Goal: Task Accomplishment & Management: Use online tool/utility

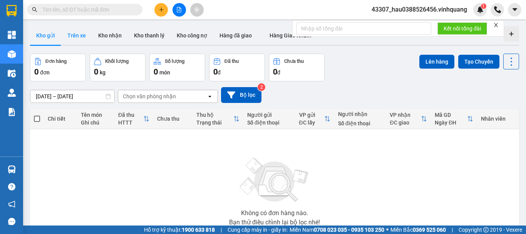
click at [75, 32] on button "Trên xe" at bounding box center [76, 35] width 31 height 18
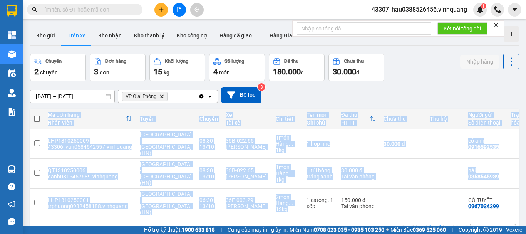
drag, startPoint x: 261, startPoint y: 199, endPoint x: 271, endPoint y: 200, distance: 10.0
click at [271, 200] on div "Mã đơn hàng Nhân viên Tuyến Chuyến Xe Tài xế Chi tiết Tên món Ghi chú Đã thu HT…" at bounding box center [274, 163] width 489 height 109
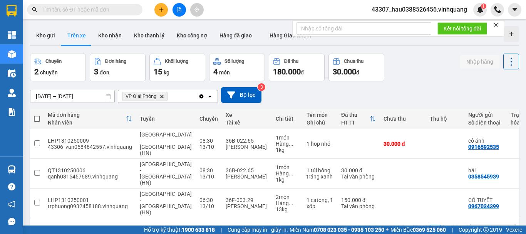
click at [268, 218] on div "1 10 / trang open" at bounding box center [274, 230] width 489 height 25
click at [275, 198] on td "2 món Hàng ... 13 kg" at bounding box center [287, 203] width 31 height 30
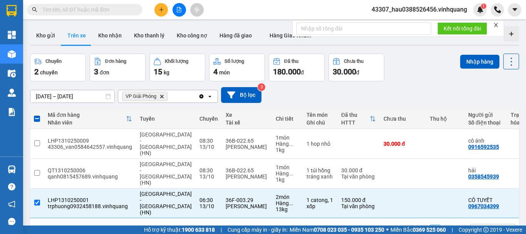
click at [267, 224] on div "1 10 / trang open" at bounding box center [274, 230] width 483 height 13
click at [276, 206] on div "13 kg" at bounding box center [287, 209] width 23 height 6
checkbox input "false"
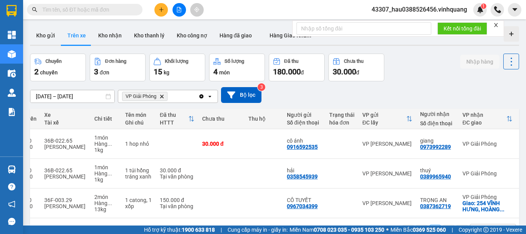
scroll to position [0, 186]
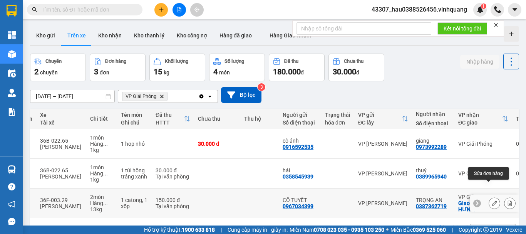
click at [492, 200] on icon at bounding box center [494, 202] width 5 height 5
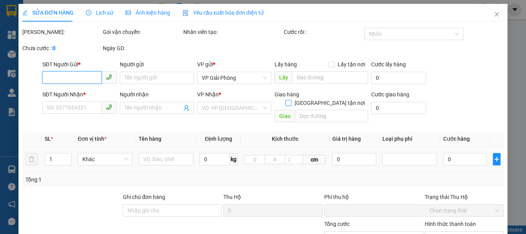
type input "0967034399"
type input "CÔ TUYẾT"
type input "0387362719"
type input "TRỌNG AN"
checkbox input "true"
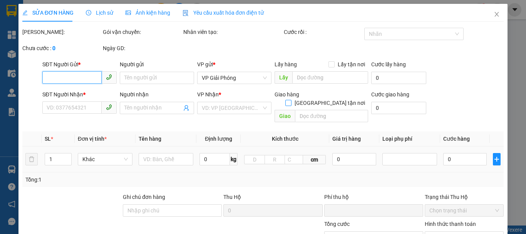
type input "254 VĨNH HƯNG, HOÀNG MAI, HÀ NỘI"
type input "0"
type input "150.000"
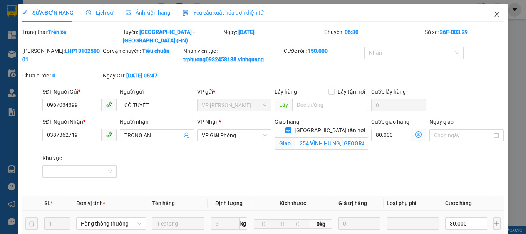
click at [494, 15] on icon "close" at bounding box center [497, 14] width 6 height 6
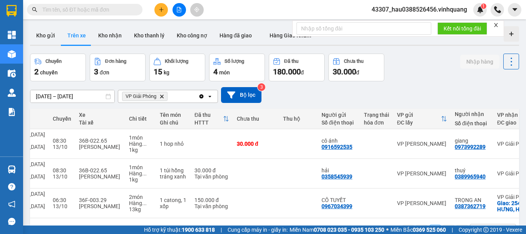
scroll to position [0, 163]
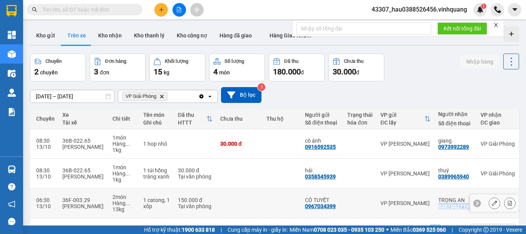
drag, startPoint x: 411, startPoint y: 191, endPoint x: 441, endPoint y: 192, distance: 30.4
click at [441, 192] on td "TRỌNG AN 0387362719" at bounding box center [456, 203] width 42 height 30
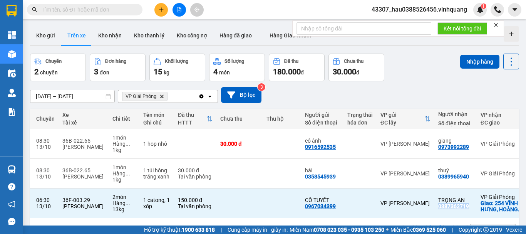
scroll to position [0, 187]
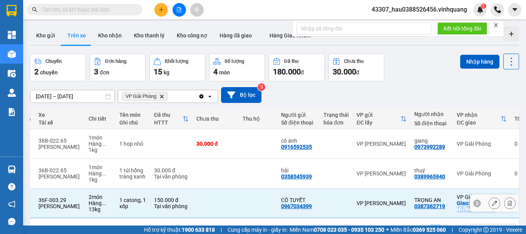
drag, startPoint x: 446, startPoint y: 188, endPoint x: 473, endPoint y: 198, distance: 28.9
click at [473, 198] on td "VP Giải Phóng Giao: 254 VĨNH HƯNG, HOÀNG ..." at bounding box center [482, 203] width 58 height 30
copy div "254 VĨNH HƯNG, HOÀNG ."
checkbox input "false"
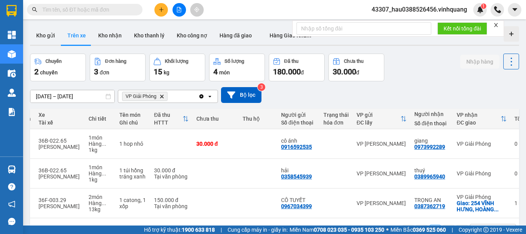
click at [390, 224] on div "1 10 / trang open" at bounding box center [274, 230] width 483 height 13
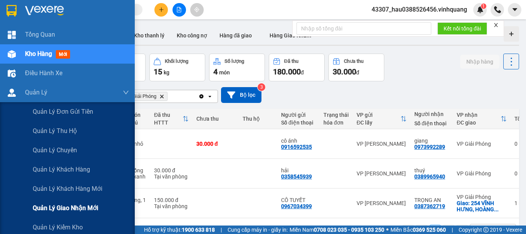
click at [87, 205] on span "Quản lý giao nhận mới" at bounding box center [65, 208] width 65 height 10
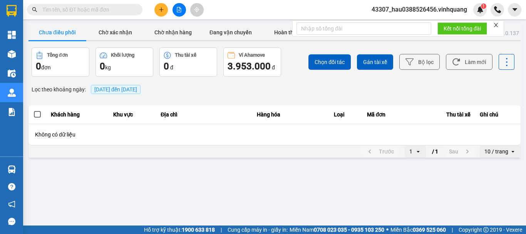
click at [249, 171] on main "ver: 0.0.137 Chưa điều phối Chờ xác nhận Chờ nhận hàng Đang vận chuyển Hoàn thà…" at bounding box center [263, 112] width 526 height 225
click at [171, 154] on div "Trước 1 open / 1 Sau 10 / trang open" at bounding box center [275, 151] width 492 height 12
click at [179, 176] on main "ver: 0.0.137 Chưa điều phối Chờ xác nhận Chờ nhận hàng Đang vận chuyển Hoàn thà…" at bounding box center [263, 112] width 526 height 225
click at [215, 205] on main "ver: 0.0.137 Chưa điều phối Chờ xác nhận Chờ nhận hàng Đang vận chuyển Hoàn thà…" at bounding box center [263, 112] width 526 height 225
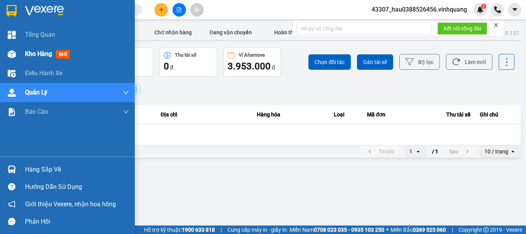
click at [27, 54] on span "Kho hàng" at bounding box center [38, 53] width 27 height 7
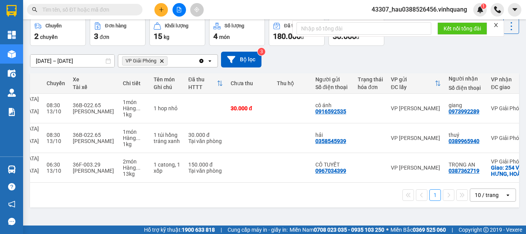
scroll to position [0, 187]
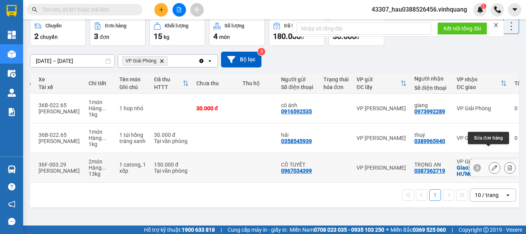
click at [492, 165] on icon at bounding box center [494, 167] width 5 height 5
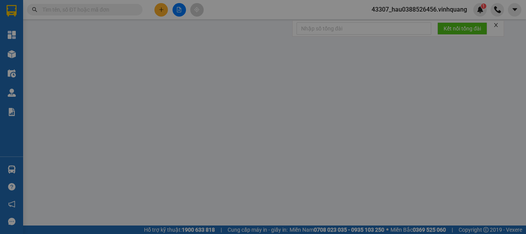
type input "0967034399"
type input "CÔ TUYẾT"
type input "0387362719"
type input "TRỌNG AN"
checkbox input "true"
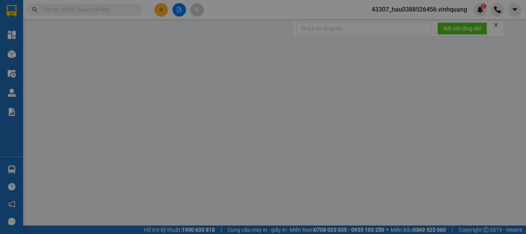
type input "254 VĨNH HƯNG, HOÀNG MAI, HÀ NỘI"
type input "0"
type input "150.000"
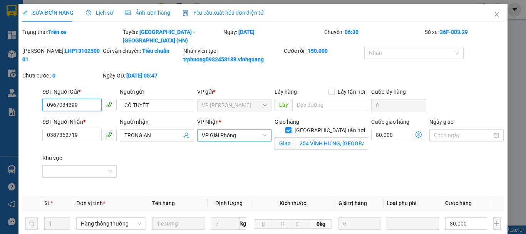
click at [230, 129] on span "VP Giải Phóng" at bounding box center [234, 135] width 65 height 12
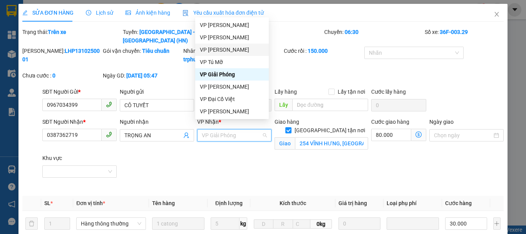
click at [226, 51] on div "VP [PERSON_NAME]" at bounding box center [232, 49] width 64 height 8
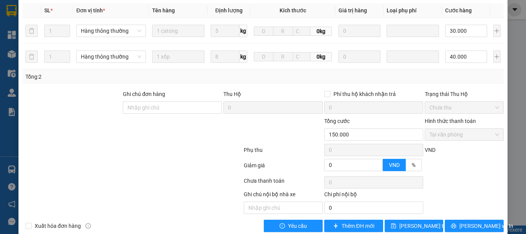
scroll to position [198, 0]
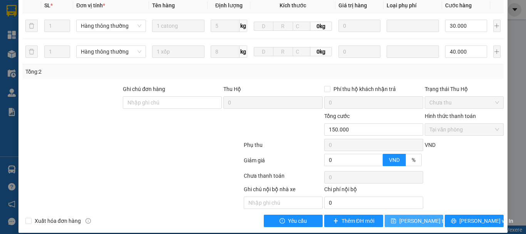
click at [416, 217] on span "[PERSON_NAME] thay đổi" at bounding box center [431, 221] width 62 height 8
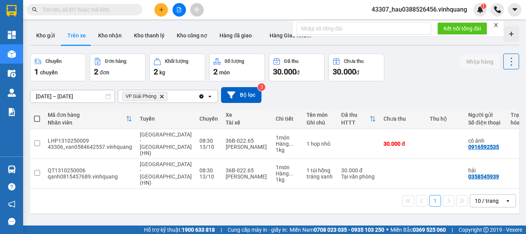
click at [247, 195] on div "1 10 / trang open" at bounding box center [274, 200] width 483 height 13
click at [116, 39] on button "Kho nhận" at bounding box center [110, 35] width 36 height 18
type input "[DATE] – [DATE]"
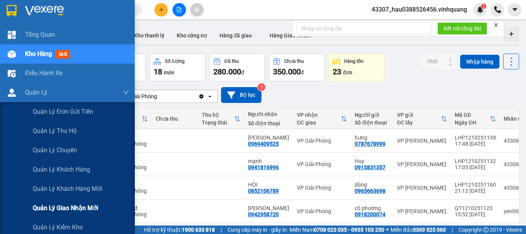
click at [81, 206] on span "Quản lý giao nhận mới" at bounding box center [65, 208] width 65 height 10
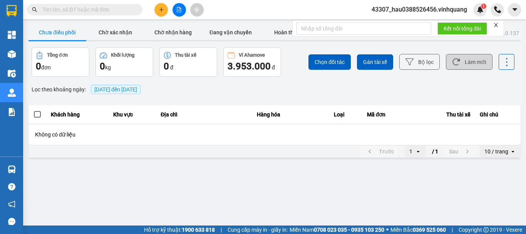
click at [466, 62] on button "Làm mới" at bounding box center [469, 62] width 47 height 16
click at [428, 64] on button "Bộ lọc" at bounding box center [420, 62] width 40 height 16
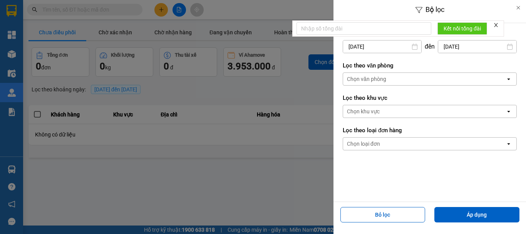
click at [385, 80] on div "Chọn văn phòng" at bounding box center [366, 79] width 39 height 8
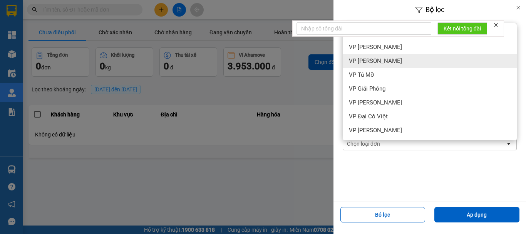
click at [374, 62] on span "VP [PERSON_NAME]" at bounding box center [375, 61] width 53 height 8
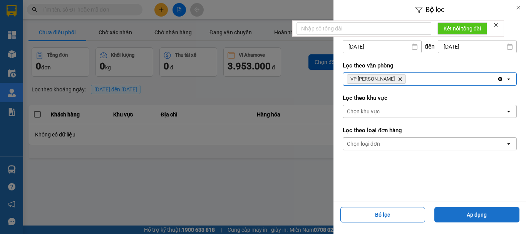
click at [475, 213] on button "Áp dụng" at bounding box center [477, 214] width 85 height 15
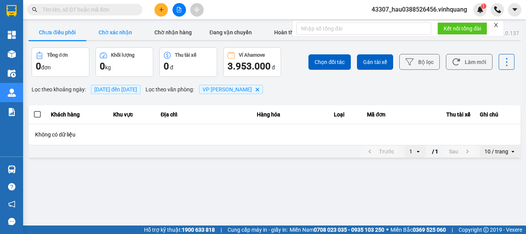
click at [120, 34] on button "Chờ xác nhận" at bounding box center [115, 32] width 58 height 15
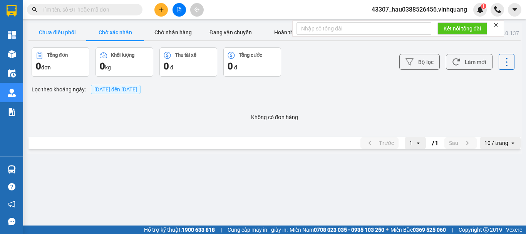
click at [62, 32] on button "Chưa điều phối" at bounding box center [58, 32] width 58 height 15
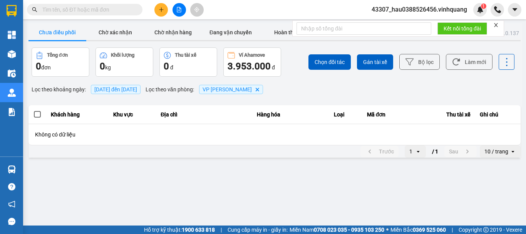
click at [228, 158] on div "ver: 0.0.137 Chưa điều phối Chờ xác nhận Chờ nhận hàng Đang vận chuyển Hoàn thà…" at bounding box center [274, 91] width 495 height 136
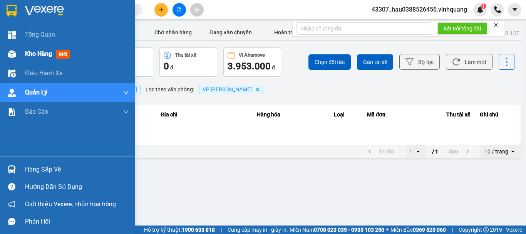
click at [41, 57] on span "Kho hàng" at bounding box center [38, 53] width 27 height 7
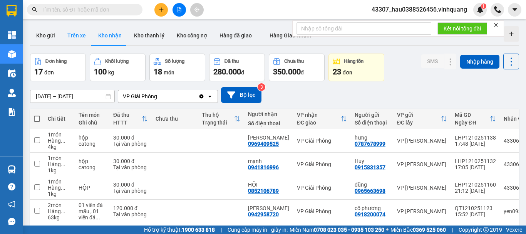
click at [76, 32] on button "Trên xe" at bounding box center [76, 35] width 31 height 18
type input "[DATE] – [DATE]"
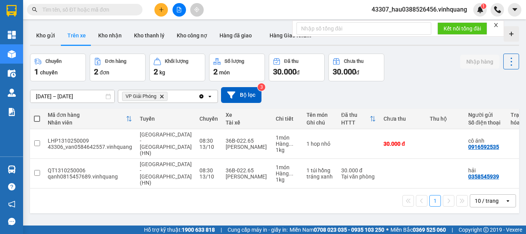
click at [163, 98] on icon "Delete" at bounding box center [162, 96] width 5 height 5
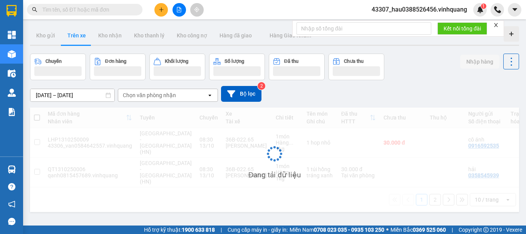
click at [164, 98] on div "Chọn văn phòng nhận" at bounding box center [149, 95] width 53 height 8
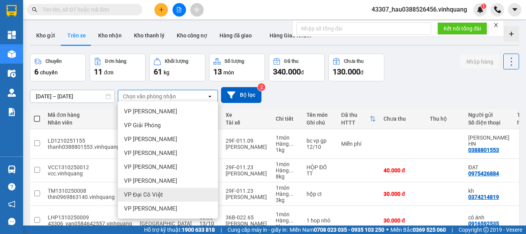
scroll to position [55, 0]
click at [153, 193] on span "VP [PERSON_NAME]" at bounding box center [150, 195] width 53 height 8
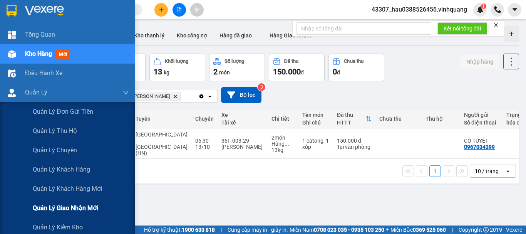
click at [75, 207] on span "Quản lý giao nhận mới" at bounding box center [65, 208] width 65 height 10
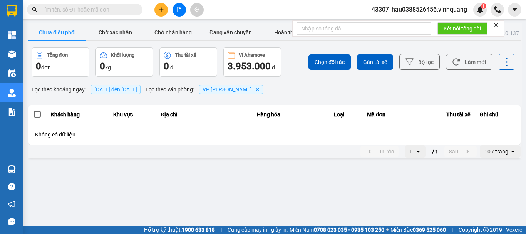
click at [226, 187] on main "ver: 0.0.137 Chưa điều phối Chờ xác nhận Chờ nhận hàng Đang vận chuyển Hoàn thà…" at bounding box center [263, 112] width 526 height 225
click at [423, 60] on button "Bộ lọc" at bounding box center [420, 62] width 40 height 16
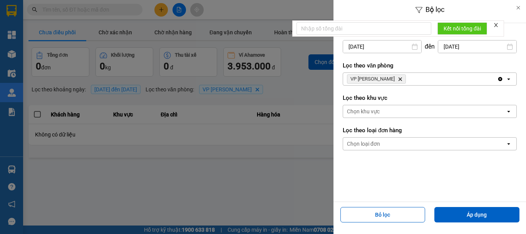
drag, startPoint x: 184, startPoint y: 155, endPoint x: 175, endPoint y: 156, distance: 8.9
click at [181, 156] on div at bounding box center [263, 117] width 526 height 234
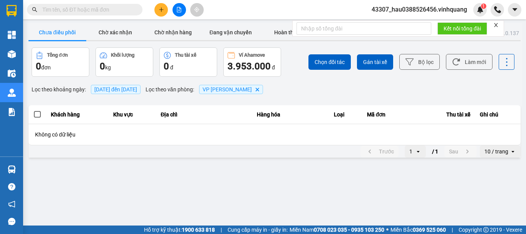
click at [235, 178] on main "ver: 0.0.137 Chưa điều phối Chờ xác nhận Chờ nhận hàng Đang vận chuyển Hoàn thà…" at bounding box center [263, 112] width 526 height 225
click at [426, 58] on button "Bộ lọc" at bounding box center [420, 62] width 40 height 16
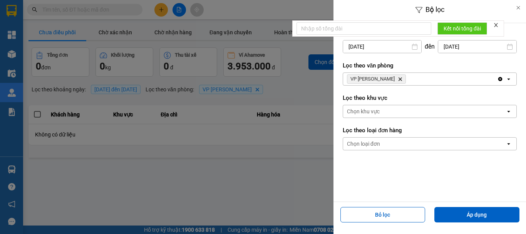
drag, startPoint x: 277, startPoint y: 129, endPoint x: 316, endPoint y: 125, distance: 39.1
click at [277, 129] on div at bounding box center [263, 117] width 526 height 234
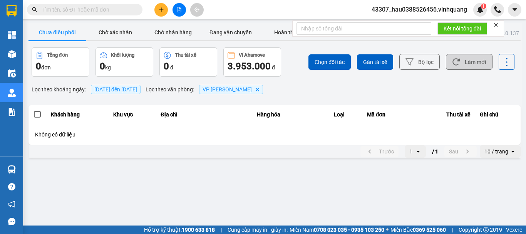
click at [469, 61] on button "Làm mới" at bounding box center [469, 62] width 47 height 16
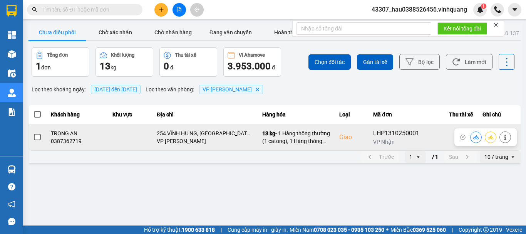
click at [36, 136] on span at bounding box center [37, 137] width 7 height 7
click at [33, 133] on input "checkbox" at bounding box center [33, 133] width 0 height 0
click at [477, 136] on icon at bounding box center [476, 137] width 5 height 4
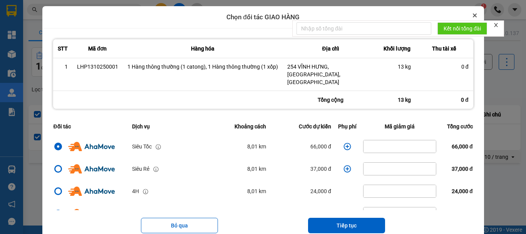
click at [474, 15] on icon "Close" at bounding box center [475, 15] width 3 height 3
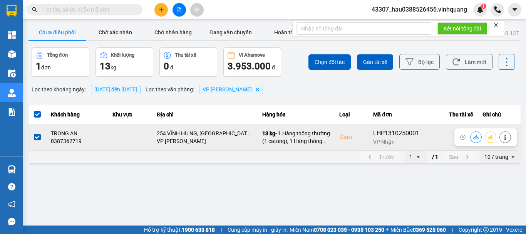
click at [35, 138] on span at bounding box center [37, 137] width 7 height 7
click at [33, 133] on input "checkbox" at bounding box center [33, 133] width 0 height 0
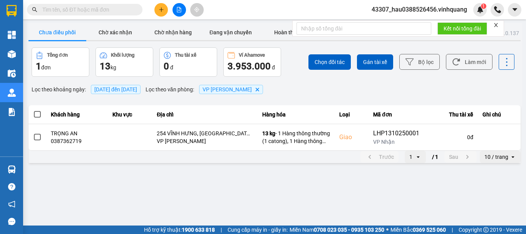
click at [192, 192] on main "ver: 0.0.137 Chưa điều phối Chờ xác nhận Chờ nhận hàng Đang vận chuyển Hoàn thà…" at bounding box center [263, 112] width 526 height 225
click at [279, 205] on main "ver: 0.0.137 Chưa điều phối Chờ xác nhận Chờ nhận hàng Đang vận chuyển Hoàn thà…" at bounding box center [263, 112] width 526 height 225
click at [121, 29] on button "Chờ xác nhận" at bounding box center [115, 32] width 58 height 15
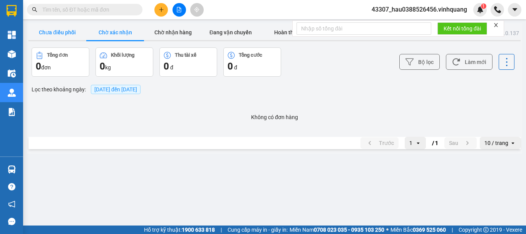
click at [65, 32] on button "Chưa điều phối" at bounding box center [58, 32] width 58 height 15
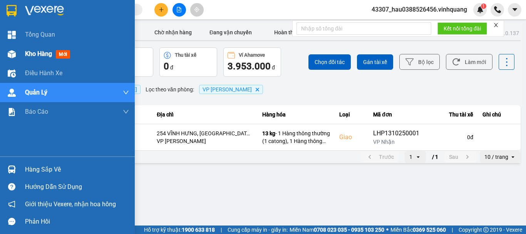
click at [38, 51] on span "Kho hàng" at bounding box center [38, 53] width 27 height 7
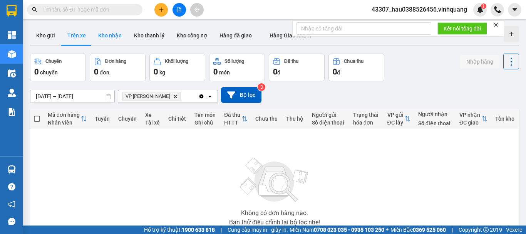
click at [112, 37] on button "Kho nhận" at bounding box center [110, 35] width 36 height 18
type input "[DATE] – [DATE]"
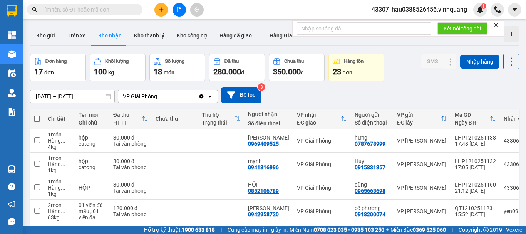
click at [200, 97] on icon "Clear value" at bounding box center [202, 96] width 4 height 4
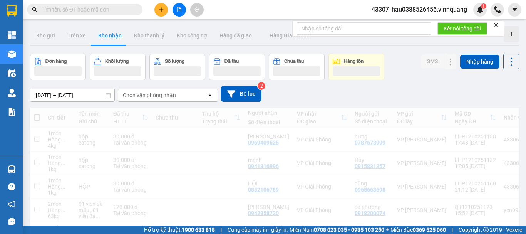
click at [176, 96] on div "Chọn văn phòng nhận" at bounding box center [162, 95] width 89 height 12
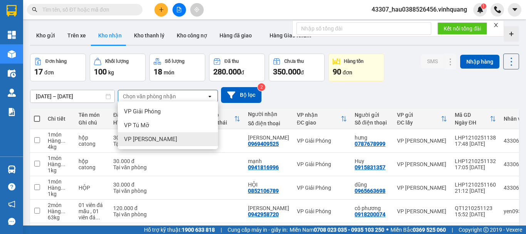
click at [146, 143] on span "VP [PERSON_NAME]" at bounding box center [150, 139] width 53 height 8
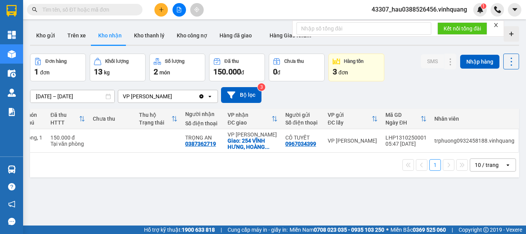
scroll to position [0, 64]
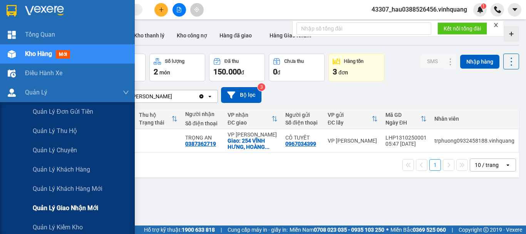
click at [73, 208] on span "Quản lý giao nhận mới" at bounding box center [65, 208] width 65 height 10
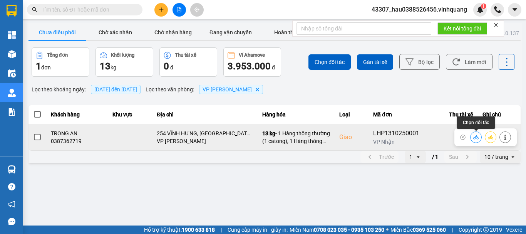
click at [474, 137] on icon at bounding box center [476, 136] width 5 height 5
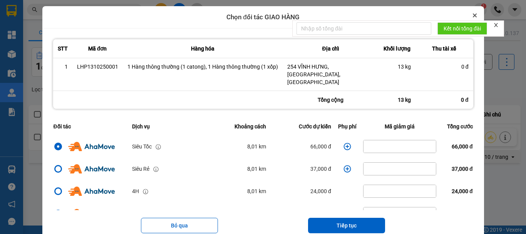
click at [473, 13] on icon "Close" at bounding box center [475, 15] width 4 height 4
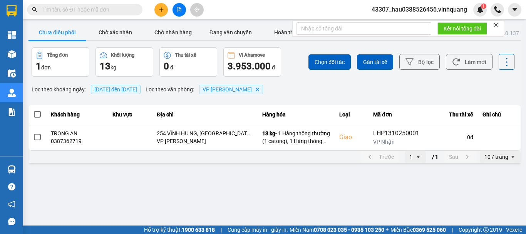
click at [385, 181] on main "ver: 0.0.137 Chưa điều phối Chờ xác nhận Chờ nhận hàng Đang vận chuyển Hoàn thà…" at bounding box center [263, 112] width 526 height 225
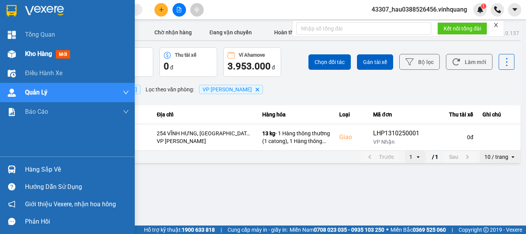
click at [38, 53] on span "Kho hàng" at bounding box center [38, 53] width 27 height 7
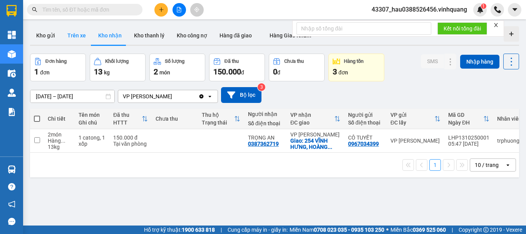
click at [74, 35] on button "Trên xe" at bounding box center [76, 35] width 31 height 18
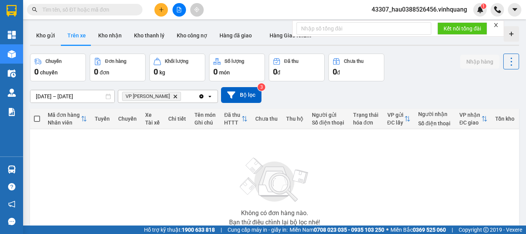
click at [173, 94] on icon "Delete" at bounding box center [175, 96] width 5 height 5
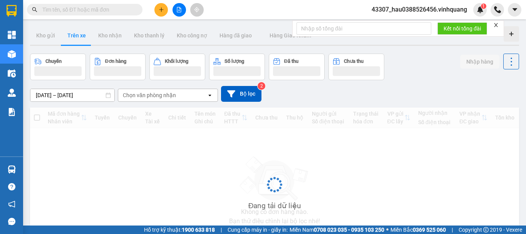
click at [161, 99] on div "Chọn văn phòng nhận" at bounding box center [162, 95] width 89 height 12
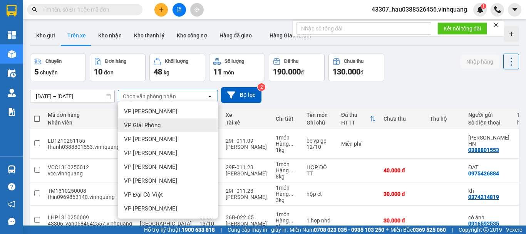
click at [154, 122] on span "VP Giải Phóng" at bounding box center [142, 125] width 37 height 8
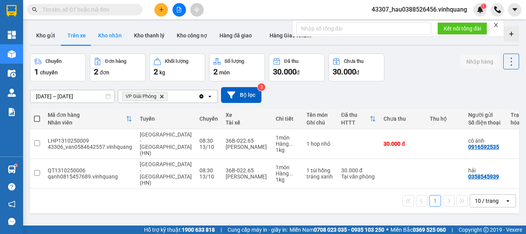
click at [106, 36] on button "Kho nhận" at bounding box center [110, 35] width 36 height 18
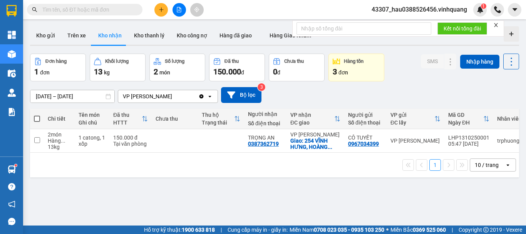
click at [200, 98] on icon "Clear value" at bounding box center [201, 96] width 6 height 6
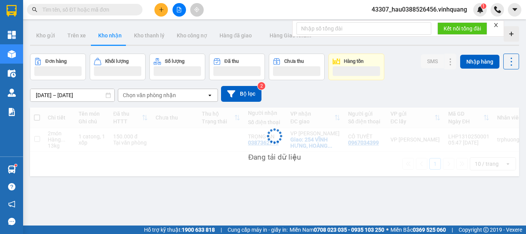
click at [181, 96] on div "Chọn văn phòng nhận" at bounding box center [162, 95] width 89 height 12
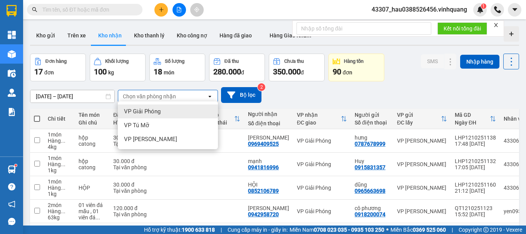
click at [155, 116] on div "VP Giải Phóng" at bounding box center [168, 111] width 100 height 14
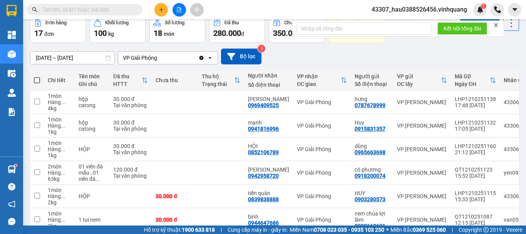
scroll to position [173, 0]
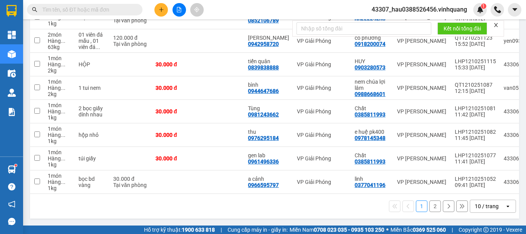
click at [430, 202] on button "2" at bounding box center [436, 206] width 12 height 12
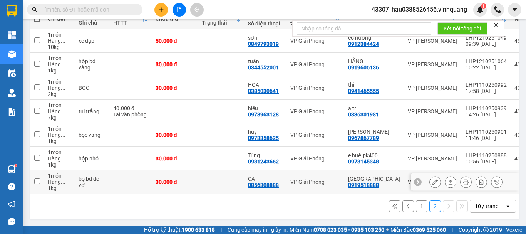
scroll to position [26, 0]
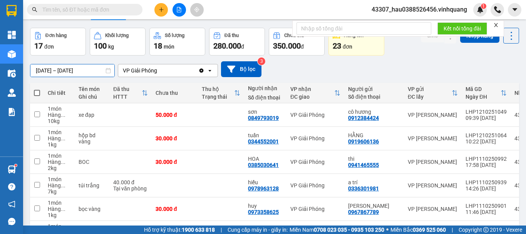
click at [49, 70] on input "[DATE] – [DATE]" at bounding box center [72, 70] width 84 height 12
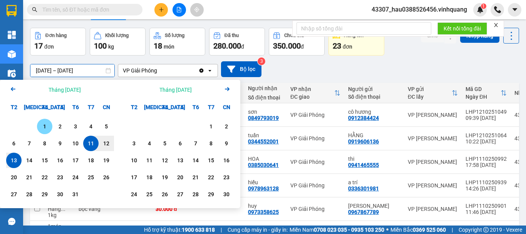
click at [45, 128] on div "1" at bounding box center [44, 126] width 11 height 9
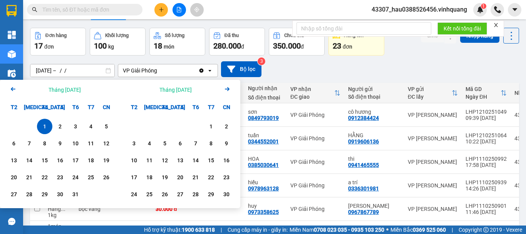
click at [81, 71] on input "01/10/2025 – / /" at bounding box center [72, 70] width 84 height 12
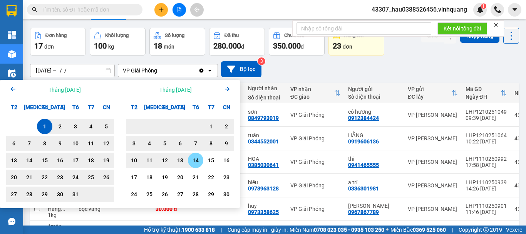
click at [193, 161] on div "14" at bounding box center [195, 160] width 11 height 9
type input "[DATE] – [DATE]"
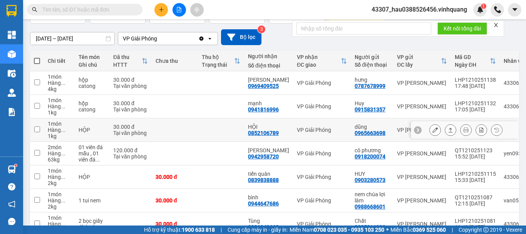
scroll to position [0, 0]
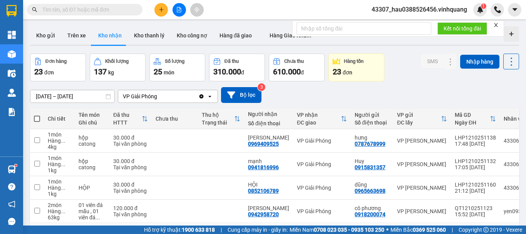
click at [97, 7] on input "text" at bounding box center [87, 9] width 91 height 8
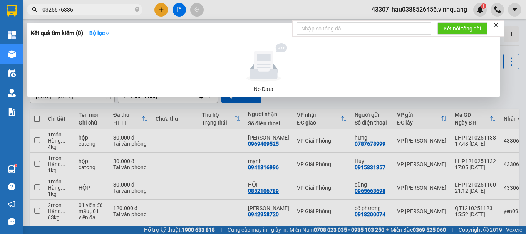
type input "0325676336"
click at [139, 9] on span "0325676336" at bounding box center [85, 10] width 116 height 12
click at [138, 8] on icon "close-circle" at bounding box center [137, 9] width 5 height 5
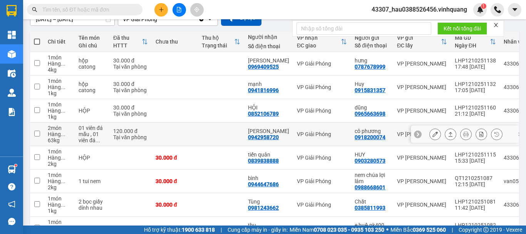
scroll to position [173, 0]
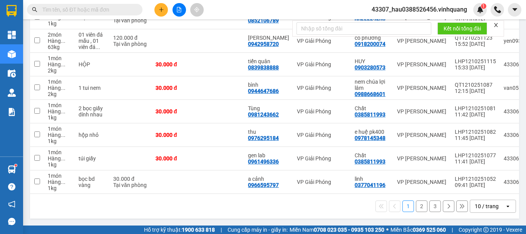
click at [416, 209] on button "2" at bounding box center [422, 206] width 12 height 12
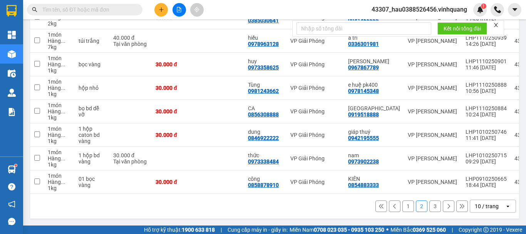
click at [432, 210] on button "3" at bounding box center [436, 206] width 12 height 12
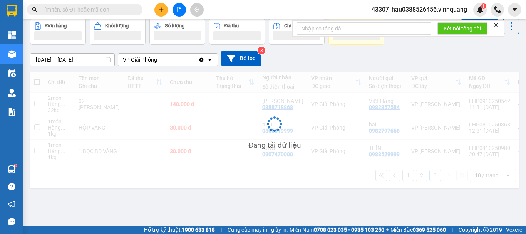
scroll to position [35, 0]
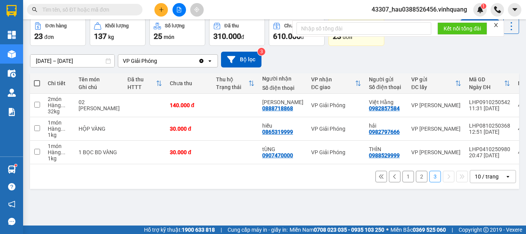
click at [403, 180] on button "1" at bounding box center [409, 177] width 12 height 12
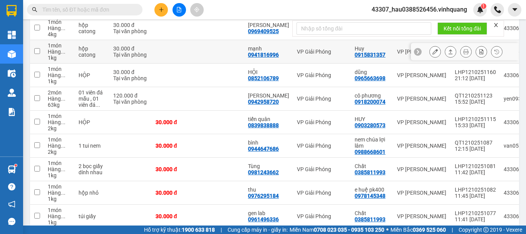
scroll to position [0, 0]
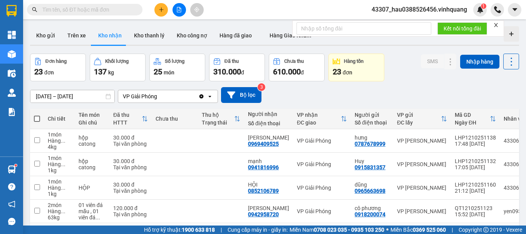
click at [87, 12] on input "text" at bounding box center [87, 9] width 91 height 8
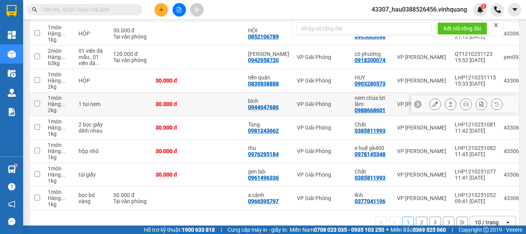
scroll to position [173, 0]
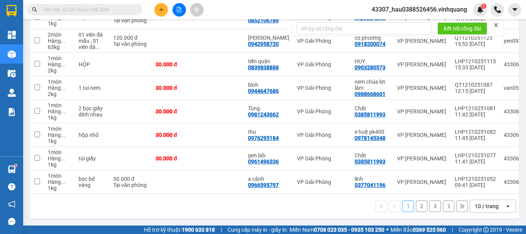
click at [419, 205] on button "2" at bounding box center [422, 206] width 12 height 12
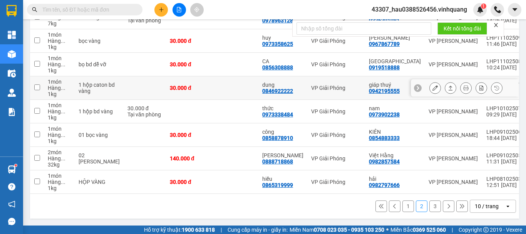
scroll to position [19, 0]
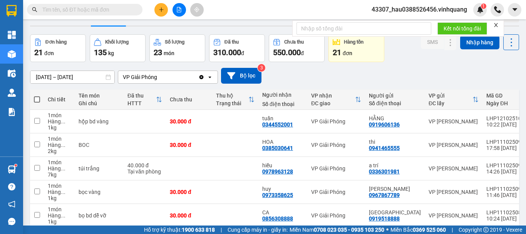
click at [101, 8] on input "text" at bounding box center [87, 9] width 91 height 8
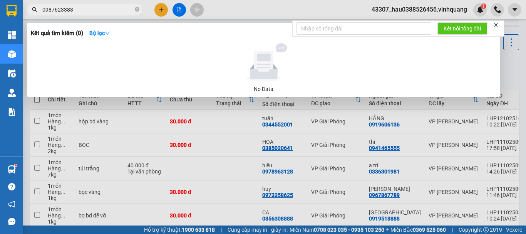
type input "0987623383"
drag, startPoint x: 161, startPoint y: 8, endPoint x: 158, endPoint y: 10, distance: 4.5
click at [161, 8] on div at bounding box center [263, 117] width 526 height 234
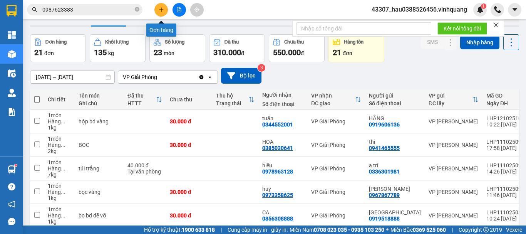
click at [161, 8] on icon "plus" at bounding box center [161, 9] width 5 height 5
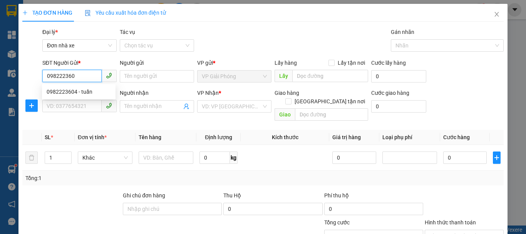
type input "0982223604"
drag, startPoint x: 74, startPoint y: 87, endPoint x: 81, endPoint y: 86, distance: 6.2
click at [75, 86] on div "0982223604 - tuấn" at bounding box center [79, 92] width 74 height 12
type input "tuấn"
type input "0849006789"
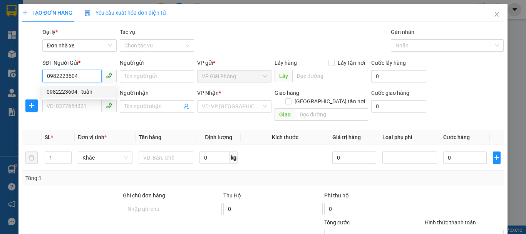
type input "hùng"
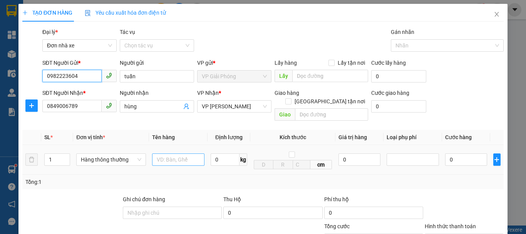
type input "0982223604"
click at [171, 153] on input "text" at bounding box center [178, 159] width 52 height 12
type input "bọc bd vàng"
click at [216, 153] on input "0" at bounding box center [225, 159] width 29 height 12
type input "2"
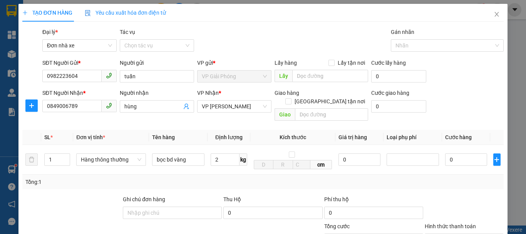
click at [236, 180] on div "Tổng: 1" at bounding box center [263, 182] width 482 height 15
type input "30.000"
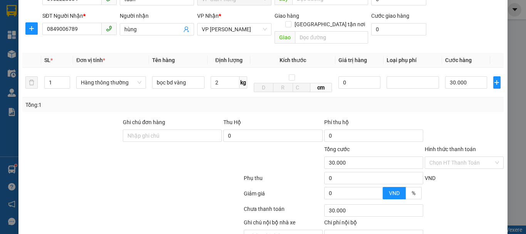
scroll to position [110, 0]
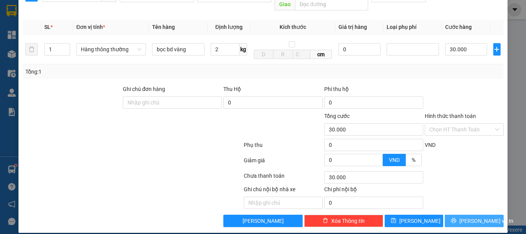
click at [480, 217] on span "[PERSON_NAME] và In" at bounding box center [487, 221] width 54 height 8
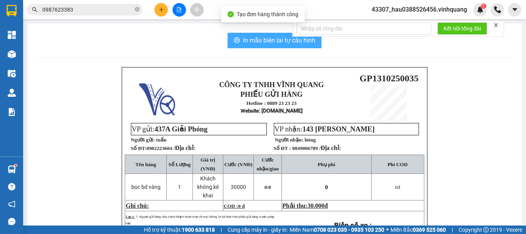
click at [266, 40] on span "In mẫu biên lai tự cấu hình" at bounding box center [279, 40] width 72 height 10
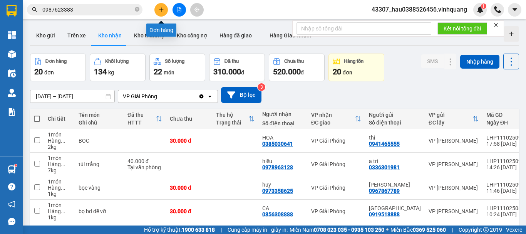
click at [161, 12] on icon "plus" at bounding box center [161, 9] width 5 height 5
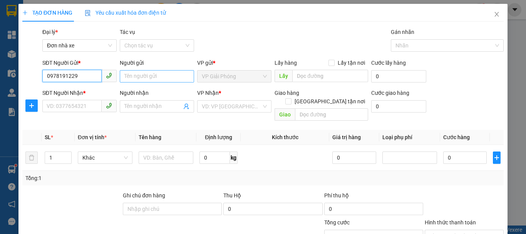
type input "0978191229"
click at [141, 77] on input "Người gửi" at bounding box center [157, 76] width 74 height 12
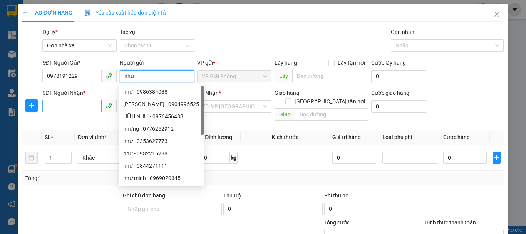
type input "như"
click at [57, 107] on input "SĐT Người Nhận *" at bounding box center [71, 106] width 59 height 12
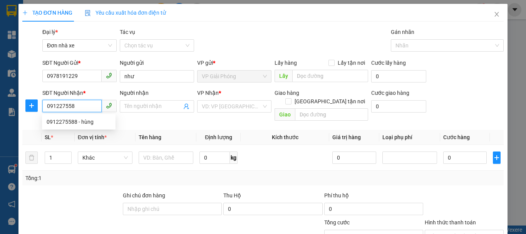
type input "0912275588"
drag, startPoint x: 64, startPoint y: 118, endPoint x: 118, endPoint y: 134, distance: 55.8
click at [64, 118] on div "0912275588 - hùng" at bounding box center [79, 122] width 64 height 8
type input "hùng"
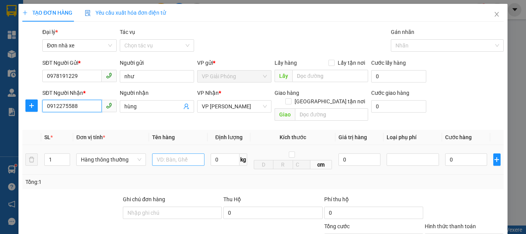
type input "0912275588"
click at [159, 153] on input "text" at bounding box center [178, 159] width 52 height 12
type input "bao tải xanh"
drag, startPoint x: 228, startPoint y: 153, endPoint x: 223, endPoint y: 153, distance: 4.3
click at [227, 153] on input "0" at bounding box center [225, 159] width 29 height 12
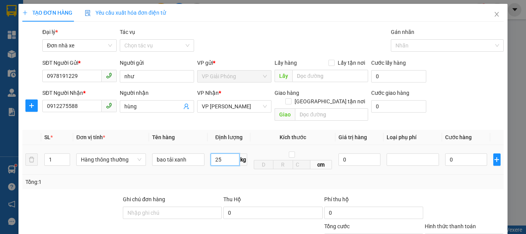
type input "25"
click at [265, 163] on td "cm" at bounding box center [292, 160] width 85 height 30
type input "60.000"
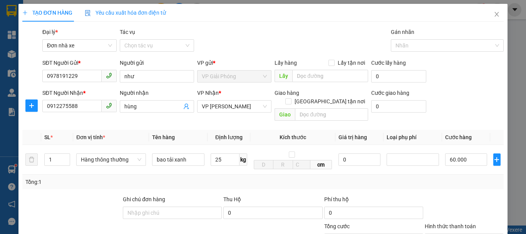
click at [270, 175] on div "Tổng: 1" at bounding box center [263, 182] width 482 height 15
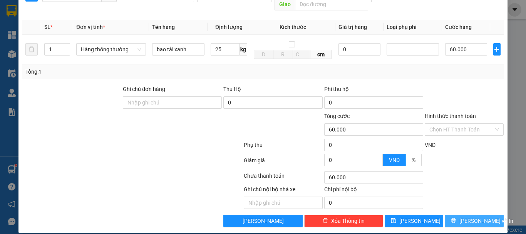
click at [477, 217] on span "[PERSON_NAME] và In" at bounding box center [487, 221] width 54 height 8
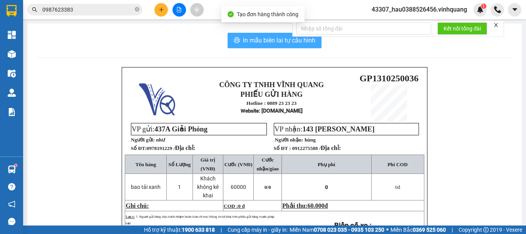
click at [254, 37] on span "In mẫu biên lai tự cấu hình" at bounding box center [279, 40] width 72 height 10
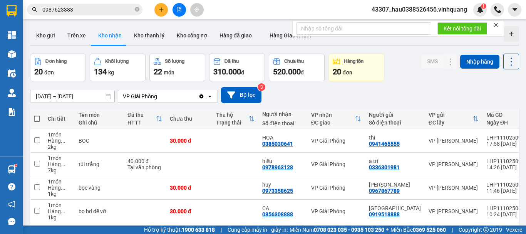
click at [107, 12] on input "0987623383" at bounding box center [87, 9] width 91 height 8
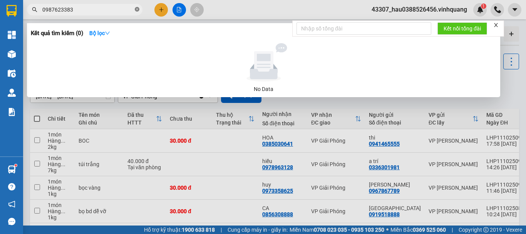
click at [135, 9] on icon "close-circle" at bounding box center [137, 9] width 5 height 5
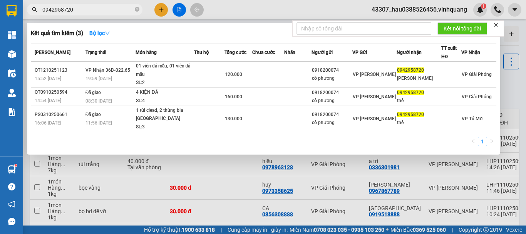
type input "0942958720"
click at [159, 13] on div at bounding box center [263, 117] width 526 height 234
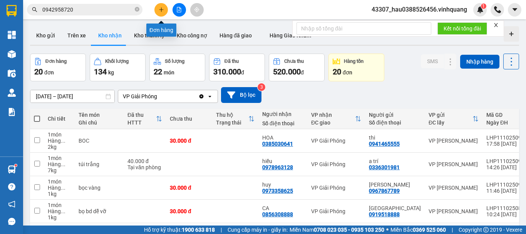
click at [158, 7] on button at bounding box center [160, 9] width 13 height 13
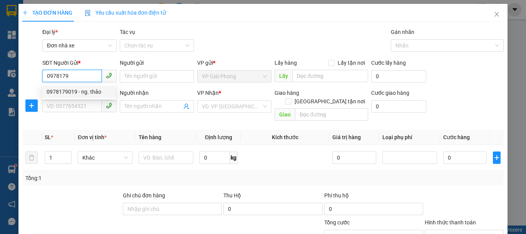
click at [101, 93] on div "0978179019 - ng. thảo" at bounding box center [79, 91] width 64 height 8
type input "0978179019"
type input "ng. thảo"
type input "0948783445"
type input "sơn"
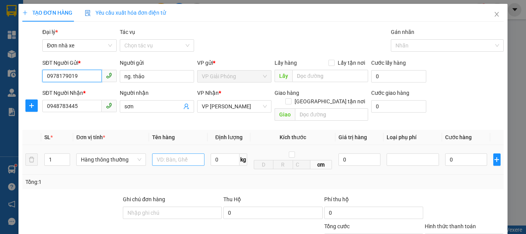
type input "0978179019"
click at [166, 153] on input "text" at bounding box center [178, 159] width 52 height 12
type input "bọc trắng dce"
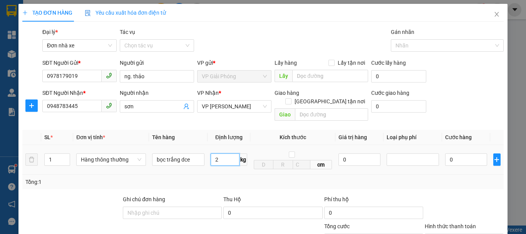
type input "2"
drag, startPoint x: 249, startPoint y: 171, endPoint x: 371, endPoint y: 168, distance: 122.6
click at [254, 178] on div "Tổng: 1" at bounding box center [262, 182] width 475 height 8
type input "30.000"
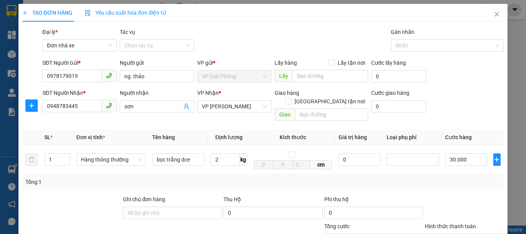
type input "30.000"
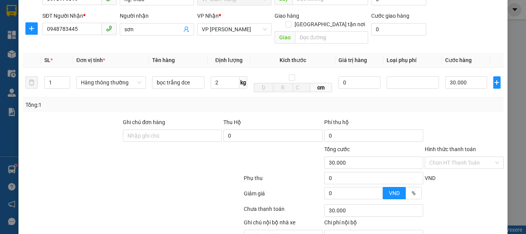
scroll to position [110, 0]
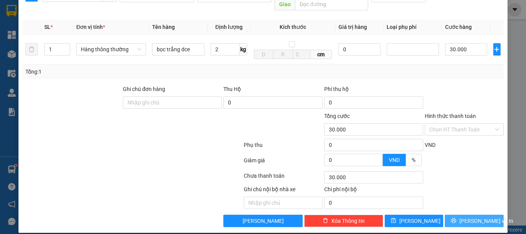
click at [471, 217] on span "[PERSON_NAME] và In" at bounding box center [487, 221] width 54 height 8
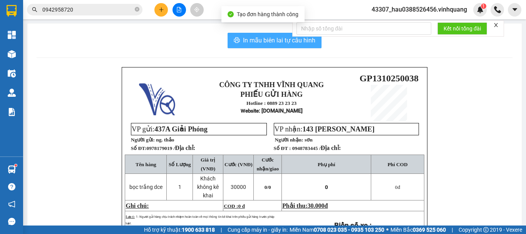
click at [247, 35] on button "In mẫu biên lai tự cấu hình" at bounding box center [275, 40] width 94 height 15
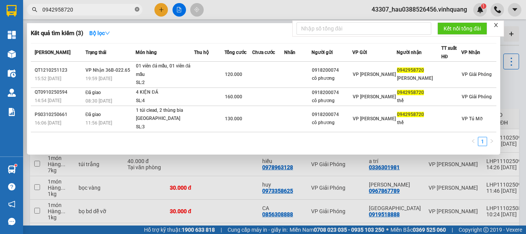
click at [138, 11] on icon "close-circle" at bounding box center [137, 9] width 5 height 5
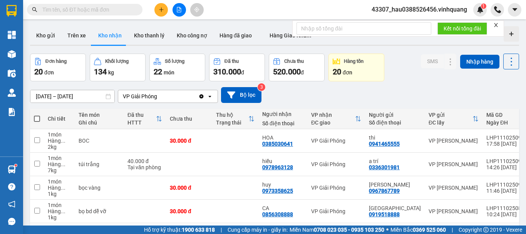
click at [109, 12] on input "text" at bounding box center [87, 9] width 91 height 8
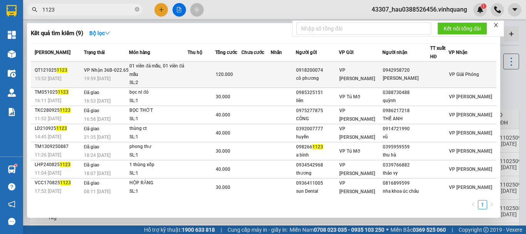
type input "1123"
click at [270, 71] on td at bounding box center [256, 75] width 29 height 26
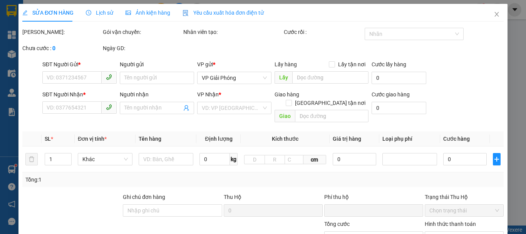
type input "0918200074"
type input "cô phương"
type input "0942958720"
type input "[PERSON_NAME]"
type input "0"
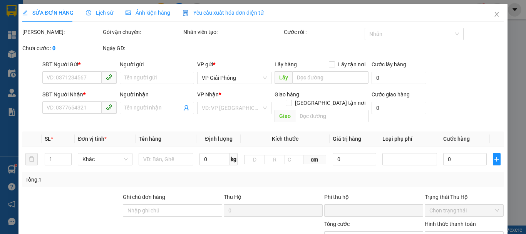
type input "120.000"
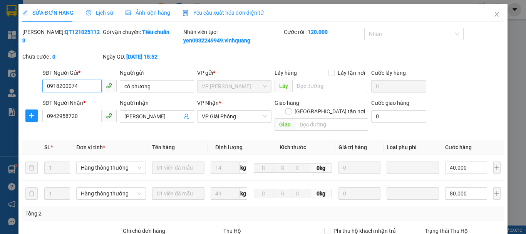
scroll to position [142, 0]
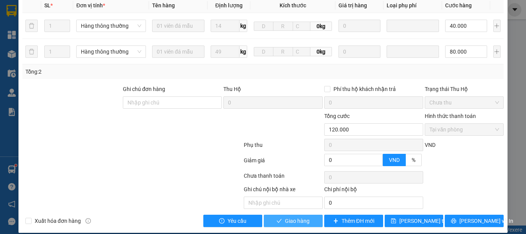
click at [295, 217] on button "Giao hàng" at bounding box center [293, 221] width 59 height 12
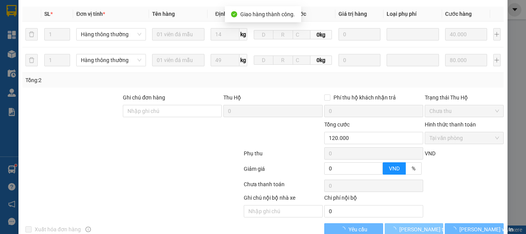
scroll to position [150, 0]
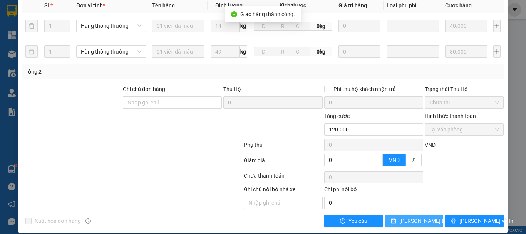
click at [415, 217] on span "[PERSON_NAME] thay đổi" at bounding box center [431, 221] width 62 height 8
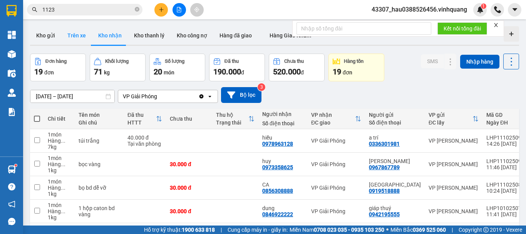
click at [79, 37] on button "Trên xe" at bounding box center [76, 35] width 31 height 18
type input "[DATE] – [DATE]"
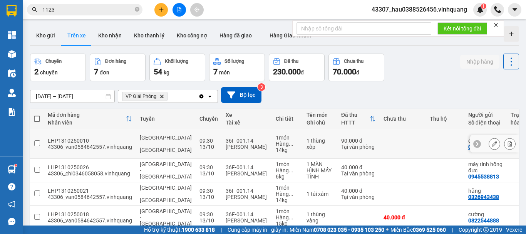
drag, startPoint x: 162, startPoint y: 97, endPoint x: 218, endPoint y: 142, distance: 71.5
click at [193, 145] on div "ver 1.8.146 Kho gửi Trên xe Kho nhận Kho thanh lý Kho công nợ Hàng đã giao Hàng…" at bounding box center [274, 181] width 495 height 317
click at [50, 34] on button "Kho gửi" at bounding box center [45, 35] width 31 height 18
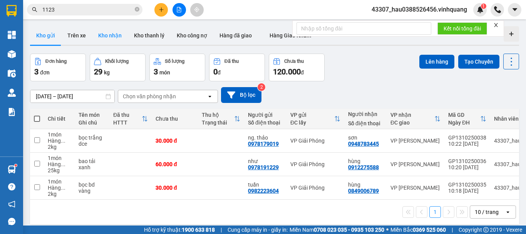
click at [115, 39] on button "Kho nhận" at bounding box center [110, 35] width 36 height 18
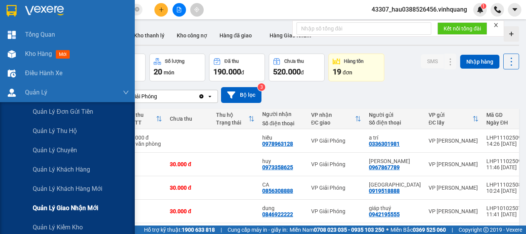
click at [91, 209] on span "Quản lý giao nhận mới" at bounding box center [65, 208] width 65 height 10
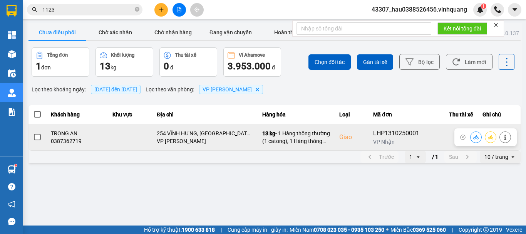
click at [42, 138] on td at bounding box center [38, 137] width 18 height 27
click at [476, 136] on icon at bounding box center [476, 136] width 5 height 5
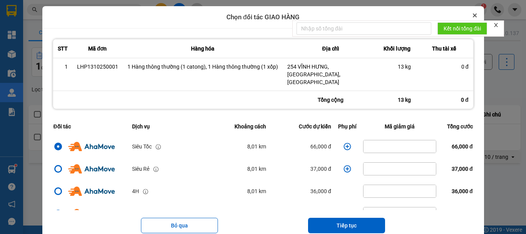
click at [472, 12] on button "Close" at bounding box center [474, 15] width 9 height 9
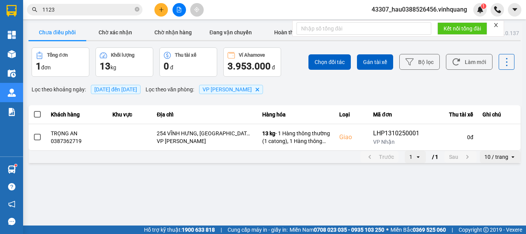
click at [269, 185] on main "ver: 0.0.137 Chưa điều phối Chờ xác nhận Chờ nhận hàng Đang vận chuyển Hoàn thà…" at bounding box center [263, 112] width 526 height 225
click at [289, 194] on main "ver: 0.0.137 Chưa điều phối Chờ xác nhận Chờ nhận hàng Đang vận chuyển Hoàn thà…" at bounding box center [263, 112] width 526 height 225
click at [161, 8] on icon "plus" at bounding box center [161, 9] width 5 height 5
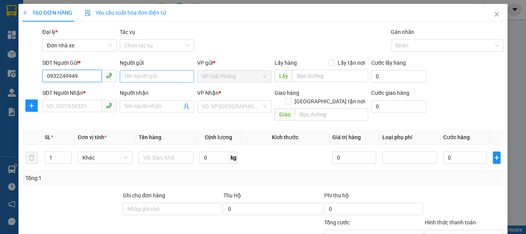
type input "0932249949"
click at [140, 77] on input "Người gửi" at bounding box center [157, 76] width 74 height 12
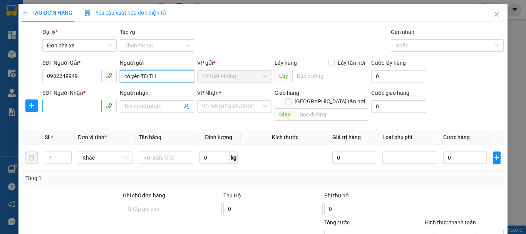
type input "cô yến TĐ TH"
click at [84, 106] on input "SĐT Người Nhận *" at bounding box center [71, 106] width 59 height 12
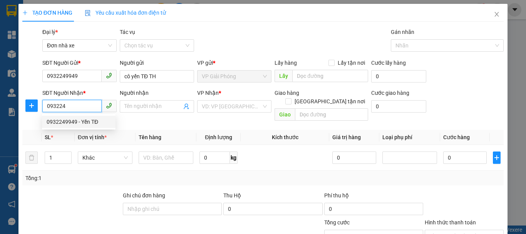
click at [77, 124] on div "0932249949 - Yến TĐ" at bounding box center [79, 122] width 64 height 8
type input "0932249949"
type input "Yến TĐ"
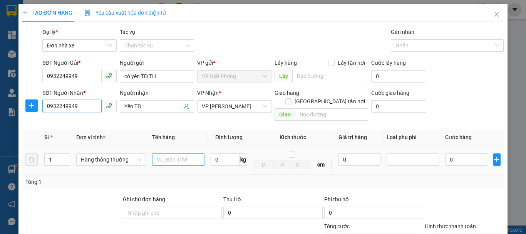
type input "0932249949"
click at [181, 156] on input "text" at bounding box center [178, 159] width 52 height 12
type input "túi đen"
type input "3"
drag, startPoint x: 269, startPoint y: 194, endPoint x: 277, endPoint y: 166, distance: 29.1
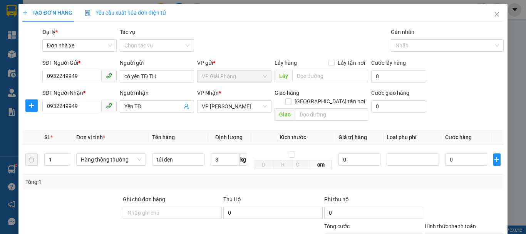
click at [272, 195] on div "Thu Hộ" at bounding box center [272, 199] width 99 height 8
type input "30.000"
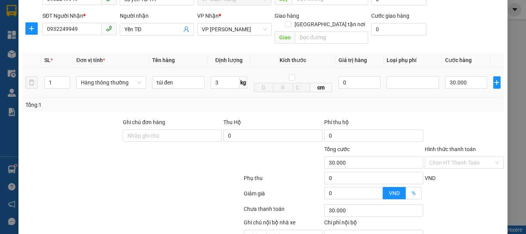
scroll to position [110, 0]
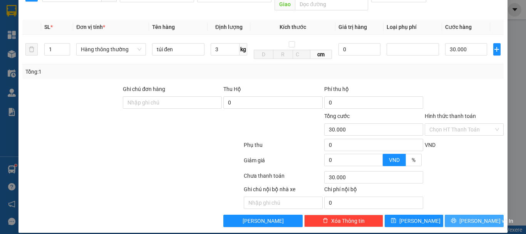
click at [474, 217] on span "[PERSON_NAME] và In" at bounding box center [487, 221] width 54 height 8
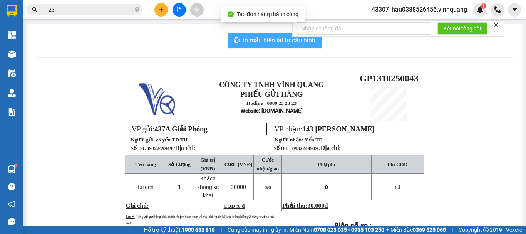
click at [271, 39] on span "In mẫu biên lai tự cấu hình" at bounding box center [279, 40] width 72 height 10
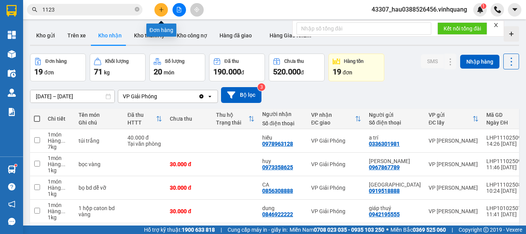
click at [157, 10] on button at bounding box center [160, 9] width 13 height 13
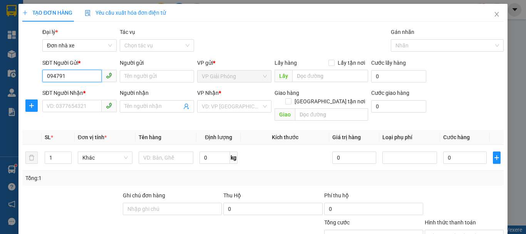
drag, startPoint x: 71, startPoint y: 78, endPoint x: 16, endPoint y: 78, distance: 54.7
click at [16, 78] on div "TẠO ĐƠN HÀNG Yêu cầu xuất hóa đơn điện tử Transit Pickup Surcharge Ids Transit …" at bounding box center [263, 117] width 526 height 234
click at [70, 93] on div "0914930009 - phương" at bounding box center [79, 91] width 64 height 8
type input "0914930009"
type input "phương"
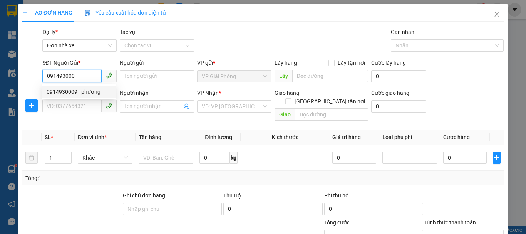
type input "0976681588"
type input "hùng loan"
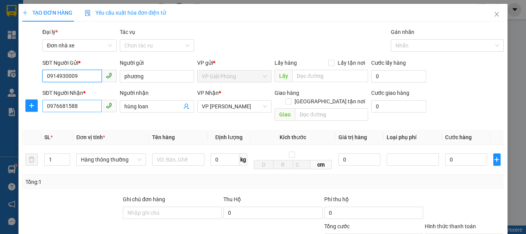
type input "0914930009"
drag, startPoint x: 89, startPoint y: 106, endPoint x: 16, endPoint y: 106, distance: 72.8
click at [16, 106] on div "TẠO ĐƠN HÀNG Yêu cầu xuất hóa đơn điện tử Transit Pickup Surcharge Ids Transit …" at bounding box center [263, 117] width 526 height 234
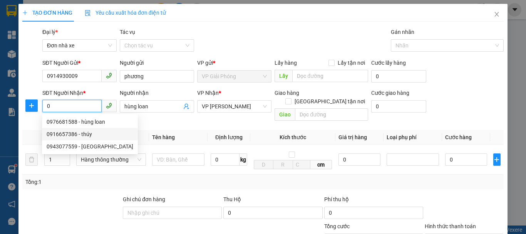
click at [77, 136] on div "0916657386 - thúy" at bounding box center [90, 134] width 87 height 8
type input "0916657386"
type input "thúy"
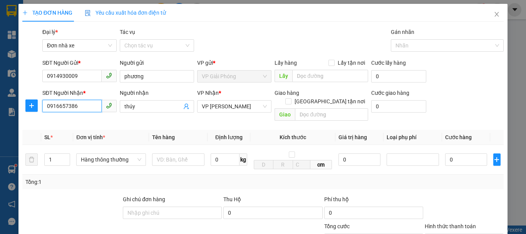
click at [88, 109] on input "0916657386" at bounding box center [71, 106] width 59 height 12
type input "0916657386"
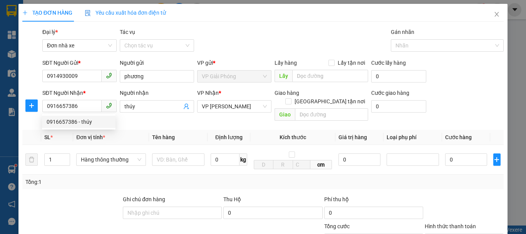
click at [149, 131] on th "Tên hàng" at bounding box center [178, 137] width 59 height 15
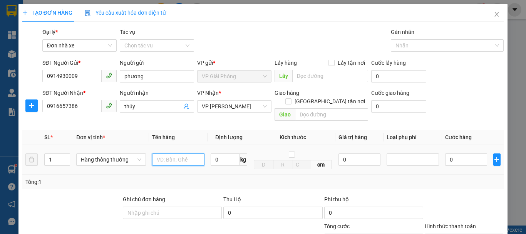
click at [180, 153] on input "text" at bounding box center [178, 159] width 52 height 12
type input "bọc đỏ"
type input "6"
click at [257, 178] on div "Tổng: 1" at bounding box center [262, 182] width 475 height 8
type input "40.000"
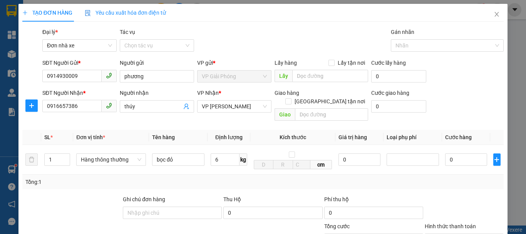
type input "40.000"
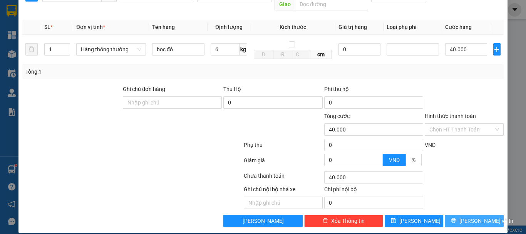
click at [477, 217] on span "[PERSON_NAME] và In" at bounding box center [487, 221] width 54 height 8
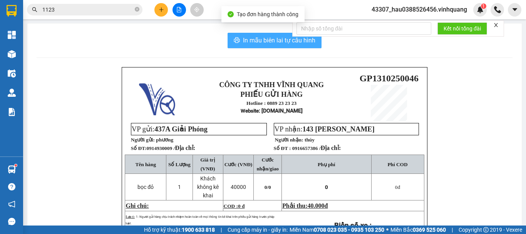
click at [256, 39] on span "In mẫu biên lai tự cấu hình" at bounding box center [279, 40] width 72 height 10
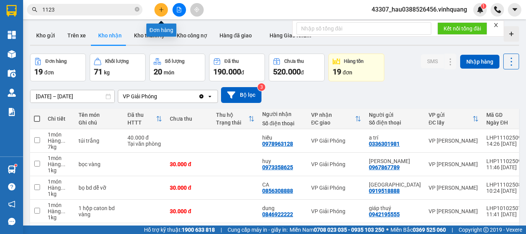
click at [163, 10] on icon "plus" at bounding box center [161, 9] width 5 height 5
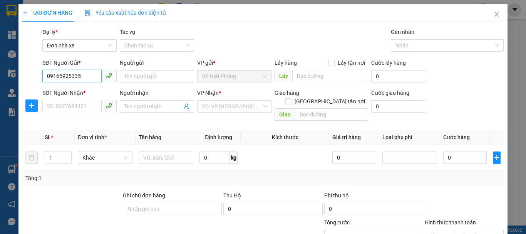
click at [75, 77] on input "09165925335" at bounding box center [71, 76] width 59 height 12
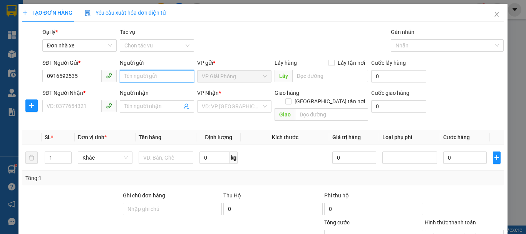
click at [139, 76] on input "Người gửi" at bounding box center [157, 76] width 74 height 12
drag, startPoint x: 91, startPoint y: 76, endPoint x: 32, endPoint y: 77, distance: 59.7
click at [32, 77] on div "SĐT Người Gửi * 0916592535 0916592535 Người gửi Tên người gửi VP gửi * VP Giải …" at bounding box center [263, 72] width 483 height 27
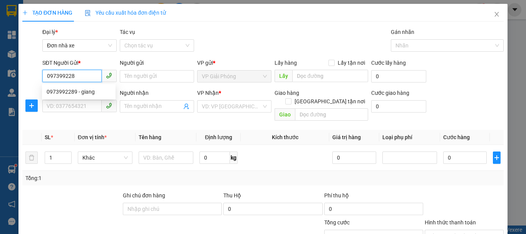
type input "0973992289"
click at [90, 93] on div "0973992289 - giang" at bounding box center [79, 91] width 64 height 8
type input "giang"
type input "0916592535"
type input "cô ánh"
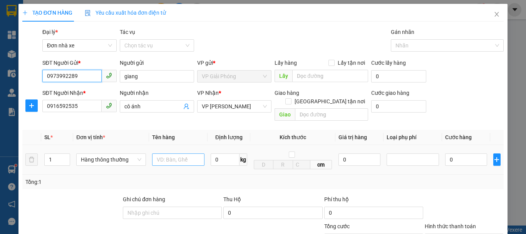
type input "0973992289"
click at [167, 153] on input "text" at bounding box center [178, 159] width 52 height 12
type input "hộp catoong"
click at [224, 153] on input "0" at bounding box center [225, 159] width 29 height 12
type input "2"
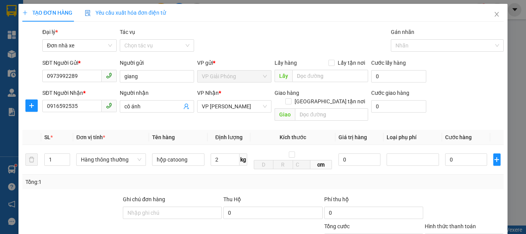
click at [254, 175] on div "Tổng: 1" at bounding box center [263, 182] width 482 height 15
type input "30.000"
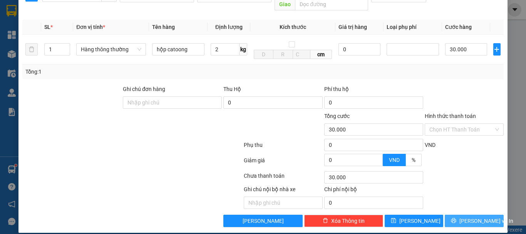
click at [470, 217] on span "[PERSON_NAME] và In" at bounding box center [487, 221] width 54 height 8
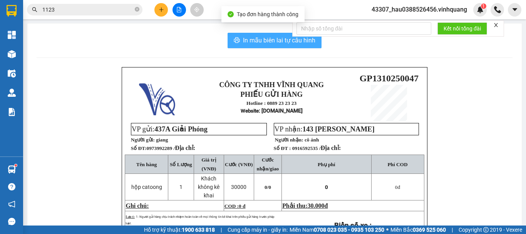
click at [270, 41] on span "In mẫu biên lai tự cấu hình" at bounding box center [279, 40] width 72 height 10
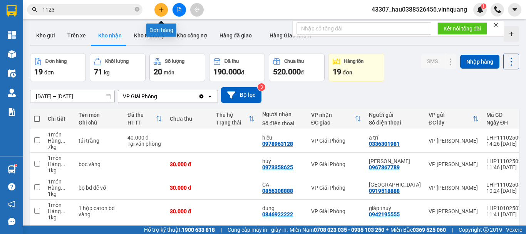
click at [161, 7] on icon "plus" at bounding box center [161, 9] width 5 height 5
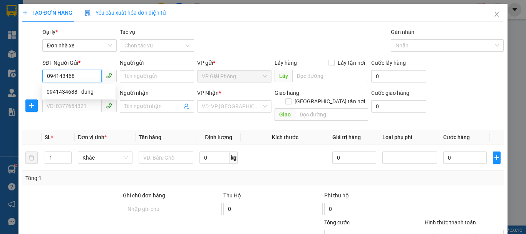
type input "0941434688"
click at [87, 89] on div "0941434688 - dung" at bounding box center [79, 91] width 64 height 8
type input "dung"
type input "0812020194"
type input "đức"
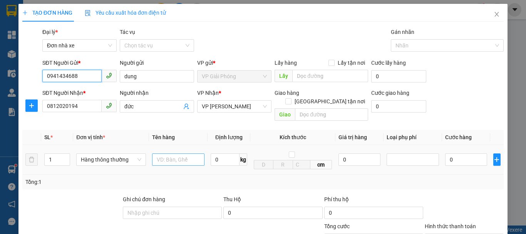
type input "0941434688"
click at [170, 154] on input "text" at bounding box center [178, 159] width 52 height 12
click at [170, 153] on input "text" at bounding box center [178, 159] width 52 height 12
type input "thùng catoong"
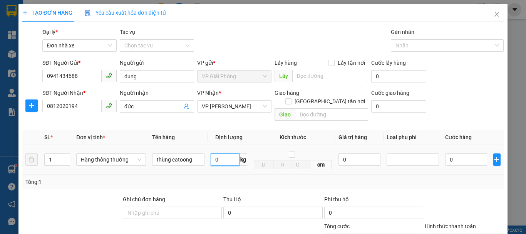
click at [222, 153] on input "0" at bounding box center [225, 159] width 29 height 12
type input "6"
click at [248, 178] on div "Tổng: 1" at bounding box center [263, 182] width 482 height 15
type input "40.000"
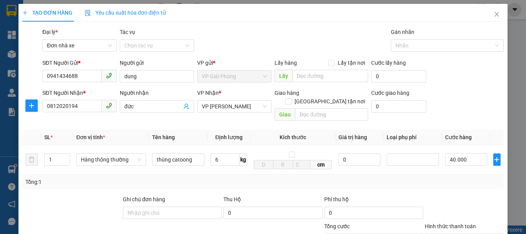
type input "40.000"
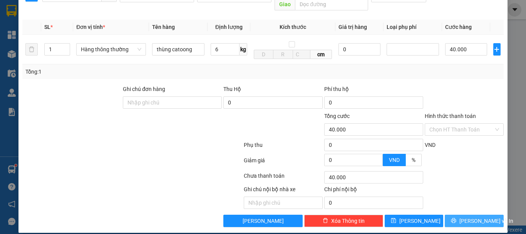
click at [471, 217] on span "[PERSON_NAME] và In" at bounding box center [487, 221] width 54 height 8
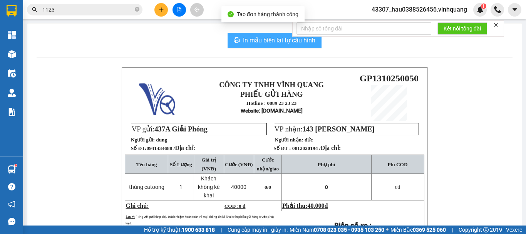
click at [243, 42] on span "In mẫu biên lai tự cấu hình" at bounding box center [279, 40] width 72 height 10
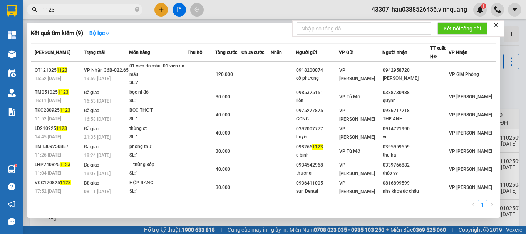
click at [104, 11] on input "1123" at bounding box center [87, 9] width 91 height 8
click at [136, 8] on icon "close-circle" at bounding box center [137, 9] width 5 height 5
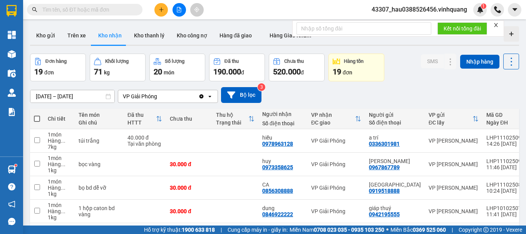
click at [97, 15] on div "Kết quả tìm kiếm ( 9 ) Bộ lọc Mã ĐH Trạng thái Món hàng Thu hộ Tổng cước Chưa c…" at bounding box center [75, 9] width 150 height 13
click at [92, 6] on input "text" at bounding box center [87, 9] width 91 height 8
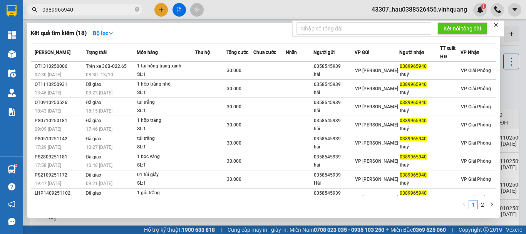
type input "0389965940"
click at [137, 10] on icon "close-circle" at bounding box center [137, 9] width 5 height 5
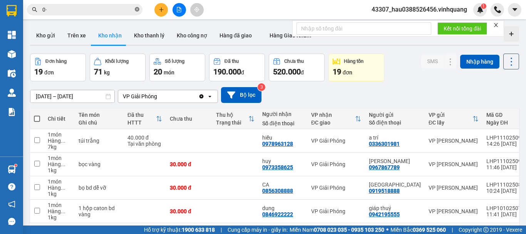
type input "0"
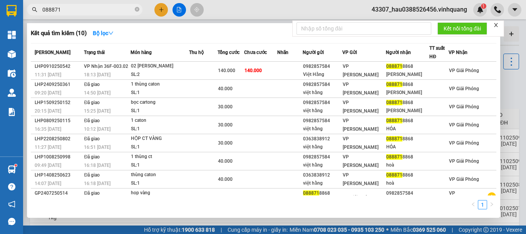
type input "088871"
click at [161, 12] on div at bounding box center [263, 117] width 526 height 234
click at [100, 10] on input "088871" at bounding box center [87, 9] width 91 height 8
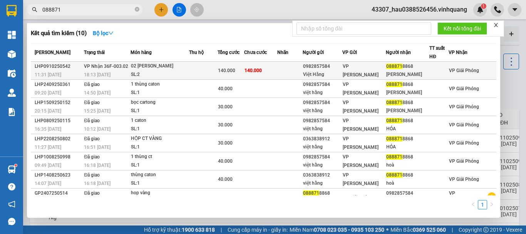
click at [303, 72] on td at bounding box center [290, 71] width 26 height 18
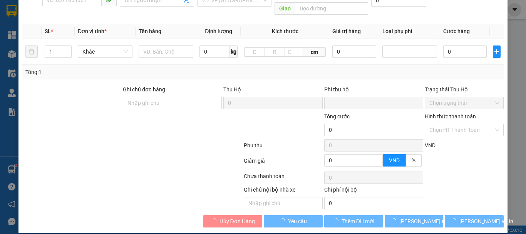
type input "0982857584"
type input "Việt Hằng"
type input "0888718868"
type input "[PERSON_NAME]"
type input "0"
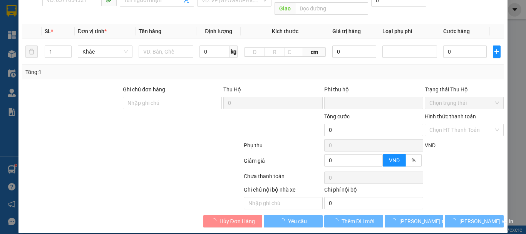
type input "140.000"
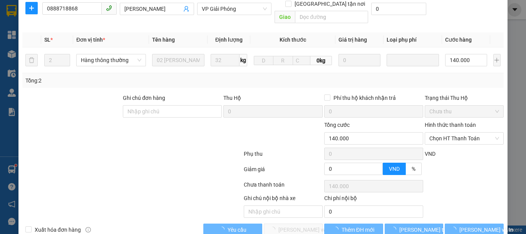
click at [457, 133] on span "Chọn HT Thanh Toán" at bounding box center [465, 139] width 70 height 12
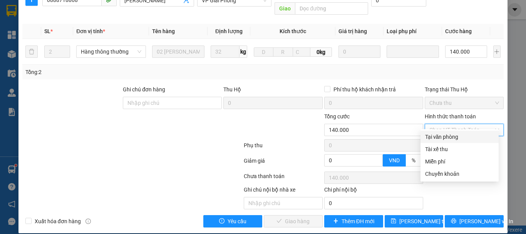
click at [437, 139] on div "Tại văn phòng" at bounding box center [459, 137] width 69 height 8
type input "0"
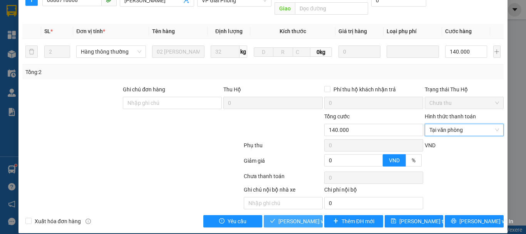
click at [309, 217] on span "[PERSON_NAME] và Giao hàng" at bounding box center [316, 221] width 74 height 8
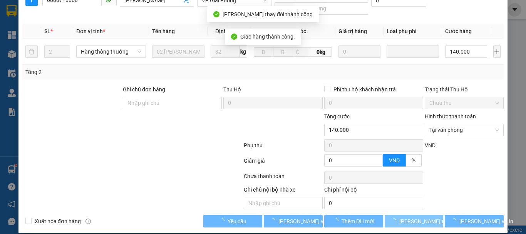
click at [411, 217] on span "[PERSON_NAME] thay đổi" at bounding box center [431, 221] width 62 height 8
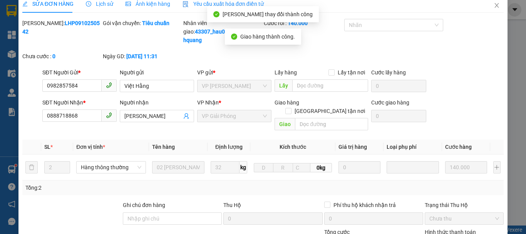
scroll to position [0, 0]
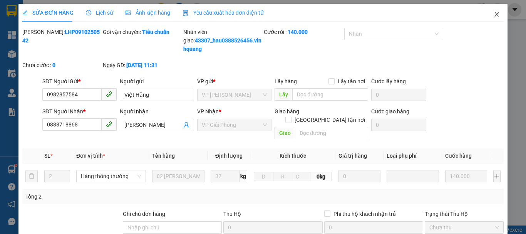
click at [494, 15] on icon "close" at bounding box center [497, 14] width 6 height 6
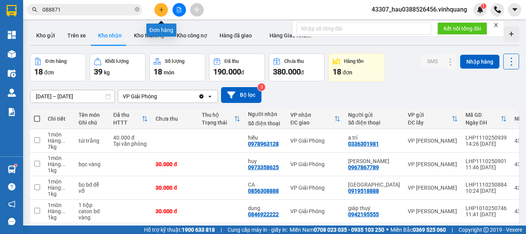
click at [161, 11] on icon "plus" at bounding box center [161, 9] width 5 height 5
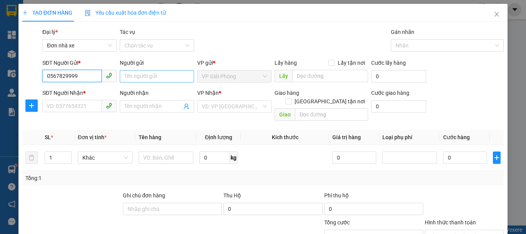
type input "0567829999"
click at [146, 79] on input "Người gửi" at bounding box center [157, 76] width 74 height 12
type input "thành"
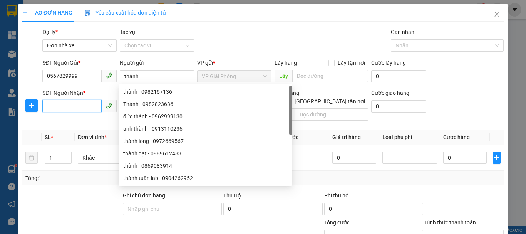
click at [72, 107] on input "SĐT Người Nhận *" at bounding box center [71, 106] width 59 height 12
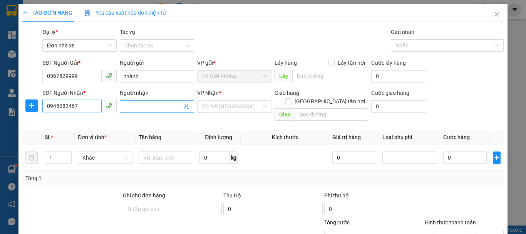
type input "0945082467"
click at [149, 104] on input "Người nhận" at bounding box center [152, 106] width 57 height 8
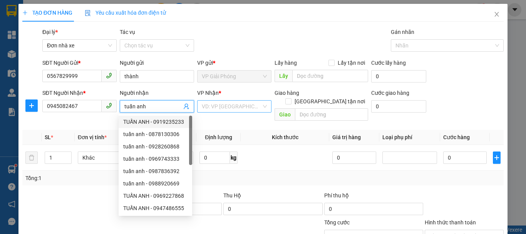
type input "tuấn anh"
click at [230, 112] on div "VD: VP [GEOGRAPHIC_DATA]" at bounding box center [234, 106] width 74 height 12
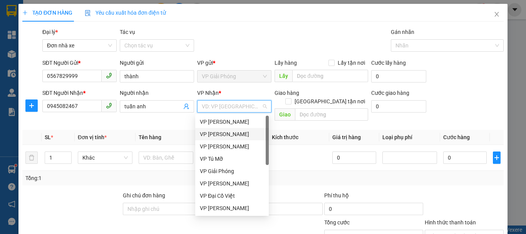
click at [228, 131] on div "VP [PERSON_NAME]" at bounding box center [232, 134] width 64 height 8
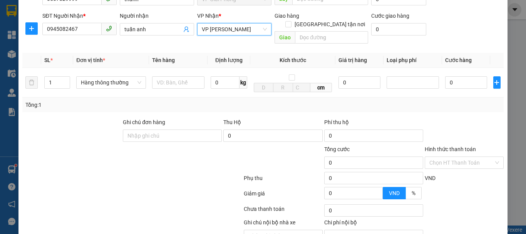
scroll to position [110, 0]
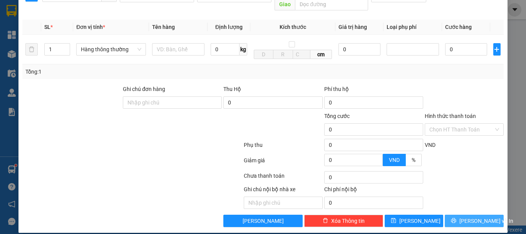
click at [472, 217] on span "[PERSON_NAME] và In" at bounding box center [487, 221] width 54 height 8
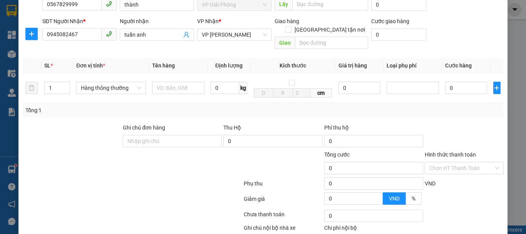
scroll to position [33, 0]
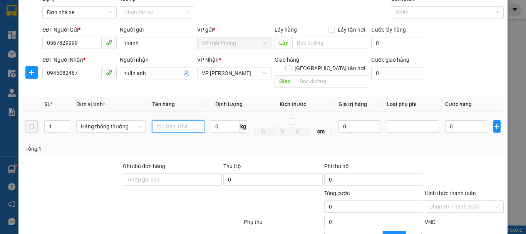
click at [182, 120] on input "text" at bounding box center [178, 126] width 52 height 12
type input "hộp catoong bd vàng"
click at [215, 120] on input "0" at bounding box center [225, 126] width 29 height 12
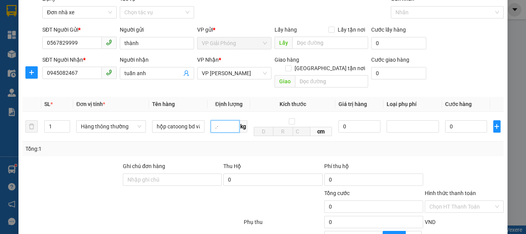
type input "."
type input "3"
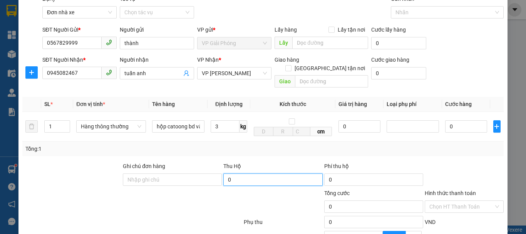
click at [254, 173] on input "0" at bounding box center [272, 179] width 99 height 12
type input "30.000"
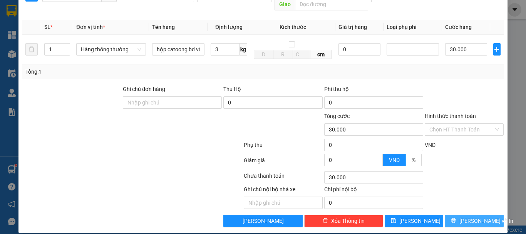
click at [482, 217] on span "[PERSON_NAME] và In" at bounding box center [487, 221] width 54 height 8
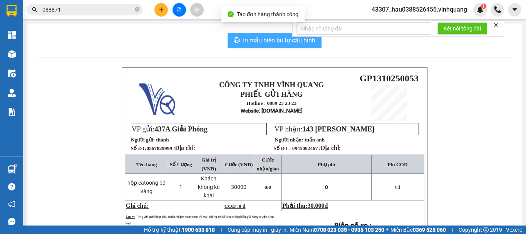
click at [268, 38] on span "In mẫu biên lai tự cấu hình" at bounding box center [279, 40] width 72 height 10
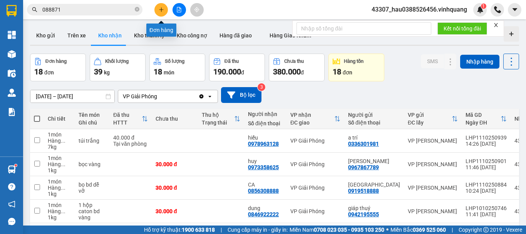
click at [160, 9] on icon "plus" at bounding box center [161, 9] width 5 height 5
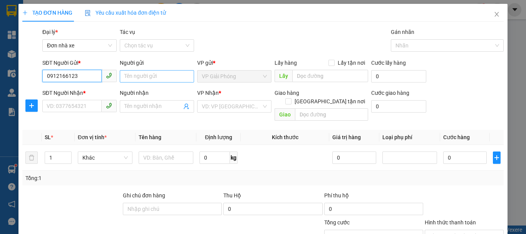
type input "0912166123"
click at [158, 74] on input "Người gửi" at bounding box center [157, 76] width 74 height 12
type input "a hào"
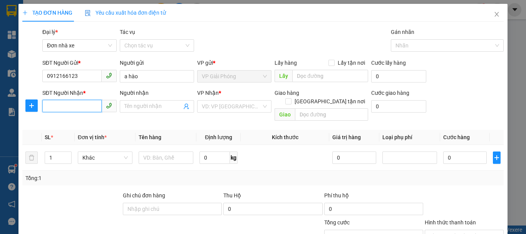
click at [88, 101] on input "SĐT Người Nhận *" at bounding box center [71, 106] width 59 height 12
type input "0912776515"
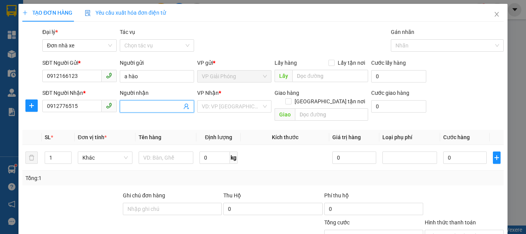
click at [129, 102] on span at bounding box center [157, 106] width 74 height 12
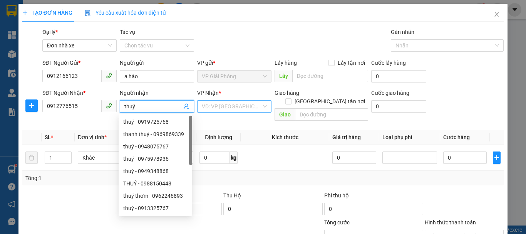
type input "thuý"
click at [202, 104] on input "search" at bounding box center [232, 107] width 60 height 12
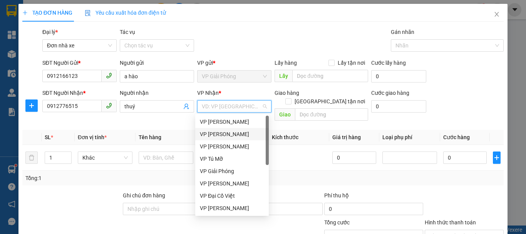
click at [221, 131] on div "VP [PERSON_NAME]" at bounding box center [232, 134] width 64 height 8
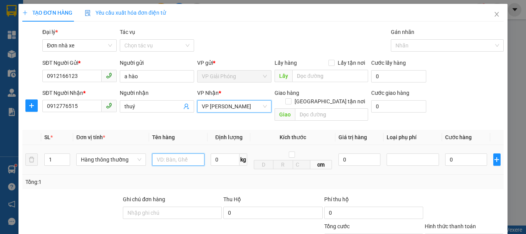
click at [170, 153] on input "text" at bounding box center [178, 159] width 52 height 12
type input "t"
type input "hộp catoong"
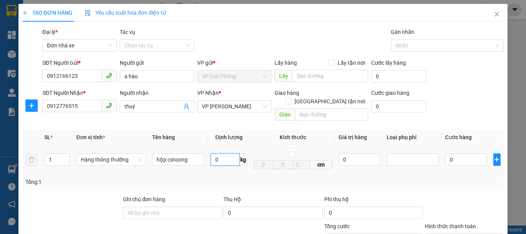
click at [222, 153] on input "0" at bounding box center [225, 159] width 29 height 12
type input "9"
drag, startPoint x: 236, startPoint y: 161, endPoint x: 296, endPoint y: 175, distance: 61.6
click at [238, 163] on td "9 kg" at bounding box center [229, 160] width 43 height 30
type input "40.000"
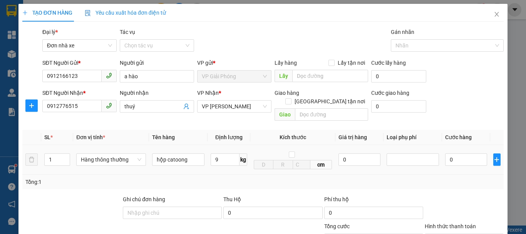
type input "40.000"
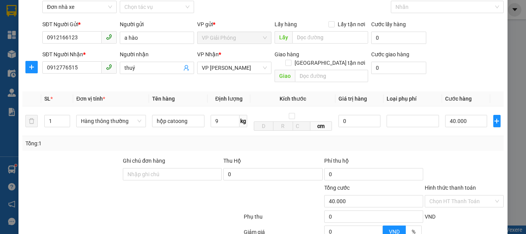
scroll to position [110, 0]
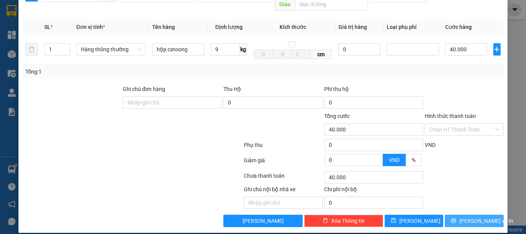
click at [476, 217] on span "[PERSON_NAME] và In" at bounding box center [487, 221] width 54 height 8
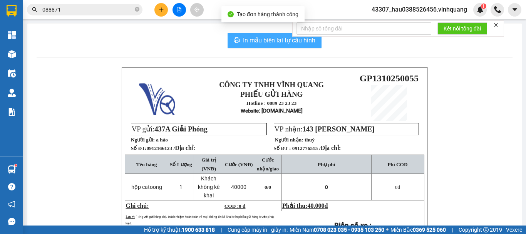
click at [279, 42] on span "In mẫu biên lai tự cấu hình" at bounding box center [279, 40] width 72 height 10
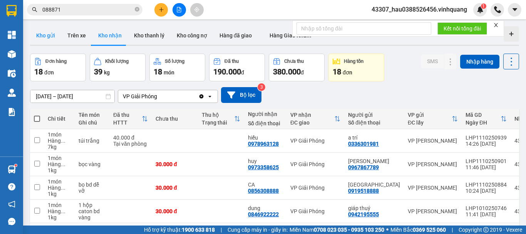
click at [56, 32] on button "Kho gửi" at bounding box center [45, 35] width 31 height 18
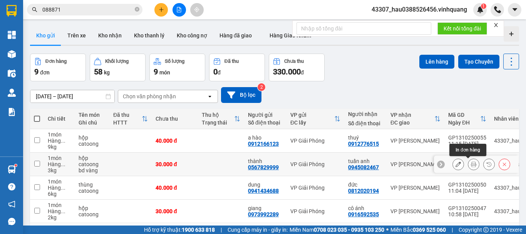
click at [471, 163] on icon at bounding box center [473, 163] width 5 height 5
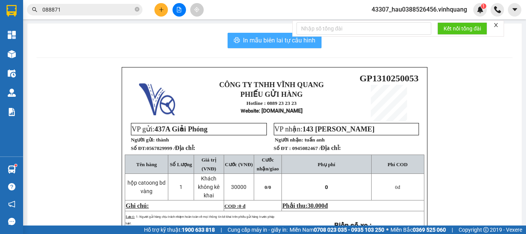
click at [295, 46] on button "In mẫu biên lai tự cấu hình" at bounding box center [275, 40] width 94 height 15
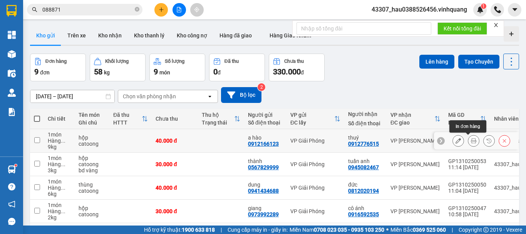
click at [471, 140] on icon at bounding box center [473, 140] width 5 height 5
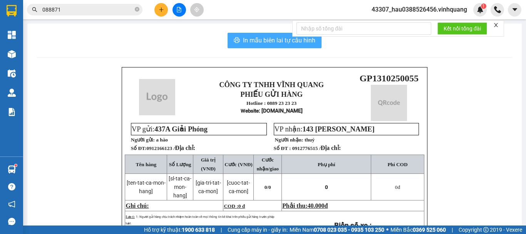
click at [250, 40] on span "In mẫu biên lai tự cấu hình" at bounding box center [279, 40] width 72 height 10
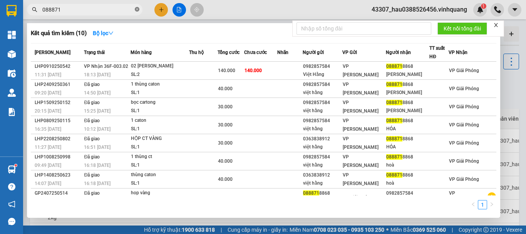
click at [136, 11] on icon "close-circle" at bounding box center [137, 9] width 5 height 5
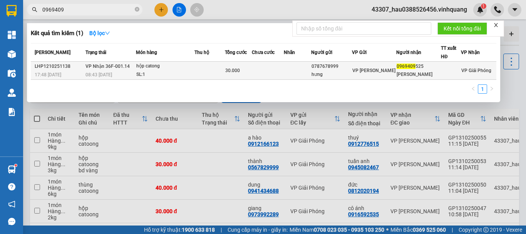
type input "0969409"
click at [152, 72] on div "SL: 1" at bounding box center [165, 75] width 58 height 8
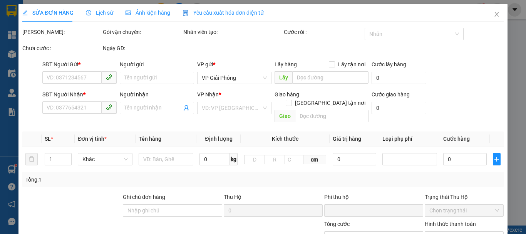
type input "0787678999"
type input "hưng"
type input "0969409525"
type input "[PERSON_NAME]"
type input "0"
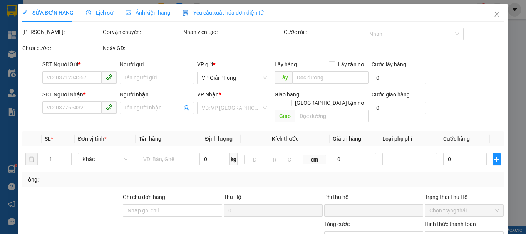
type input "30.000"
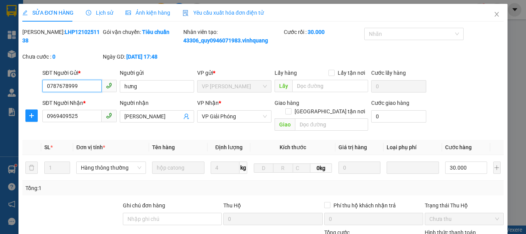
scroll to position [116, 0]
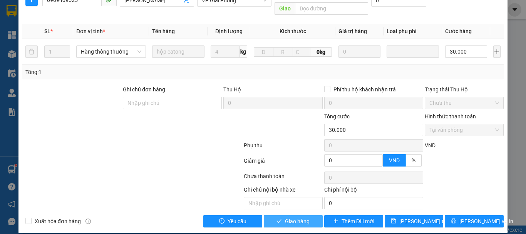
click at [301, 217] on span "Giao hàng" at bounding box center [297, 221] width 25 height 8
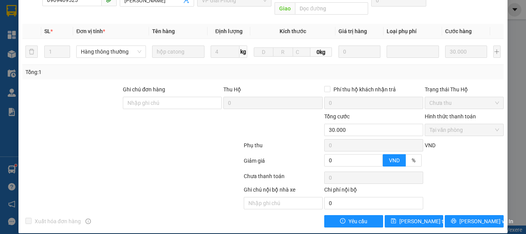
scroll to position [86, 0]
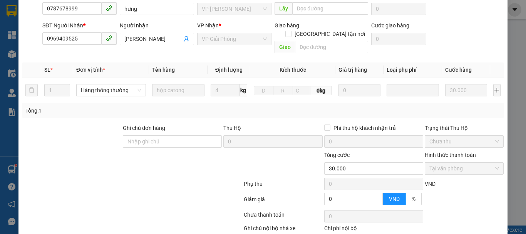
click at [511, 122] on div "SỬA ĐƠN HÀNG Lịch sử Ảnh kiện hàng Yêu cầu xuất hóa đơn điện tử Total Paid Fee …" at bounding box center [263, 117] width 526 height 234
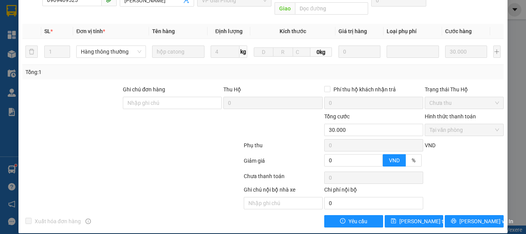
scroll to position [0, 0]
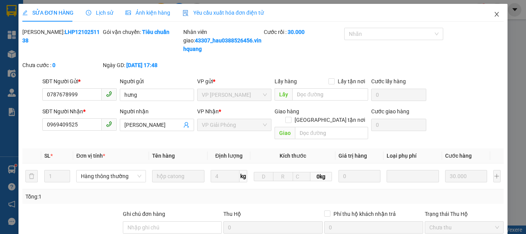
click at [495, 16] on icon "close" at bounding box center [497, 14] width 4 height 5
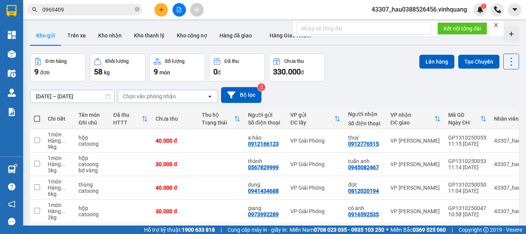
scroll to position [77, 0]
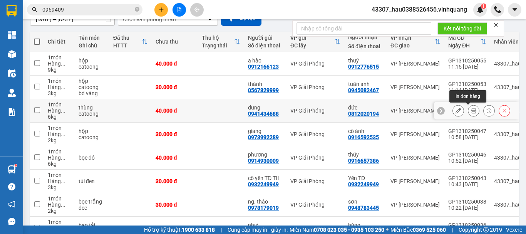
click at [470, 114] on button at bounding box center [473, 110] width 11 height 13
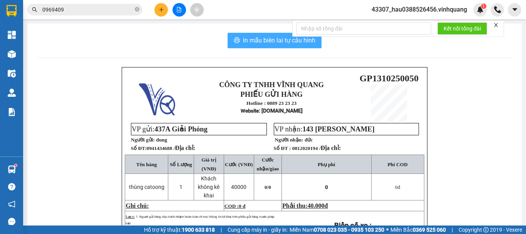
click at [284, 37] on span "In mẫu biên lai tự cấu hình" at bounding box center [279, 40] width 72 height 10
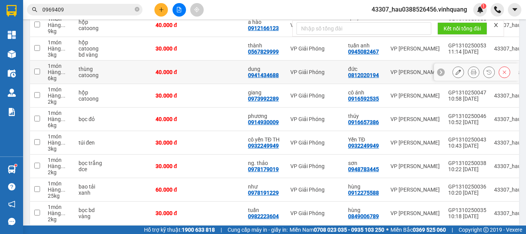
scroll to position [150, 0]
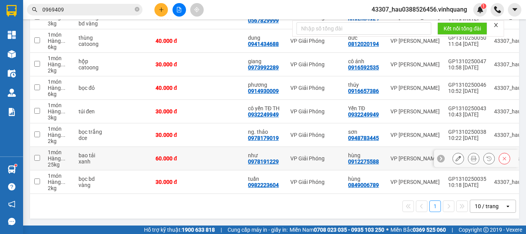
click at [37, 155] on input "checkbox" at bounding box center [37, 158] width 6 height 6
checkbox input "true"
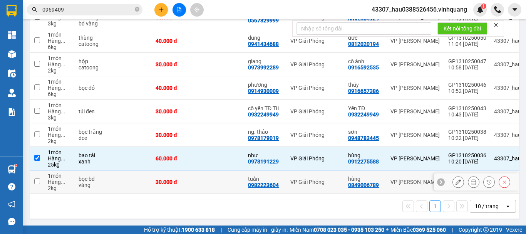
click at [39, 179] on input "checkbox" at bounding box center [37, 181] width 6 height 6
checkbox input "true"
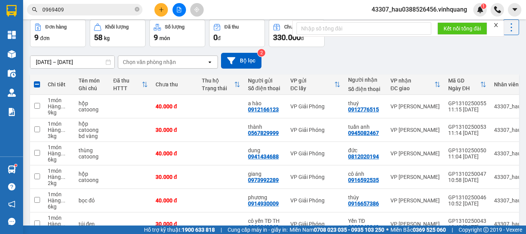
scroll to position [0, 0]
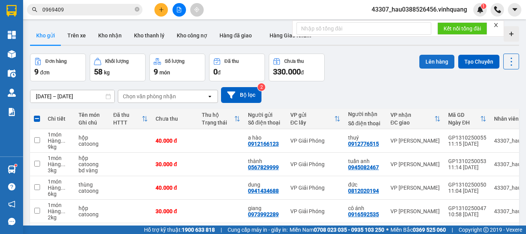
click at [433, 64] on button "Lên hàng" at bounding box center [437, 62] width 35 height 14
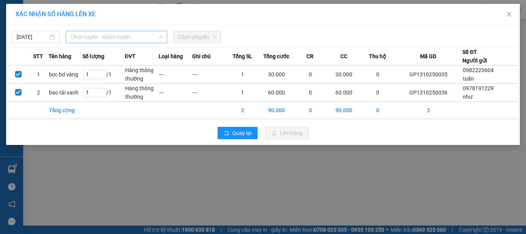
click at [122, 39] on span "Chọn tuyến - nhóm tuyến" at bounding box center [117, 37] width 92 height 12
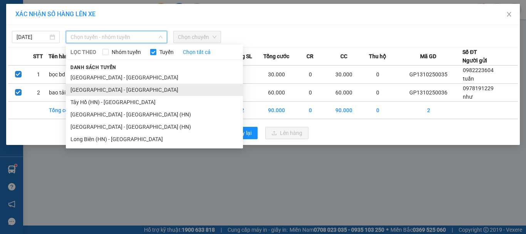
click at [94, 90] on li "[GEOGRAPHIC_DATA] - [GEOGRAPHIC_DATA]" at bounding box center [154, 90] width 177 height 12
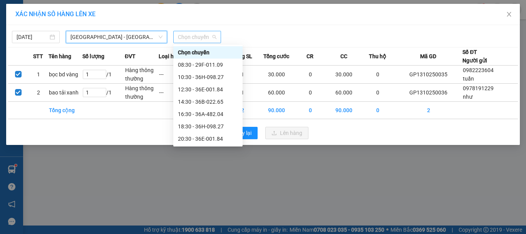
click at [191, 34] on span "Chọn chuyến" at bounding box center [197, 37] width 39 height 12
click at [206, 79] on div "10:30 - 36H-098.27" at bounding box center [208, 77] width 60 height 8
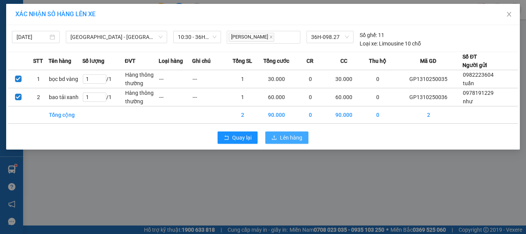
click at [292, 140] on span "Lên hàng" at bounding box center [291, 137] width 22 height 8
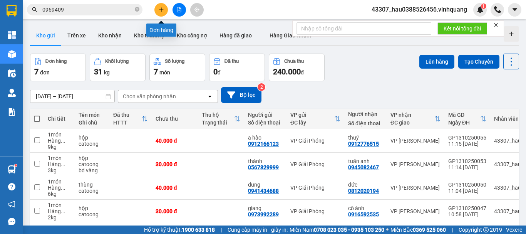
click at [163, 8] on icon "plus" at bounding box center [161, 9] width 5 height 5
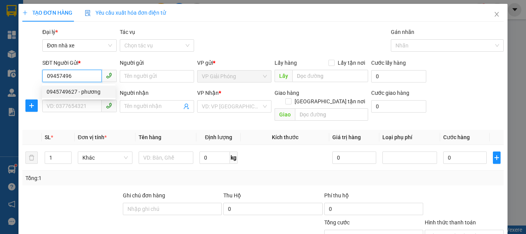
click at [92, 89] on div "0945749627 - phương" at bounding box center [79, 91] width 64 height 8
type input "0945749627"
type input "phương"
type input "0982843240"
type input "vân anh"
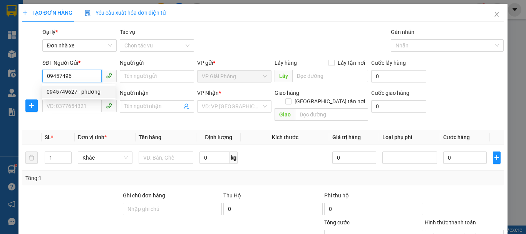
checkbox input "true"
type input "148 tống duy tân, hạc thành"
type input "40.000"
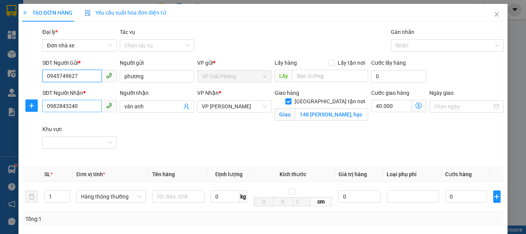
type input "0945749627"
drag, startPoint x: 86, startPoint y: 109, endPoint x: 24, endPoint y: 109, distance: 62.8
click at [24, 109] on div "SĐT Người Nhận * 0982843240 0982843240 Người nhận vân anh VP Nhận * VP LÊ HỒNG …" at bounding box center [263, 125] width 483 height 72
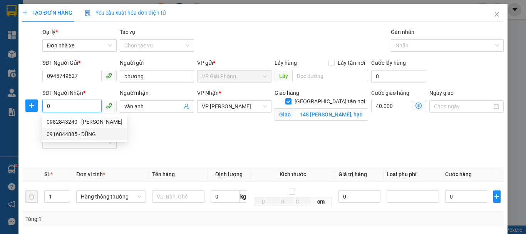
click at [60, 130] on div "0916844885 - DŨNG" at bounding box center [85, 134] width 76 height 8
type input "0916844885"
type input "DŨNG"
checkbox input "false"
type input "0"
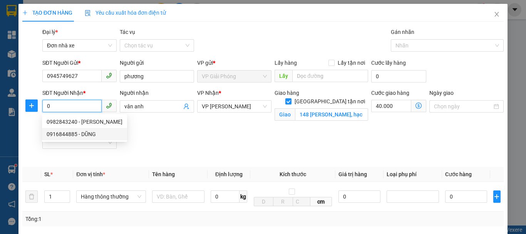
type input "0"
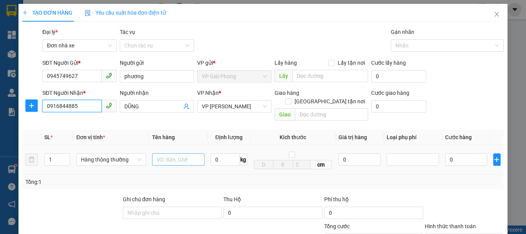
type input "0916844885"
drag, startPoint x: 170, startPoint y: 148, endPoint x: 171, endPoint y: 154, distance: 6.1
click at [171, 154] on input "text" at bounding box center [178, 159] width 52 height 12
type input "hồ sơ"
click at [227, 153] on input "0" at bounding box center [225, 159] width 29 height 12
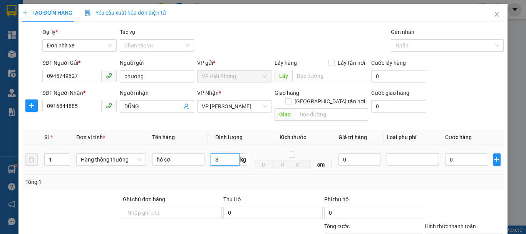
type input "3"
drag, startPoint x: 274, startPoint y: 168, endPoint x: 316, endPoint y: 171, distance: 42.1
click at [274, 175] on div "Tổng: 1" at bounding box center [263, 182] width 482 height 15
type input "30.000"
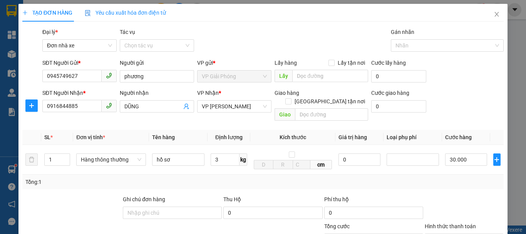
scroll to position [77, 0]
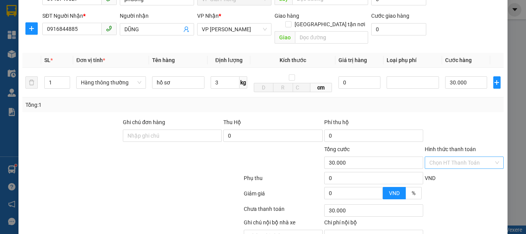
click at [474, 157] on input "Hình thức thanh toán" at bounding box center [462, 163] width 64 height 12
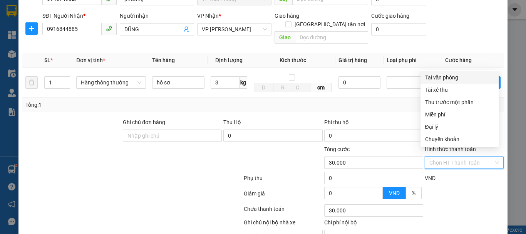
click at [443, 80] on div "Tại văn phòng" at bounding box center [459, 77] width 69 height 8
type input "0"
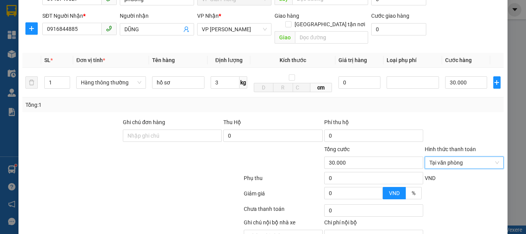
scroll to position [110, 0]
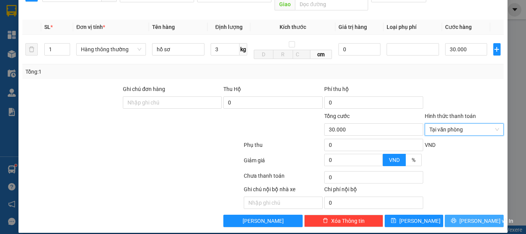
click at [472, 217] on span "[PERSON_NAME] và In" at bounding box center [487, 221] width 54 height 8
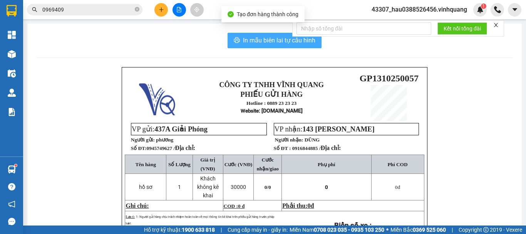
click at [254, 40] on span "In mẫu biên lai tự cấu hình" at bounding box center [279, 40] width 72 height 10
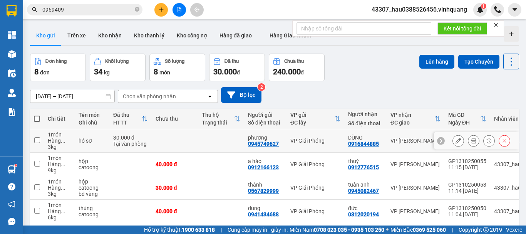
click at [191, 147] on td at bounding box center [175, 141] width 46 height 24
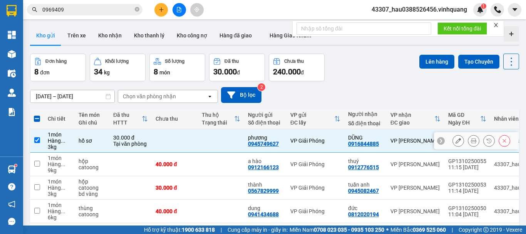
click at [97, 144] on td "hồ sơ" at bounding box center [92, 141] width 35 height 24
checkbox input "false"
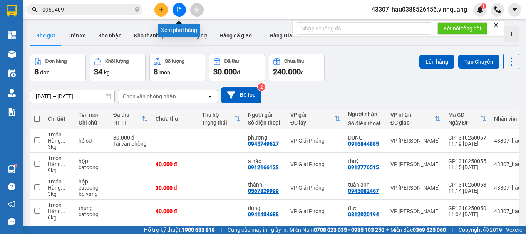
click at [181, 9] on icon "file-add" at bounding box center [178, 9] width 5 height 5
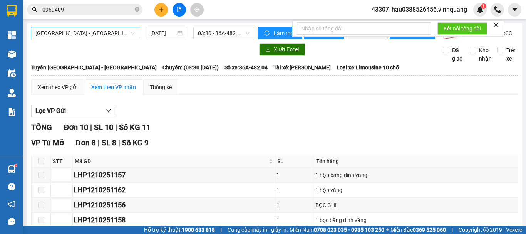
click at [114, 36] on span "[GEOGRAPHIC_DATA] - [GEOGRAPHIC_DATA]" at bounding box center [84, 33] width 99 height 12
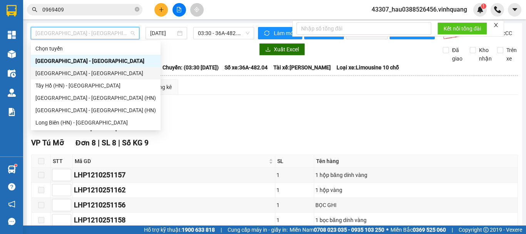
click at [64, 74] on div "[GEOGRAPHIC_DATA] - [GEOGRAPHIC_DATA]" at bounding box center [95, 73] width 121 height 8
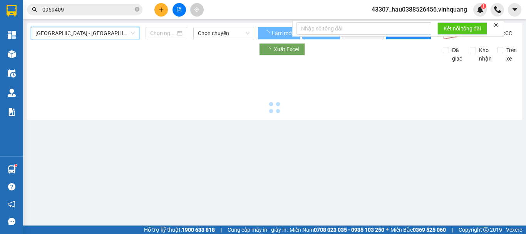
type input "[DATE]"
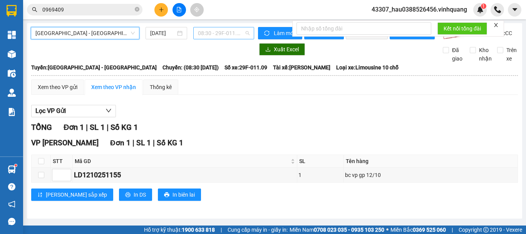
click at [213, 31] on span "08:30 - 29F-011.09" at bounding box center [224, 33] width 52 height 12
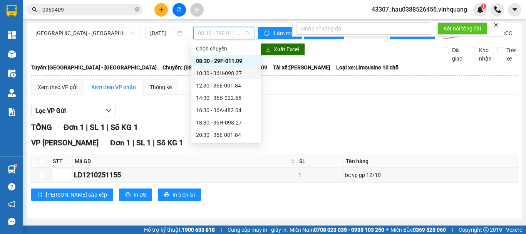
click at [220, 71] on div "10:30 - 36H-098.27" at bounding box center [226, 73] width 60 height 8
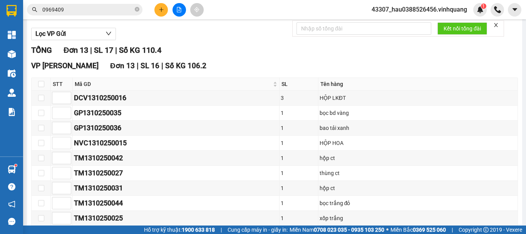
scroll to position [39, 0]
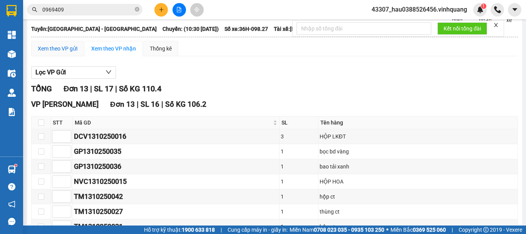
click at [50, 53] on div "Xem theo VP gửi" at bounding box center [58, 48] width 40 height 8
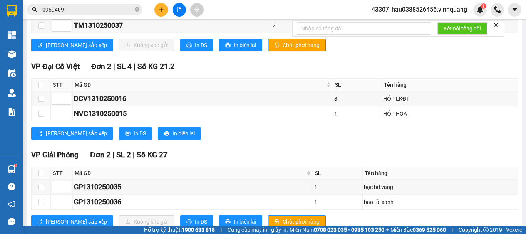
scroll to position [283, 0]
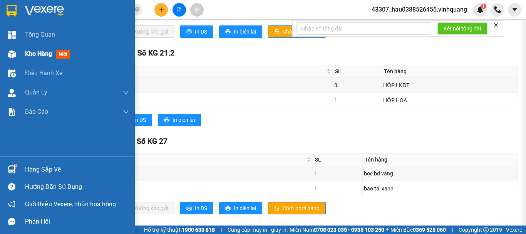
drag, startPoint x: 35, startPoint y: 52, endPoint x: 42, endPoint y: 52, distance: 6.5
click at [35, 52] on span "Kho hàng" at bounding box center [38, 53] width 27 height 7
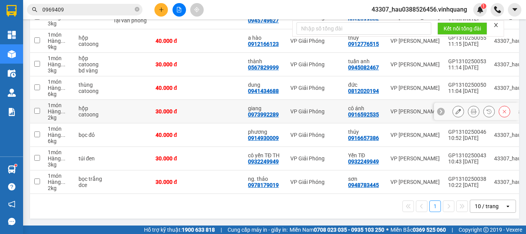
scroll to position [11, 0]
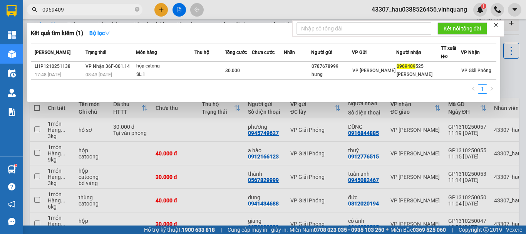
click at [140, 11] on span "0969409" at bounding box center [85, 10] width 116 height 12
click at [137, 9] on icon "close-circle" at bounding box center [137, 9] width 5 height 5
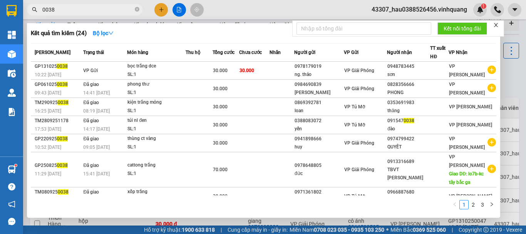
type input "0038"
click at [138, 10] on icon "close-circle" at bounding box center [137, 9] width 5 height 5
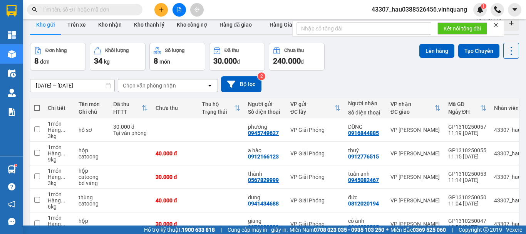
click at [102, 12] on input "text" at bounding box center [87, 9] width 91 height 8
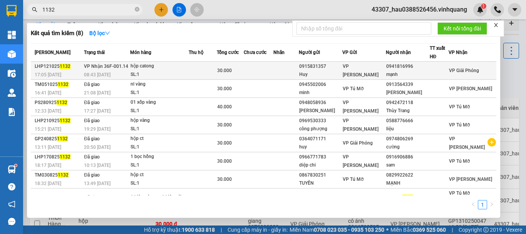
type input "1132"
click at [127, 65] on span "VP Nhận 36F-001.14" at bounding box center [106, 66] width 44 height 5
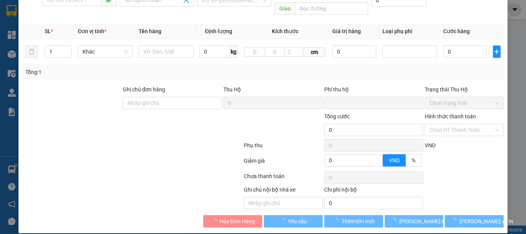
type input "0915831357"
type input "Huy"
type input "0941816996"
type input "mạnh"
type input "0"
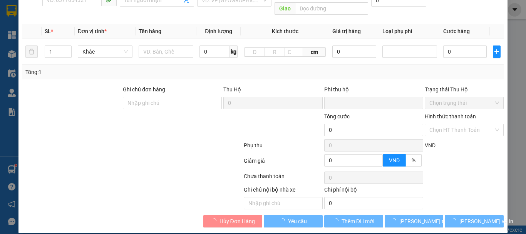
type input "30.000"
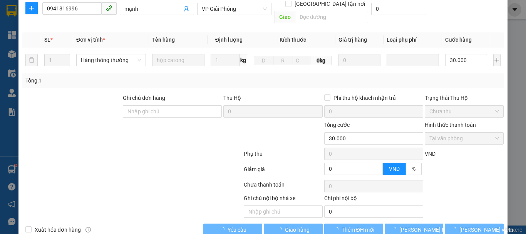
scroll to position [116, 0]
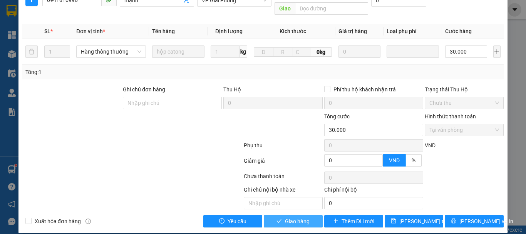
click at [303, 217] on span "Giao hàng" at bounding box center [297, 221] width 25 height 8
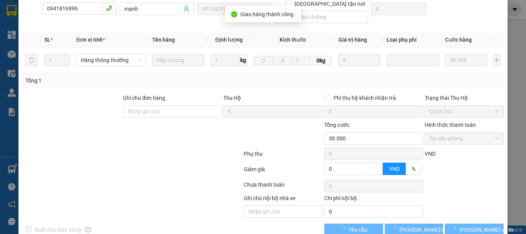
scroll to position [124, 0]
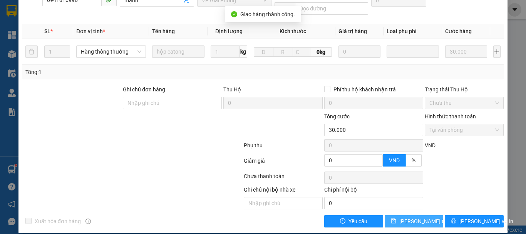
click at [413, 217] on span "[PERSON_NAME] thay đổi" at bounding box center [431, 221] width 62 height 8
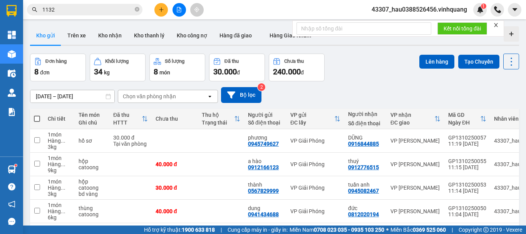
click at [97, 16] on div "Kết quả tìm kiếm ( 8 ) Bộ lọc Mã ĐH Trạng thái Món hàng Thu hộ Tổng cước Chưa c…" at bounding box center [75, 9] width 150 height 13
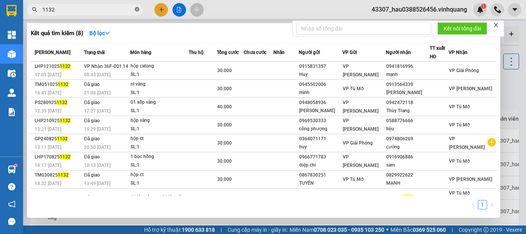
click at [138, 9] on icon "close-circle" at bounding box center [137, 9] width 5 height 5
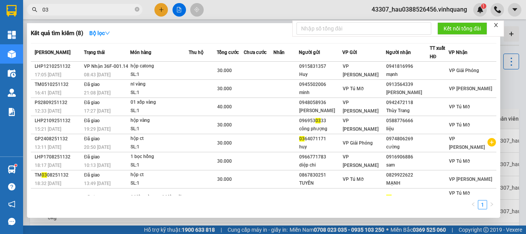
type input "038"
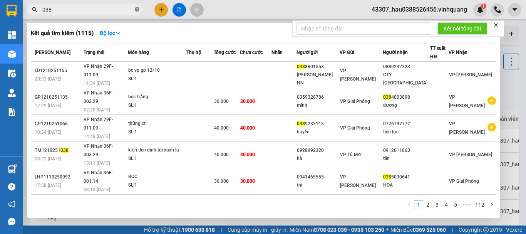
click at [139, 9] on icon "close-circle" at bounding box center [137, 9] width 5 height 5
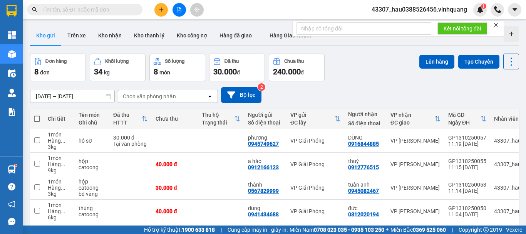
click at [102, 8] on input "text" at bounding box center [87, 9] width 91 height 8
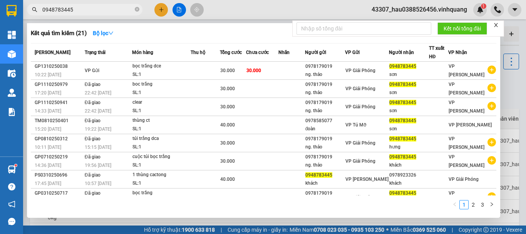
type input "0948783445"
click at [161, 12] on div at bounding box center [263, 117] width 526 height 234
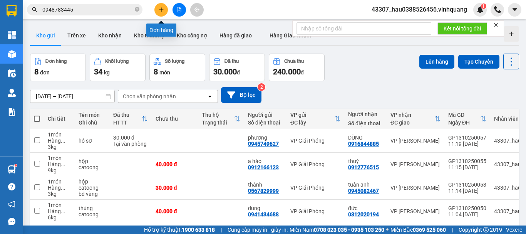
click at [161, 12] on icon "plus" at bounding box center [161, 9] width 5 height 5
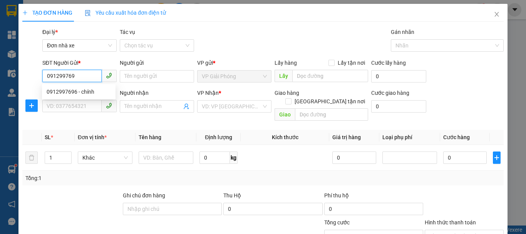
type input "0912997696"
drag, startPoint x: 91, startPoint y: 89, endPoint x: 98, endPoint y: 91, distance: 7.4
click at [92, 90] on div "0912997696 - chính" at bounding box center [79, 91] width 64 height 8
type input "chính"
type input "0901381989"
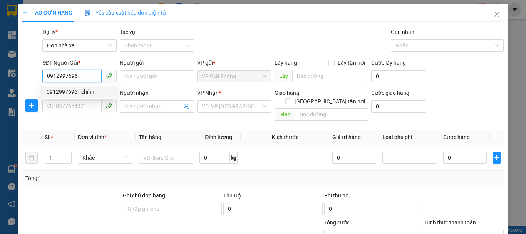
type input "hiếu"
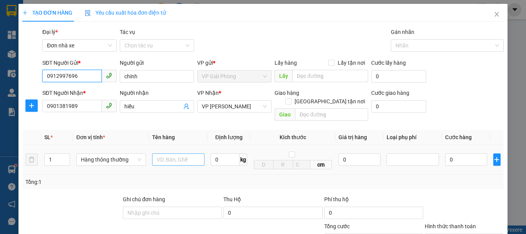
type input "0912997696"
click at [176, 155] on input "text" at bounding box center [178, 159] width 52 height 12
type input "túi đỏ"
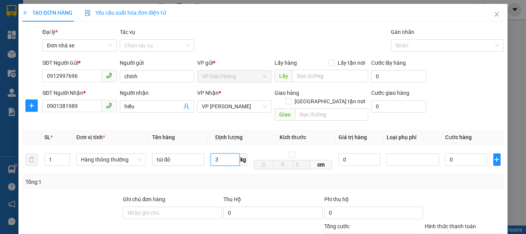
type input "3"
drag, startPoint x: 308, startPoint y: 169, endPoint x: 318, endPoint y: 164, distance: 10.7
click at [313, 175] on div "Tổng: 1" at bounding box center [263, 182] width 482 height 15
type input "30.000"
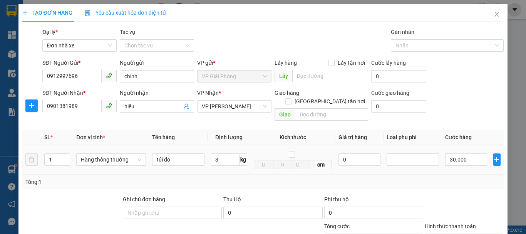
type input "30.000"
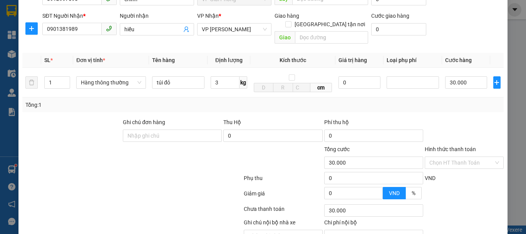
scroll to position [110, 0]
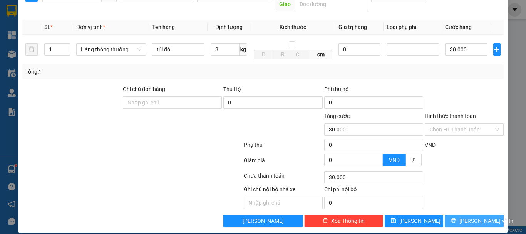
click at [473, 217] on span "[PERSON_NAME] và In" at bounding box center [487, 221] width 54 height 8
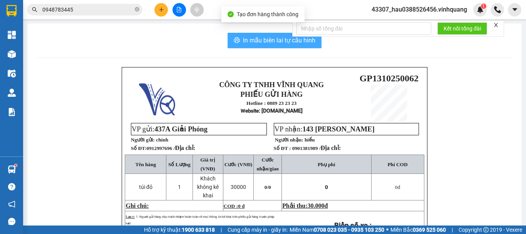
click at [270, 42] on span "In mẫu biên lai tự cấu hình" at bounding box center [279, 40] width 72 height 10
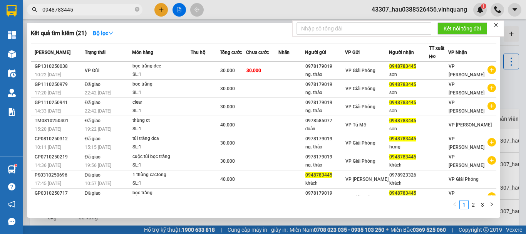
click at [95, 11] on input "0948783445" at bounding box center [87, 9] width 91 height 8
click at [159, 5] on div at bounding box center [263, 117] width 526 height 234
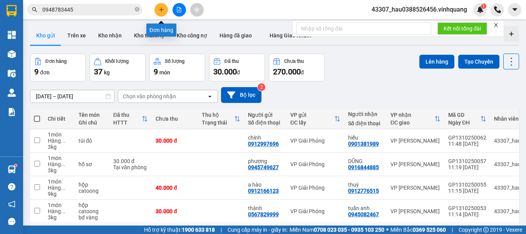
click at [159, 8] on icon "plus" at bounding box center [161, 9] width 5 height 5
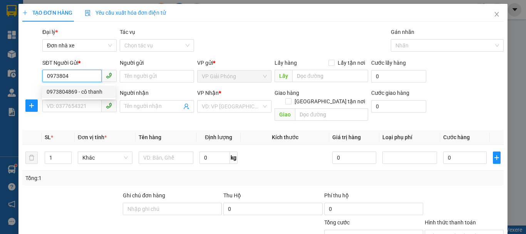
click at [92, 92] on div "0973804869 - cô thanh" at bounding box center [79, 91] width 64 height 8
type input "0973804869"
type input "cô thanh"
type input "0913225878"
type input "chú nam"
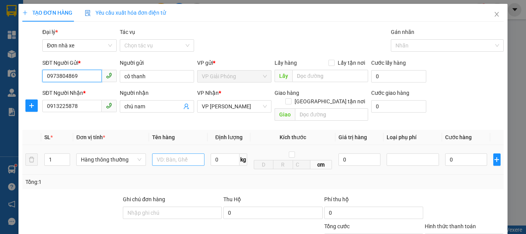
type input "0973804869"
click at [175, 153] on input "text" at bounding box center [178, 159] width 52 height 12
type input "thùng trắng tím"
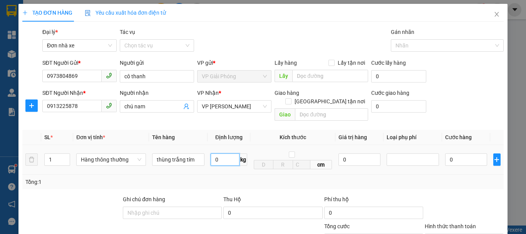
click at [229, 153] on input "0" at bounding box center [225, 159] width 29 height 12
type input "10"
click at [246, 180] on div "Tổng: 1" at bounding box center [263, 182] width 482 height 15
type input "40.000"
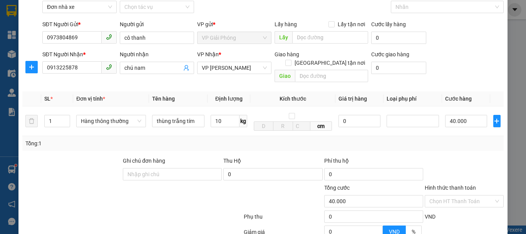
scroll to position [77, 0]
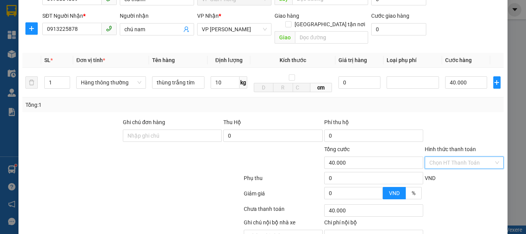
click at [474, 157] on input "Hình thức thanh toán" at bounding box center [462, 163] width 64 height 12
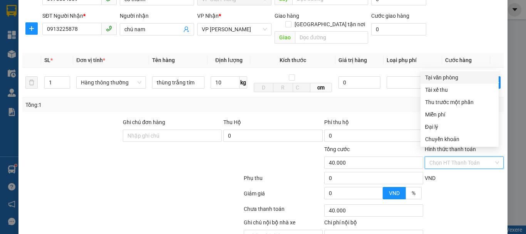
click at [455, 79] on div "Tại văn phòng" at bounding box center [459, 77] width 69 height 8
type input "0"
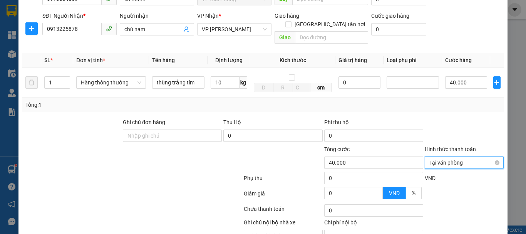
scroll to position [110, 0]
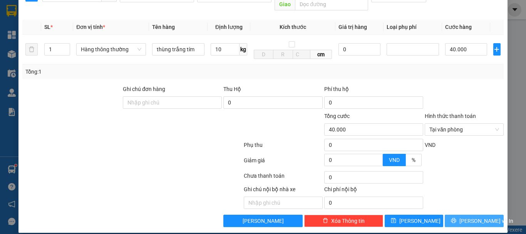
click at [473, 215] on button "[PERSON_NAME] và In" at bounding box center [474, 221] width 59 height 12
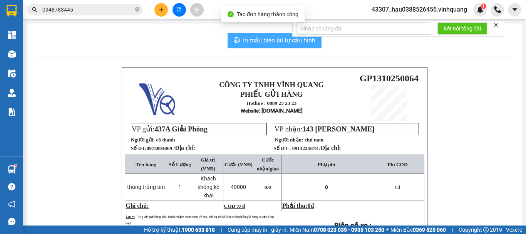
click at [273, 38] on span "In mẫu biên lai tự cấu hình" at bounding box center [279, 40] width 72 height 10
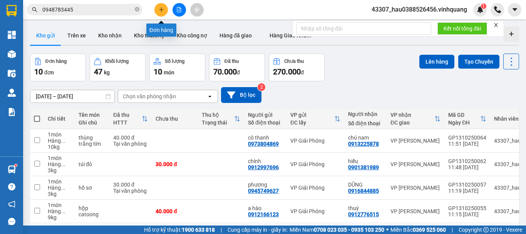
click at [161, 10] on icon "plus" at bounding box center [161, 9] width 5 height 5
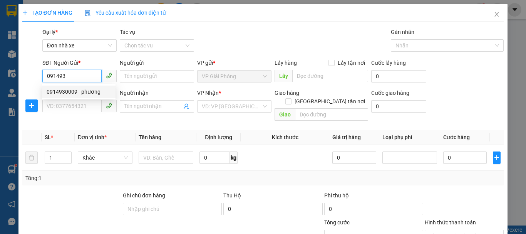
click at [95, 95] on div "0914930009 - phương" at bounding box center [79, 91] width 64 height 8
type input "0914930009"
type input "phương"
type input "0916657386"
type input "thúy"
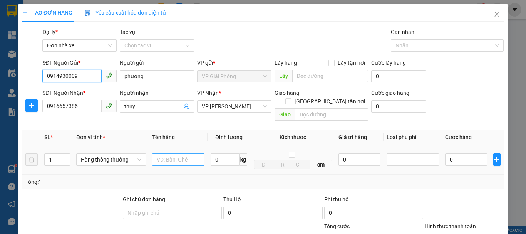
type input "0914930009"
click at [170, 153] on input "text" at bounding box center [178, 159] width 52 height 12
type input "bao tải trắng"
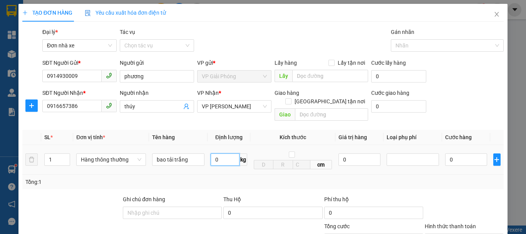
click at [226, 153] on input "0" at bounding box center [225, 159] width 29 height 12
type input "10"
drag, startPoint x: 273, startPoint y: 177, endPoint x: 373, endPoint y: 184, distance: 100.0
click at [274, 178] on div "Tổng: 1" at bounding box center [262, 182] width 475 height 8
type input "40.000"
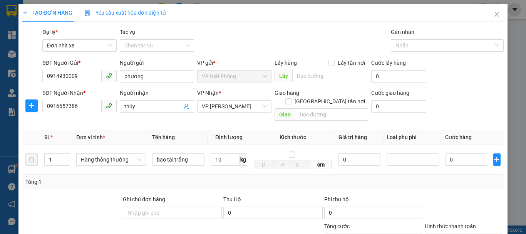
type input "40.000"
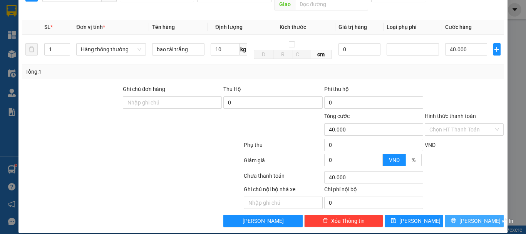
click at [464, 217] on span "[PERSON_NAME] và In" at bounding box center [487, 221] width 54 height 8
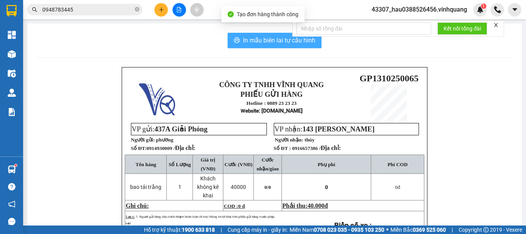
click at [275, 38] on span "In mẫu biên lai tự cấu hình" at bounding box center [279, 40] width 72 height 10
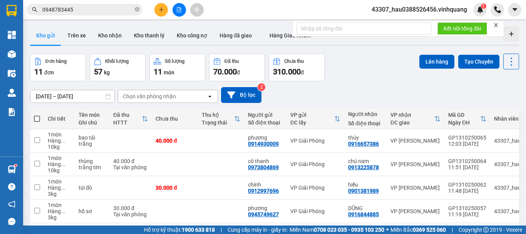
click at [161, 8] on icon "plus" at bounding box center [161, 9] width 5 height 5
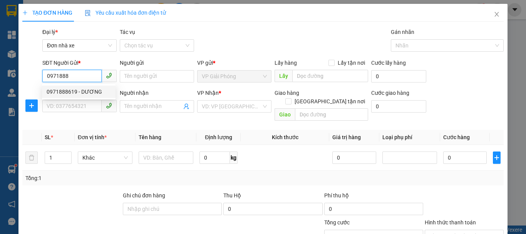
click at [87, 91] on div "0971888619 - DƯƠNG" at bounding box center [79, 91] width 64 height 8
type input "0971888619"
type input "DƯƠNG"
type input "0913139988"
type input "thành"
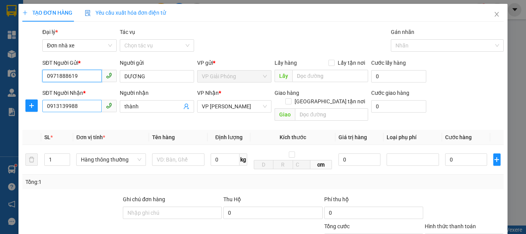
type input "0971888619"
drag, startPoint x: 75, startPoint y: 107, endPoint x: 6, endPoint y: 113, distance: 69.2
click at [6, 113] on div "TẠO ĐƠN HÀNG Yêu cầu xuất hóa đơn điện tử Transit Pickup Surcharge Ids Transit …" at bounding box center [263, 117] width 526 height 234
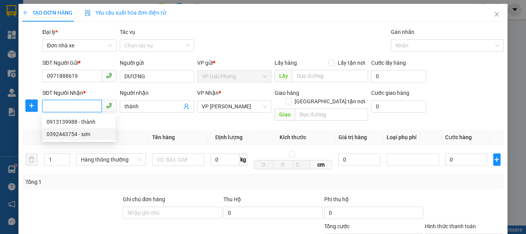
click at [77, 134] on div "0392443754 - sơn" at bounding box center [79, 134] width 64 height 8
type input "0392443754"
type input "sơn"
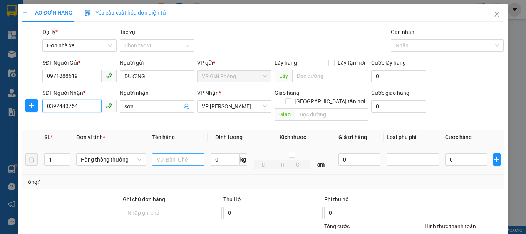
type input "0392443754"
click at [178, 153] on input "text" at bounding box center [178, 159] width 52 height 12
type input "túi clae"
type input "2"
drag, startPoint x: 246, startPoint y: 178, endPoint x: 461, endPoint y: 162, distance: 215.6
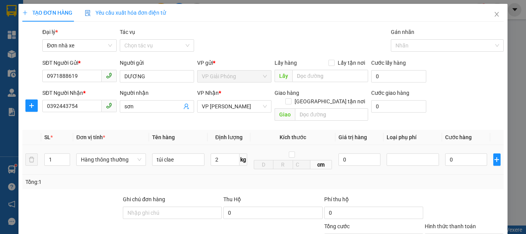
click at [247, 178] on div "Tổng: 1" at bounding box center [263, 182] width 482 height 15
type input "30.000"
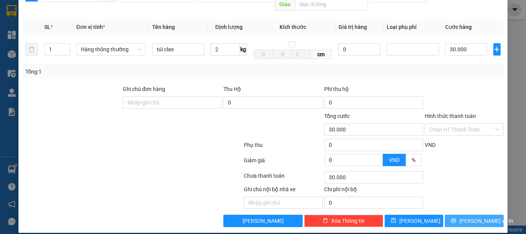
click at [470, 217] on span "[PERSON_NAME] và In" at bounding box center [487, 221] width 54 height 8
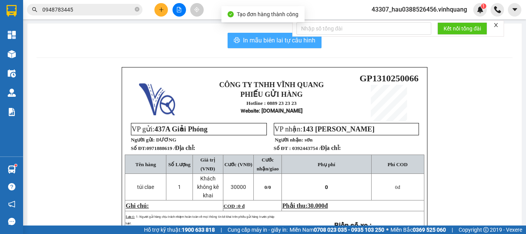
click at [251, 35] on button "In mẫu biên lai tự cấu hình" at bounding box center [275, 40] width 94 height 15
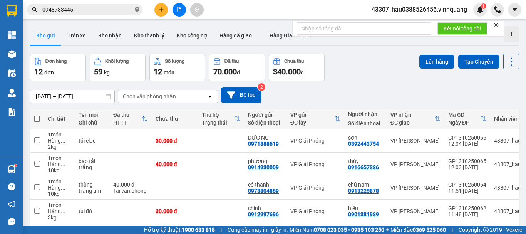
click at [136, 8] on icon "close-circle" at bounding box center [137, 9] width 5 height 5
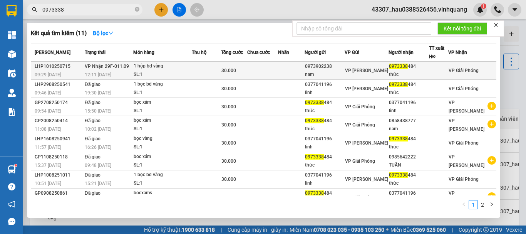
type input "0973338"
click at [344, 76] on div "nam" at bounding box center [324, 75] width 39 height 8
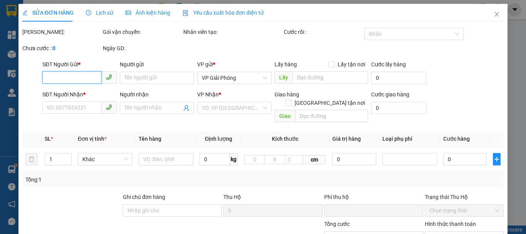
type input "0973902238"
type input "nam"
type input "0973338484"
type input "thức"
type input "0"
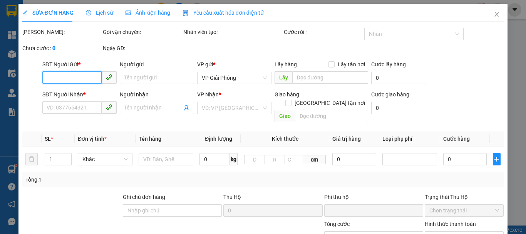
type input "30.000"
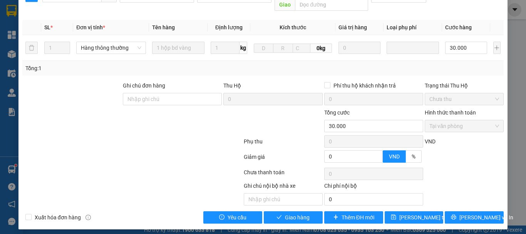
scroll to position [116, 0]
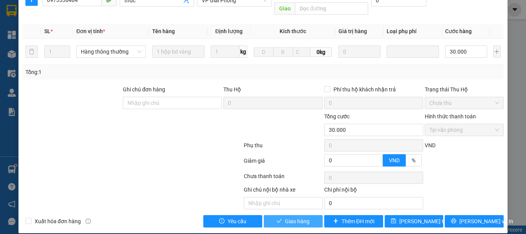
click at [292, 217] on span "Giao hàng" at bounding box center [297, 221] width 25 height 8
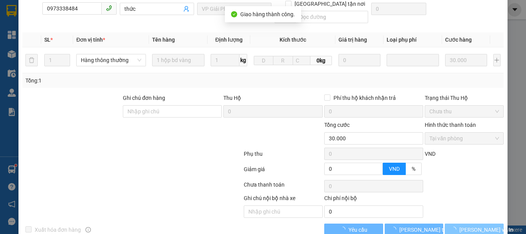
scroll to position [124, 0]
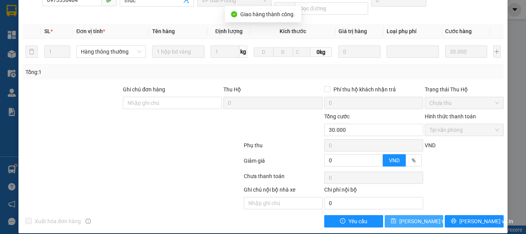
drag, startPoint x: 414, startPoint y: 215, endPoint x: 414, endPoint y: 210, distance: 4.6
click at [414, 217] on span "[PERSON_NAME] thay đổi" at bounding box center [431, 221] width 62 height 8
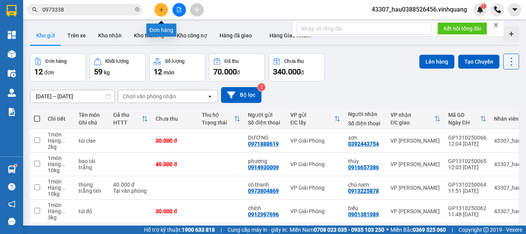
click at [160, 8] on icon "plus" at bounding box center [161, 9] width 5 height 5
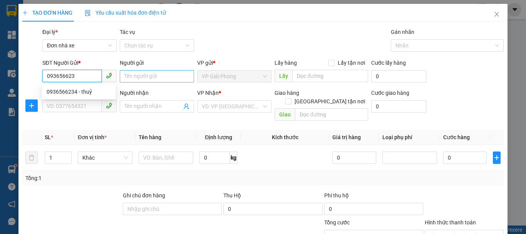
type input "0936566234"
click at [75, 91] on div "0936566234 - thuỷ" at bounding box center [79, 91] width 64 height 8
type input "thuỷ"
type input "0949626888"
type input "VINH"
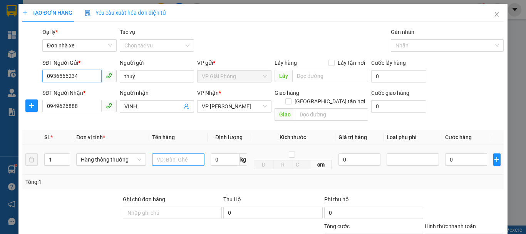
type input "0936566234"
click at [171, 155] on input "text" at bounding box center [178, 159] width 52 height 12
type input "a"
type input "cản trước xe oto"
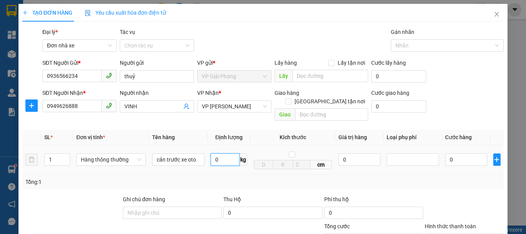
click at [216, 153] on input "0" at bounding box center [225, 159] width 29 height 12
click at [128, 154] on span "Hàng thông thường" at bounding box center [111, 160] width 60 height 12
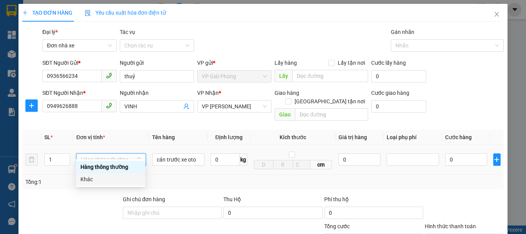
click at [99, 178] on div "Khác" at bounding box center [111, 179] width 60 height 8
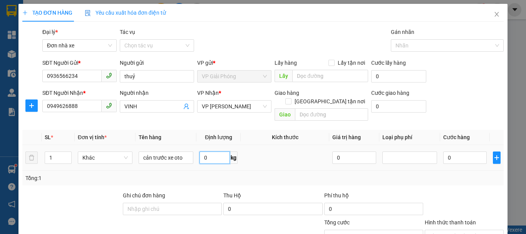
click at [206, 151] on input "0" at bounding box center [215, 157] width 30 height 12
type input "35"
click at [212, 175] on div "Tổng: 1" at bounding box center [263, 178] width 482 height 15
click at [279, 158] on td at bounding box center [285, 158] width 89 height 26
click at [94, 152] on span "Khác" at bounding box center [104, 158] width 45 height 12
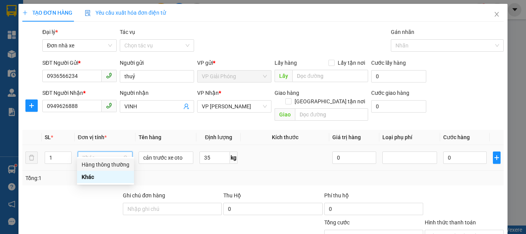
click at [99, 165] on div "Hàng thông thường" at bounding box center [106, 164] width 48 height 8
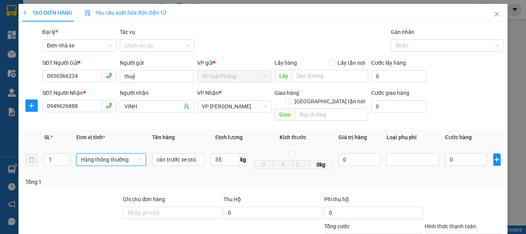
click at [210, 160] on td "35 kg" at bounding box center [229, 160] width 43 height 30
type input "70.000"
click at [244, 161] on td "35 kg" at bounding box center [229, 160] width 43 height 30
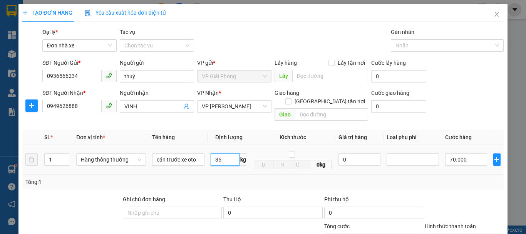
click at [220, 153] on input "35" at bounding box center [225, 159] width 29 height 12
type input "5"
type input "60"
click at [234, 178] on div "Tổng: 1" at bounding box center [262, 182] width 475 height 8
type input "90.000"
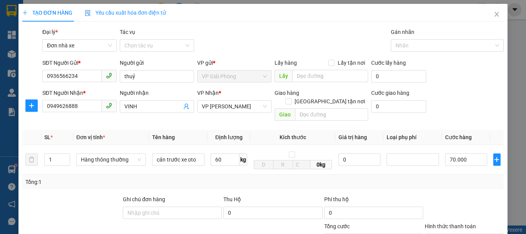
type input "90.000"
click at [289, 151] on input "checkbox" at bounding box center [292, 154] width 6 height 6
checkbox input "true"
click at [272, 162] on td "0kg" at bounding box center [292, 160] width 85 height 30
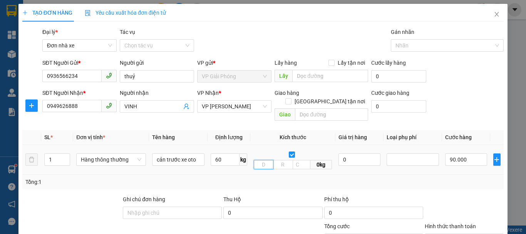
click at [264, 160] on input "text" at bounding box center [264, 164] width 20 height 9
type input "4"
click at [277, 166] on td "4 0kg" at bounding box center [292, 160] width 85 height 30
click at [281, 160] on input "text" at bounding box center [283, 164] width 20 height 9
type input "0"
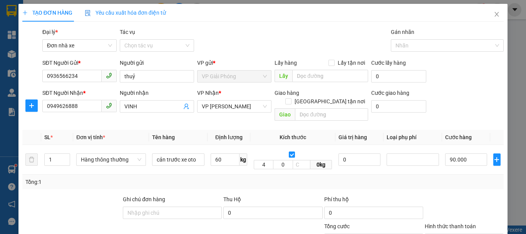
click at [284, 178] on div "Tổng: 1" at bounding box center [262, 182] width 475 height 8
click at [268, 178] on div "Tổng: 1" at bounding box center [262, 182] width 475 height 8
click at [264, 160] on input "4" at bounding box center [264, 164] width 20 height 9
click at [263, 178] on div "Tổng: 1" at bounding box center [262, 182] width 475 height 8
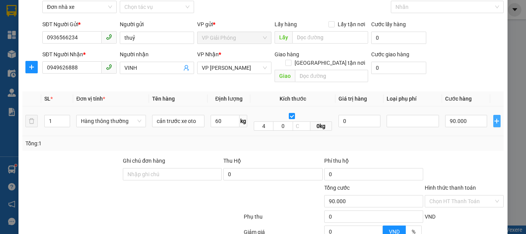
click at [494, 118] on icon "plus" at bounding box center [497, 121] width 6 height 6
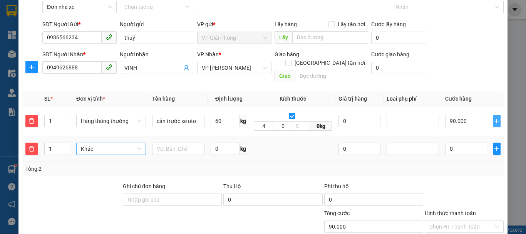
click at [109, 143] on span "Khác" at bounding box center [111, 149] width 60 height 12
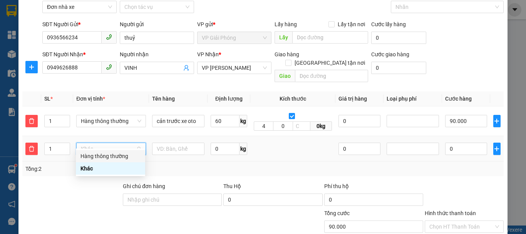
click at [106, 156] on div "Hàng thông thường" at bounding box center [111, 156] width 60 height 8
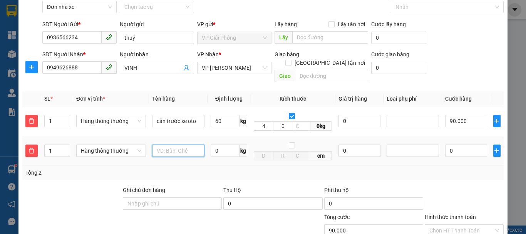
click at [171, 144] on input "text" at bounding box center [178, 150] width 52 height 12
type input "thùng catoong"
click at [216, 144] on input "0" at bounding box center [225, 150] width 29 height 12
type input "5"
click at [243, 165] on div "Tổng: 2" at bounding box center [263, 172] width 482 height 15
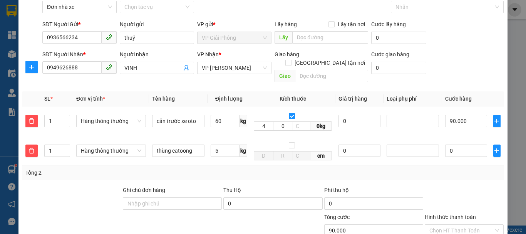
type input "120.000"
type input "30.000"
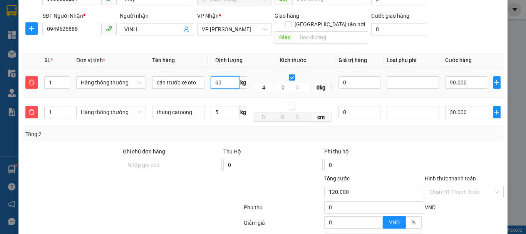
click at [217, 76] on input "60" at bounding box center [225, 82] width 29 height 12
type input "80"
click at [228, 88] on td "80 kg" at bounding box center [229, 83] width 43 height 30
type input "109.000"
type input "139.000"
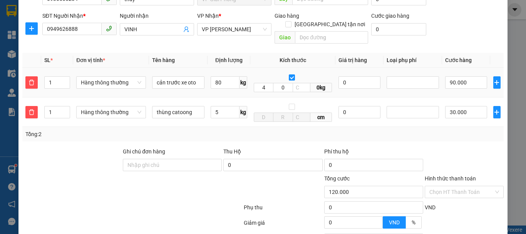
type input "139.000"
click at [264, 83] on input "4" at bounding box center [264, 87] width 20 height 9
click at [280, 83] on input "0" at bounding box center [283, 87] width 20 height 9
click at [286, 97] on td "cm" at bounding box center [292, 112] width 85 height 30
click at [264, 83] on input "4" at bounding box center [264, 87] width 20 height 9
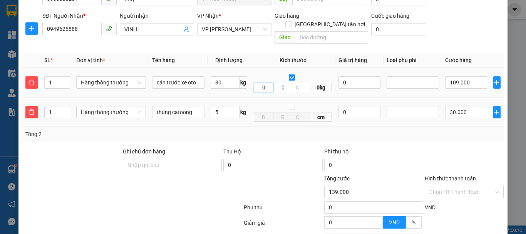
type input "0"
click at [281, 87] on td "0 0 0kg" at bounding box center [292, 83] width 85 height 30
click at [311, 89] on td "0 0 0kg" at bounding box center [292, 83] width 85 height 30
drag, startPoint x: 277, startPoint y: 76, endPoint x: 280, endPoint y: 78, distance: 4.5
click at [277, 83] on input "0" at bounding box center [283, 87] width 20 height 9
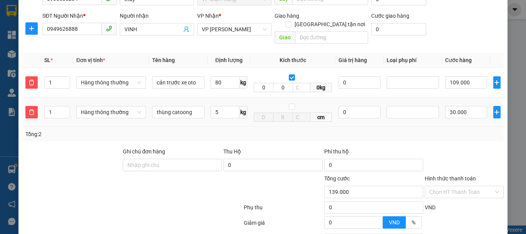
click at [311, 97] on td "cm" at bounding box center [292, 112] width 85 height 30
click at [494, 79] on icon "plus" at bounding box center [497, 82] width 6 height 6
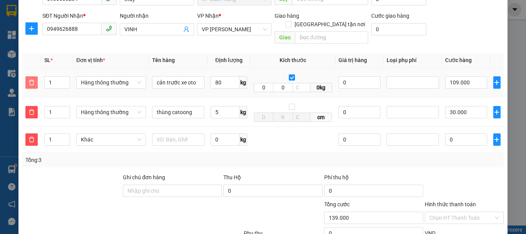
click at [31, 79] on icon "delete" at bounding box center [32, 82] width 6 height 6
type input "30.000"
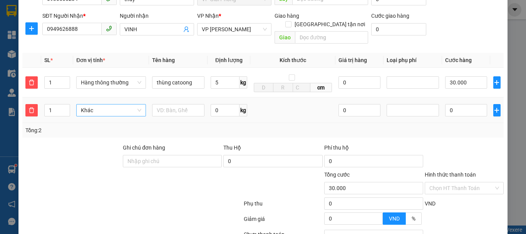
click at [121, 105] on span "Khác" at bounding box center [111, 110] width 60 height 12
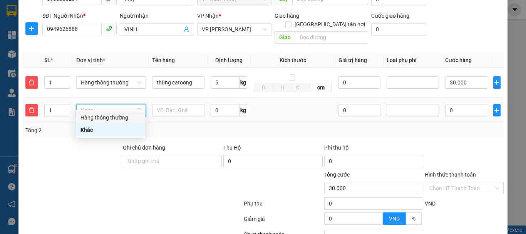
click at [111, 118] on div "Hàng thông thường" at bounding box center [111, 117] width 60 height 8
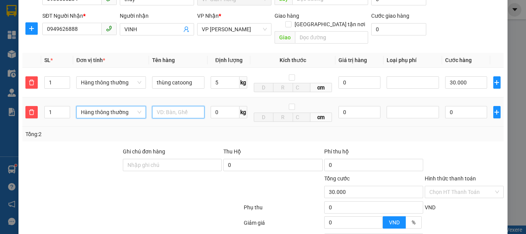
click at [171, 106] on input "text" at bounding box center [178, 112] width 52 height 12
type input "cản trước oto"
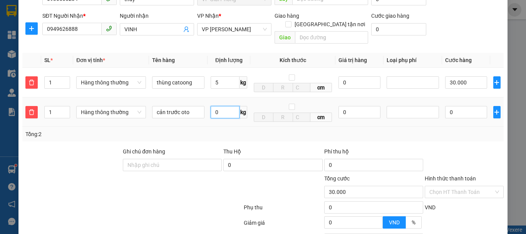
click at [220, 106] on input "0" at bounding box center [225, 112] width 29 height 12
type input "80"
drag, startPoint x: 296, startPoint y: 131, endPoint x: 301, endPoint y: 121, distance: 11.9
click at [297, 131] on div "Tổng: 2" at bounding box center [263, 134] width 482 height 15
type input "139.000"
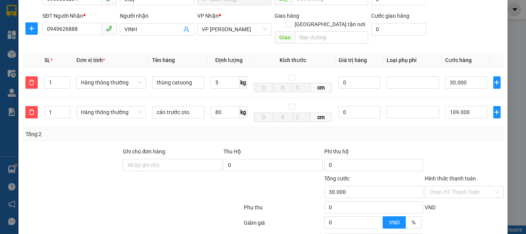
type input "139.000"
type input "109.000"
click at [220, 106] on input "80" at bounding box center [225, 112] width 29 height 12
click at [289, 104] on input "checkbox" at bounding box center [292, 107] width 6 height 6
checkbox input "true"
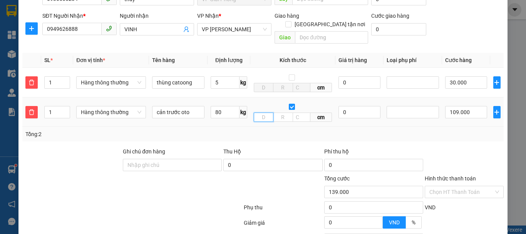
click at [262, 113] on input "text" at bounding box center [264, 117] width 20 height 9
type input "0"
click at [278, 113] on input "text" at bounding box center [283, 117] width 20 height 9
type input "4"
click at [263, 113] on input "0" at bounding box center [264, 117] width 20 height 9
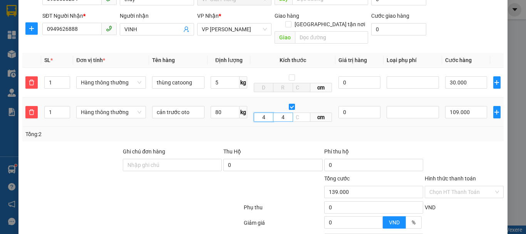
type input "4"
click at [285, 113] on input "4" at bounding box center [283, 117] width 20 height 9
type input "0"
click at [304, 113] on input "text" at bounding box center [302, 117] width 18 height 9
type input "0"
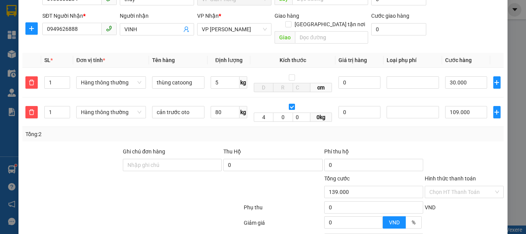
click at [317, 131] on div "Tổng: 2" at bounding box center [263, 134] width 482 height 15
click at [320, 130] on div "Tổng: 2" at bounding box center [262, 134] width 475 height 8
click at [322, 130] on div "Tổng: 2" at bounding box center [262, 134] width 475 height 8
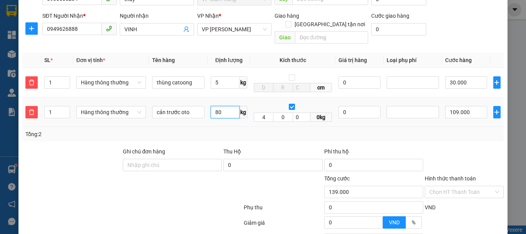
click at [223, 106] on input "80" at bounding box center [225, 112] width 29 height 12
type input "90"
click at [238, 127] on div "Tổng: 2" at bounding box center [263, 134] width 482 height 15
type input "149.000"
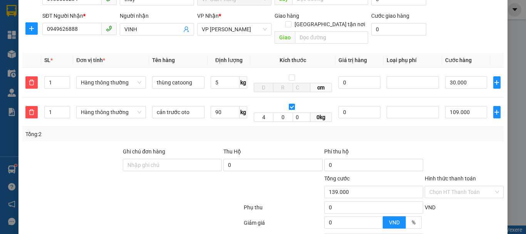
type input "119.000"
click at [227, 106] on input "90" at bounding box center [225, 112] width 29 height 12
type input "95"
click at [257, 121] on div "SL * Đơn vị tính * Tên hàng Định lượng Kích thước Giá trị hàng Loại phụ phí Cướ…" at bounding box center [263, 97] width 482 height 89
type input "154.000"
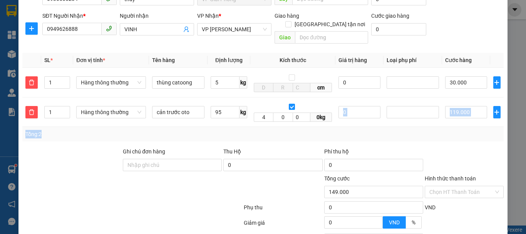
type input "154.000"
type input "124.000"
click at [222, 106] on input "95" at bounding box center [225, 112] width 29 height 12
click at [233, 116] on td "95 kg" at bounding box center [229, 112] width 43 height 30
click at [222, 106] on input "95" at bounding box center [225, 112] width 29 height 12
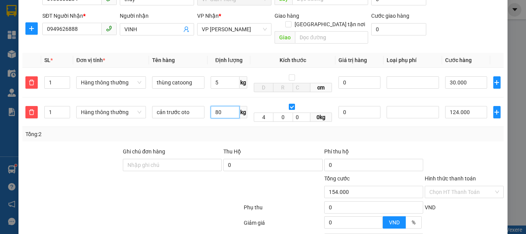
type input "80"
click at [230, 130] on div "Tổng: 2" at bounding box center [262, 134] width 475 height 8
type input "139.000"
type input "109.000"
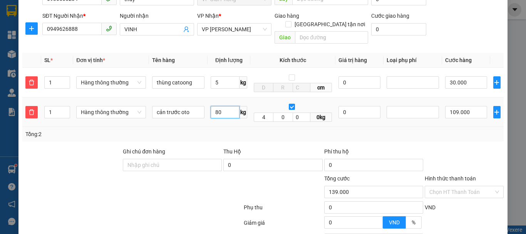
click at [228, 106] on input "80" at bounding box center [225, 112] width 29 height 12
type input "70"
click at [227, 130] on div "Tổng: 2" at bounding box center [262, 134] width 475 height 8
type input "130.000"
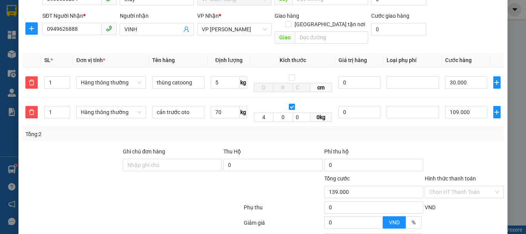
type input "100.000"
click at [272, 127] on div "Tổng: 2" at bounding box center [263, 134] width 482 height 15
click at [220, 76] on input "5" at bounding box center [225, 82] width 29 height 12
type input "10"
click at [237, 97] on td "70 kg" at bounding box center [229, 112] width 43 height 30
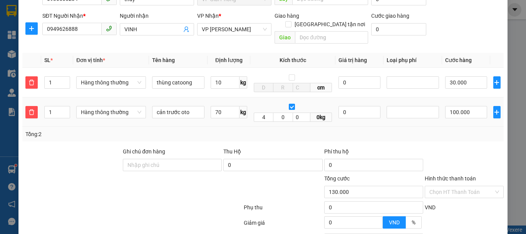
type input "140.000"
type input "40.000"
click at [225, 76] on input "10" at bounding box center [225, 82] width 29 height 12
type input "20"
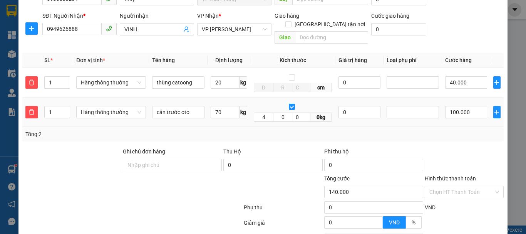
click at [235, 97] on td "70 kg" at bounding box center [229, 112] width 43 height 30
type input "150.000"
type input "50.000"
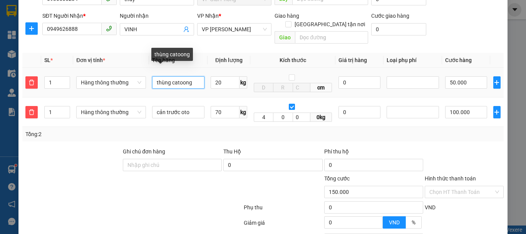
click at [192, 76] on input "thùng catoong" at bounding box center [178, 82] width 52 height 12
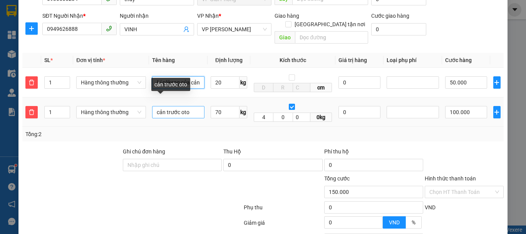
type input "thùng catoong +phí côkeng của cản"
click at [192, 106] on input "cản trước oto" at bounding box center [178, 112] width 52 height 12
type input "cản trước oto"
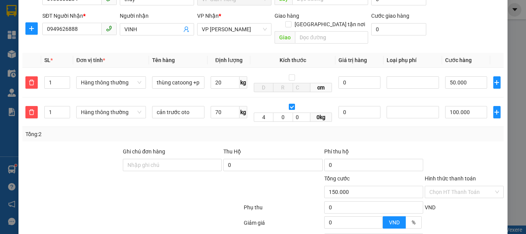
click at [300, 130] on div "Tổng: 2" at bounding box center [262, 134] width 475 height 8
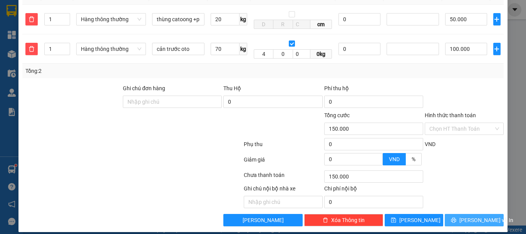
click at [472, 216] on span "[PERSON_NAME] và In" at bounding box center [487, 220] width 54 height 8
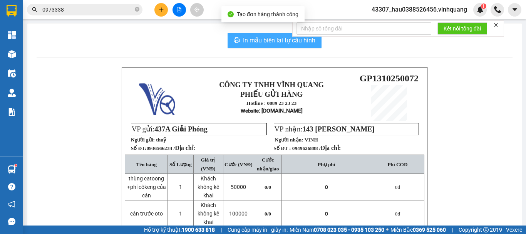
click at [248, 41] on span "In mẫu biên lai tự cấu hình" at bounding box center [279, 40] width 72 height 10
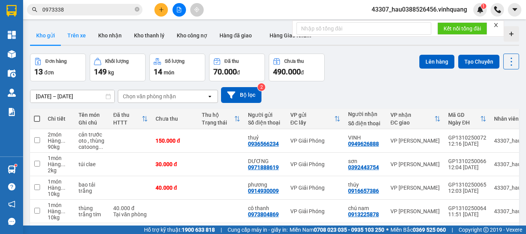
click at [84, 33] on button "Trên xe" at bounding box center [76, 35] width 31 height 18
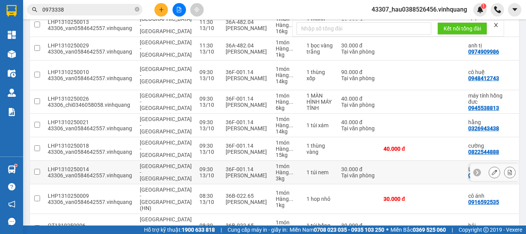
scroll to position [150, 0]
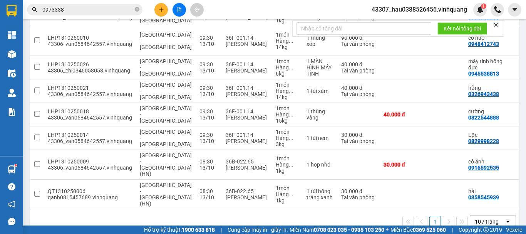
click at [270, 215] on div "1 10 / trang open" at bounding box center [274, 221] width 483 height 13
click at [160, 9] on icon "plus" at bounding box center [161, 9] width 5 height 5
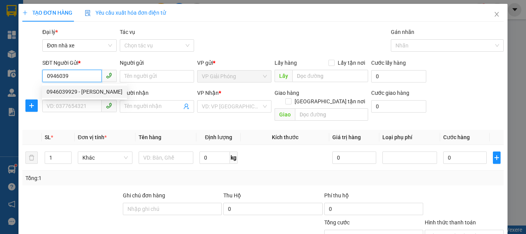
drag, startPoint x: 87, startPoint y: 91, endPoint x: 93, endPoint y: 86, distance: 7.6
click at [87, 91] on div "0946039929 - chu anh tuấn" at bounding box center [85, 91] width 76 height 8
type input "0946039929"
type input "[PERSON_NAME]"
type input "0353696499"
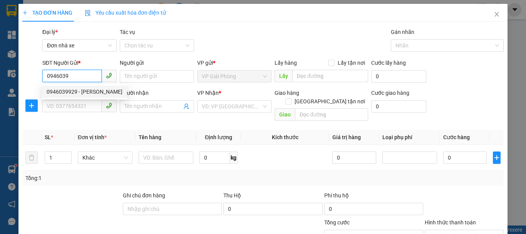
type input "tĩnh"
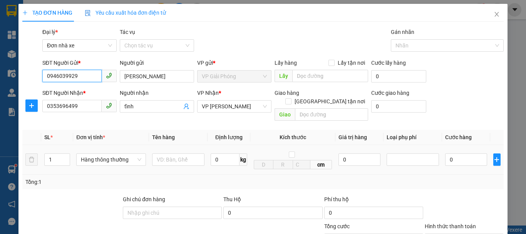
type input "0946039929"
click at [168, 158] on div at bounding box center [178, 159] width 52 height 15
click at [186, 155] on input "text" at bounding box center [178, 159] width 52 height 12
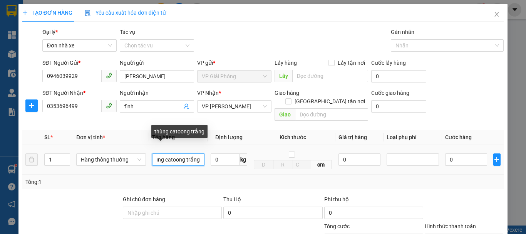
scroll to position [0, 7]
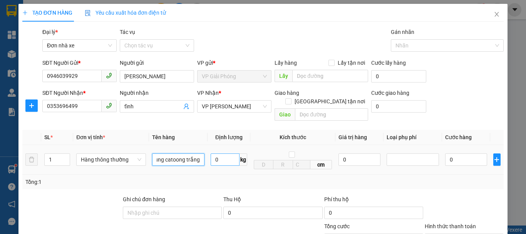
type input "thùng catoong trắng"
click at [223, 153] on input "0" at bounding box center [225, 159] width 29 height 12
type input "2"
type input "8"
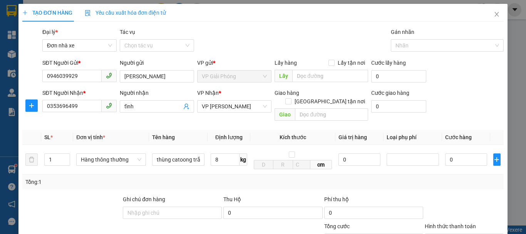
drag, startPoint x: 262, startPoint y: 169, endPoint x: 477, endPoint y: 167, distance: 214.6
click at [265, 178] on div "Tổng: 1" at bounding box center [262, 182] width 475 height 8
type input "40.000"
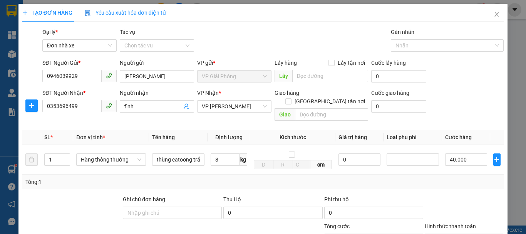
scroll to position [110, 0]
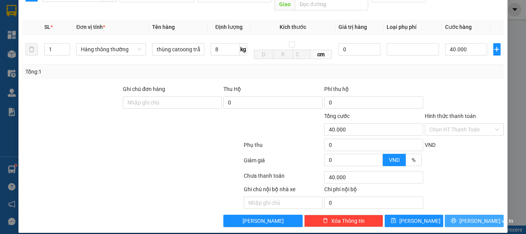
click at [478, 217] on span "[PERSON_NAME] và In" at bounding box center [487, 221] width 54 height 8
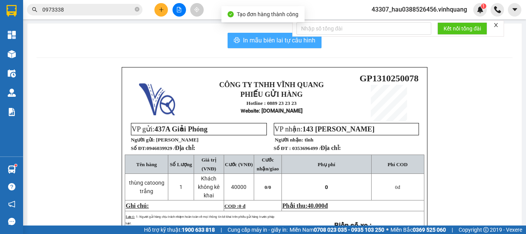
click at [275, 40] on span "In mẫu biên lai tự cấu hình" at bounding box center [279, 40] width 72 height 10
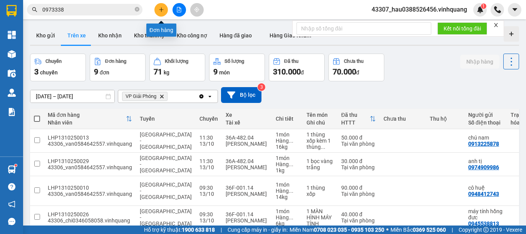
click at [160, 10] on icon "plus" at bounding box center [161, 9] width 5 height 5
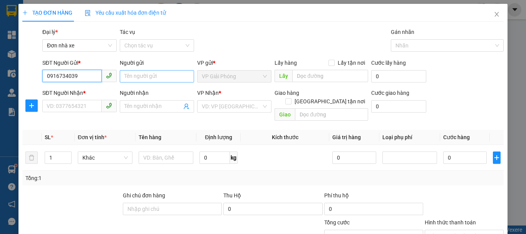
type input "0916734039"
click at [158, 79] on input "Người gửi" at bounding box center [157, 76] width 74 height 12
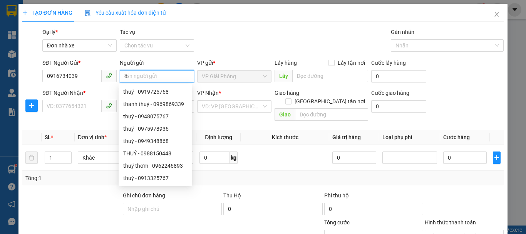
type input "d"
type input "đức anh"
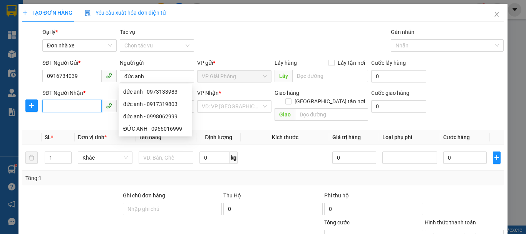
click at [60, 109] on input "SĐT Người Nhận *" at bounding box center [71, 106] width 59 height 12
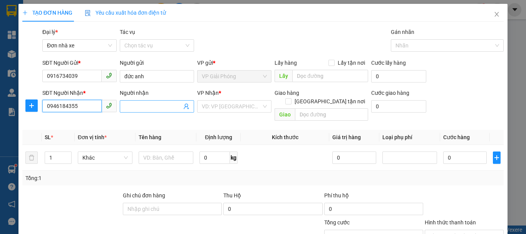
type input "0946184355"
click at [157, 109] on input "Người nhận" at bounding box center [152, 106] width 57 height 8
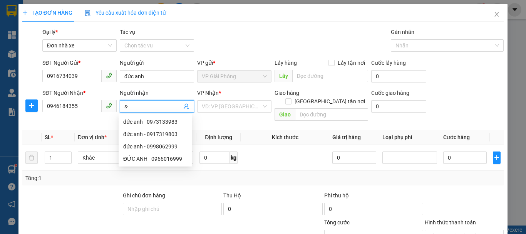
type input "s"
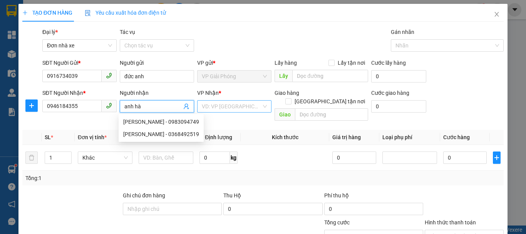
type input "anh hà"
click at [227, 102] on input "search" at bounding box center [232, 107] width 60 height 12
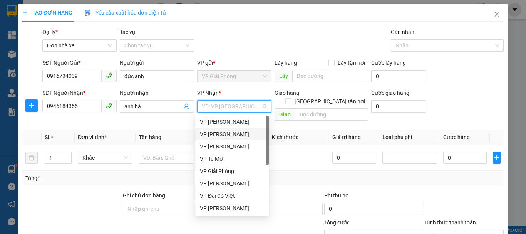
click at [233, 133] on div "VP [PERSON_NAME]" at bounding box center [232, 134] width 64 height 8
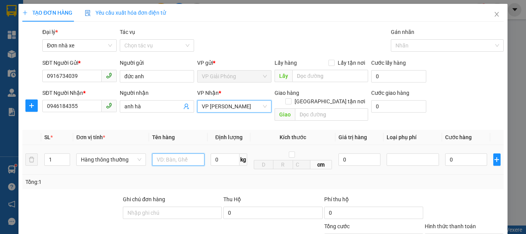
click at [159, 153] on input "text" at bounding box center [178, 159] width 52 height 12
type input "hồ sơ"
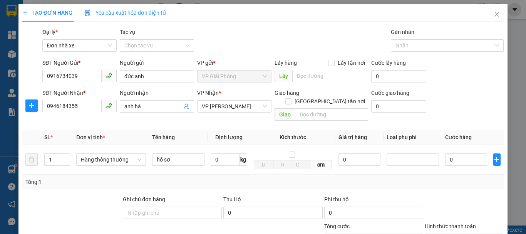
click at [191, 178] on div "Tổng: 1" at bounding box center [114, 182] width 178 height 8
click at [225, 153] on input "0" at bounding box center [225, 159] width 29 height 12
type input "3"
click at [247, 184] on div "Transit Pickup Surcharge Ids Transit Deliver Surcharge Ids Transit Deliver Surc…" at bounding box center [263, 182] width 482 height 309
type input "30.000"
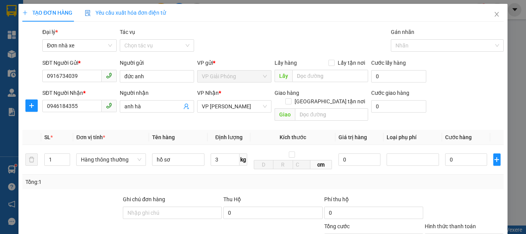
type input "30.000"
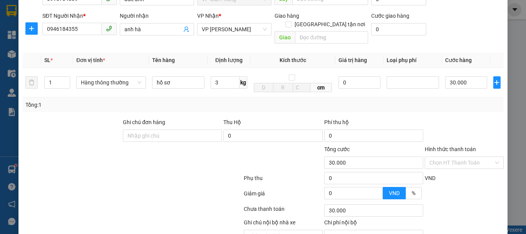
scroll to position [110, 0]
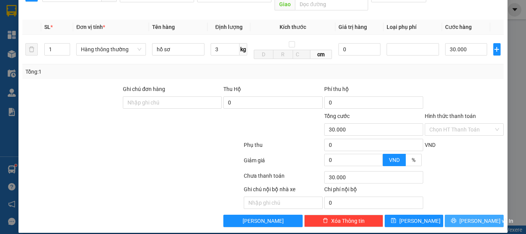
click at [462, 215] on button "[PERSON_NAME] và In" at bounding box center [474, 221] width 59 height 12
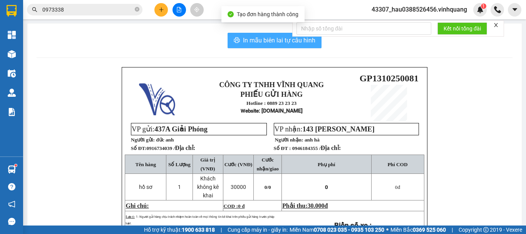
click at [270, 40] on span "In mẫu biên lai tự cấu hình" at bounding box center [279, 40] width 72 height 10
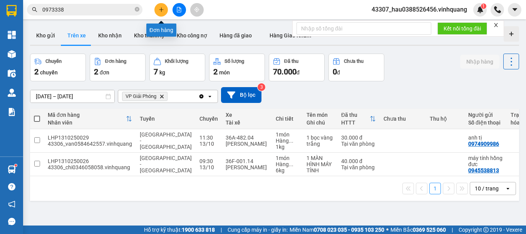
click at [158, 12] on button at bounding box center [160, 9] width 13 height 13
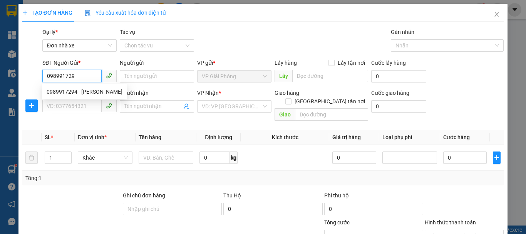
type input "0989917294"
click at [71, 93] on div "0989917294 - vũ bi" at bounding box center [85, 91] width 76 height 8
type input "vũ bi"
type input "0966357868"
type input "thể thao th sport"
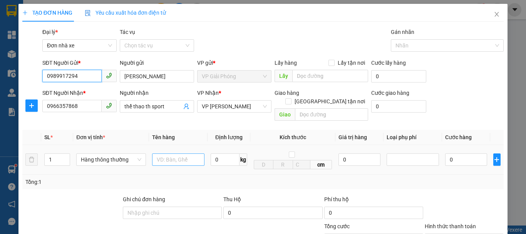
type input "0989917294"
click at [168, 156] on input "text" at bounding box center [178, 159] width 52 height 12
type input "bọc đen"
click at [226, 155] on input "0" at bounding box center [225, 159] width 29 height 12
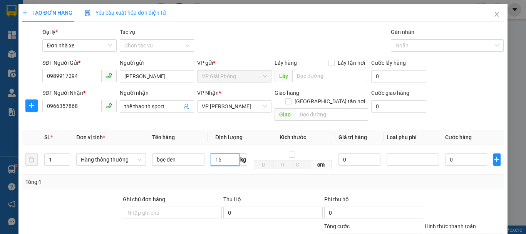
type input "15"
click at [228, 178] on div "Tổng: 1" at bounding box center [262, 182] width 475 height 8
type input "40.000"
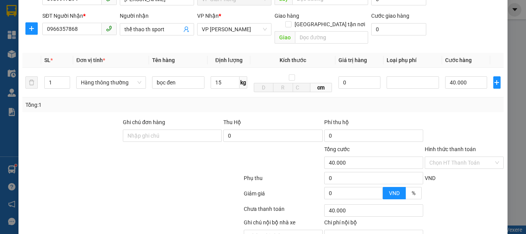
scroll to position [110, 0]
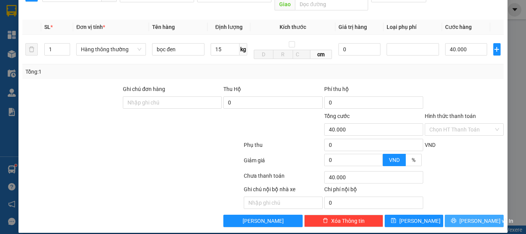
click at [478, 217] on button "[PERSON_NAME] và In" at bounding box center [474, 221] width 59 height 12
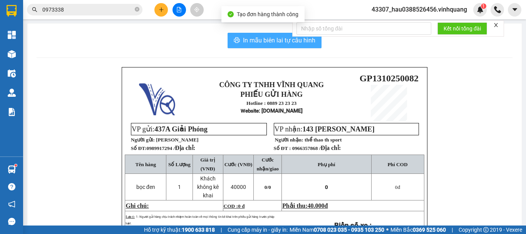
click at [253, 34] on button "In mẫu biên lai tự cấu hình" at bounding box center [275, 40] width 94 height 15
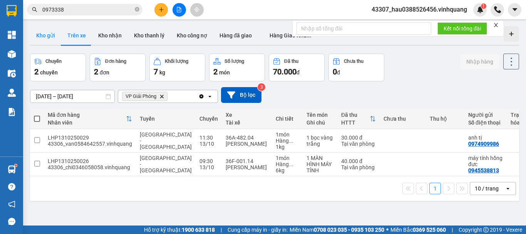
click at [41, 32] on button "Kho gửi" at bounding box center [45, 35] width 31 height 18
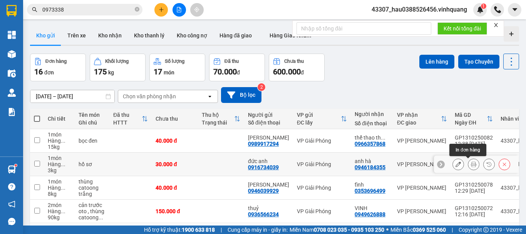
click at [471, 162] on icon at bounding box center [473, 163] width 5 height 5
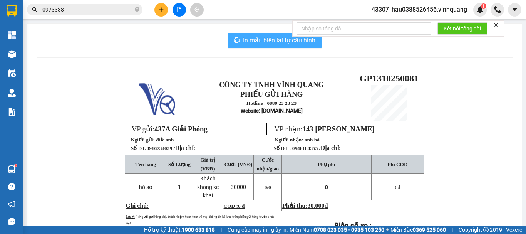
click at [271, 38] on span "In mẫu biên lai tự cấu hình" at bounding box center [279, 40] width 72 height 10
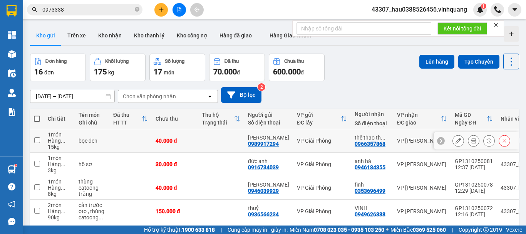
click at [39, 139] on input "checkbox" at bounding box center [37, 140] width 6 height 6
checkbox input "true"
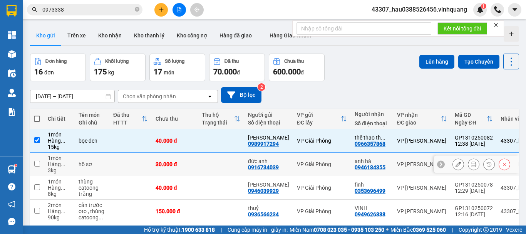
click at [41, 160] on td at bounding box center [37, 165] width 14 height 24
checkbox input "true"
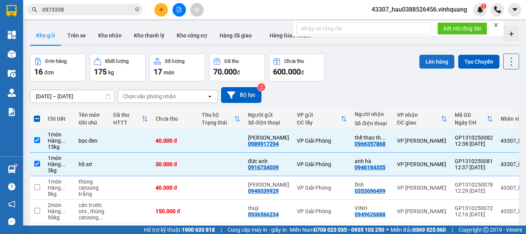
click at [434, 61] on button "Lên hàng" at bounding box center [437, 62] width 35 height 14
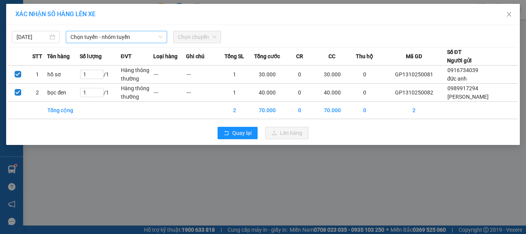
click at [97, 38] on span "Chọn tuyến - nhóm tuyến" at bounding box center [117, 37] width 92 height 12
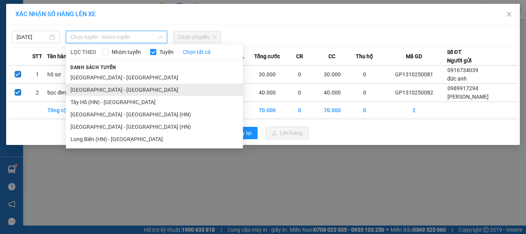
click at [103, 87] on li "[GEOGRAPHIC_DATA] - [GEOGRAPHIC_DATA]" at bounding box center [154, 90] width 177 height 12
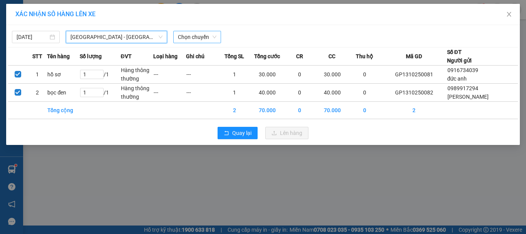
click at [186, 41] on span "Chọn chuyến" at bounding box center [197, 37] width 39 height 12
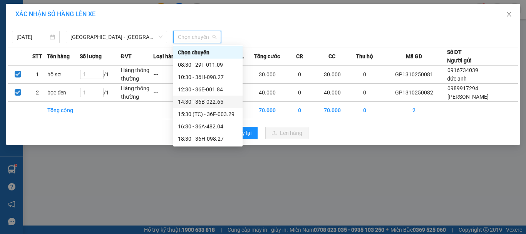
drag, startPoint x: 200, startPoint y: 103, endPoint x: 231, endPoint y: 110, distance: 32.3
click at [200, 103] on div "14:30 - 36B-022.65" at bounding box center [208, 101] width 60 height 8
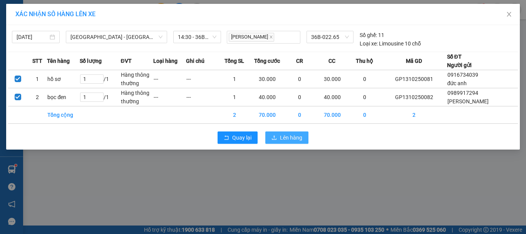
click at [283, 138] on span "Lên hàng" at bounding box center [291, 137] width 22 height 8
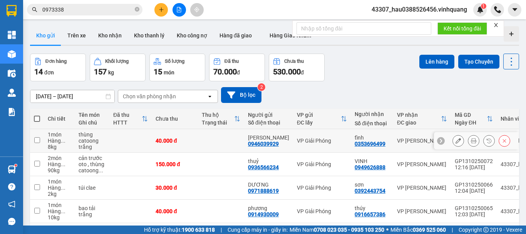
click at [35, 139] on input "checkbox" at bounding box center [37, 140] width 6 height 6
checkbox input "true"
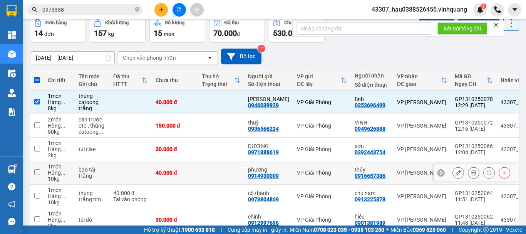
scroll to position [77, 0]
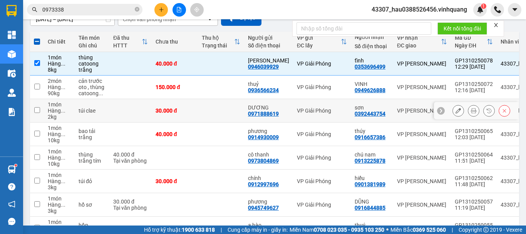
click at [39, 111] on input "checkbox" at bounding box center [37, 110] width 6 height 6
checkbox input "true"
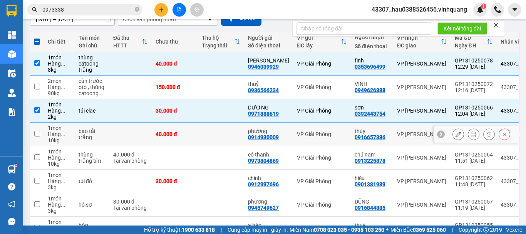
click at [36, 138] on td at bounding box center [37, 135] width 14 height 24
checkbox input "true"
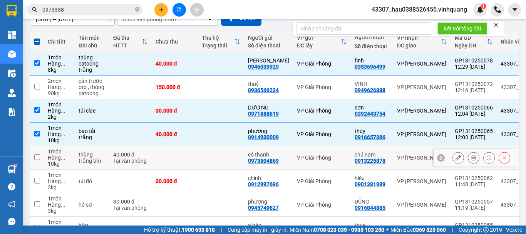
click at [35, 159] on input "checkbox" at bounding box center [37, 157] width 6 height 6
checkbox input "true"
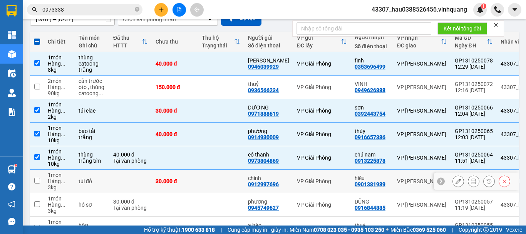
drag, startPoint x: 40, startPoint y: 178, endPoint x: 60, endPoint y: 176, distance: 20.9
click at [40, 179] on input "checkbox" at bounding box center [37, 181] width 6 height 6
checkbox input "true"
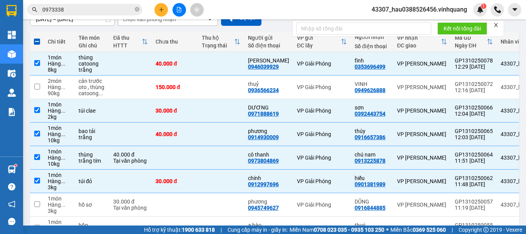
scroll to position [154, 0]
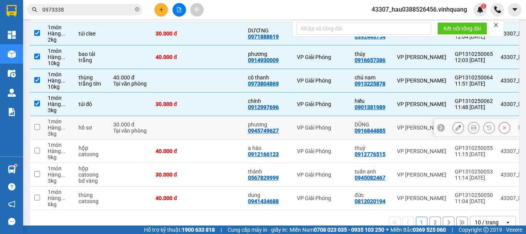
click at [40, 126] on td at bounding box center [37, 128] width 14 height 24
checkbox input "true"
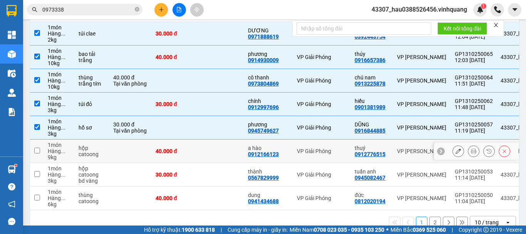
click at [39, 158] on td at bounding box center [37, 151] width 14 height 24
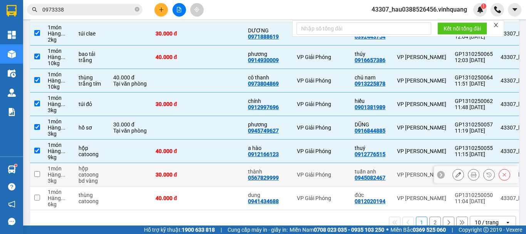
click at [42, 173] on td at bounding box center [37, 175] width 14 height 24
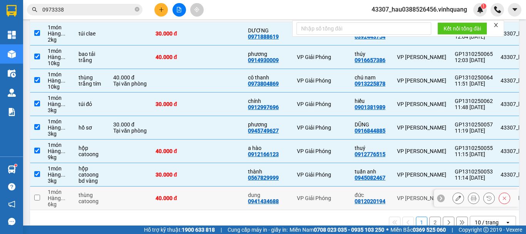
click at [41, 190] on td at bounding box center [37, 198] width 14 height 24
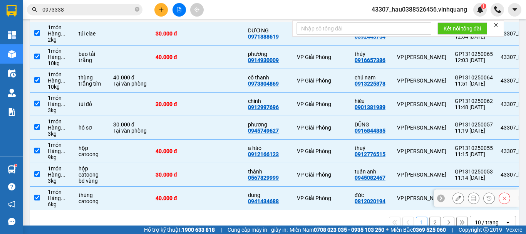
scroll to position [173, 0]
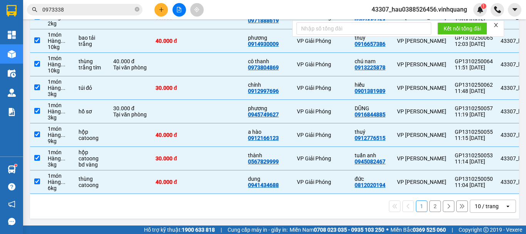
click at [434, 205] on button "2" at bounding box center [436, 206] width 12 height 12
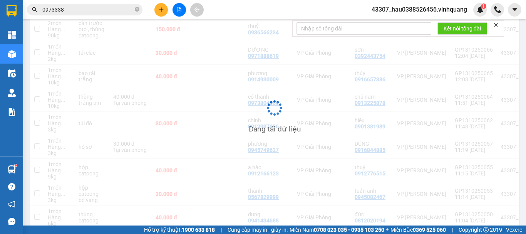
scroll to position [35, 0]
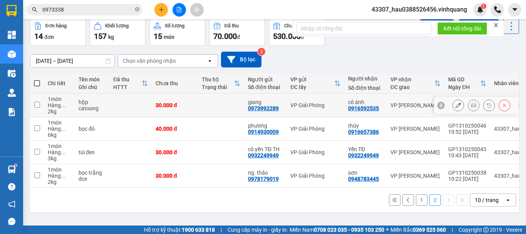
drag, startPoint x: 39, startPoint y: 104, endPoint x: 38, endPoint y: 123, distance: 19.3
click at [39, 107] on input "checkbox" at bounding box center [37, 105] width 6 height 6
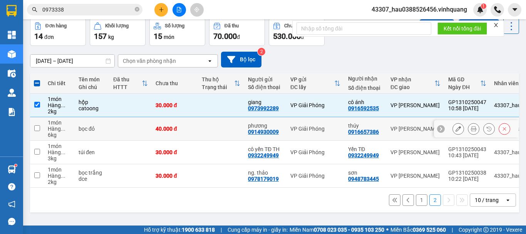
click at [38, 127] on input "checkbox" at bounding box center [37, 128] width 6 height 6
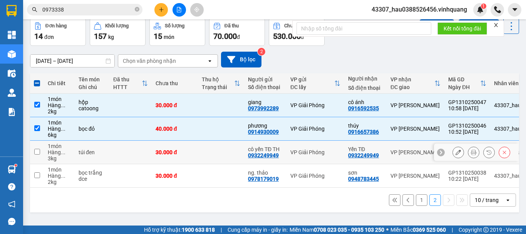
drag, startPoint x: 38, startPoint y: 153, endPoint x: 42, endPoint y: 175, distance: 22.7
click at [39, 160] on td at bounding box center [37, 153] width 14 height 24
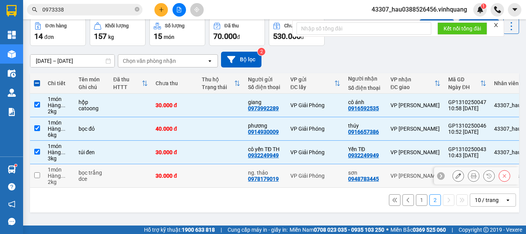
click at [42, 176] on td at bounding box center [37, 176] width 14 height 24
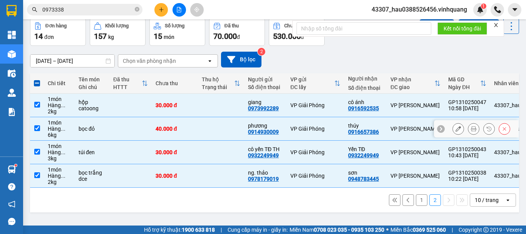
scroll to position [0, 0]
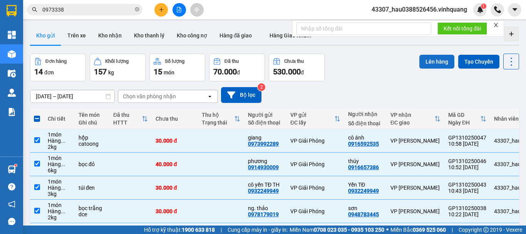
click at [421, 63] on button "Lên hàng" at bounding box center [437, 62] width 35 height 14
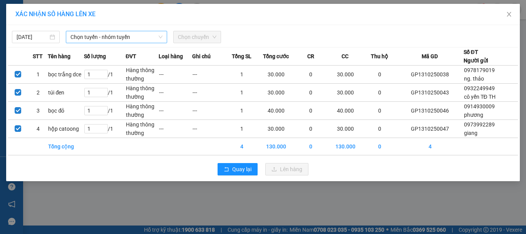
click at [120, 40] on span "Chọn tuyến - nhóm tuyến" at bounding box center [117, 37] width 92 height 12
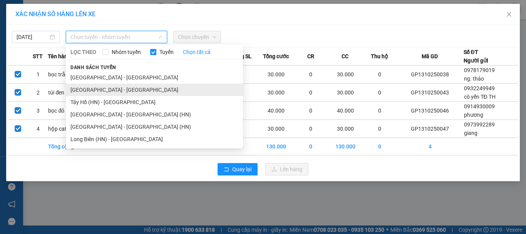
click at [88, 89] on li "[GEOGRAPHIC_DATA] - [GEOGRAPHIC_DATA]" at bounding box center [154, 90] width 177 height 12
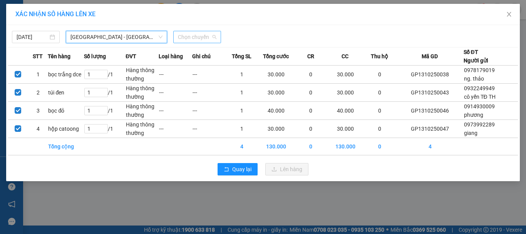
click at [195, 35] on span "Chọn chuyến" at bounding box center [197, 37] width 39 height 12
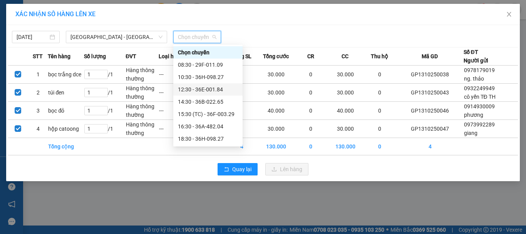
click at [200, 88] on div "12:30 - 36E-001.84" at bounding box center [208, 89] width 60 height 8
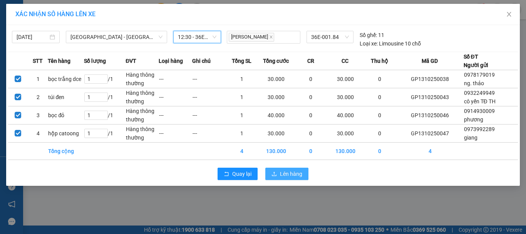
click at [301, 172] on span "Lên hàng" at bounding box center [291, 174] width 22 height 8
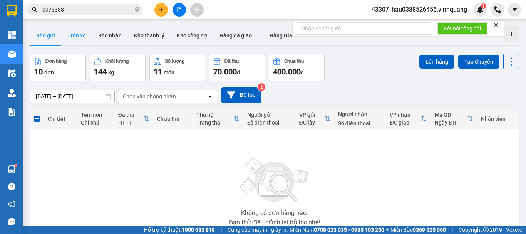
click at [79, 34] on button "Trên xe" at bounding box center [76, 35] width 31 height 18
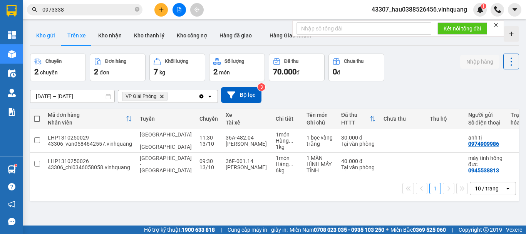
click at [52, 36] on button "Kho gửi" at bounding box center [45, 35] width 31 height 18
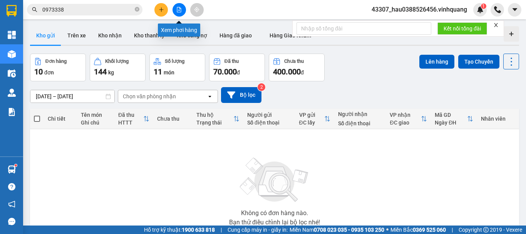
click at [180, 8] on icon "file-add" at bounding box center [179, 9] width 4 height 5
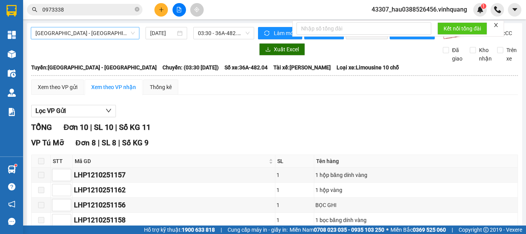
click at [87, 35] on span "[GEOGRAPHIC_DATA] - [GEOGRAPHIC_DATA]" at bounding box center [84, 33] width 99 height 12
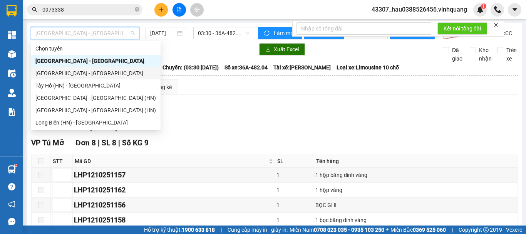
click at [62, 76] on div "[GEOGRAPHIC_DATA] - [GEOGRAPHIC_DATA]" at bounding box center [95, 73] width 121 height 8
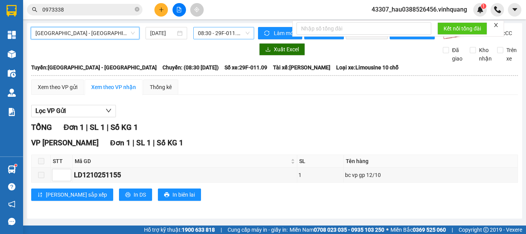
click at [219, 34] on span "08:30 - 29F-011.09" at bounding box center [224, 33] width 52 height 12
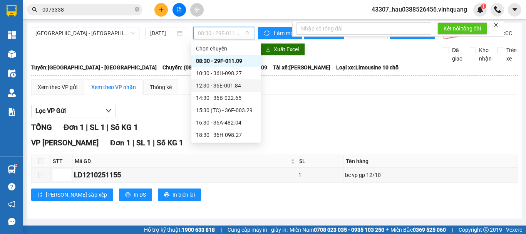
click at [215, 88] on div "12:30 - 36E-001.84" at bounding box center [226, 85] width 60 height 8
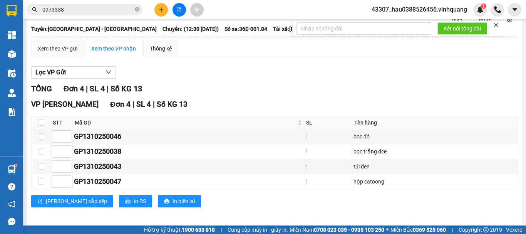
scroll to position [49, 0]
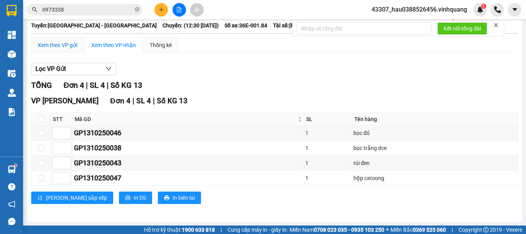
click at [65, 48] on div "Xem theo VP gửi" at bounding box center [58, 45] width 40 height 8
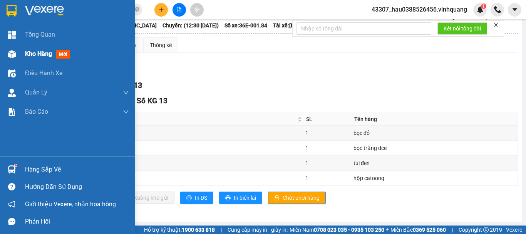
click at [33, 56] on span "Kho hàng" at bounding box center [38, 53] width 27 height 7
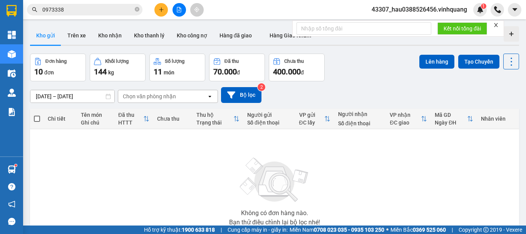
scroll to position [56, 0]
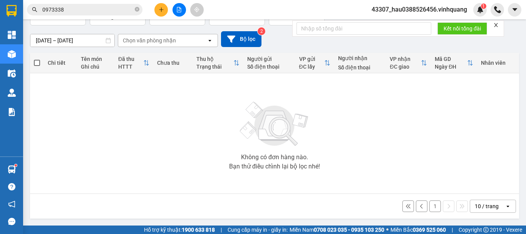
click at [430, 206] on button "1" at bounding box center [436, 206] width 12 height 12
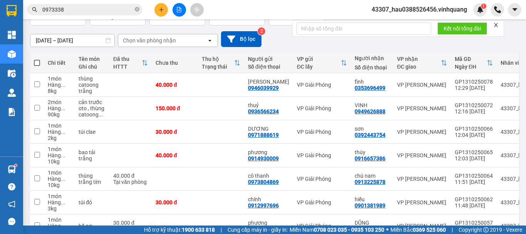
click at [34, 63] on span at bounding box center [37, 63] width 6 height 6
click at [37, 59] on input "checkbox" at bounding box center [37, 59] width 0 height 0
checkbox input "true"
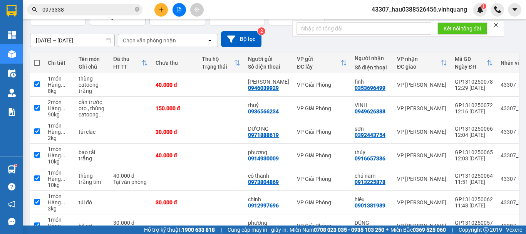
checkbox input "true"
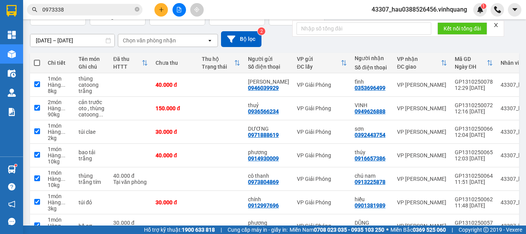
checkbox input "true"
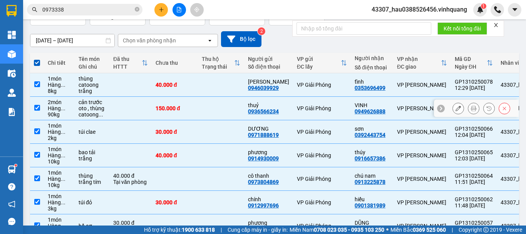
click at [37, 106] on input "checkbox" at bounding box center [37, 108] width 6 height 6
checkbox input "false"
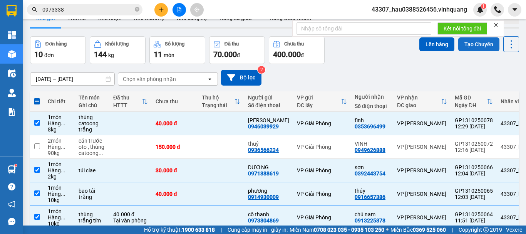
scroll to position [0, 0]
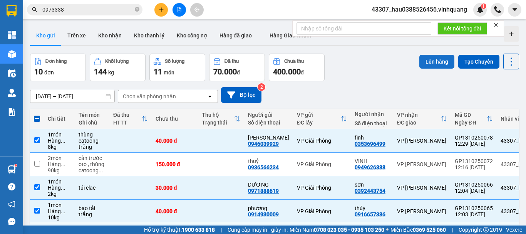
click at [420, 60] on button "Lên hàng" at bounding box center [437, 62] width 35 height 14
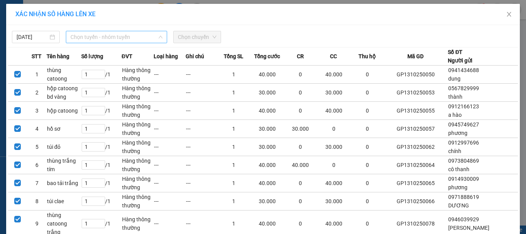
click at [138, 35] on span "Chọn tuyến - nhóm tuyến" at bounding box center [117, 37] width 92 height 12
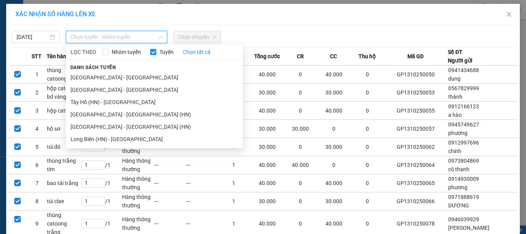
drag, startPoint x: 81, startPoint y: 92, endPoint x: 171, endPoint y: 59, distance: 95.5
click at [82, 92] on li "[GEOGRAPHIC_DATA] - [GEOGRAPHIC_DATA]" at bounding box center [154, 90] width 177 height 12
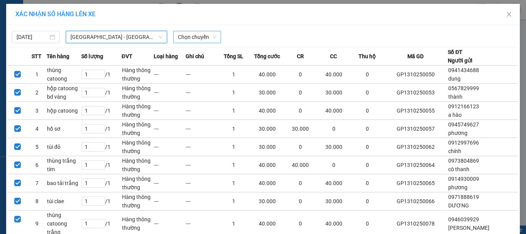
click at [190, 40] on span "Chọn chuyến" at bounding box center [197, 37] width 39 height 12
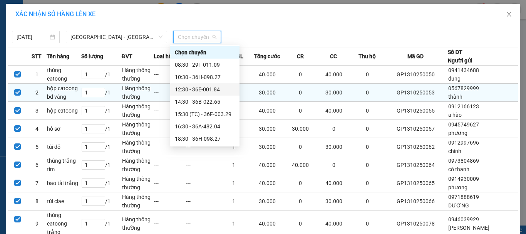
click at [199, 92] on div "12:30 - 36E-001.84" at bounding box center [205, 89] width 60 height 8
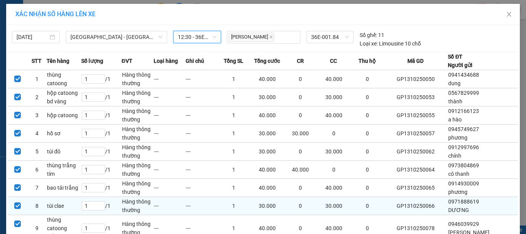
scroll to position [52, 0]
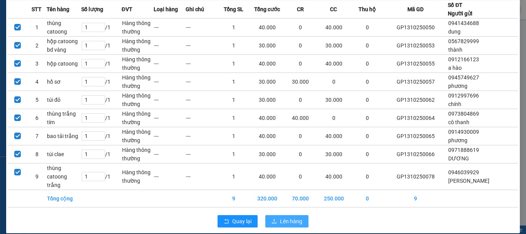
click at [287, 217] on span "Lên hàng" at bounding box center [291, 221] width 22 height 8
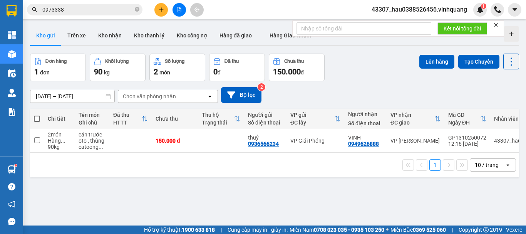
click at [174, 8] on button at bounding box center [179, 9] width 13 height 13
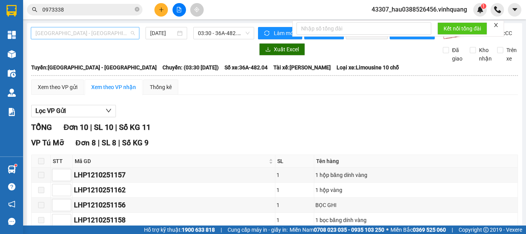
click at [87, 35] on span "[GEOGRAPHIC_DATA] - [GEOGRAPHIC_DATA]" at bounding box center [84, 33] width 99 height 12
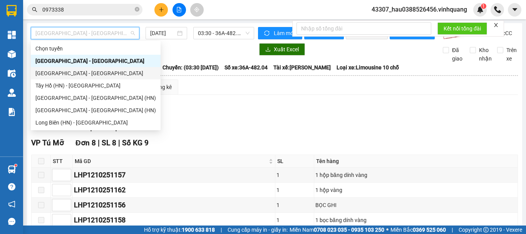
click at [75, 74] on div "[GEOGRAPHIC_DATA] - [GEOGRAPHIC_DATA]" at bounding box center [95, 73] width 121 height 8
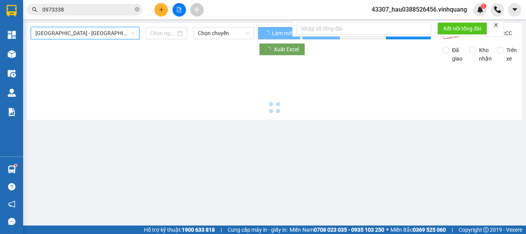
type input "[DATE]"
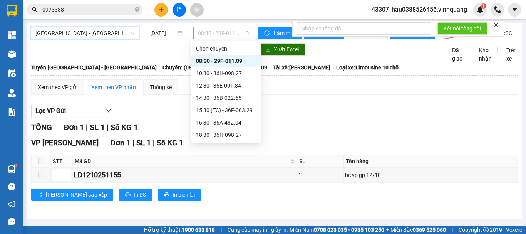
click at [212, 32] on span "08:30 - 29F-011.09" at bounding box center [224, 33] width 52 height 12
click at [220, 83] on div "12:30 - 36E-001.84" at bounding box center [226, 85] width 60 height 8
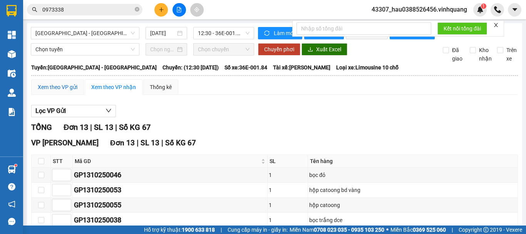
click at [56, 91] on div "Xem theo VP gửi" at bounding box center [58, 87] width 40 height 8
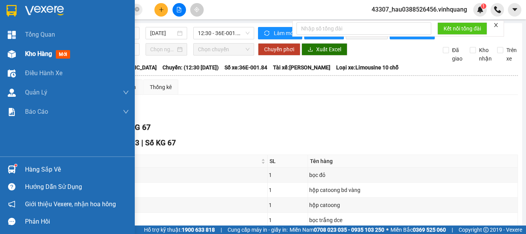
click at [31, 54] on span "Kho hàng" at bounding box center [38, 53] width 27 height 7
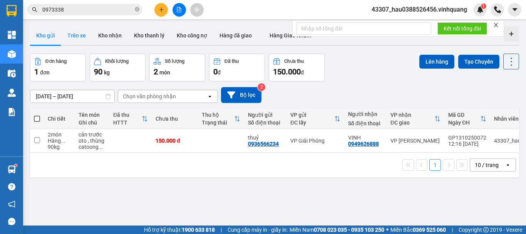
click at [81, 39] on button "Trên xe" at bounding box center [76, 35] width 31 height 18
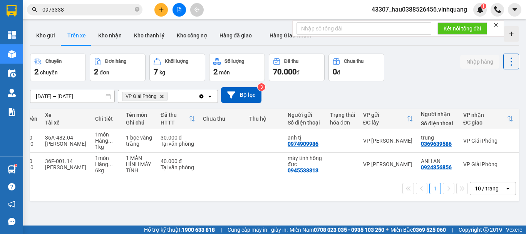
scroll to position [0, 187]
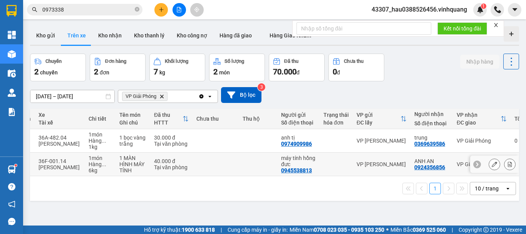
click at [411, 175] on td "ANH AN 0924356856" at bounding box center [432, 165] width 42 height 24
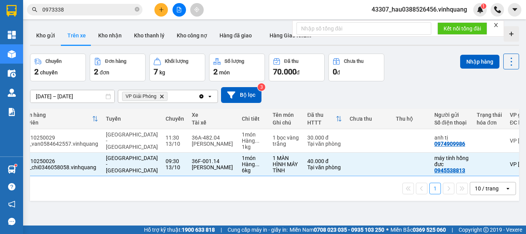
scroll to position [0, 0]
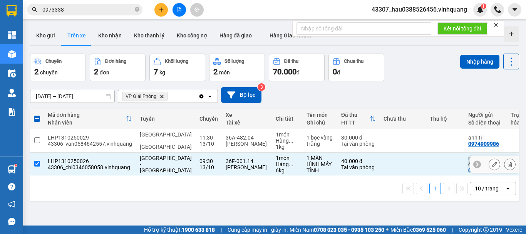
click at [82, 164] on div "43306_chi0346058058.vinhquang" at bounding box center [90, 167] width 84 height 6
checkbox input "false"
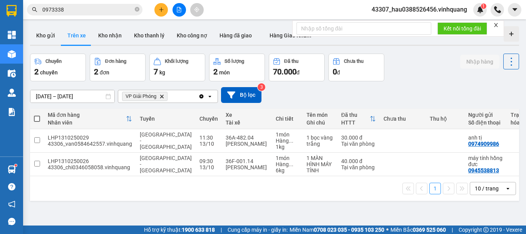
click at [76, 201] on div "1 10 / trang open" at bounding box center [274, 188] width 489 height 25
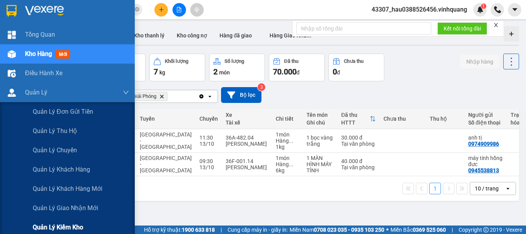
click at [75, 225] on span "Quản lý kiểm kho" at bounding box center [58, 227] width 50 height 10
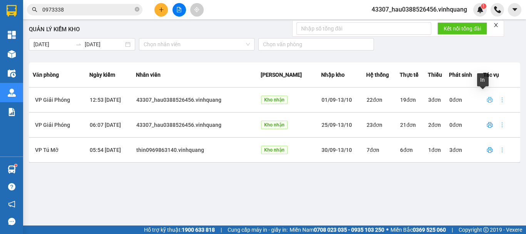
click at [487, 99] on icon "printer" at bounding box center [490, 100] width 6 height 6
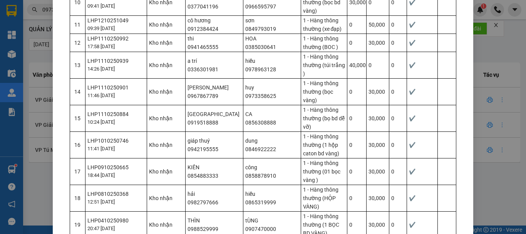
scroll to position [477, 0]
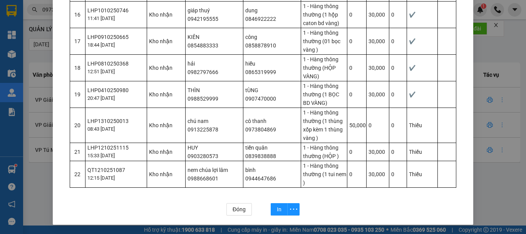
click at [163, 207] on div "Đóng In" at bounding box center [263, 205] width 403 height 20
click at [237, 205] on span "Đóng" at bounding box center [239, 209] width 13 height 8
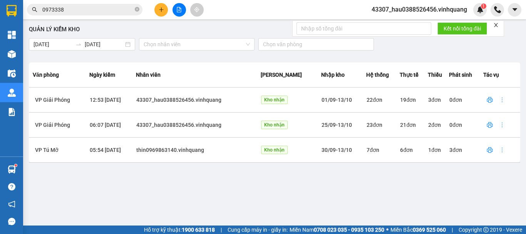
scroll to position [438, 0]
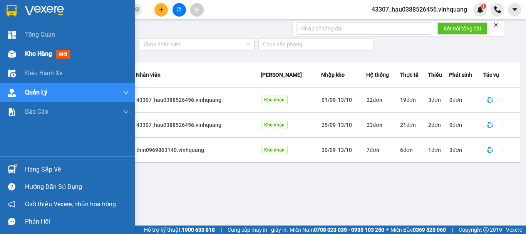
click at [23, 50] on div "Kho hàng mới" at bounding box center [67, 53] width 135 height 19
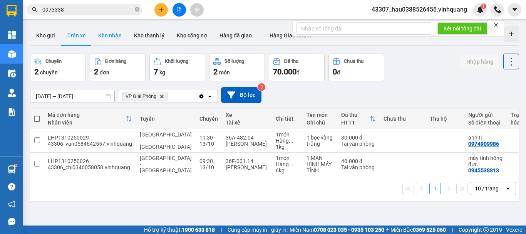
click at [113, 37] on button "Kho nhận" at bounding box center [110, 35] width 36 height 18
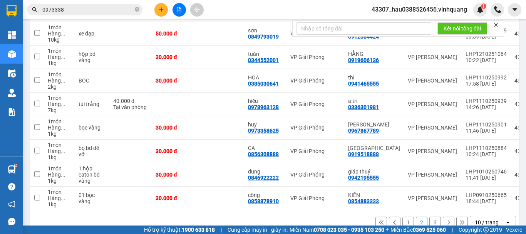
scroll to position [173, 0]
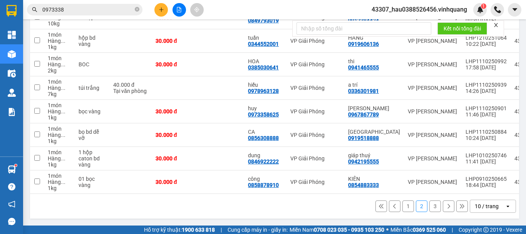
click at [406, 206] on button "1" at bounding box center [409, 206] width 12 height 12
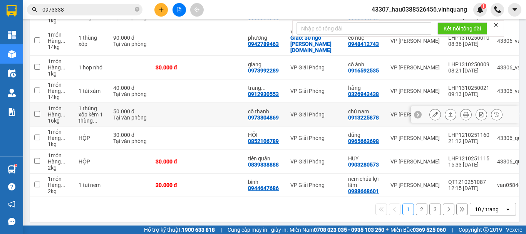
scroll to position [96, 0]
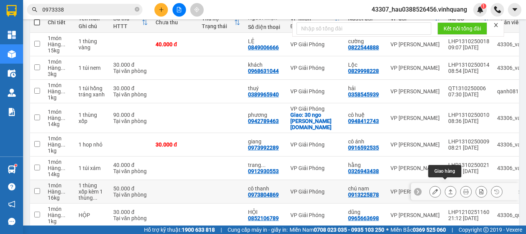
click at [449, 189] on icon at bounding box center [451, 191] width 4 height 5
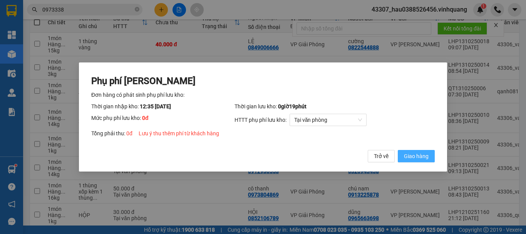
click at [411, 158] on span "Giao hàng" at bounding box center [416, 156] width 25 height 8
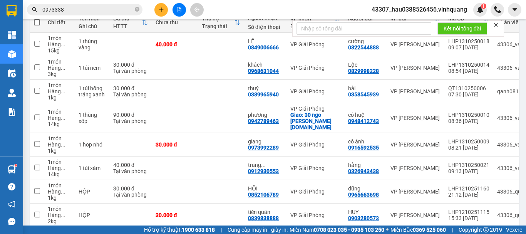
scroll to position [0, 0]
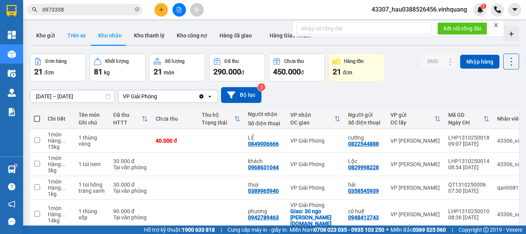
click at [84, 34] on button "Trên xe" at bounding box center [76, 35] width 31 height 18
type input "[DATE] – [DATE]"
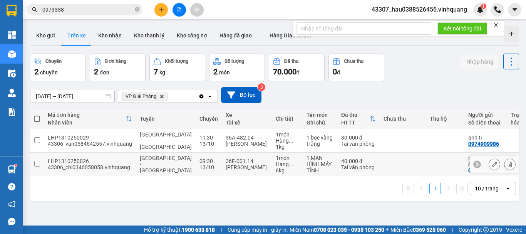
click at [104, 160] on div "LHP1310250026" at bounding box center [90, 161] width 84 height 6
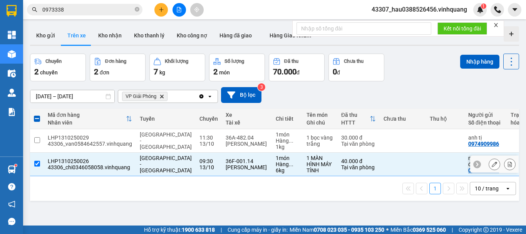
click at [104, 160] on div "LHP1310250026" at bounding box center [90, 161] width 84 height 6
checkbox input "false"
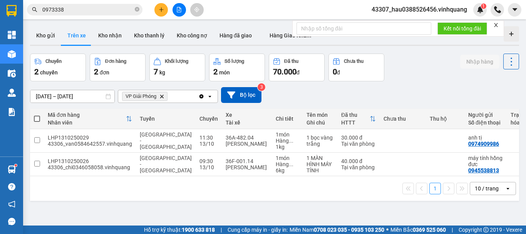
click at [244, 206] on div "ver 1.8.146 Kho gửi Trên xe Kho nhận Kho thanh lý Kho công nợ Hàng đã giao Hàng…" at bounding box center [274, 140] width 495 height 234
click at [111, 32] on button "Kho nhận" at bounding box center [110, 35] width 36 height 18
type input "[DATE] – [DATE]"
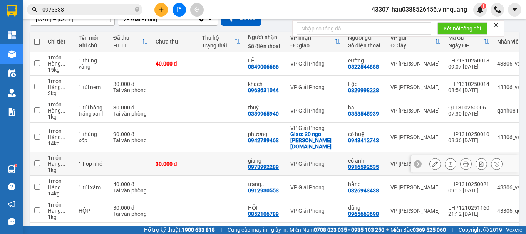
scroll to position [116, 0]
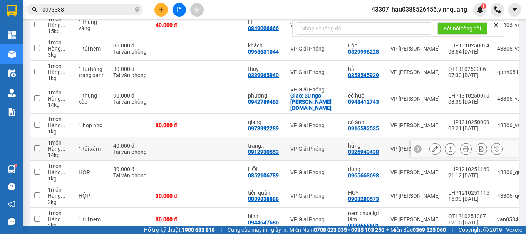
click at [214, 137] on td at bounding box center [221, 149] width 46 height 24
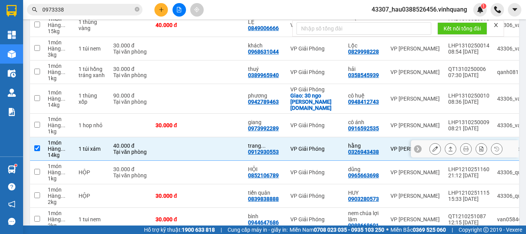
click at [203, 139] on td at bounding box center [221, 149] width 46 height 24
checkbox input "false"
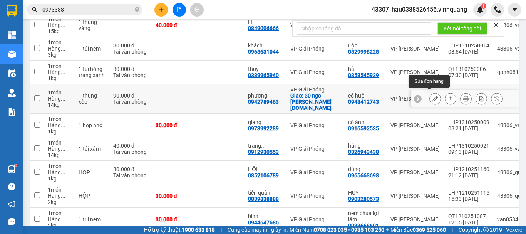
click at [433, 96] on icon at bounding box center [435, 98] width 5 height 5
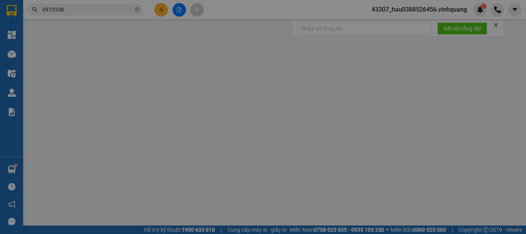
type input "0948412743"
type input "cô huệ"
type input "0942789463"
type input "phương"
checkbox input "true"
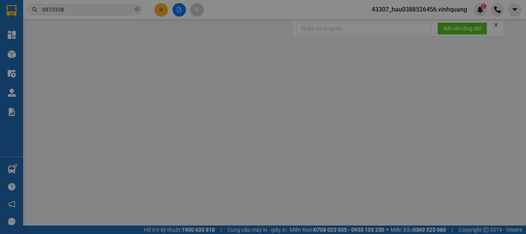
type input "30 ngo [PERSON_NAME][DOMAIN_NAME]"
type input "0"
type input "90.000"
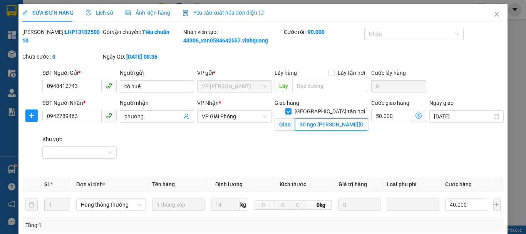
click at [351, 118] on input "30 ngo [PERSON_NAME][DOMAIN_NAME]" at bounding box center [331, 124] width 73 height 12
drag, startPoint x: 358, startPoint y: 118, endPoint x: 379, endPoint y: 121, distance: 22.2
click at [379, 121] on div "SĐT Người Nhận * 0942789463 Người nhận phương VP Nhận * VP Giải Phóng Giao hàng…" at bounding box center [273, 135] width 465 height 72
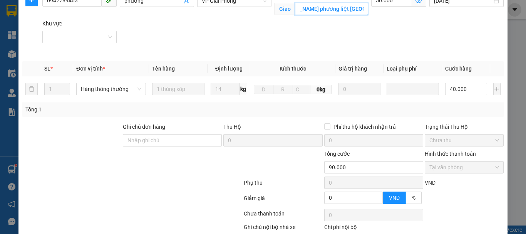
scroll to position [161, 0]
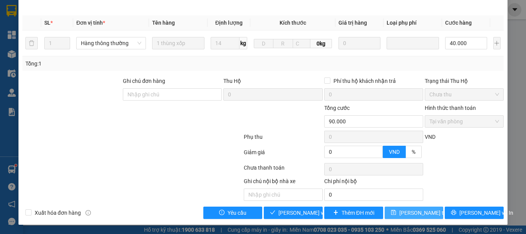
type input "30 ngo [PERSON_NAME] phương liệt [GEOGRAPHIC_DATA]"
click at [417, 214] on span "[PERSON_NAME] thay đổi" at bounding box center [431, 212] width 62 height 8
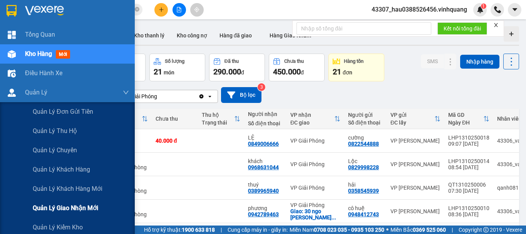
click at [80, 208] on span "Quản lý giao nhận mới" at bounding box center [65, 208] width 65 height 10
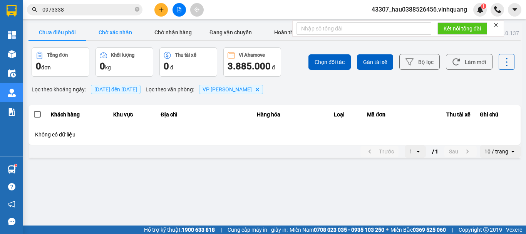
click at [113, 30] on button "Chờ xác nhận" at bounding box center [115, 32] width 58 height 15
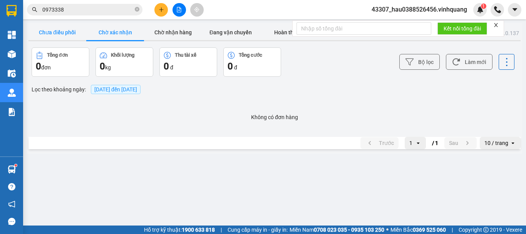
click at [62, 31] on button "Chưa điều phối" at bounding box center [58, 32] width 58 height 15
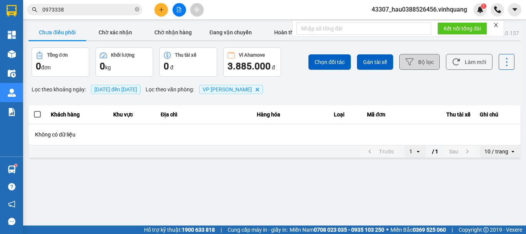
click at [411, 58] on icon at bounding box center [410, 62] width 8 height 8
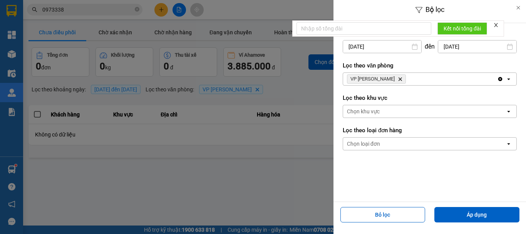
click at [399, 79] on icon "VP Linh Đàm, close by backspace" at bounding box center [400, 78] width 3 height 3
click at [391, 78] on div "Chọn văn phòng" at bounding box center [424, 79] width 163 height 12
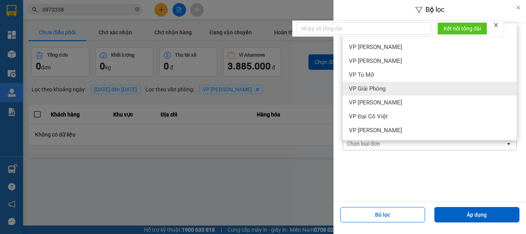
click at [387, 86] on div "VP Giải Phóng" at bounding box center [430, 89] width 174 height 14
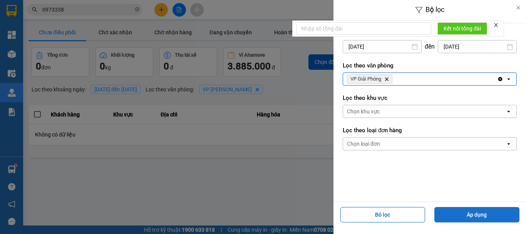
click at [486, 218] on button "Áp dụng" at bounding box center [477, 214] width 85 height 15
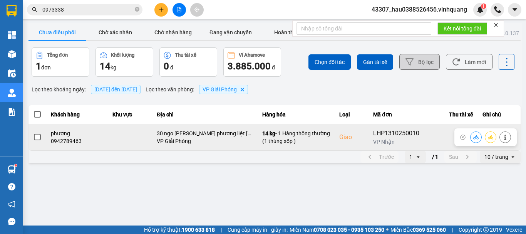
click at [37, 139] on span at bounding box center [37, 137] width 7 height 7
click at [33, 133] on input "checkbox" at bounding box center [33, 133] width 0 height 0
click at [475, 141] on button at bounding box center [476, 136] width 11 height 13
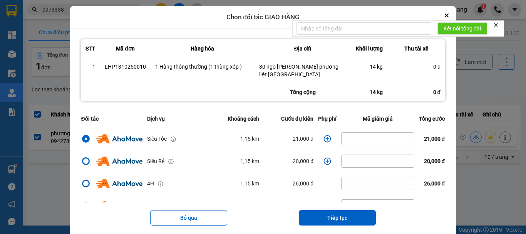
click at [324, 140] on icon "dialog" at bounding box center [327, 138] width 7 height 7
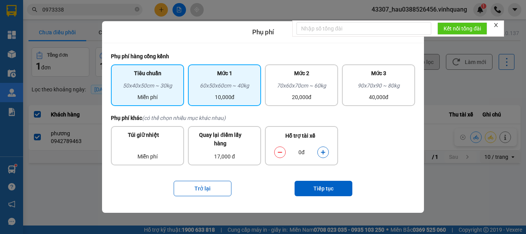
click at [220, 95] on div "10,000đ" at bounding box center [225, 97] width 64 height 8
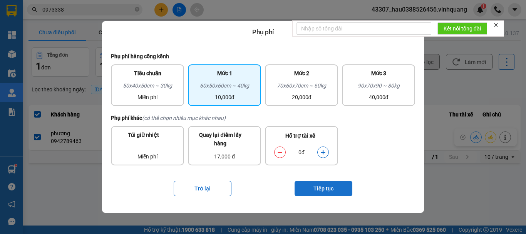
click at [326, 182] on button "Tiếp tục" at bounding box center [324, 188] width 58 height 15
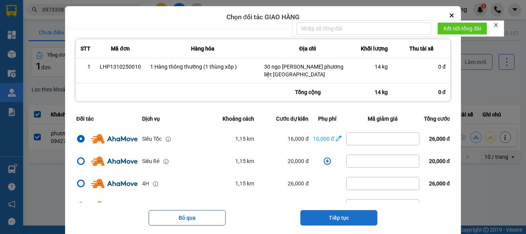
click at [349, 218] on button "Tiếp tục" at bounding box center [339, 217] width 77 height 15
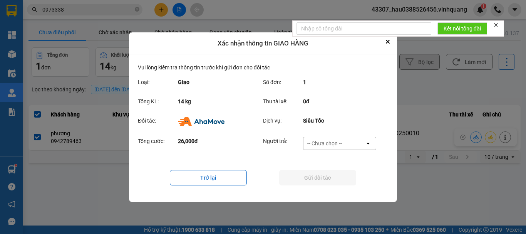
click at [344, 146] on div "-- Chưa chọn --" at bounding box center [335, 143] width 62 height 12
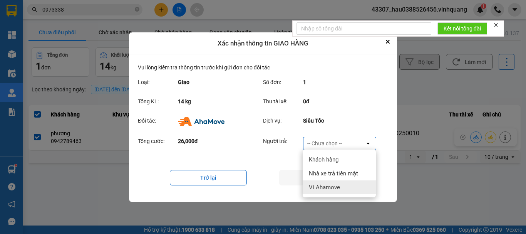
click at [339, 187] on span "Ví Ahamove" at bounding box center [324, 187] width 31 height 8
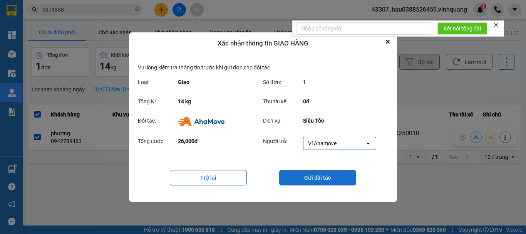
click at [336, 178] on button "Gửi đối tác" at bounding box center [317, 177] width 77 height 15
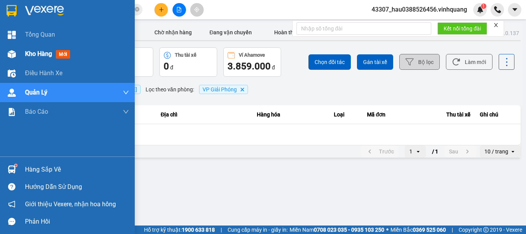
click at [35, 55] on span "Kho hàng" at bounding box center [38, 53] width 27 height 7
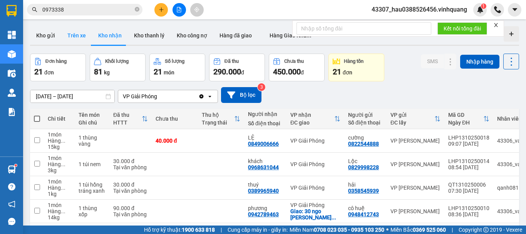
click at [80, 42] on button "Trên xe" at bounding box center [76, 35] width 31 height 18
type input "[DATE] – [DATE]"
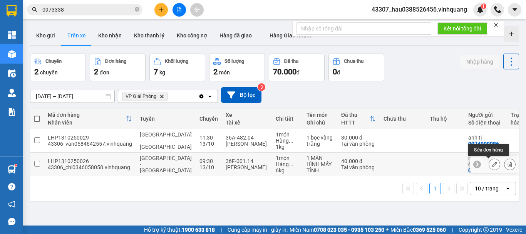
click at [492, 166] on icon at bounding box center [494, 163] width 5 height 5
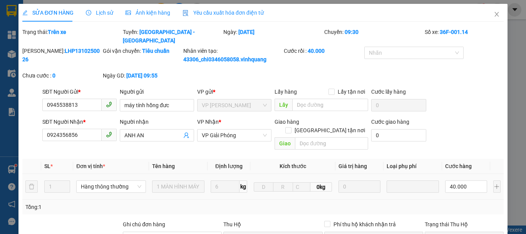
type input "0945538813"
type input "máy tính hồng đưc"
type input "0924356856"
type input "ANH AN"
type input "0"
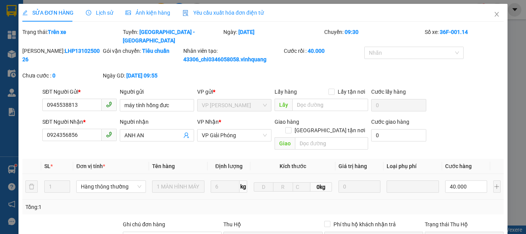
type input "40.000"
click at [95, 10] on span "Lịch sử" at bounding box center [99, 13] width 27 height 6
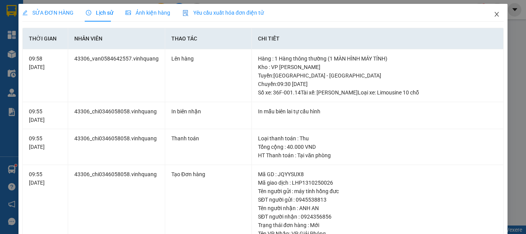
click at [494, 15] on icon "close" at bounding box center [497, 14] width 6 height 6
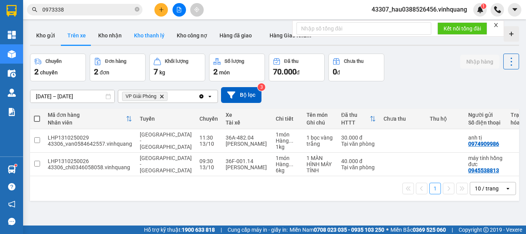
click at [156, 36] on button "Kho thanh lý" at bounding box center [149, 35] width 43 height 18
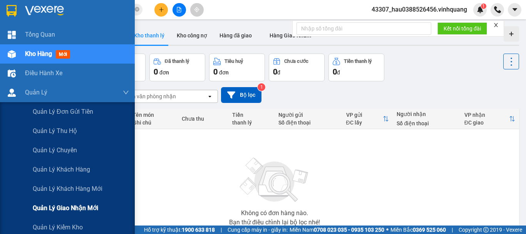
click at [92, 205] on span "Quản lý giao nhận mới" at bounding box center [65, 208] width 65 height 10
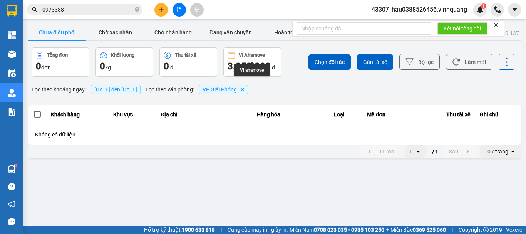
click at [174, 24] on div "ver: 0.0.137 Chưa điều phối Chờ xác nhận Chờ nhận hàng Đang vận chuyển Hoàn thà…" at bounding box center [274, 91] width 495 height 136
click at [173, 31] on button "Chờ nhận hàng" at bounding box center [173, 32] width 58 height 15
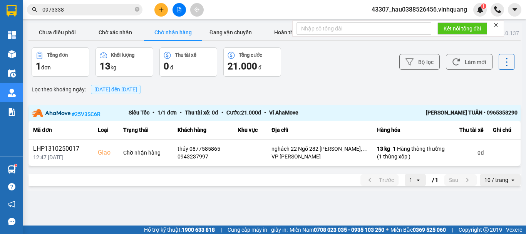
click at [74, 11] on input "0973338" at bounding box center [87, 9] width 91 height 8
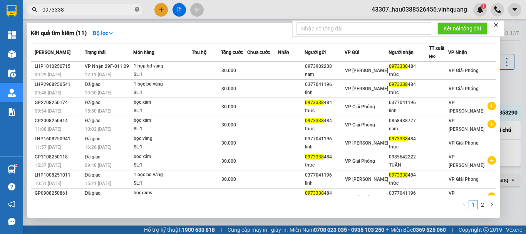
click at [136, 8] on icon "close-circle" at bounding box center [137, 9] width 5 height 5
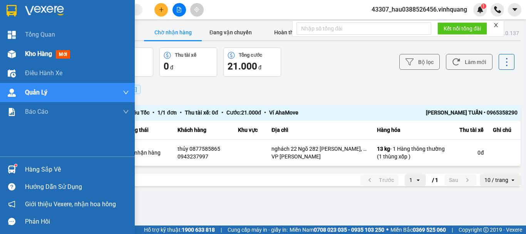
click at [34, 52] on span "Kho hàng" at bounding box center [38, 53] width 27 height 7
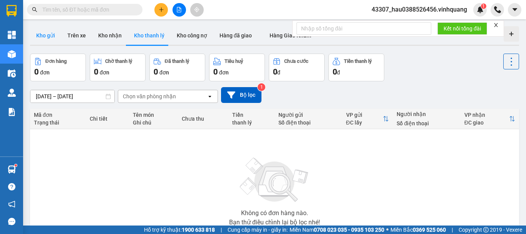
click at [51, 38] on button "Kho gửi" at bounding box center [45, 35] width 31 height 18
type input "[DATE] – [DATE]"
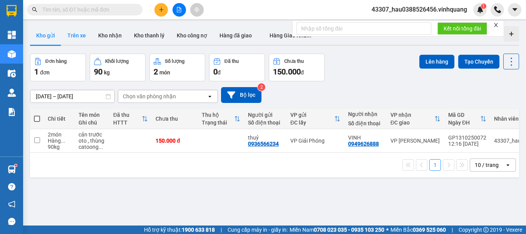
click at [87, 34] on button "Trên xe" at bounding box center [76, 35] width 31 height 18
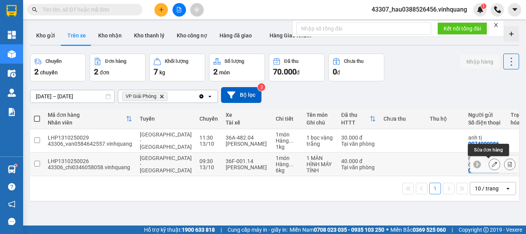
click at [492, 166] on icon at bounding box center [494, 163] width 5 height 5
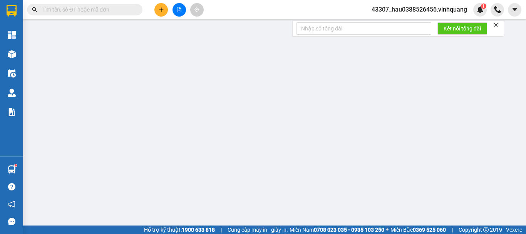
type input "0945538813"
type input "máy tính hồng đưc"
type input "0924356856"
type input "ANH AN"
type input "0"
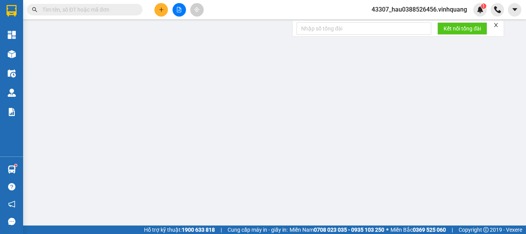
type input "40.000"
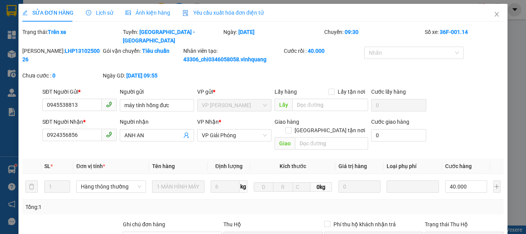
click at [103, 12] on span "Lịch sử" at bounding box center [99, 13] width 27 height 6
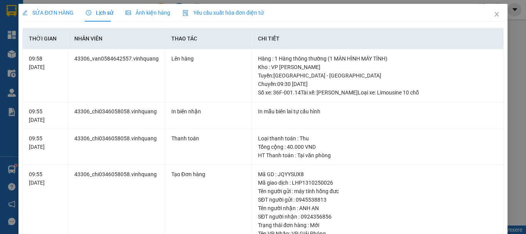
click at [280, 13] on div "SỬA ĐƠN HÀNG Lịch sử Ảnh kiện hàng Yêu cầu xuất hóa đơn điện tử" at bounding box center [263, 13] width 482 height 18
click at [494, 15] on icon "close" at bounding box center [497, 14] width 6 height 6
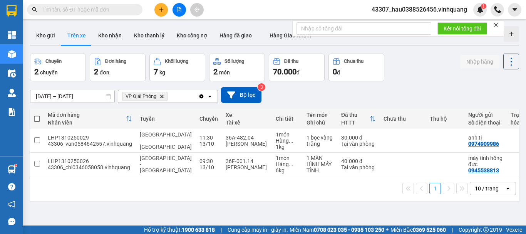
click at [274, 193] on div "1 10 / trang open" at bounding box center [274, 188] width 483 height 13
click at [118, 40] on button "Kho nhận" at bounding box center [110, 35] width 36 height 18
type input "[DATE] – [DATE]"
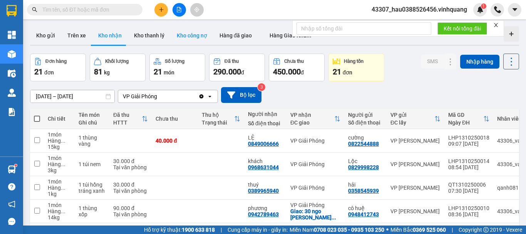
click at [183, 27] on button "Kho công nợ" at bounding box center [192, 35] width 43 height 18
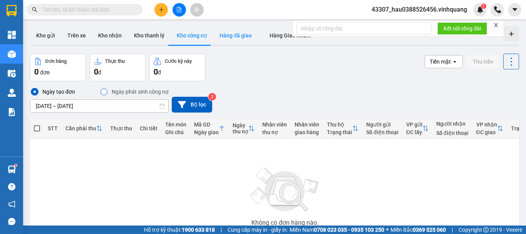
click at [235, 38] on button "Hàng đã giao" at bounding box center [235, 35] width 45 height 18
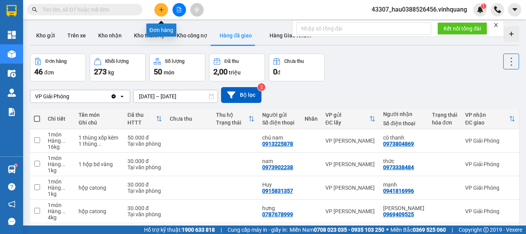
click at [155, 14] on div at bounding box center [179, 9] width 58 height 13
click at [161, 8] on icon "plus" at bounding box center [161, 9] width 0 height 4
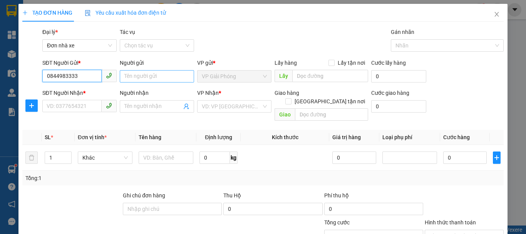
type input "0844983333"
click at [140, 78] on input "Người gửi" at bounding box center [157, 76] width 74 height 12
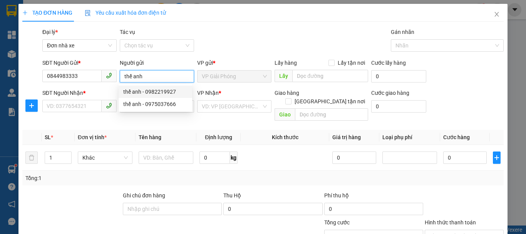
type input "thế anh"
click at [87, 99] on div "SĐT Người Nhận *" at bounding box center [79, 95] width 74 height 12
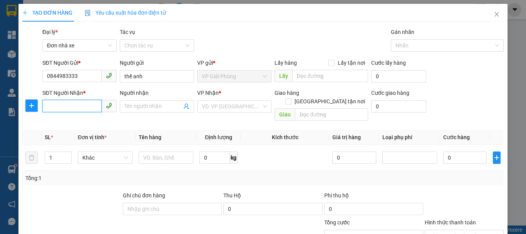
click at [87, 105] on input "SĐT Người Nhận *" at bounding box center [71, 106] width 59 height 12
click at [84, 119] on div "0377041196 - linh" at bounding box center [79, 122] width 64 height 8
type input "0377041196"
type input "linh"
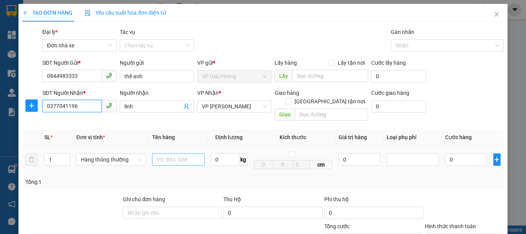
type input "0377041196"
click at [198, 153] on input "text" at bounding box center [178, 159] width 52 height 12
type input "hộp catoong bd vàng"
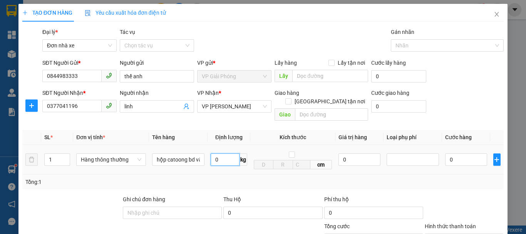
click at [212, 153] on input "0" at bounding box center [225, 159] width 29 height 12
type input "2"
click at [240, 178] on div "Tổng: 1" at bounding box center [262, 182] width 475 height 8
type input "30.000"
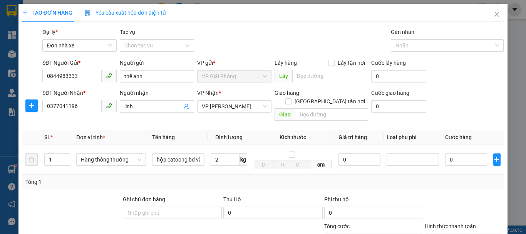
type input "30.000"
click at [275, 178] on div "Tổng: 1" at bounding box center [262, 182] width 475 height 8
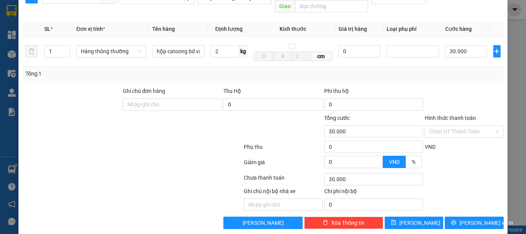
scroll to position [110, 0]
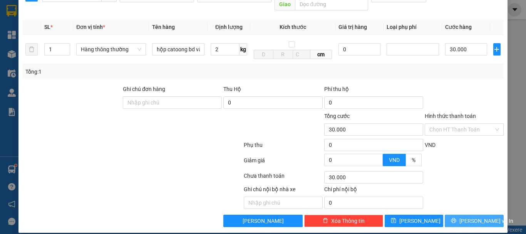
click at [467, 217] on span "[PERSON_NAME] và In" at bounding box center [487, 221] width 54 height 8
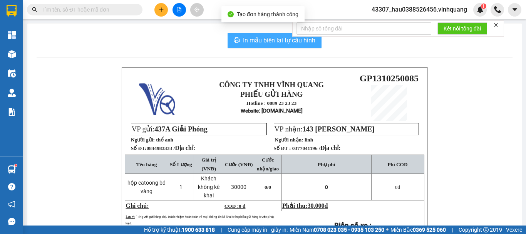
click at [270, 43] on span "In mẫu biên lai tự cấu hình" at bounding box center [279, 40] width 72 height 10
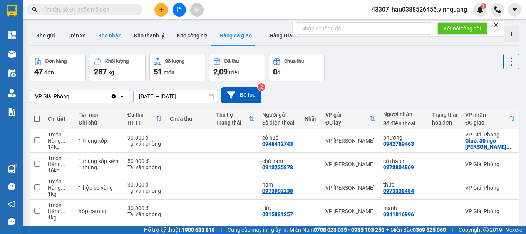
click at [117, 34] on button "Kho nhận" at bounding box center [110, 35] width 36 height 18
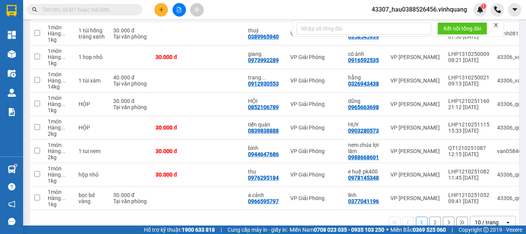
scroll to position [173, 0]
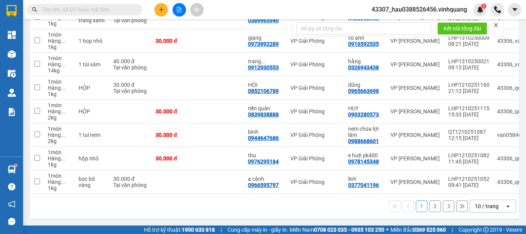
click at [430, 207] on button "2" at bounding box center [436, 206] width 12 height 12
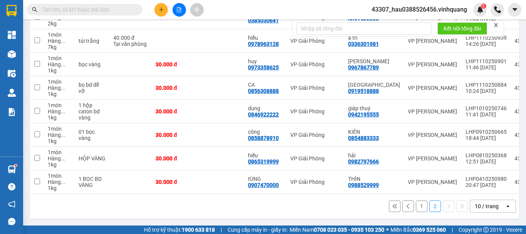
drag, startPoint x: 419, startPoint y: 208, endPoint x: 423, endPoint y: 207, distance: 4.3
click at [420, 208] on button "1" at bounding box center [422, 206] width 12 height 12
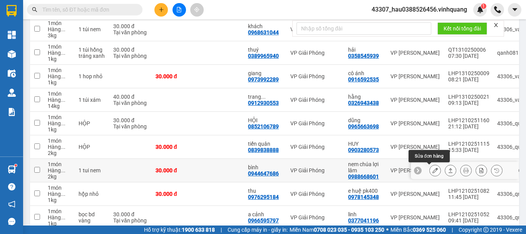
scroll to position [58, 0]
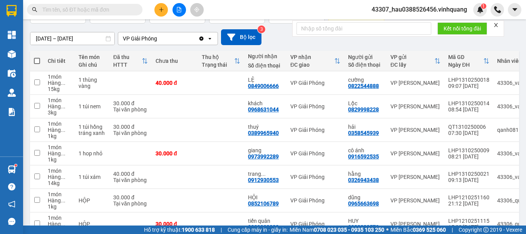
click at [160, 11] on icon "plus" at bounding box center [161, 9] width 5 height 5
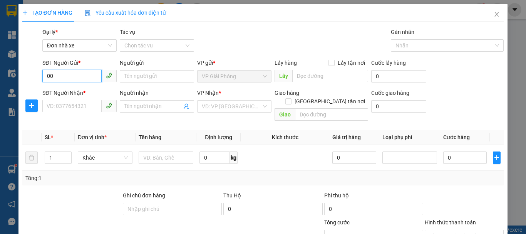
type input "0"
drag, startPoint x: 65, startPoint y: 94, endPoint x: 75, endPoint y: 88, distance: 12.0
click at [66, 94] on div "0907470000 - tÙNG" at bounding box center [79, 91] width 64 height 8
type input "0907470000"
type input "tÙNG"
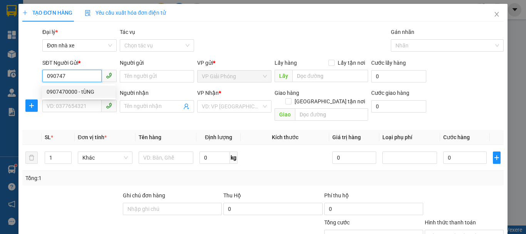
type input "0562026666"
type input "trung"
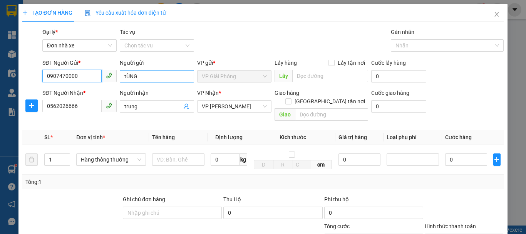
type input "0907470000"
click at [126, 78] on input "tÙNG" at bounding box center [157, 76] width 74 height 12
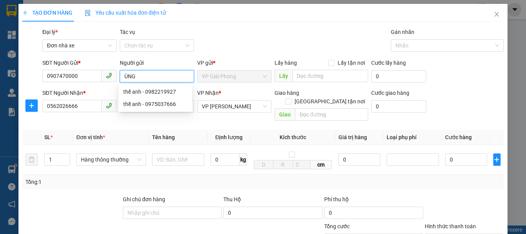
type input "TÙNG"
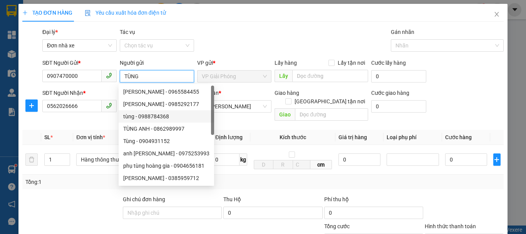
click at [186, 117] on div "tùng - 0988784368" at bounding box center [166, 116] width 86 height 8
type input "0988784368"
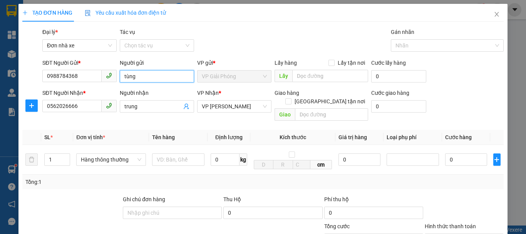
type input "tùng"
click at [215, 130] on th "Định lượng" at bounding box center [229, 137] width 43 height 15
drag, startPoint x: 82, startPoint y: 79, endPoint x: 23, endPoint y: 79, distance: 59.7
click at [23, 79] on div "SĐT Người Gửi * 0988784368 0988784368 Người gửi tùng VP gửi * VP Giải Phóng Lấy…" at bounding box center [263, 72] width 483 height 27
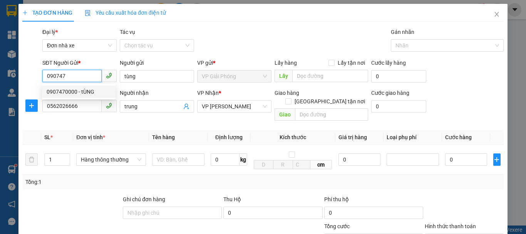
click at [88, 91] on div "0907470000 - tÙNG" at bounding box center [79, 91] width 64 height 8
type input "0907470000"
type input "tÙNG"
type input "0907470000"
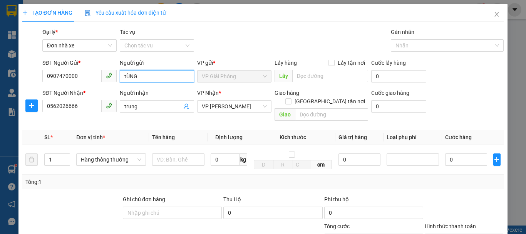
click at [126, 76] on input "tÙNG" at bounding box center [157, 76] width 74 height 12
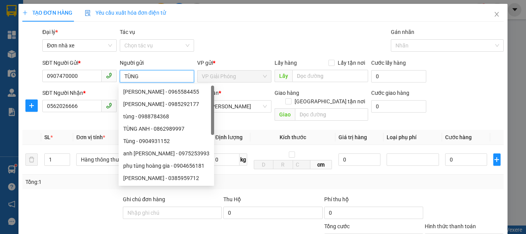
type input "TÙNG"
click at [111, 92] on div "SĐT Người Nhận *" at bounding box center [79, 93] width 74 height 8
click at [102, 100] on input "0562026666" at bounding box center [71, 106] width 59 height 12
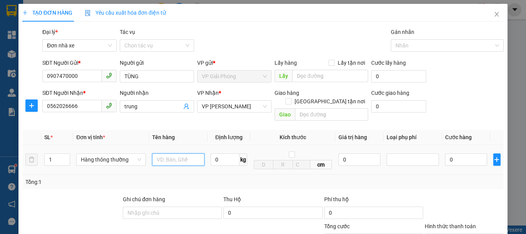
drag, startPoint x: 171, startPoint y: 152, endPoint x: 171, endPoint y: 145, distance: 6.9
click at [171, 153] on input "text" at bounding box center [178, 159] width 52 height 12
type input "hộp catoong"
click at [218, 153] on input "0" at bounding box center [225, 159] width 29 height 12
type input "2"
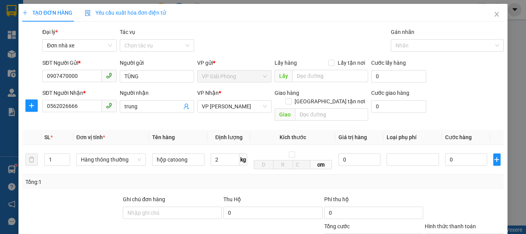
click at [244, 178] on div "Tổng: 1" at bounding box center [262, 182] width 475 height 8
type input "30.000"
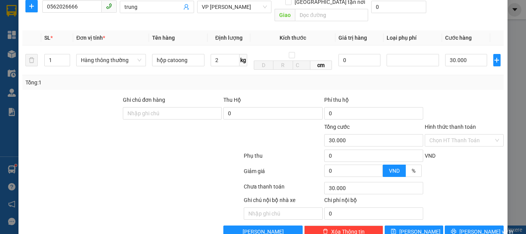
scroll to position [110, 0]
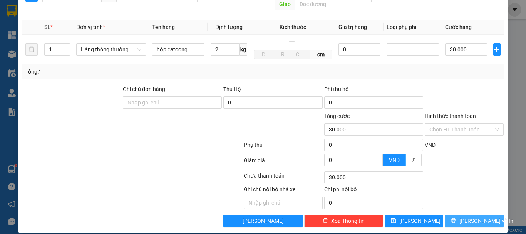
click at [469, 217] on span "[PERSON_NAME] và In" at bounding box center [487, 221] width 54 height 8
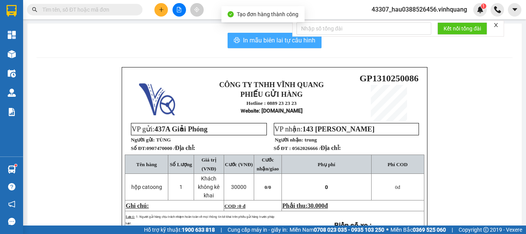
click at [255, 35] on button "In mẫu biên lai tự cấu hình" at bounding box center [275, 40] width 94 height 15
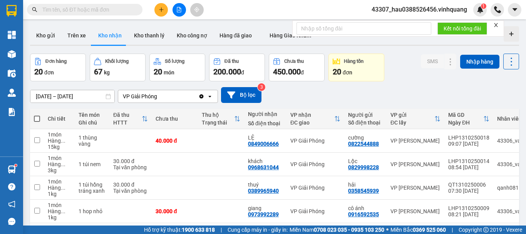
click at [409, 85] on div "[DATE] – [DATE] Press the down arrow key to interact with the calendar and sele…" at bounding box center [274, 94] width 489 height 27
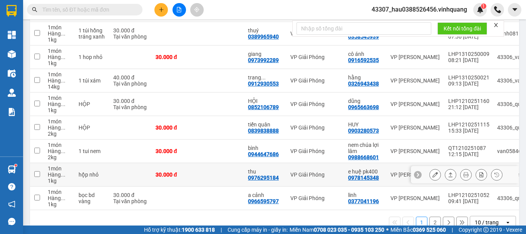
scroll to position [173, 0]
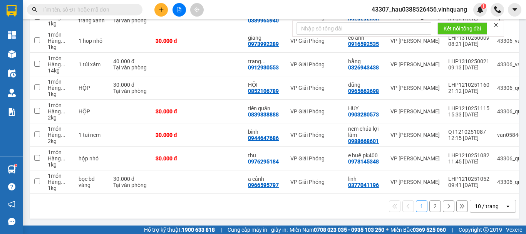
click at [432, 206] on button "2" at bounding box center [436, 206] width 12 height 12
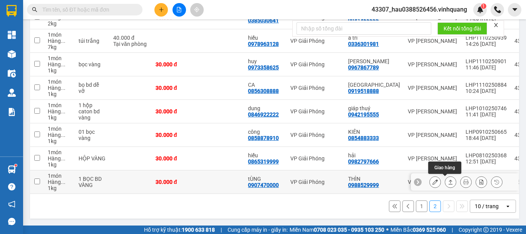
click at [448, 179] on icon at bounding box center [450, 181] width 5 height 5
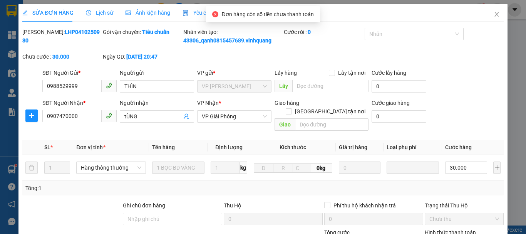
type input "0988529999"
type input "THÌN"
type input "0907470000"
type input "tÙNG"
type input "0"
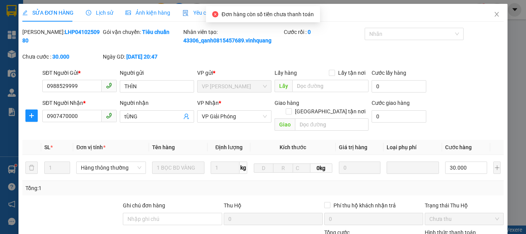
type input "30.000"
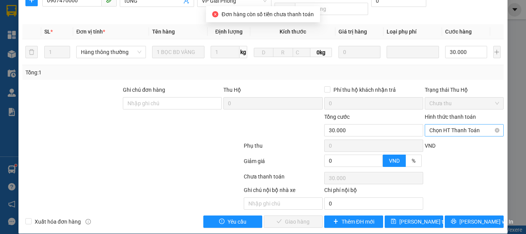
click at [456, 124] on span "Chọn HT Thanh Toán" at bounding box center [465, 130] width 70 height 12
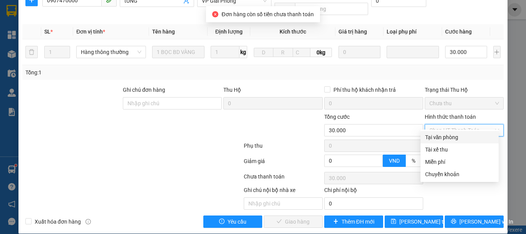
click at [449, 133] on div "Tại văn phòng" at bounding box center [459, 137] width 69 height 8
type input "0"
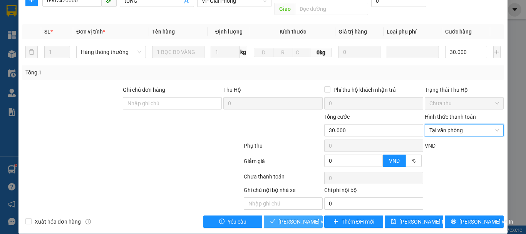
click at [289, 217] on span "[PERSON_NAME] và Giao hàng" at bounding box center [316, 221] width 74 height 8
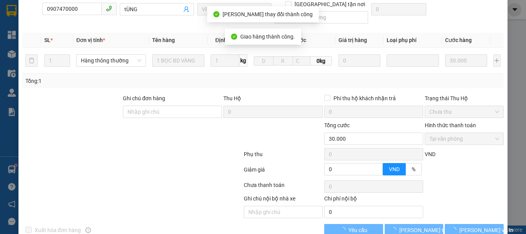
scroll to position [124, 0]
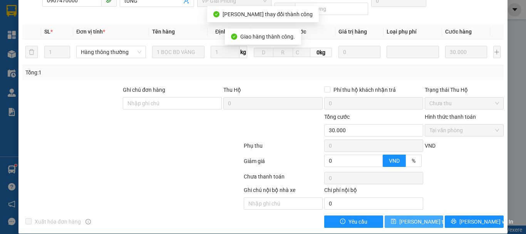
click at [421, 217] on span "[PERSON_NAME] thay đổi" at bounding box center [431, 221] width 62 height 8
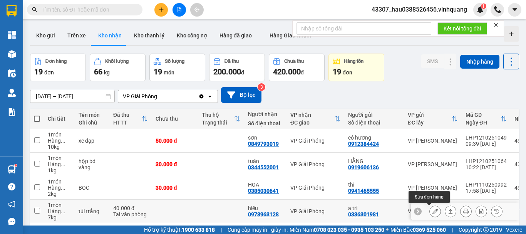
scroll to position [150, 0]
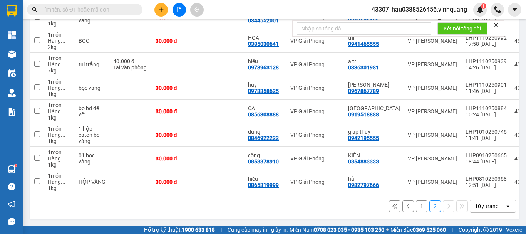
click at [416, 205] on button "1" at bounding box center [422, 206] width 12 height 12
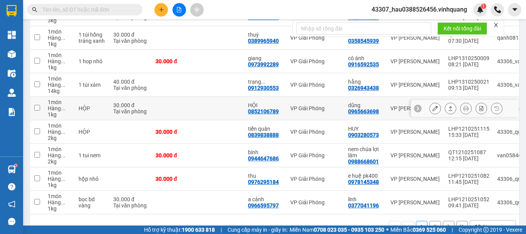
scroll to position [173, 0]
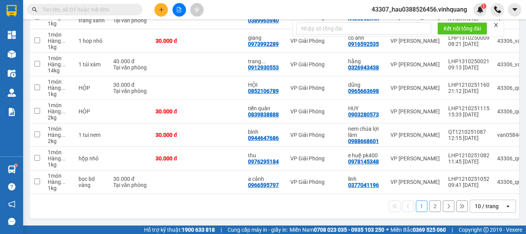
click at [430, 210] on button "2" at bounding box center [436, 206] width 12 height 12
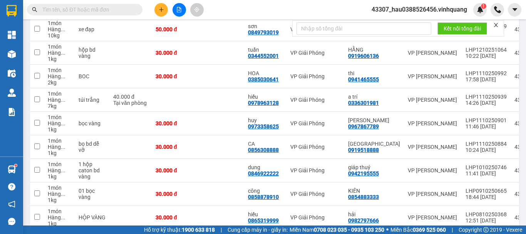
scroll to position [73, 0]
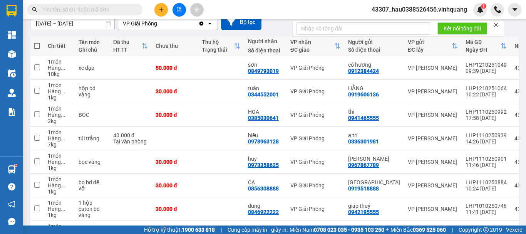
click at [80, 12] on input "text" at bounding box center [87, 9] width 91 height 8
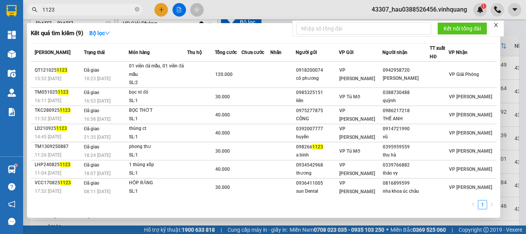
type input "1123"
click at [512, 28] on div at bounding box center [263, 117] width 526 height 234
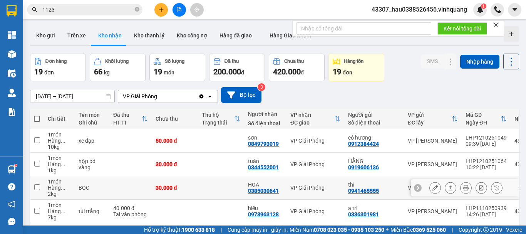
scroll to position [150, 0]
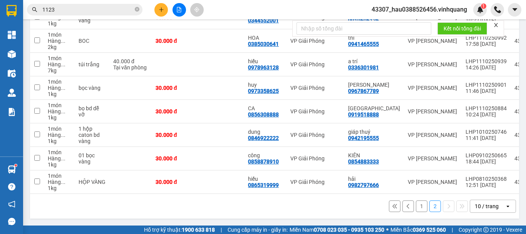
click at [416, 206] on button "1" at bounding box center [422, 206] width 12 height 12
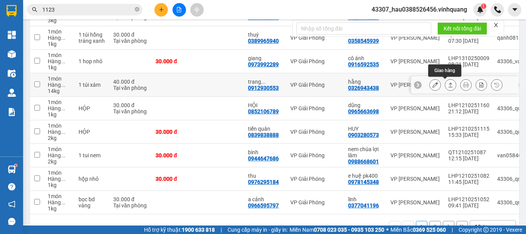
click at [448, 84] on icon at bounding box center [450, 84] width 5 height 5
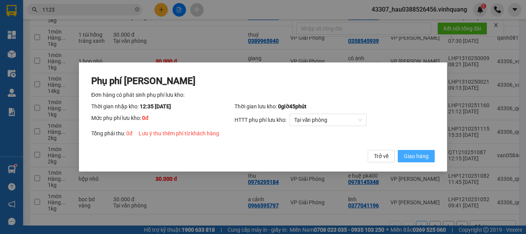
click at [420, 160] on span "Giao hàng" at bounding box center [416, 156] width 25 height 8
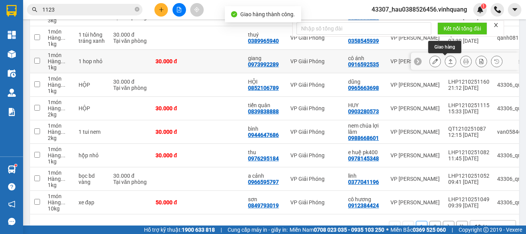
click at [448, 62] on icon at bounding box center [450, 61] width 5 height 5
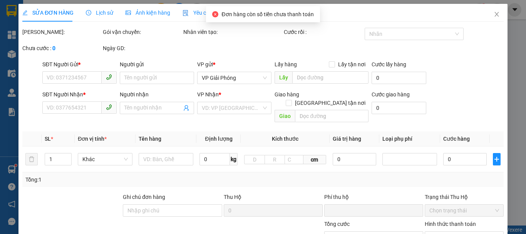
type input "0916592535"
type input "cô ánh"
type input "0973992289"
type input "giang"
type input "0"
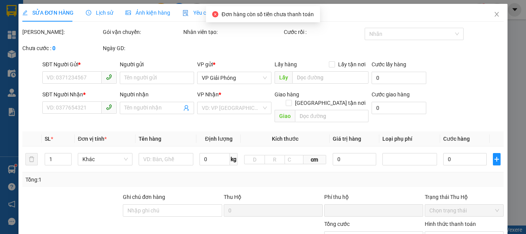
type input "30.000"
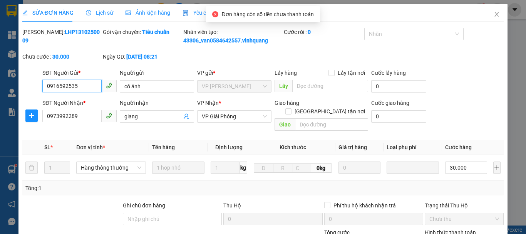
scroll to position [116, 0]
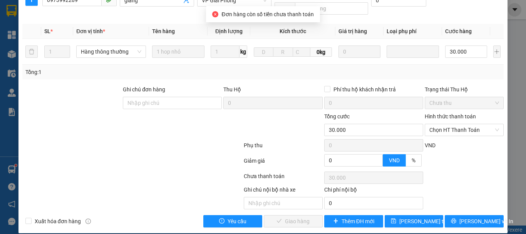
click at [442, 113] on label "Hình thức thanh toán" at bounding box center [450, 116] width 51 height 6
click at [442, 124] on input "Hình thức thanh toán" at bounding box center [462, 130] width 64 height 12
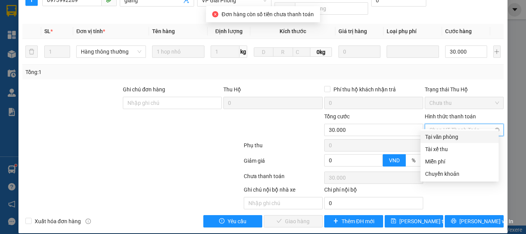
click at [443, 124] on span "Chọn HT Thanh Toán" at bounding box center [465, 130] width 70 height 12
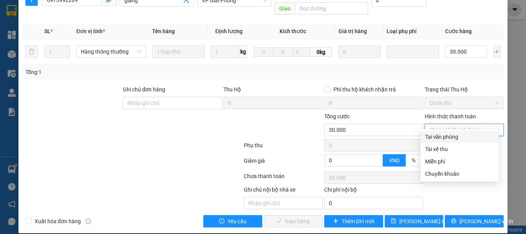
click at [447, 138] on div "Tại văn phòng" at bounding box center [459, 137] width 69 height 8
type input "0"
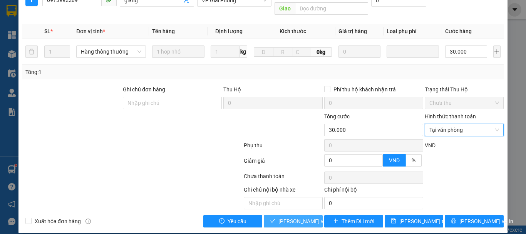
click at [305, 217] on span "[PERSON_NAME] và Giao hàng" at bounding box center [316, 221] width 74 height 8
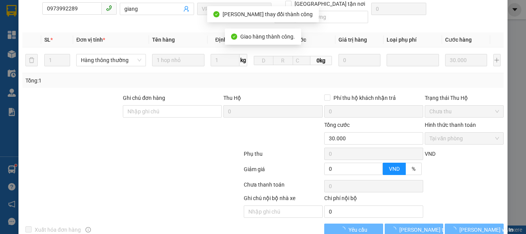
scroll to position [124, 0]
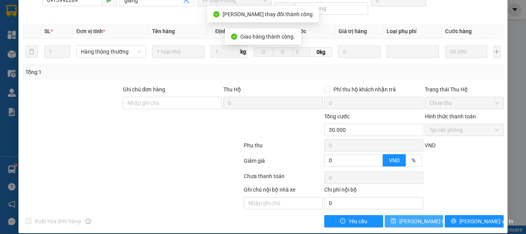
click at [416, 217] on span "[PERSON_NAME] thay đổi" at bounding box center [431, 221] width 62 height 8
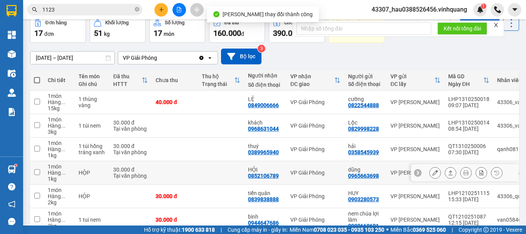
scroll to position [77, 0]
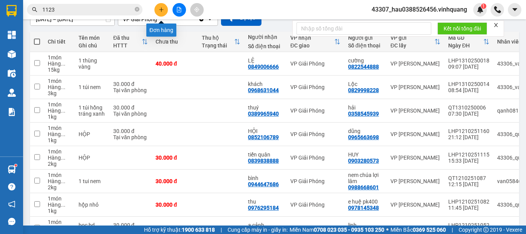
click at [163, 7] on icon "plus" at bounding box center [161, 9] width 5 height 5
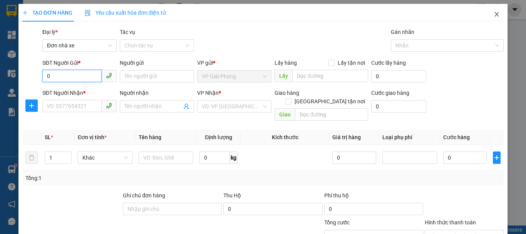
type input "0"
click at [495, 15] on icon "close" at bounding box center [497, 14] width 4 height 5
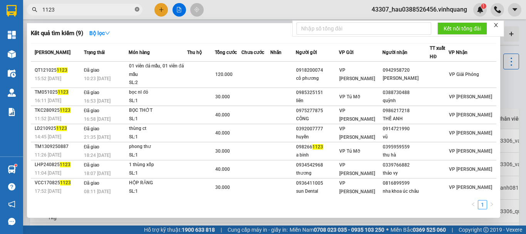
click at [138, 11] on icon "close-circle" at bounding box center [137, 9] width 5 height 5
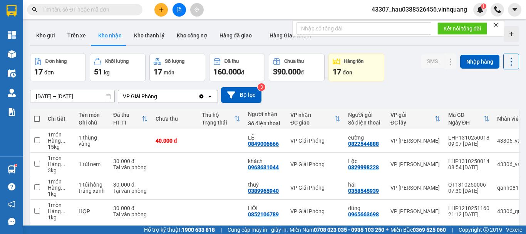
click at [109, 13] on input "text" at bounding box center [87, 9] width 91 height 8
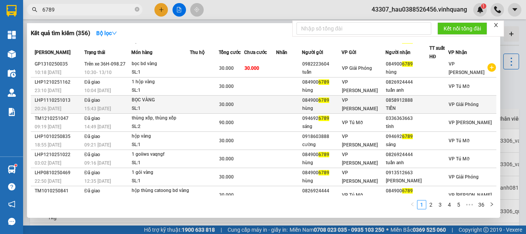
scroll to position [55, 0]
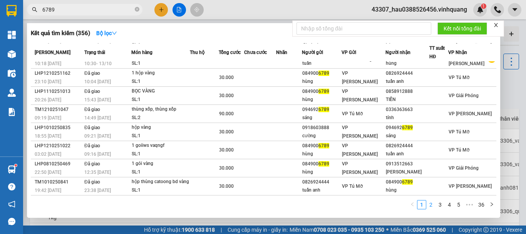
type input "6789"
click at [435, 204] on link "2" at bounding box center [431, 204] width 8 height 8
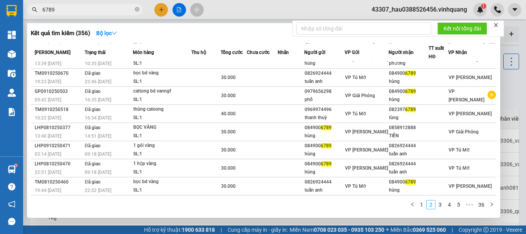
scroll to position [47, 0]
click at [443, 205] on link "3" at bounding box center [440, 204] width 8 height 8
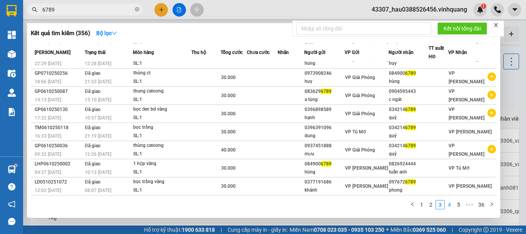
click at [453, 204] on link "4" at bounding box center [449, 204] width 8 height 8
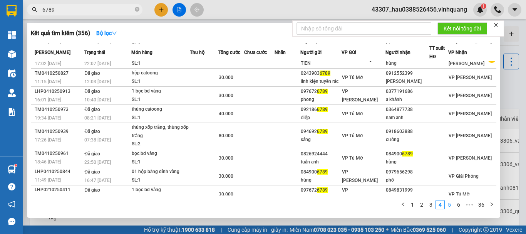
scroll to position [55, 0]
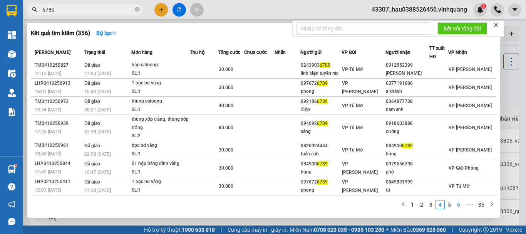
click at [450, 206] on link "5" at bounding box center [449, 204] width 8 height 8
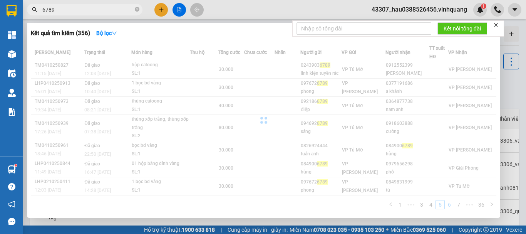
scroll to position [47, 0]
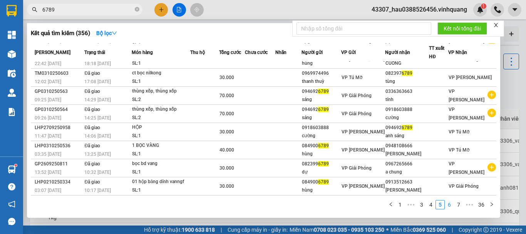
click at [453, 205] on link "6" at bounding box center [449, 204] width 8 height 8
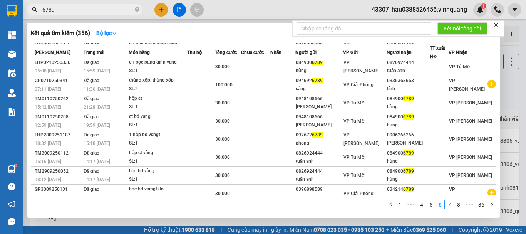
click at [452, 206] on link "7" at bounding box center [449, 204] width 8 height 8
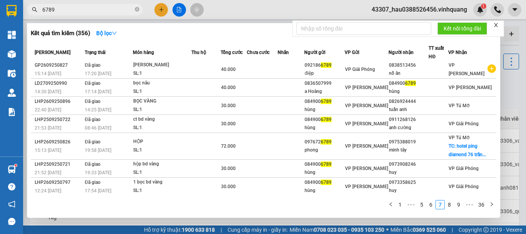
scroll to position [0, 0]
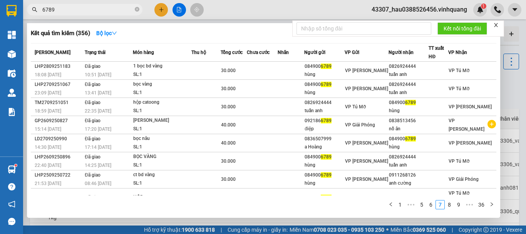
click at [519, 84] on div at bounding box center [263, 117] width 526 height 234
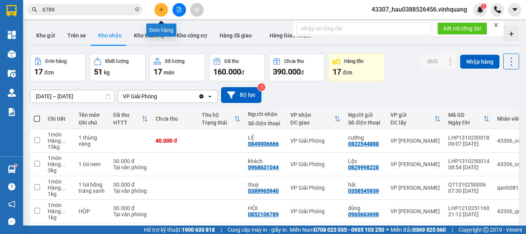
click at [162, 12] on button at bounding box center [160, 9] width 13 height 13
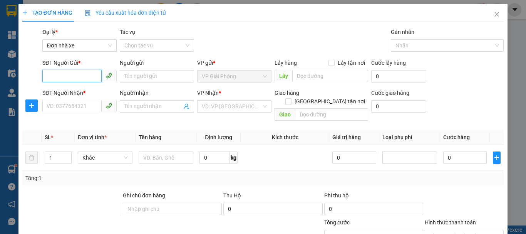
click at [80, 76] on input "SĐT Người Gửi *" at bounding box center [71, 76] width 59 height 12
type input "0988866040"
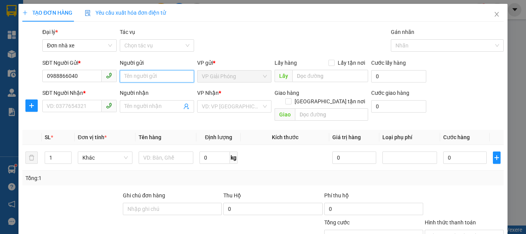
click at [139, 75] on input "Người gửi" at bounding box center [157, 76] width 74 height 12
type input "trí"
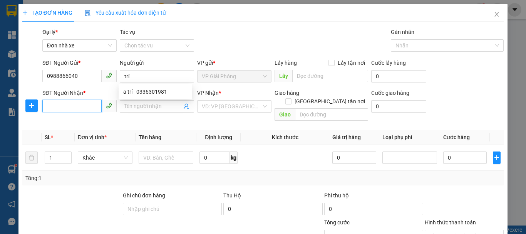
click at [88, 109] on input "SĐT Người Nhận *" at bounding box center [71, 106] width 59 height 12
drag, startPoint x: 96, startPoint y: 120, endPoint x: 108, endPoint y: 119, distance: 12.8
click at [100, 120] on div "0849006789 - hùng" at bounding box center [79, 122] width 64 height 8
type input "0849006789"
type input "hùng"
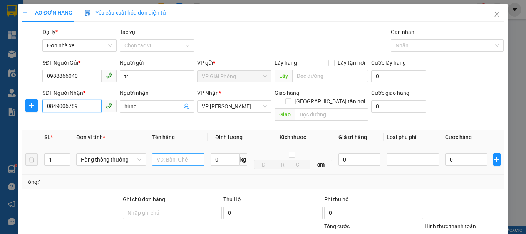
type input "0849006789"
click at [167, 156] on input "text" at bounding box center [178, 159] width 52 height 12
type input "hộp catoong bd vàng"
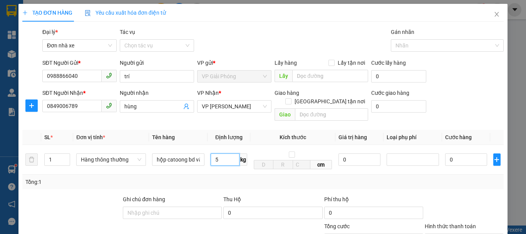
type input "5"
drag, startPoint x: 253, startPoint y: 184, endPoint x: 266, endPoint y: 173, distance: 17.0
click at [255, 184] on div "Transit Pickup Surcharge Ids Transit Deliver Surcharge Ids Transit Deliver Surc…" at bounding box center [263, 182] width 482 height 309
type input "30.000"
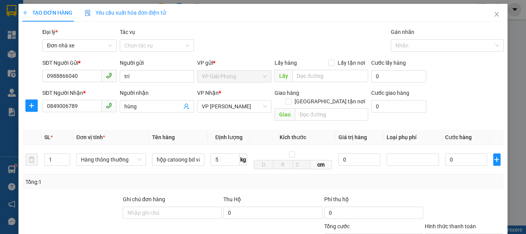
type input "30.000"
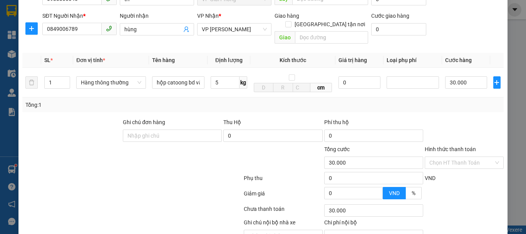
scroll to position [110, 0]
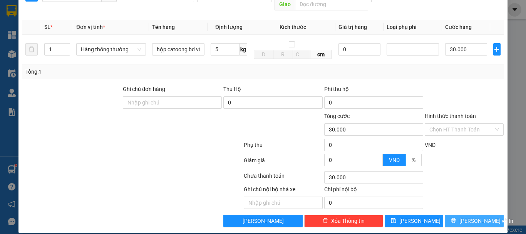
click at [468, 217] on span "[PERSON_NAME] và In" at bounding box center [487, 221] width 54 height 8
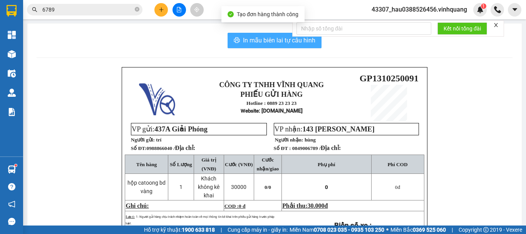
click at [260, 40] on span "In mẫu biên lai tự cấu hình" at bounding box center [279, 40] width 72 height 10
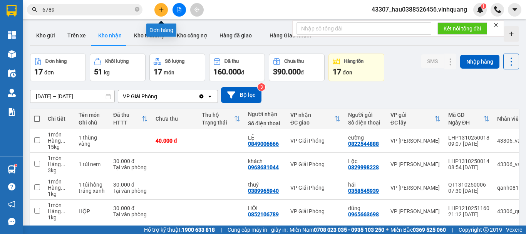
click at [158, 10] on button at bounding box center [160, 9] width 13 height 13
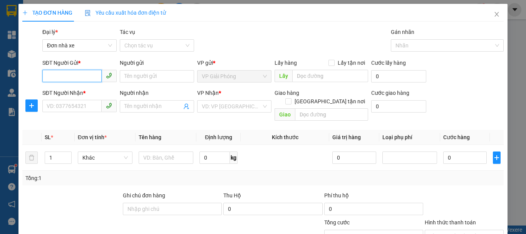
click at [83, 76] on input "SĐT Người Gửi *" at bounding box center [71, 76] width 59 height 12
type input "0326401716"
click at [94, 91] on div "0326401716 - triệu" at bounding box center [79, 91] width 64 height 8
type input "triệu"
type input "0969020345"
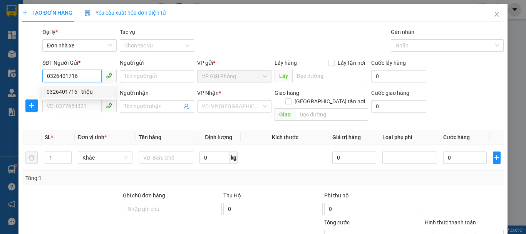
type input "như [PERSON_NAME]"
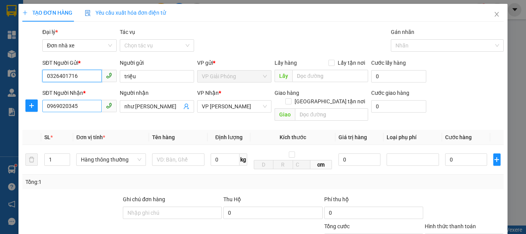
type input "0326401716"
drag, startPoint x: 89, startPoint y: 109, endPoint x: 26, endPoint y: 115, distance: 63.4
click at [26, 115] on div "SĐT Người Nhận * 0969020345 Người nhận như minh VP Nhận * VP [PERSON_NAME] Giao…" at bounding box center [263, 106] width 483 height 35
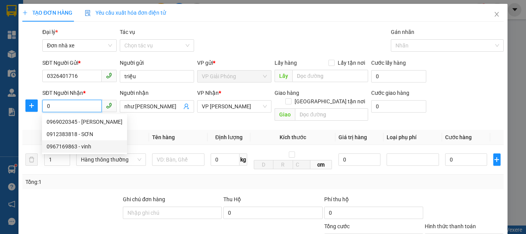
click at [59, 150] on div "0967169863 - vinh" at bounding box center [85, 146] width 76 height 8
type input "0967169863"
type input "vinh"
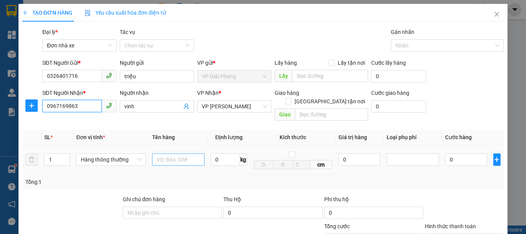
type input "0967169863"
click at [184, 153] on input "text" at bounding box center [178, 159] width 52 height 12
type input "hộp đen"
click at [216, 153] on input "0" at bounding box center [225, 159] width 29 height 12
type input "4"
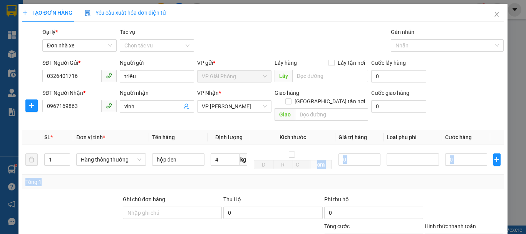
drag, startPoint x: 246, startPoint y: 168, endPoint x: 473, endPoint y: 177, distance: 227.5
click at [246, 169] on div "SL * Đơn vị tính * Tên hàng Định lượng Kích thước Giá trị hàng Loại phụ phí Cướ…" at bounding box center [263, 159] width 482 height 59
type input "30.000"
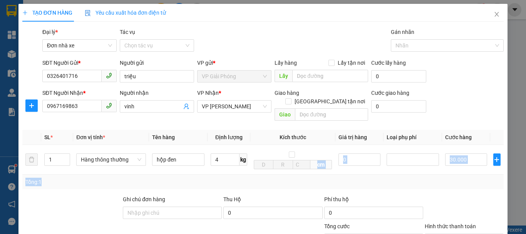
scroll to position [110, 0]
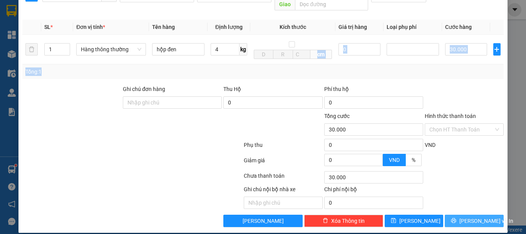
click at [485, 215] on button "[PERSON_NAME] và In" at bounding box center [474, 221] width 59 height 12
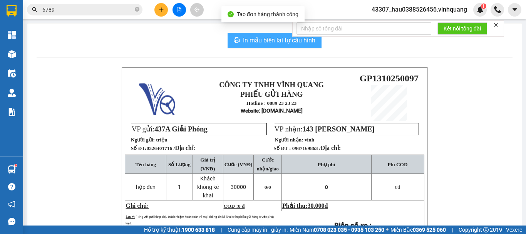
drag, startPoint x: 256, startPoint y: 41, endPoint x: 260, endPoint y: 37, distance: 5.8
click at [257, 41] on span "In mẫu biên lai tự cấu hình" at bounding box center [279, 40] width 72 height 10
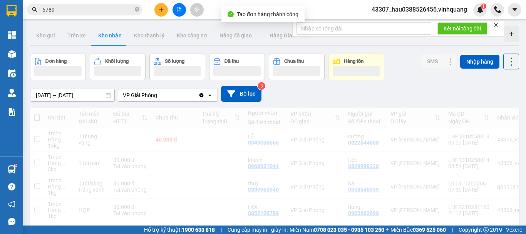
click at [157, 10] on button at bounding box center [160, 9] width 13 height 13
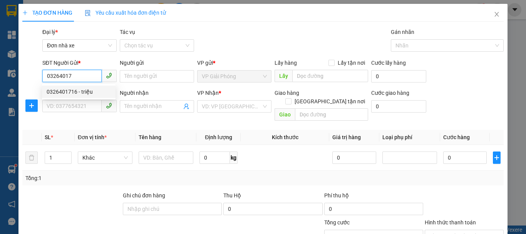
click at [94, 87] on div "0326401716 - triệu" at bounding box center [79, 92] width 74 height 12
type input "0326401716"
type input "triệu"
type input "0967169863"
type input "vinh"
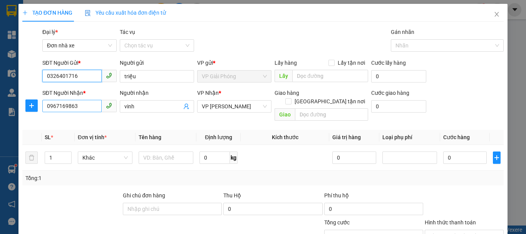
type input "0326401716"
click at [88, 109] on input "0967169863" at bounding box center [71, 106] width 59 height 12
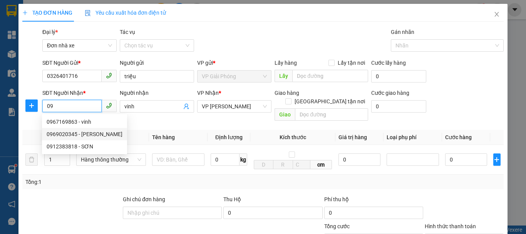
click at [86, 131] on div "0969020345 - [PERSON_NAME]" at bounding box center [85, 134] width 76 height 8
type input "0969020345"
type input "như [PERSON_NAME]"
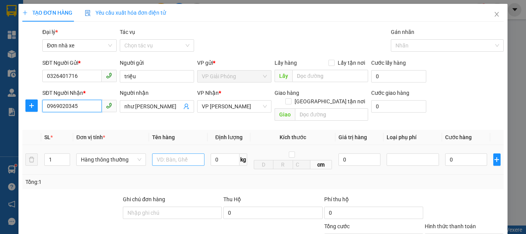
type input "0969020345"
click at [171, 154] on input "text" at bounding box center [178, 159] width 52 height 12
type input "thùng catoong"
click at [229, 156] on input "0" at bounding box center [225, 159] width 29 height 12
type input "8"
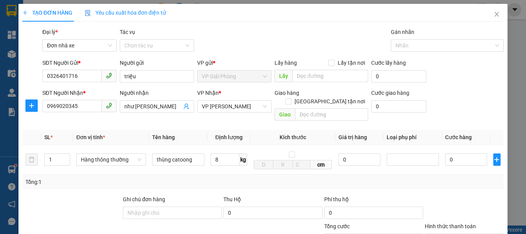
drag, startPoint x: 228, startPoint y: 190, endPoint x: 432, endPoint y: 170, distance: 205.2
click at [229, 196] on span "Thu Hộ" at bounding box center [232, 199] width 18 height 6
type input "40.000"
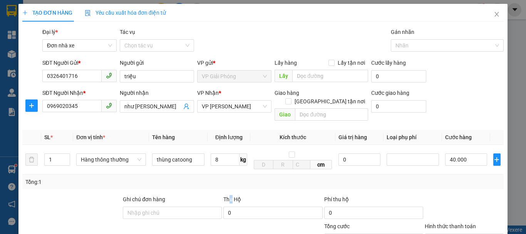
scroll to position [110, 0]
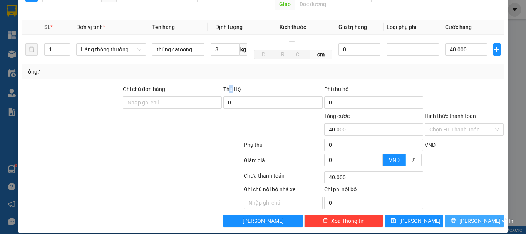
click at [485, 215] on button "[PERSON_NAME] và In" at bounding box center [474, 221] width 59 height 12
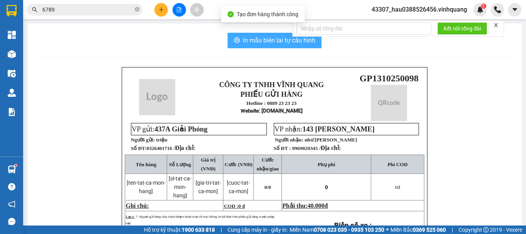
click at [300, 44] on span "In mẫu biên lai tự cấu hình" at bounding box center [279, 40] width 72 height 10
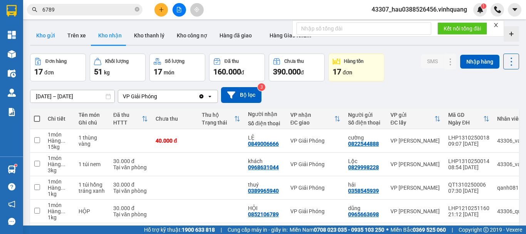
click at [55, 35] on button "Kho gửi" at bounding box center [45, 35] width 31 height 18
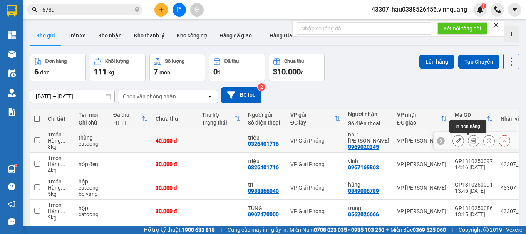
click at [471, 143] on icon at bounding box center [473, 140] width 5 height 5
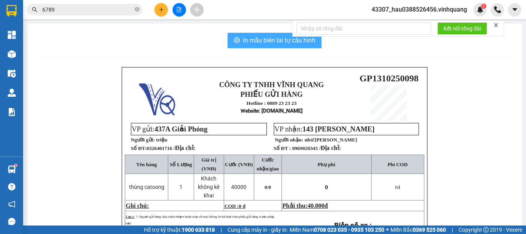
click at [269, 45] on span "In mẫu biên lai tự cấu hình" at bounding box center [279, 40] width 72 height 10
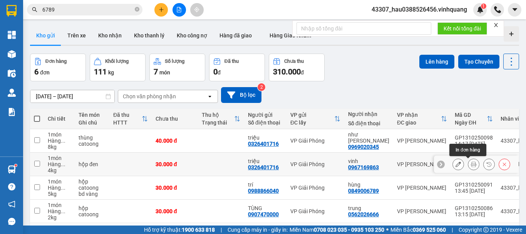
click at [471, 164] on icon at bounding box center [473, 163] width 5 height 5
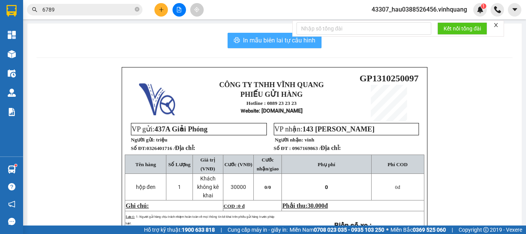
click at [257, 42] on span "In mẫu biên lai tự cấu hình" at bounding box center [279, 40] width 72 height 10
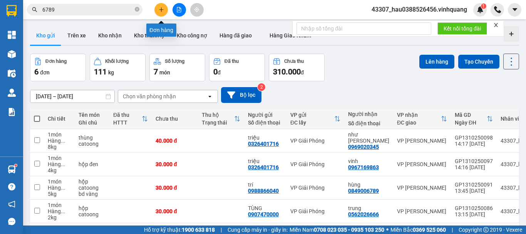
click at [160, 10] on icon "plus" at bounding box center [161, 9] width 5 height 5
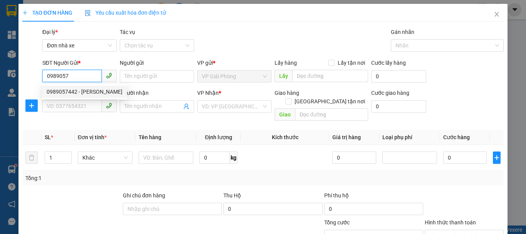
click at [96, 86] on div "0989057442 - [PERSON_NAME]" at bounding box center [84, 92] width 85 height 12
type input "0989057442"
type input "vân anh"
type input "0967488919"
type input "dũng hương"
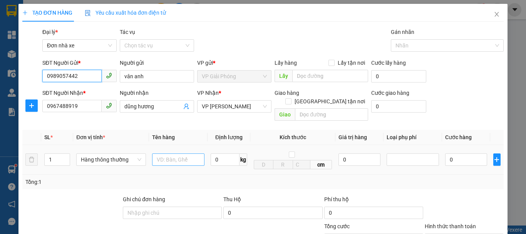
type input "0989057442"
click at [167, 153] on input "text" at bounding box center [178, 159] width 52 height 12
type input "hộp catoong bd vàng"
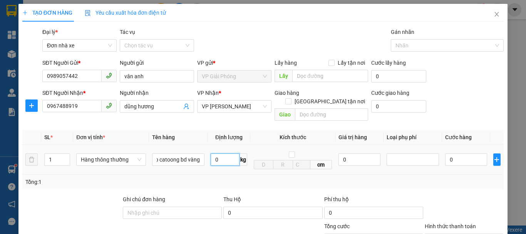
scroll to position [0, 0]
click at [230, 153] on input "0" at bounding box center [225, 159] width 29 height 12
type input "2"
drag, startPoint x: 229, startPoint y: 180, endPoint x: 489, endPoint y: 179, distance: 260.4
click at [229, 180] on div "Tổng: 1" at bounding box center [263, 182] width 482 height 15
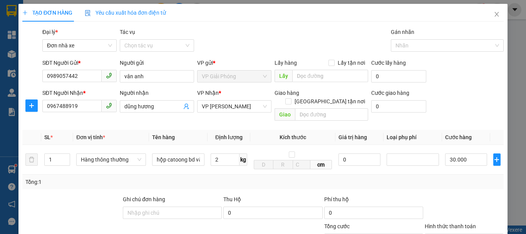
type input "30.000"
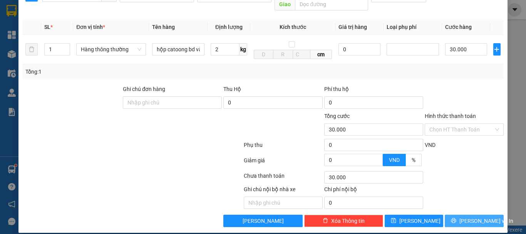
click at [485, 215] on button "[PERSON_NAME] và In" at bounding box center [474, 221] width 59 height 12
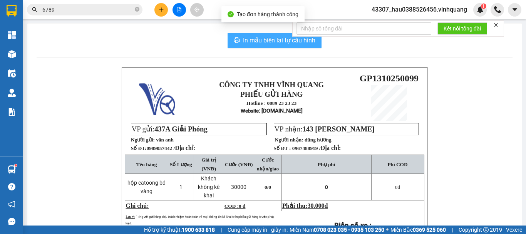
click at [261, 43] on span "In mẫu biên lai tự cấu hình" at bounding box center [279, 40] width 72 height 10
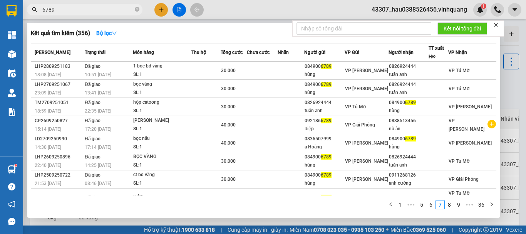
click at [103, 8] on input "6789" at bounding box center [87, 9] width 91 height 8
click at [137, 9] on icon "close-circle" at bounding box center [137, 9] width 5 height 5
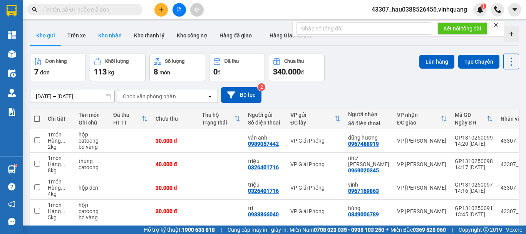
click at [114, 43] on button "Kho nhận" at bounding box center [110, 35] width 36 height 18
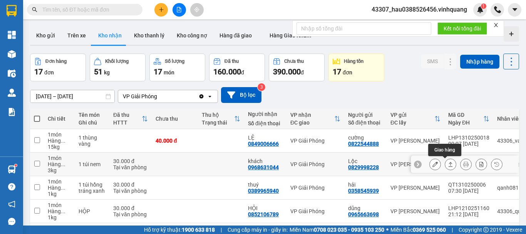
click at [448, 165] on icon at bounding box center [450, 163] width 5 height 5
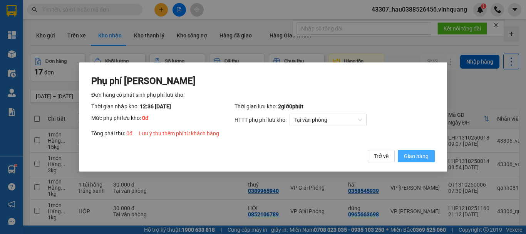
click at [414, 160] on span "Giao hàng" at bounding box center [416, 156] width 25 height 8
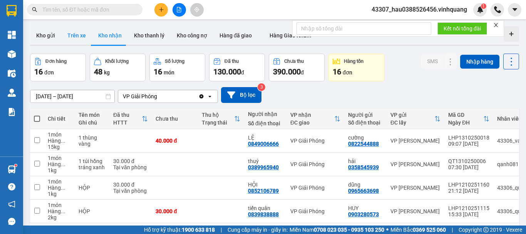
click at [71, 40] on button "Trên xe" at bounding box center [76, 35] width 31 height 18
type input "[DATE] – [DATE]"
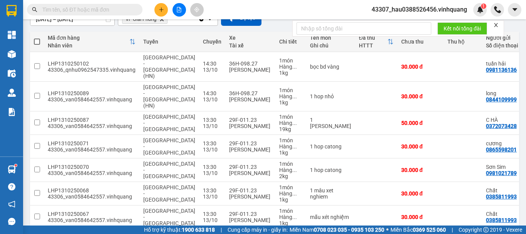
scroll to position [150, 0]
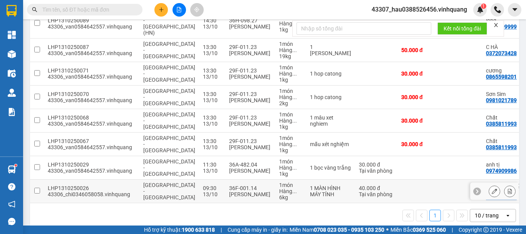
click at [39, 188] on input "checkbox" at bounding box center [37, 191] width 6 height 6
checkbox input "true"
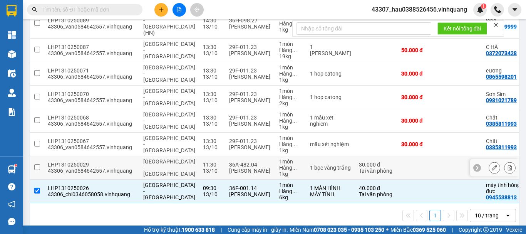
click at [36, 164] on input "checkbox" at bounding box center [37, 167] width 6 height 6
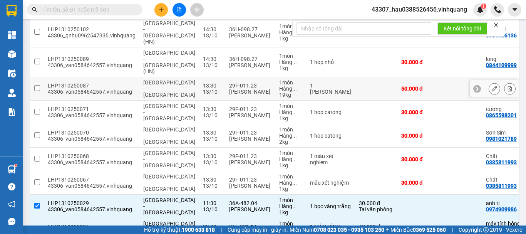
scroll to position [0, 0]
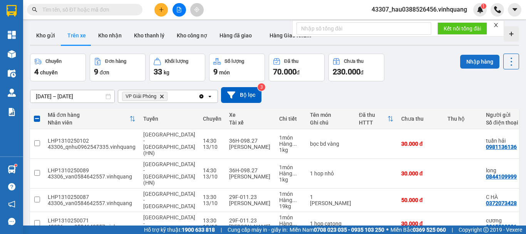
click at [461, 60] on button "Nhập hàng" at bounding box center [479, 62] width 39 height 14
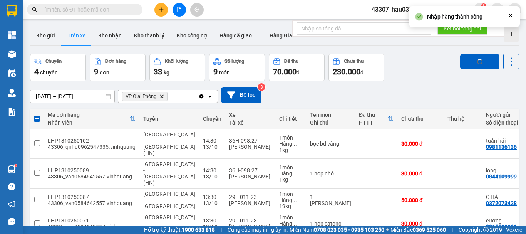
checkbox input "false"
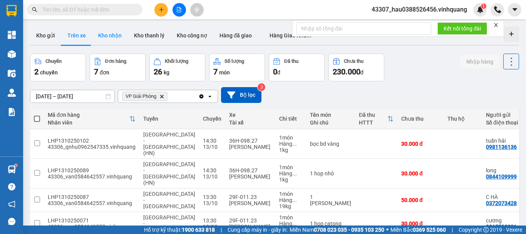
click at [118, 37] on button "Kho nhận" at bounding box center [110, 35] width 36 height 18
type input "[DATE] – [DATE]"
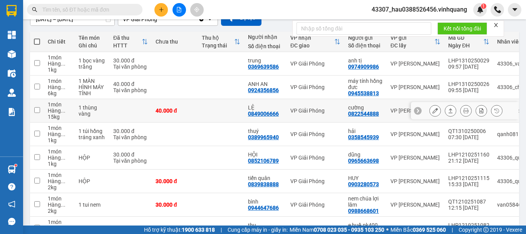
scroll to position [154, 0]
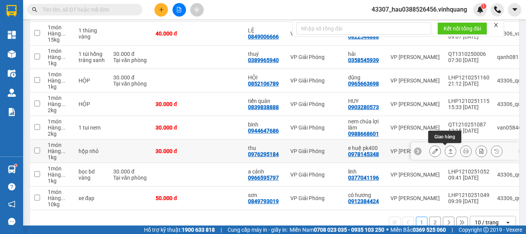
click at [448, 151] on icon at bounding box center [450, 150] width 5 height 5
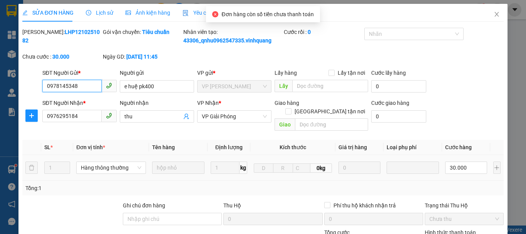
type input "0978145348"
type input "e huệ pk400"
type input "0976295184"
type input "thu"
type input "0"
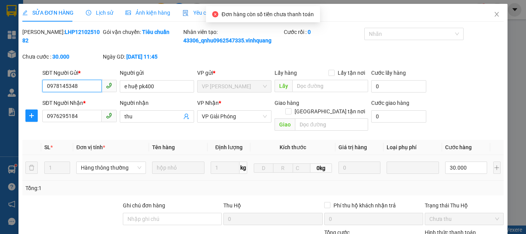
type input "30.000"
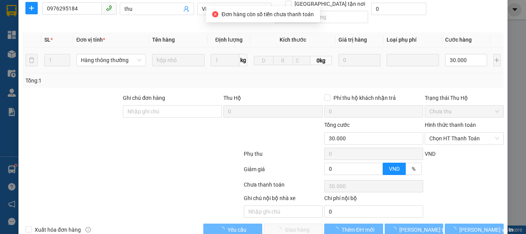
scroll to position [116, 0]
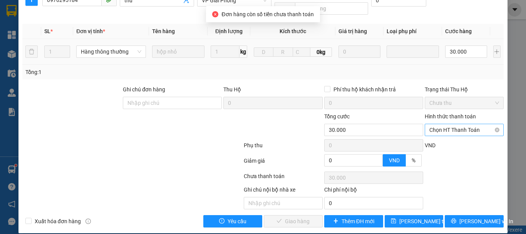
click at [463, 124] on span "Chọn HT Thanh Toán" at bounding box center [465, 130] width 70 height 12
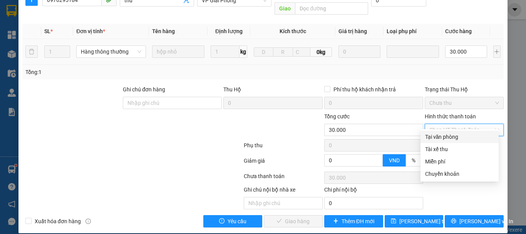
click at [457, 137] on div "Tại văn phòng" at bounding box center [459, 137] width 69 height 8
type input "0"
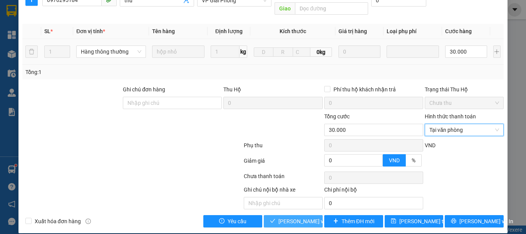
click at [302, 217] on span "[PERSON_NAME] và Giao hàng" at bounding box center [316, 221] width 74 height 8
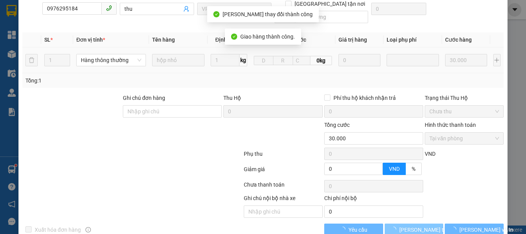
scroll to position [124, 0]
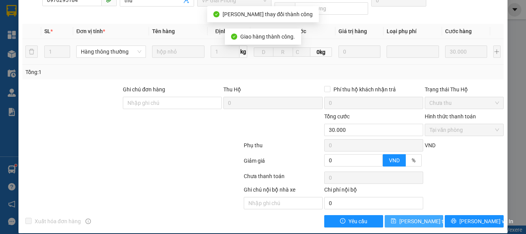
click at [410, 217] on span "[PERSON_NAME] thay đổi" at bounding box center [431, 221] width 62 height 8
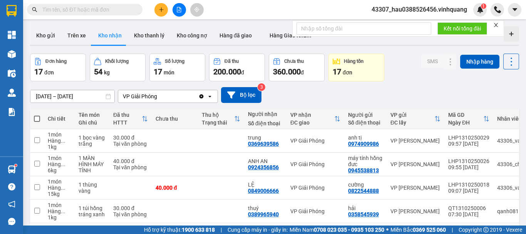
click at [94, 8] on input "text" at bounding box center [87, 9] width 91 height 8
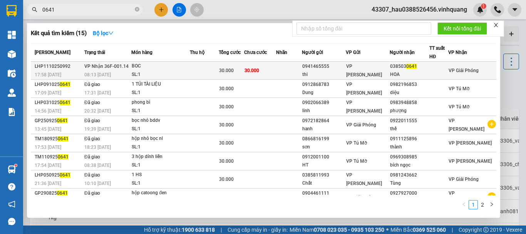
type input "0641"
click at [187, 72] on div "SL: 1" at bounding box center [161, 75] width 58 height 8
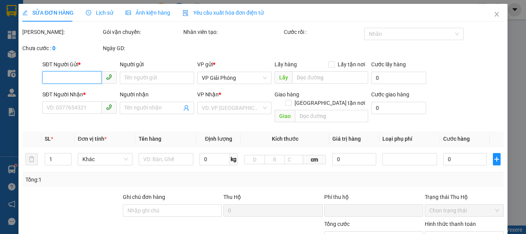
type input "0941465555"
type input "thi"
type input "0385030641"
type input "HOA"
type input "0"
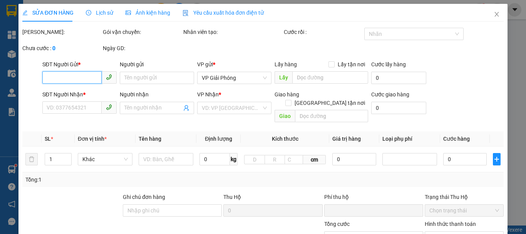
type input "30.000"
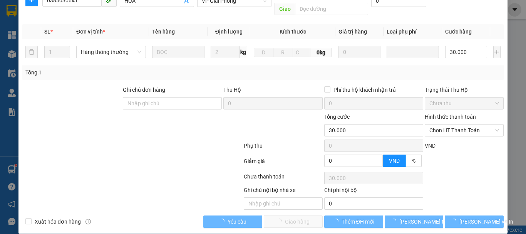
scroll to position [116, 0]
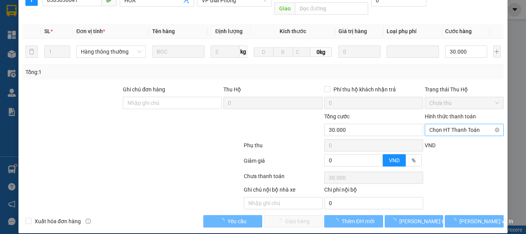
click at [457, 125] on span "Chọn HT Thanh Toán" at bounding box center [465, 130] width 70 height 12
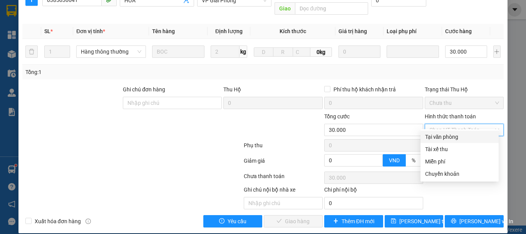
click at [456, 139] on div "Tại văn phòng" at bounding box center [459, 137] width 69 height 8
type input "0"
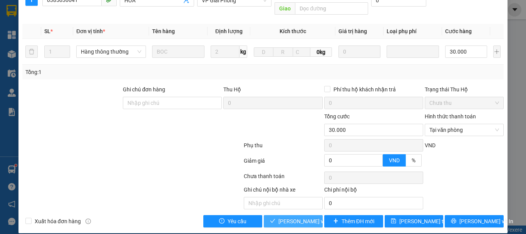
click at [301, 217] on span "[PERSON_NAME] và Giao hàng" at bounding box center [316, 221] width 74 height 8
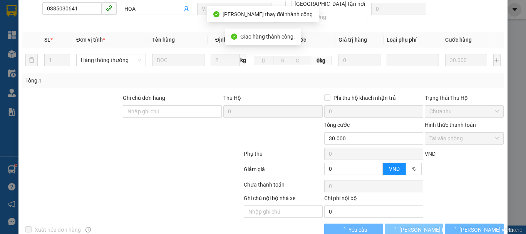
scroll to position [124, 0]
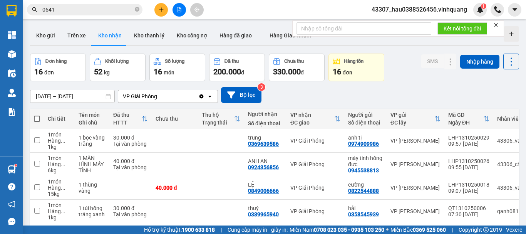
click at [200, 97] on icon "Clear value" at bounding box center [202, 96] width 4 height 4
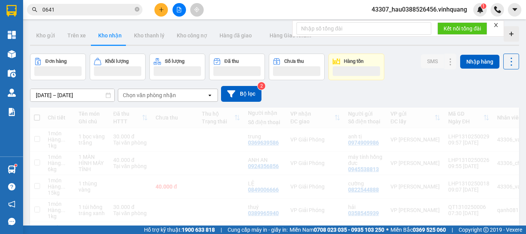
click at [182, 95] on div "Chọn văn phòng nhận" at bounding box center [162, 95] width 89 height 12
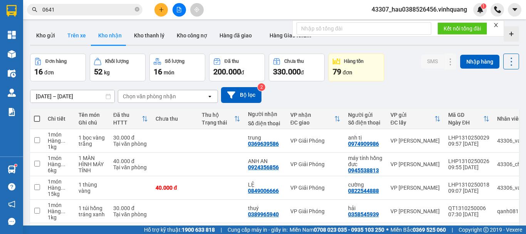
click at [79, 32] on button "Trên xe" at bounding box center [76, 35] width 31 height 18
type input "[DATE] – [DATE]"
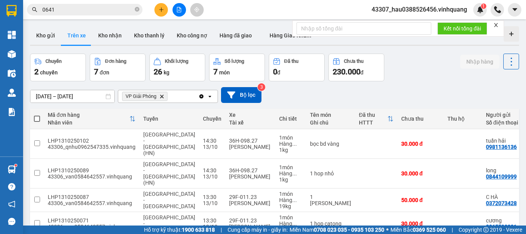
click at [163, 96] on icon "Delete" at bounding box center [162, 96] width 5 height 5
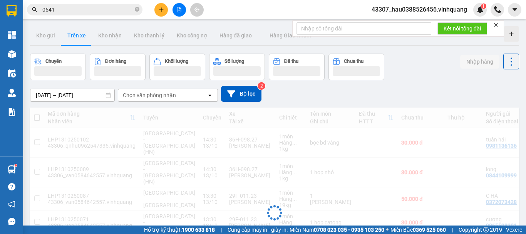
click at [164, 96] on div "Chọn văn phòng nhận" at bounding box center [149, 95] width 53 height 8
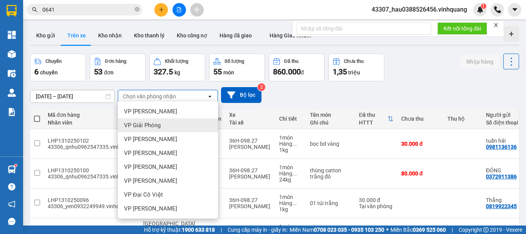
drag, startPoint x: 163, startPoint y: 127, endPoint x: 164, endPoint y: 123, distance: 4.0
click at [162, 127] on div "VP Giải Phóng" at bounding box center [168, 125] width 100 height 14
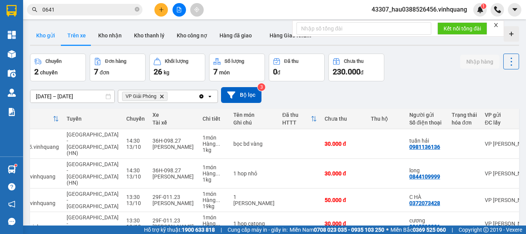
click at [44, 32] on button "Kho gửi" at bounding box center [45, 35] width 31 height 18
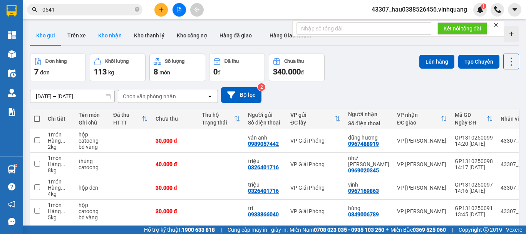
click at [105, 37] on button "Kho nhận" at bounding box center [110, 35] width 36 height 18
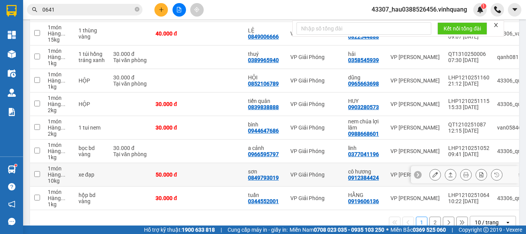
scroll to position [173, 0]
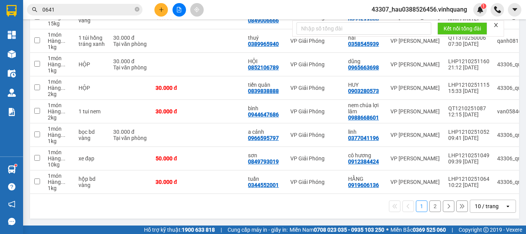
click at [432, 207] on button "2" at bounding box center [436, 206] width 12 height 12
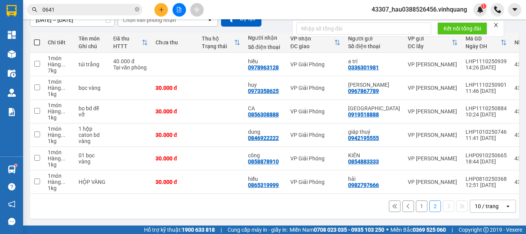
scroll to position [0, 0]
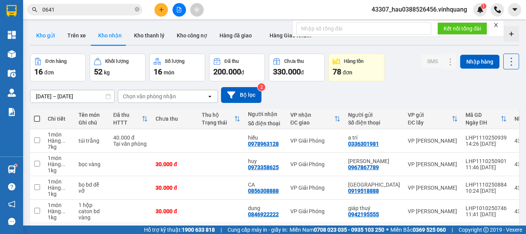
click at [47, 37] on button "Kho gửi" at bounding box center [45, 35] width 31 height 18
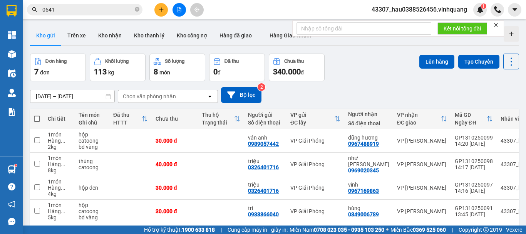
click at [41, 118] on th at bounding box center [37, 119] width 14 height 20
click at [39, 118] on span at bounding box center [37, 119] width 6 height 6
click at [37, 115] on input "checkbox" at bounding box center [37, 115] width 0 height 0
checkbox input "true"
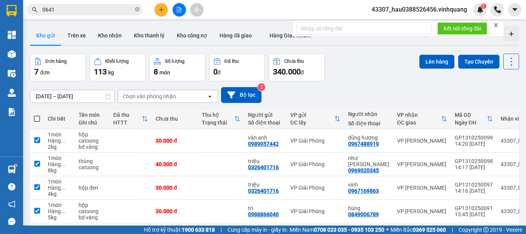
checkbox input "true"
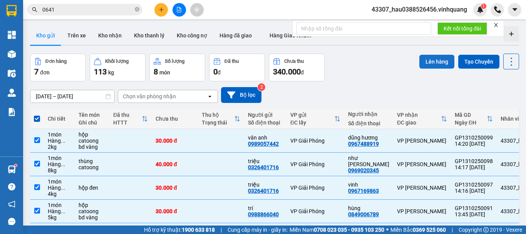
click at [437, 62] on button "Lên hàng" at bounding box center [437, 62] width 35 height 14
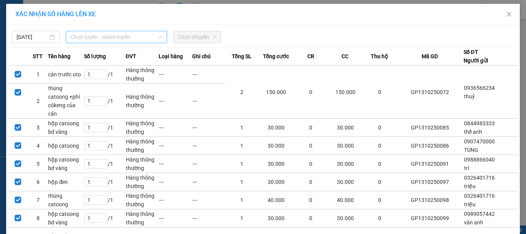
click at [122, 34] on span "Chọn tuyến - nhóm tuyến" at bounding box center [117, 37] width 92 height 12
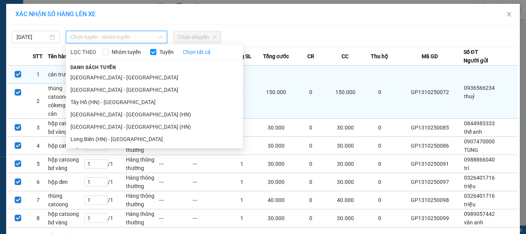
drag, startPoint x: 96, startPoint y: 92, endPoint x: 141, endPoint y: 71, distance: 49.6
click at [97, 91] on li "[GEOGRAPHIC_DATA] - [GEOGRAPHIC_DATA]" at bounding box center [154, 90] width 177 height 12
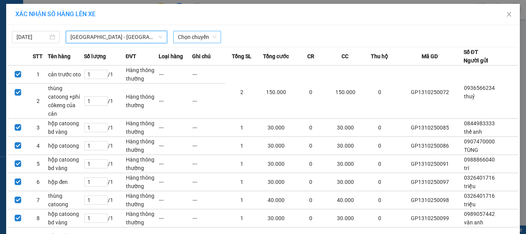
click at [195, 39] on span "Chọn chuyến" at bounding box center [197, 37] width 39 height 12
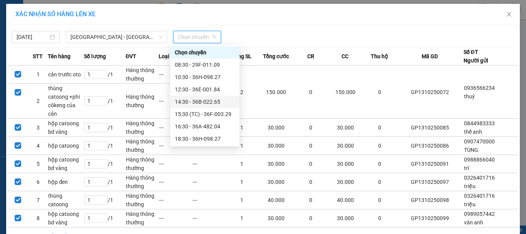
click at [199, 102] on div "14:30 - 36B-022.65" at bounding box center [205, 101] width 60 height 8
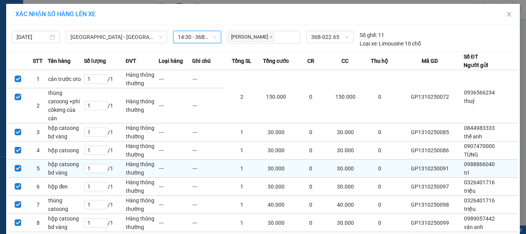
scroll to position [50, 0]
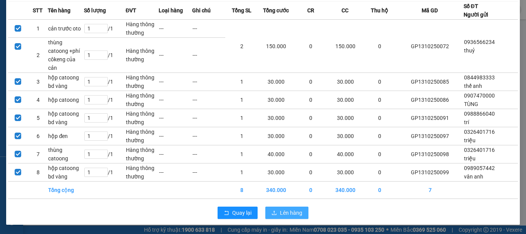
click at [277, 211] on button "Lên hàng" at bounding box center [286, 213] width 43 height 12
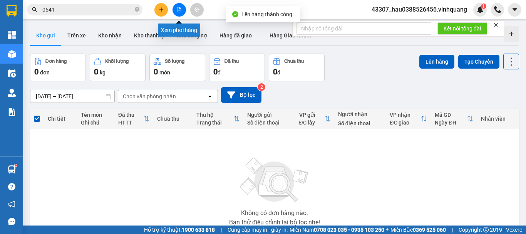
click at [179, 10] on icon "file-add" at bounding box center [179, 9] width 4 height 5
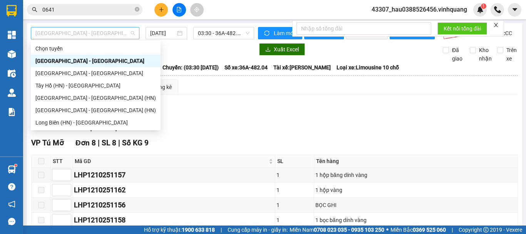
click at [109, 34] on span "[GEOGRAPHIC_DATA] - [GEOGRAPHIC_DATA]" at bounding box center [84, 33] width 99 height 12
click at [70, 74] on div "[GEOGRAPHIC_DATA] - [GEOGRAPHIC_DATA]" at bounding box center [95, 73] width 121 height 8
type input "[DATE]"
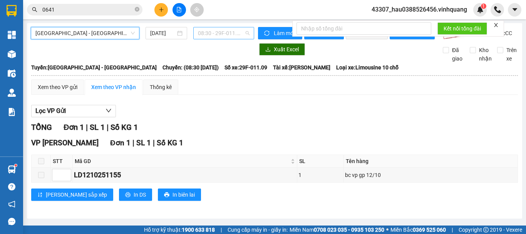
click at [243, 30] on span "08:30 - 29F-011.09" at bounding box center [224, 33] width 52 height 12
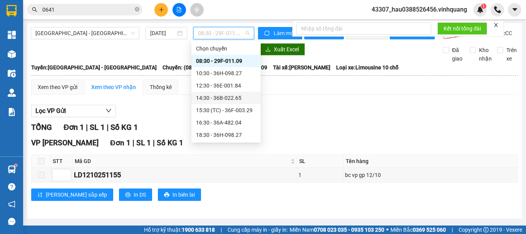
click at [221, 99] on div "14:30 - 36B-022.65" at bounding box center [226, 98] width 60 height 8
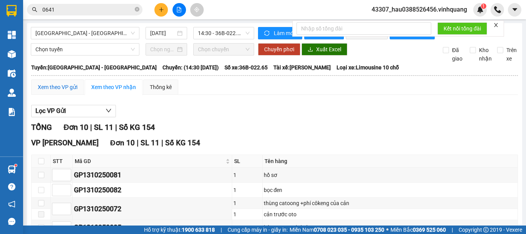
click at [52, 91] on div "Xem theo VP gửi" at bounding box center [58, 87] width 40 height 8
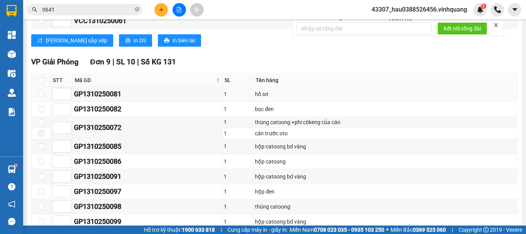
scroll to position [204, 0]
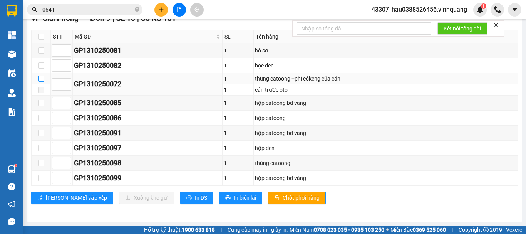
click at [41, 77] on input "checkbox" at bounding box center [41, 79] width 6 height 6
checkbox input "true"
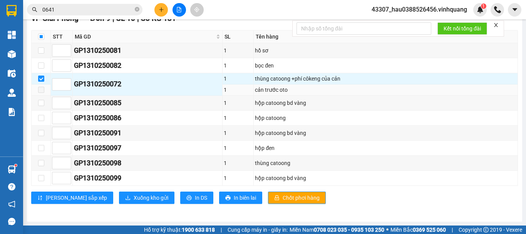
click at [42, 92] on span at bounding box center [41, 90] width 6 height 6
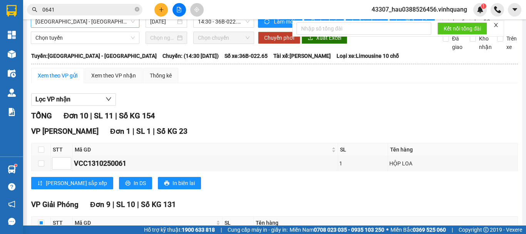
scroll to position [0, 0]
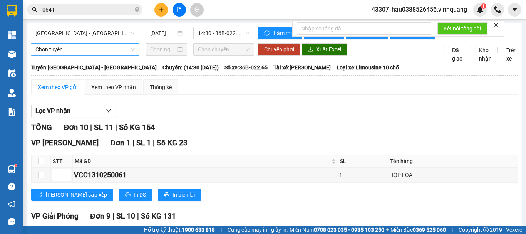
click at [61, 55] on span "Chọn tuyến" at bounding box center [84, 50] width 99 height 12
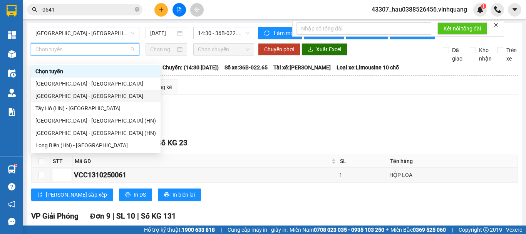
click at [65, 94] on div "[GEOGRAPHIC_DATA] - [GEOGRAPHIC_DATA]" at bounding box center [95, 96] width 121 height 8
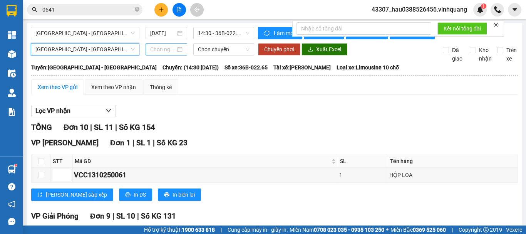
click at [163, 54] on input at bounding box center [162, 49] width 25 height 8
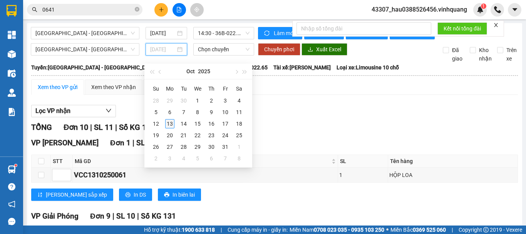
type input "[DATE]"
click at [166, 120] on div "13" at bounding box center [169, 123] width 9 height 9
type input "[DATE]"
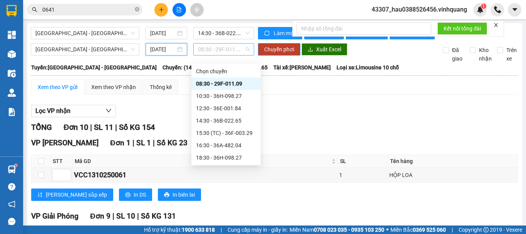
click at [207, 55] on span "08:30 - 29F-011.09" at bounding box center [224, 50] width 52 height 12
click at [229, 127] on div "15:30 (TC) - 36F-003.29" at bounding box center [225, 133] width 69 height 12
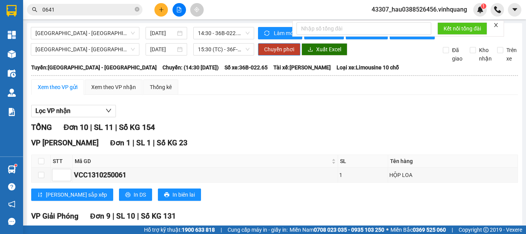
click at [277, 52] on span "Chuyển phơi" at bounding box center [279, 49] width 30 height 8
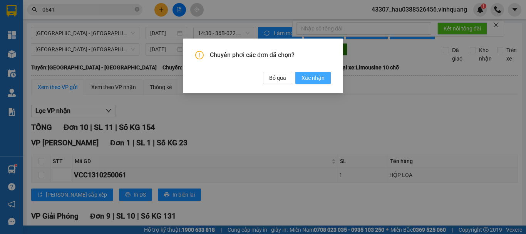
click at [317, 74] on span "Xác nhận" at bounding box center [313, 78] width 23 height 8
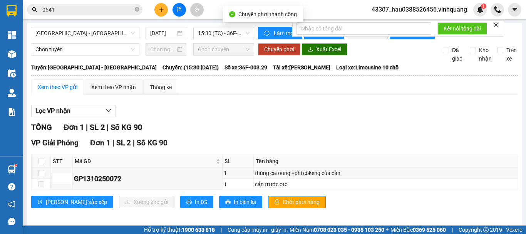
scroll to position [11, 0]
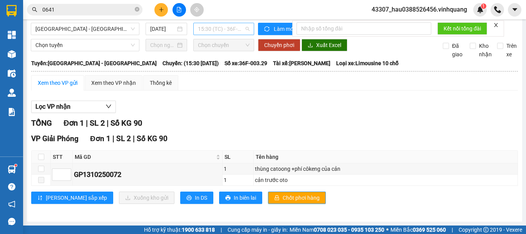
click at [212, 23] on span "15:30 (TC) - 36F-003.29" at bounding box center [224, 29] width 52 height 12
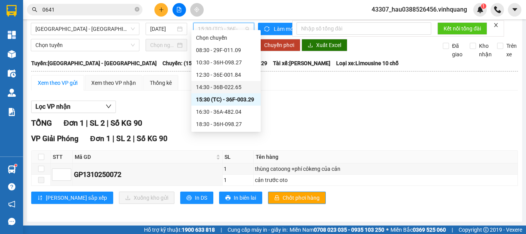
click at [211, 87] on div "14:30 - 36B-022.65" at bounding box center [226, 87] width 60 height 8
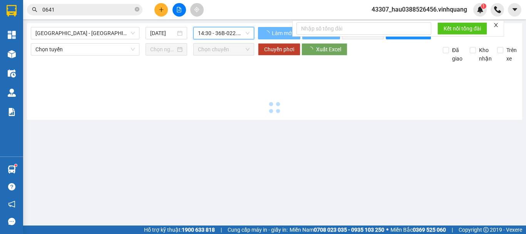
scroll to position [0, 0]
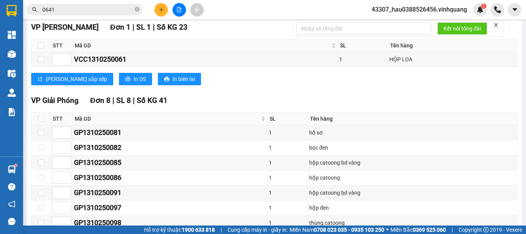
scroll to position [182, 0]
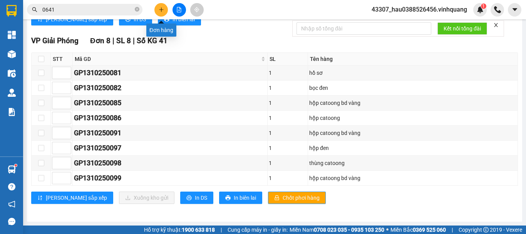
click at [164, 12] on icon "plus" at bounding box center [161, 9] width 5 height 5
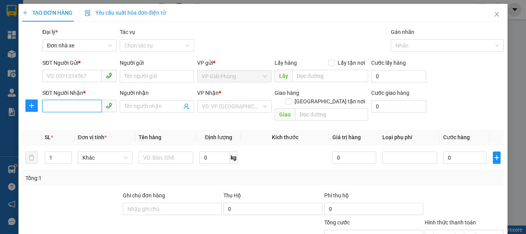
click at [64, 108] on input "SĐT Người Nhận *" at bounding box center [71, 106] width 59 height 12
type input "0976265363"
click at [143, 110] on input "Người nhận" at bounding box center [152, 106] width 57 height 8
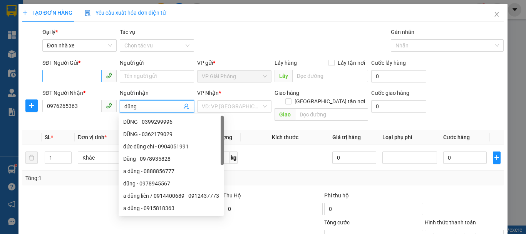
type input "dũng"
click at [89, 72] on input "SĐT Người Gửi *" at bounding box center [71, 76] width 59 height 12
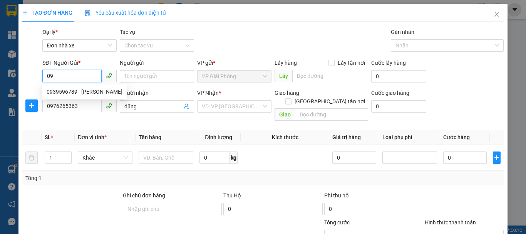
type input "0"
type input "0399696692"
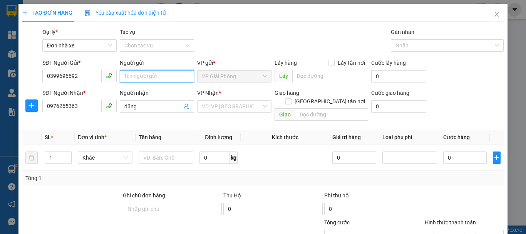
click at [133, 81] on input "Người gửi" at bounding box center [157, 76] width 74 height 12
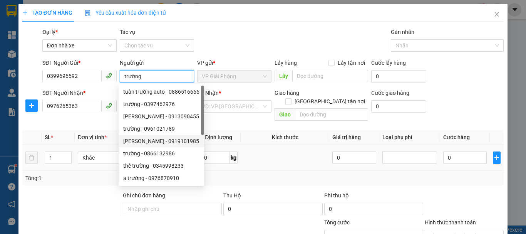
type input "trường"
click at [267, 145] on td at bounding box center [285, 158] width 89 height 26
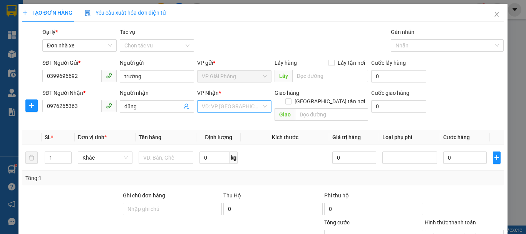
click at [240, 107] on input "search" at bounding box center [232, 107] width 60 height 12
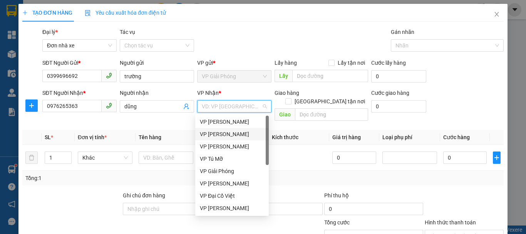
click at [232, 131] on div "VP [PERSON_NAME]" at bounding box center [232, 134] width 64 height 8
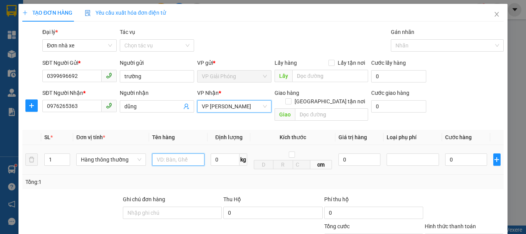
click at [173, 153] on input "text" at bounding box center [178, 159] width 52 height 12
type input "c"
type input "o"
type input "ô"
type input "ống dài cần câu"
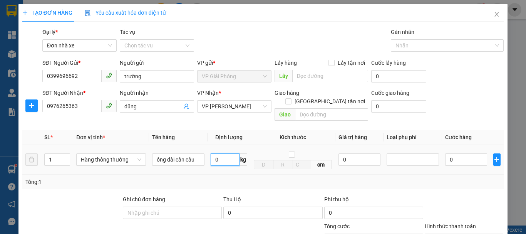
click at [224, 154] on input "0" at bounding box center [225, 159] width 29 height 12
type input "3"
drag, startPoint x: 274, startPoint y: 168, endPoint x: 308, endPoint y: 168, distance: 33.5
click at [275, 175] on div "Tổng: 1" at bounding box center [263, 182] width 482 height 15
type input "30.000"
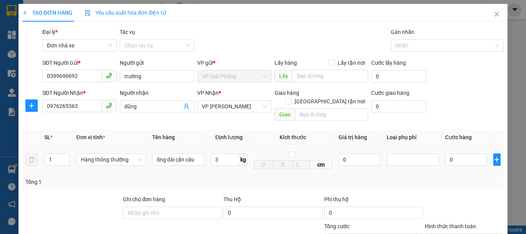
type input "30.000"
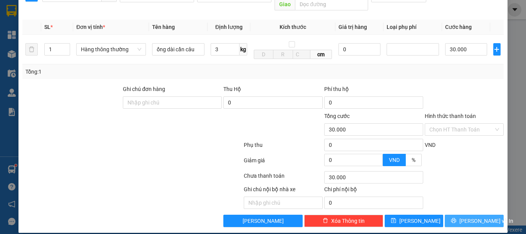
click at [476, 217] on span "[PERSON_NAME] và In" at bounding box center [487, 221] width 54 height 8
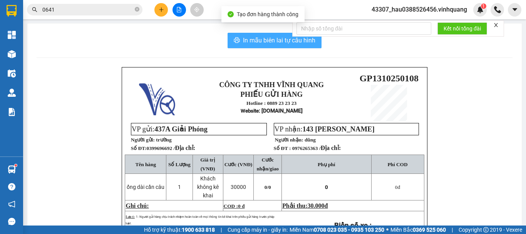
click at [295, 45] on span "In mẫu biên lai tự cấu hình" at bounding box center [279, 40] width 72 height 10
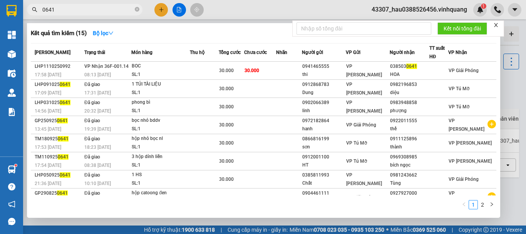
click at [104, 11] on input "0641" at bounding box center [87, 9] width 91 height 8
drag, startPoint x: 104, startPoint y: 11, endPoint x: 30, endPoint y: 14, distance: 74.8
click at [30, 14] on span "0641" at bounding box center [85, 10] width 116 height 12
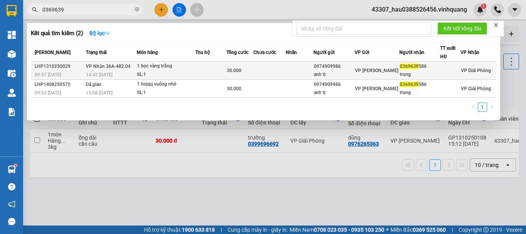
type input "0369639"
click at [270, 68] on td at bounding box center [270, 71] width 32 height 18
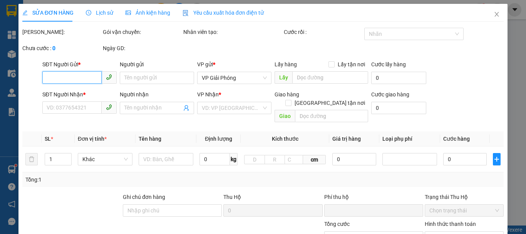
type input "0974909986"
type input "anh tị"
type input "0369639586"
type input "trung"
type input "0"
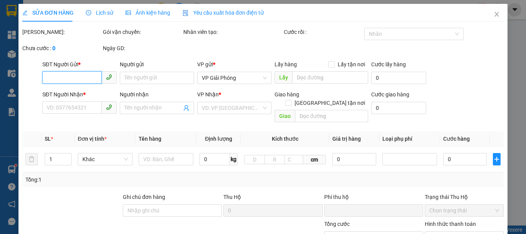
type input "30.000"
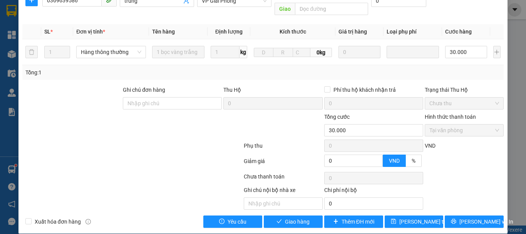
scroll to position [116, 0]
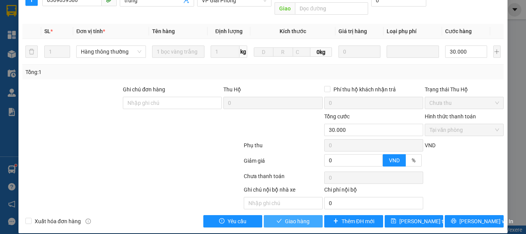
click at [292, 217] on button "Giao hàng" at bounding box center [293, 221] width 59 height 12
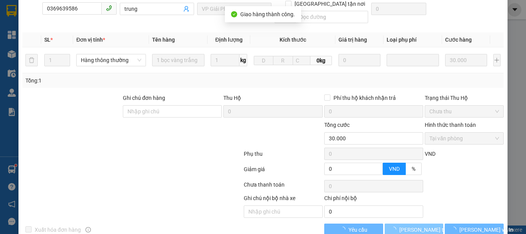
scroll to position [124, 0]
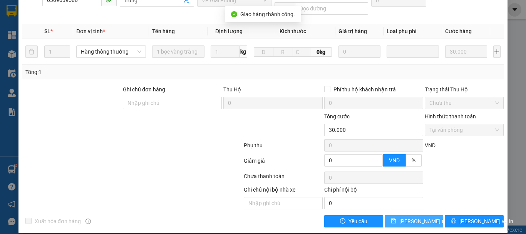
click at [413, 217] on span "[PERSON_NAME] thay đổi" at bounding box center [431, 221] width 62 height 8
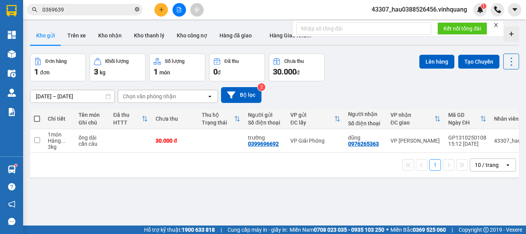
click at [136, 11] on icon "close-circle" at bounding box center [137, 9] width 5 height 5
click at [96, 8] on input "text" at bounding box center [87, 9] width 91 height 8
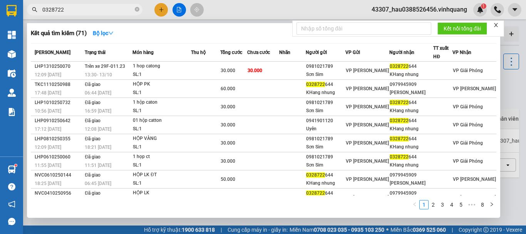
type input "0328722"
click at [161, 12] on div at bounding box center [263, 117] width 526 height 234
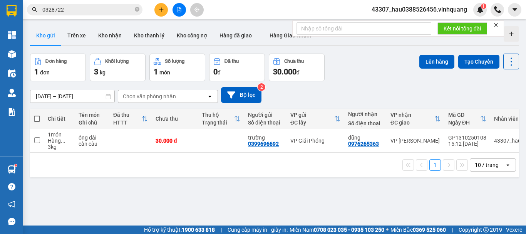
click at [161, 7] on icon "plus" at bounding box center [161, 9] width 5 height 5
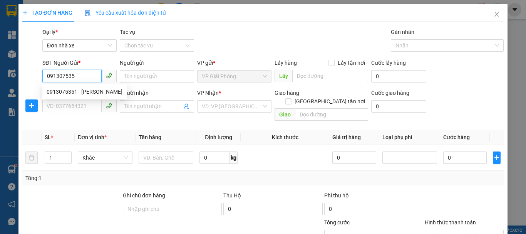
type input "0913075351"
click at [88, 92] on div "0913075351 - hùng huy" at bounding box center [85, 91] width 76 height 8
type input "hùng huy"
type input "0974806269"
type input "cường"
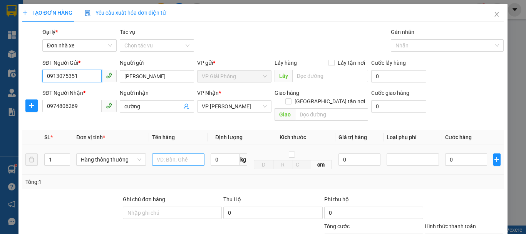
type input "0913075351"
click at [160, 153] on input "text" at bounding box center [178, 159] width 52 height 12
type input "hộp trắng"
type input "2"
drag, startPoint x: 241, startPoint y: 173, endPoint x: 250, endPoint y: 170, distance: 10.0
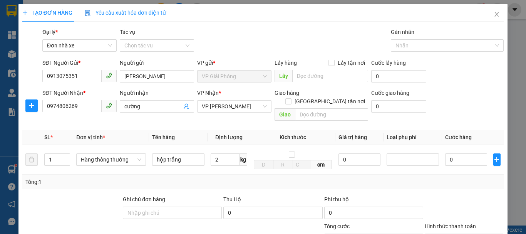
click at [244, 178] on div "Tổng: 1" at bounding box center [262, 182] width 475 height 8
type input "30.000"
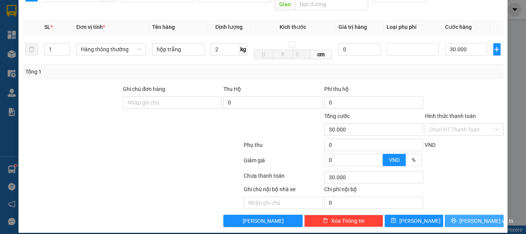
click at [473, 217] on span "[PERSON_NAME] và In" at bounding box center [487, 221] width 54 height 8
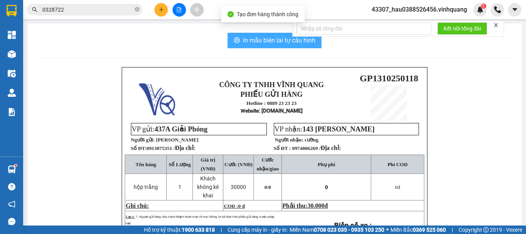
click at [256, 35] on span "In mẫu biên lai tự cấu hình" at bounding box center [279, 40] width 72 height 10
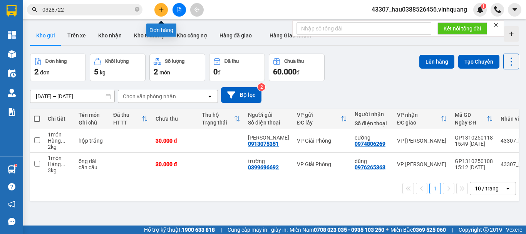
click at [163, 11] on icon "plus" at bounding box center [161, 9] width 5 height 5
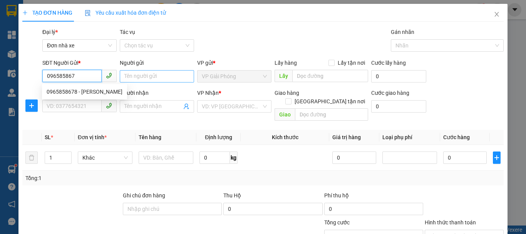
type input "0965858678"
click at [95, 92] on div "0965858678 - TRỊNH TRẦN" at bounding box center [85, 91] width 76 height 8
type input "TRỊNH TRẦN"
type input "0336363663"
type input "tính"
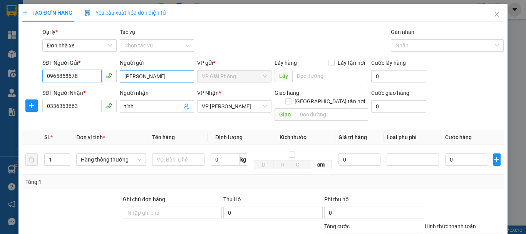
type input "0965858678"
drag, startPoint x: 168, startPoint y: 76, endPoint x: 115, endPoint y: 82, distance: 53.9
click at [115, 82] on div "SĐT Người Gửi * 0965858678 Người gửi TRỊNH TRẦN VP gửi * VP Giải Phóng Lấy hàng…" at bounding box center [273, 72] width 465 height 27
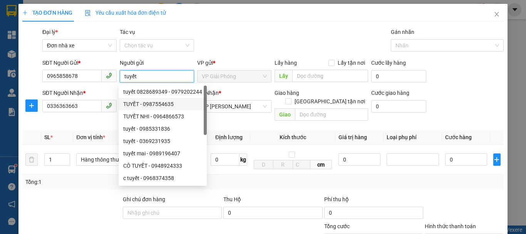
type input "tuyết"
click at [228, 91] on div "VP Nhận *" at bounding box center [234, 93] width 74 height 8
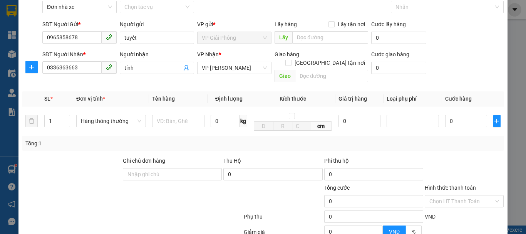
scroll to position [77, 0]
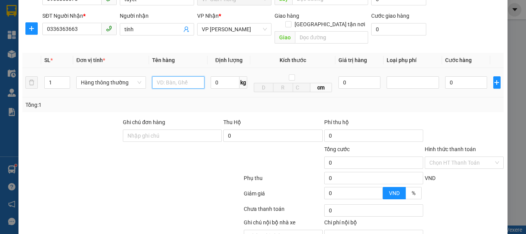
click at [171, 77] on input "text" at bounding box center [178, 82] width 52 height 12
type input "hộp catoong nhỏ"
click at [220, 76] on input "0" at bounding box center [225, 82] width 29 height 12
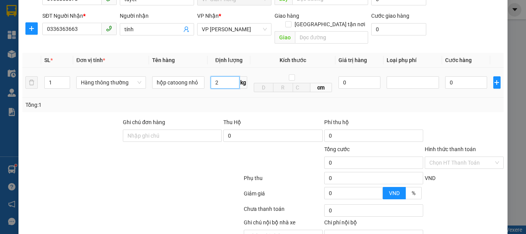
type input "2"
drag, startPoint x: 247, startPoint y: 90, endPoint x: 253, endPoint y: 91, distance: 5.9
click at [249, 97] on div "Tổng: 1" at bounding box center [263, 104] width 482 height 15
type input "30.000"
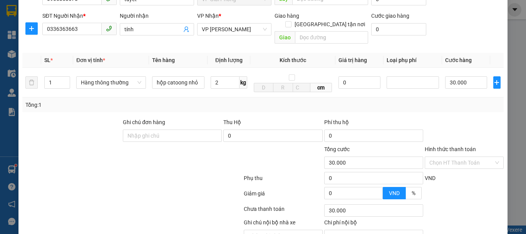
type input "30.000"
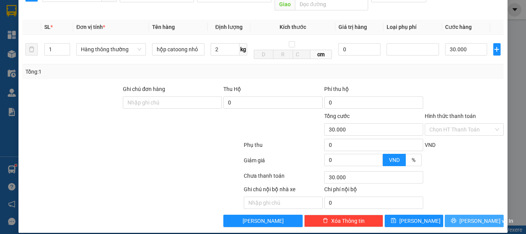
click at [466, 217] on span "[PERSON_NAME] và In" at bounding box center [487, 221] width 54 height 8
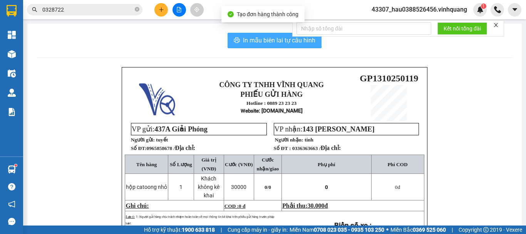
click at [277, 39] on span "In mẫu biên lai tự cấu hình" at bounding box center [279, 40] width 72 height 10
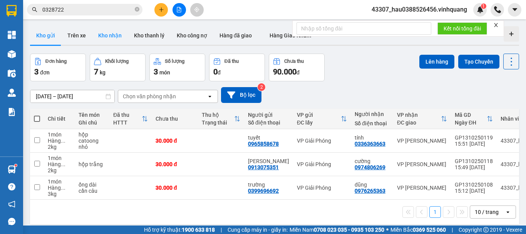
click at [110, 35] on button "Kho nhận" at bounding box center [110, 35] width 36 height 18
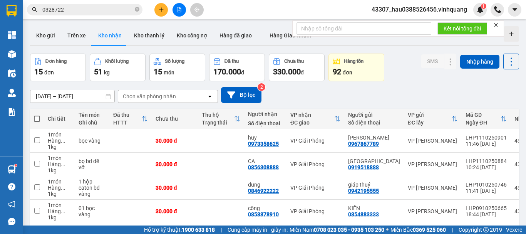
scroll to position [56, 0]
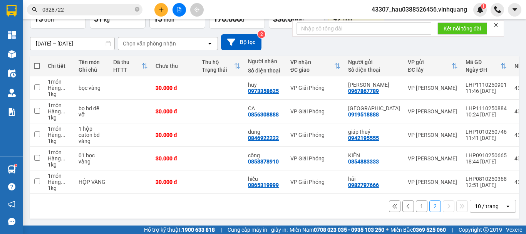
click at [418, 206] on button "1" at bounding box center [422, 206] width 12 height 12
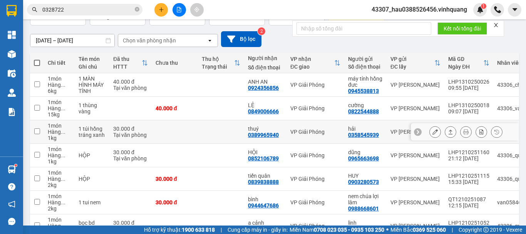
click at [448, 132] on icon at bounding box center [450, 131] width 5 height 5
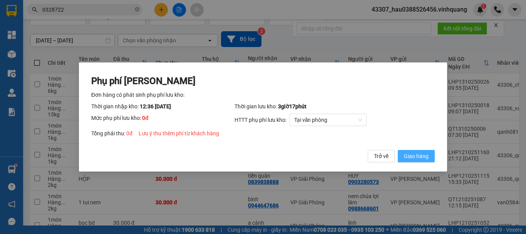
click at [419, 158] on span "Giao hàng" at bounding box center [416, 156] width 25 height 8
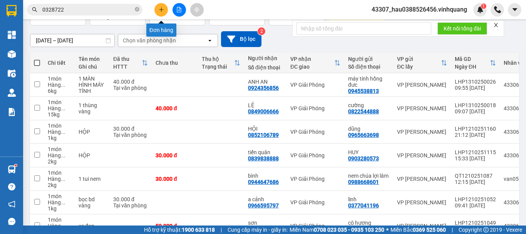
click at [156, 8] on button at bounding box center [160, 9] width 13 height 13
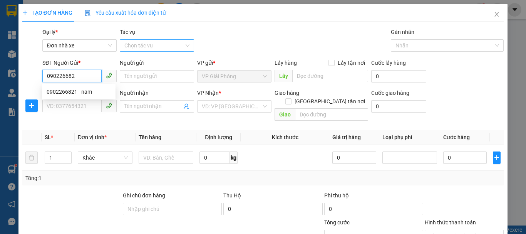
type input "0902266821"
click at [86, 92] on div "0902266821 - nam" at bounding box center [79, 91] width 64 height 8
type input "nam"
type input "0974806269"
type input "cường"
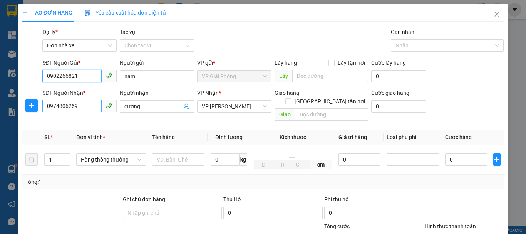
type input "0902266821"
drag, startPoint x: 92, startPoint y: 109, endPoint x: 0, endPoint y: 109, distance: 91.7
click at [0, 109] on div "TẠO ĐƠN HÀNG Yêu cầu xuất hóa đơn điện tử Transit Pickup Surcharge Ids Transit …" at bounding box center [263, 117] width 526 height 234
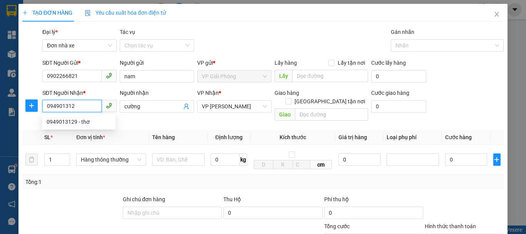
type input "0949013129"
click at [71, 123] on div "0949013129 - thơ" at bounding box center [79, 122] width 64 height 8
type input "thơ"
type input "0949013129"
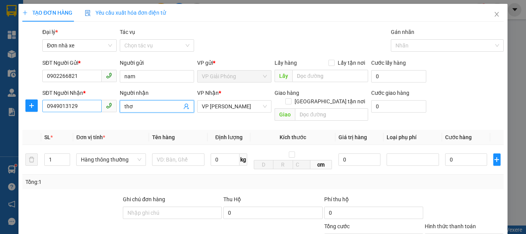
drag, startPoint x: 125, startPoint y: 110, endPoint x: 99, endPoint y: 110, distance: 26.2
click at [99, 110] on div "SĐT Người Nhận * 0949013129 Người nhận thơ thơ VP Nhận * VP LÊ HỒNG PHONG Giao …" at bounding box center [273, 106] width 465 height 35
type input "lê thanh tâm"
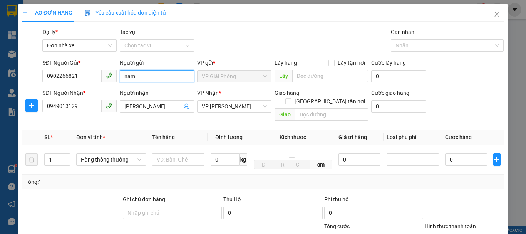
click at [154, 80] on input "nam" at bounding box center [157, 76] width 74 height 12
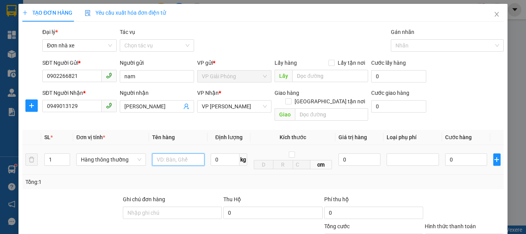
click at [178, 153] on input "text" at bounding box center [178, 159] width 52 height 12
type input "hộp catoong nhỏ trắng"
click at [223, 153] on input "0" at bounding box center [225, 159] width 29 height 12
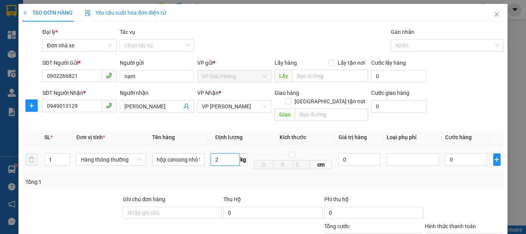
type input "2"
click at [336, 145] on td "0" at bounding box center [360, 160] width 48 height 30
type input "30.000"
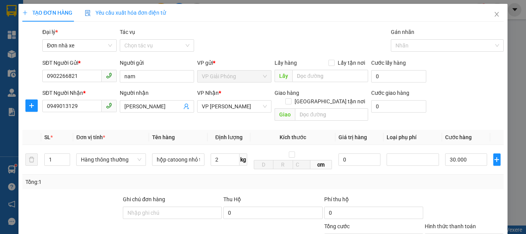
scroll to position [110, 0]
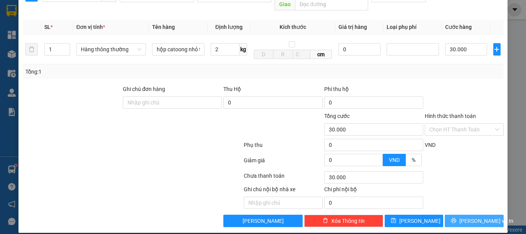
click at [468, 217] on span "[PERSON_NAME] và In" at bounding box center [487, 221] width 54 height 8
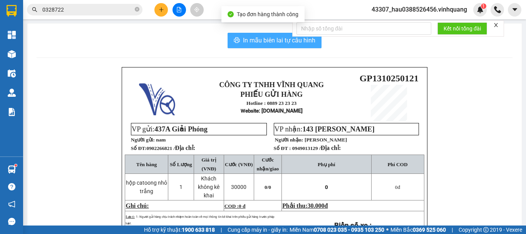
click at [292, 41] on span "In mẫu biên lai tự cấu hình" at bounding box center [279, 40] width 72 height 10
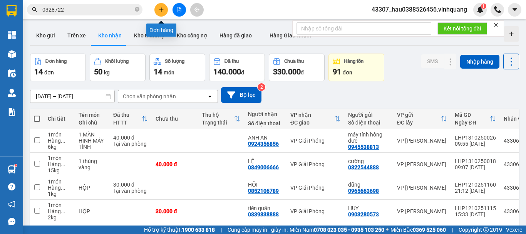
drag, startPoint x: 163, startPoint y: 9, endPoint x: 161, endPoint y: 16, distance: 6.9
click at [161, 16] on button at bounding box center [160, 9] width 13 height 13
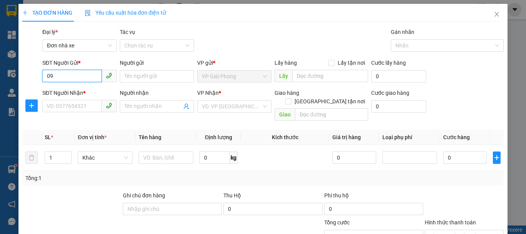
type input "0"
click at [87, 92] on div "0396898589 - hạnh" at bounding box center [79, 91] width 64 height 8
type input "0396898589"
type input "hạnh"
type input "0342146789"
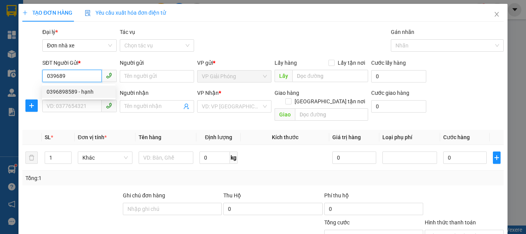
type input "QUÝ"
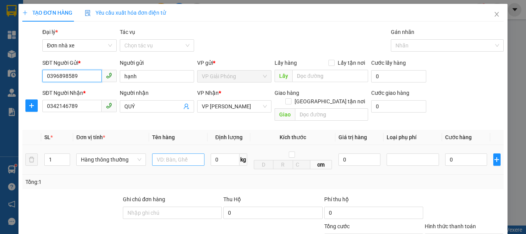
type input "0396898589"
click at [183, 154] on input "text" at bounding box center [178, 159] width 52 height 12
type input "bọc trắng nhỏ"
click at [221, 153] on input "0" at bounding box center [225, 159] width 29 height 12
type input "2"
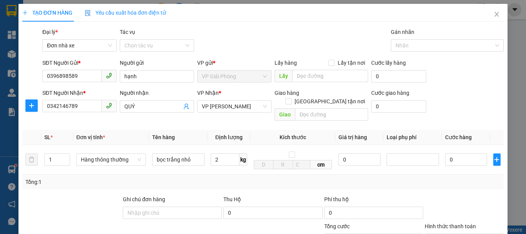
click at [253, 175] on div "Tổng: 1" at bounding box center [263, 182] width 482 height 15
type input "30.000"
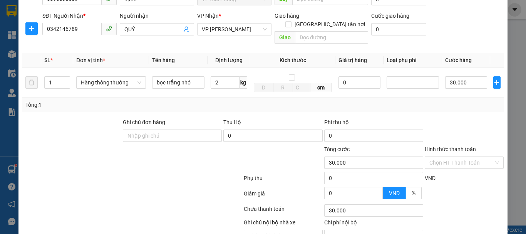
scroll to position [110, 0]
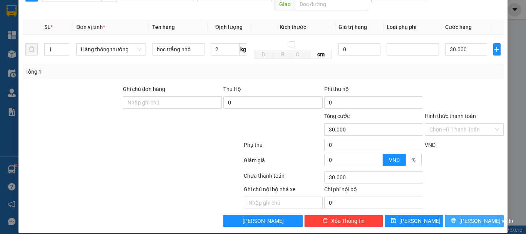
click at [475, 217] on span "[PERSON_NAME] và In" at bounding box center [487, 221] width 54 height 8
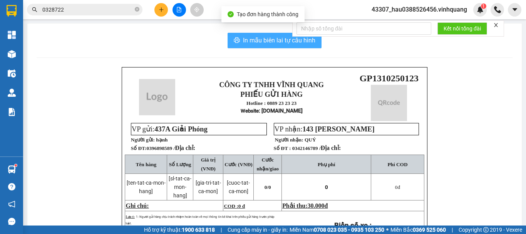
click at [272, 43] on span "In mẫu biên lai tự cấu hình" at bounding box center [279, 40] width 72 height 10
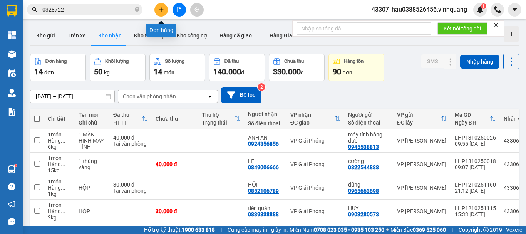
click at [163, 10] on icon "plus" at bounding box center [161, 9] width 4 height 0
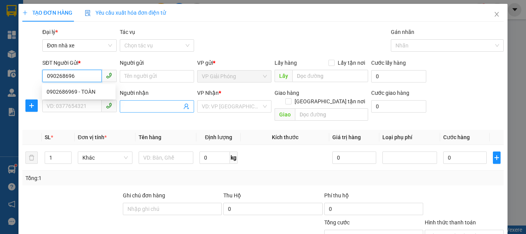
type input "0902686969"
click at [76, 94] on div "0902686969 - TOÀN" at bounding box center [79, 91] width 64 height 8
type input "TOÀN"
type input "0816838668"
type input "TIẾN"
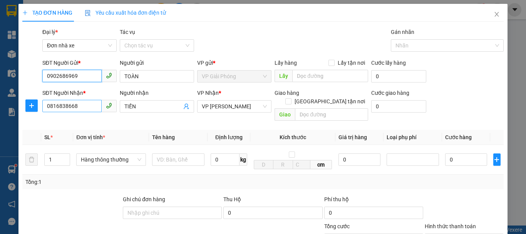
type input "0902686969"
drag, startPoint x: 83, startPoint y: 102, endPoint x: 20, endPoint y: 105, distance: 62.9
click at [20, 105] on div "TẠO ĐƠN HÀNG Yêu cầu xuất hóa đơn điện tử Transit Pickup Surcharge Ids Transit …" at bounding box center [262, 173] width 489 height 339
type input "0915715711"
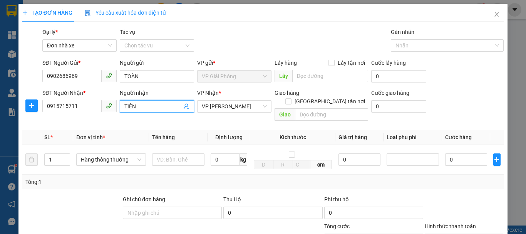
drag, startPoint x: 159, startPoint y: 106, endPoint x: 111, endPoint y: 111, distance: 48.4
click at [111, 111] on div "SĐT Người Nhận * 0915715711 Người nhận TIẾN TIẾN VP Nhận * VP LÊ HỒNG PHONG Gia…" at bounding box center [273, 106] width 465 height 35
type input "dương khắc cường"
click at [172, 154] on input "text" at bounding box center [178, 159] width 52 height 12
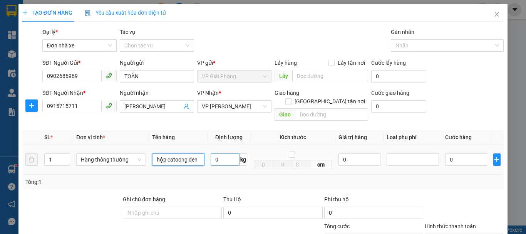
type input "hộp catoong đen"
drag, startPoint x: 223, startPoint y: 152, endPoint x: 227, endPoint y: 150, distance: 4.0
click at [224, 153] on input "0" at bounding box center [225, 159] width 29 height 12
type input "2"
click at [222, 158] on div "2 kg" at bounding box center [229, 159] width 37 height 15
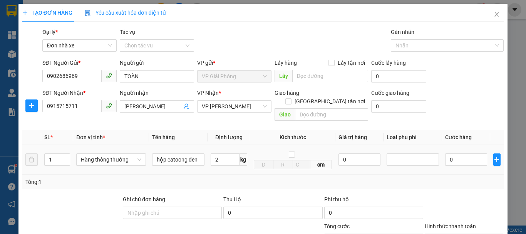
type input "30.000"
click at [229, 180] on div "Tổng: 1" at bounding box center [263, 182] width 482 height 15
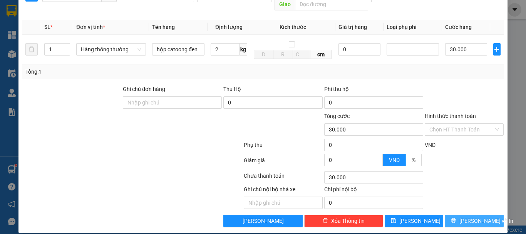
click at [468, 217] on span "[PERSON_NAME] và In" at bounding box center [487, 221] width 54 height 8
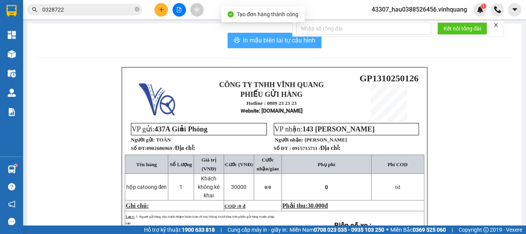
click at [259, 42] on span "In mẫu biên lai tự cấu hình" at bounding box center [279, 40] width 72 height 10
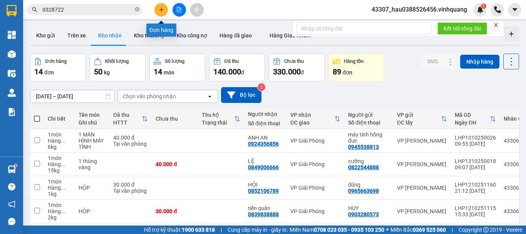
click at [155, 8] on button at bounding box center [160, 9] width 13 height 13
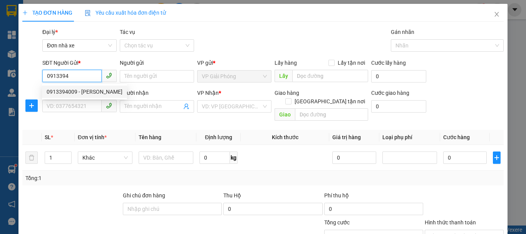
click at [93, 94] on div "0913394009 - [PERSON_NAME]" at bounding box center [85, 91] width 76 height 8
type input "0913394009"
type input "THỦY TIÊN"
type input "0912275884"
type input "ANH HÙNG"
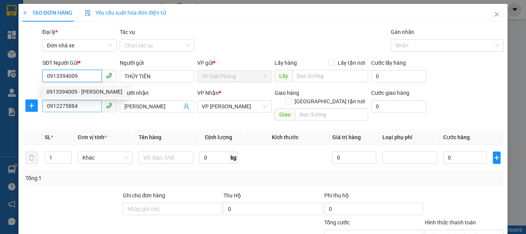
type input "0913394009"
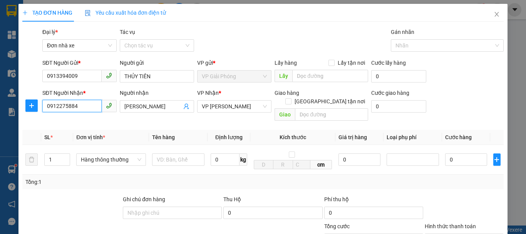
click at [93, 106] on input "0912275884" at bounding box center [71, 106] width 59 height 12
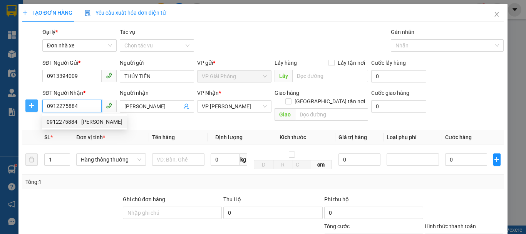
drag, startPoint x: 93, startPoint y: 106, endPoint x: 26, endPoint y: 108, distance: 66.7
click at [26, 108] on div "SĐT Người Nhận * 0912275884 Người nhận ANH HÙNG VP Nhận * VP LÊ HỒNG PHONG Giao…" at bounding box center [263, 106] width 483 height 35
click at [79, 131] on div "0914004383 - hiền" at bounding box center [85, 134] width 76 height 8
type input "0914004383"
type input "hiền"
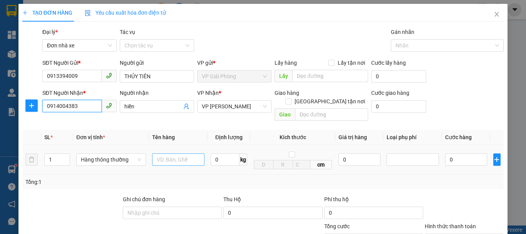
type input "0914004383"
click at [169, 155] on input "text" at bounding box center [178, 159] width 52 height 12
type input "hộp catoong đen"
click at [231, 153] on input "0" at bounding box center [225, 159] width 29 height 12
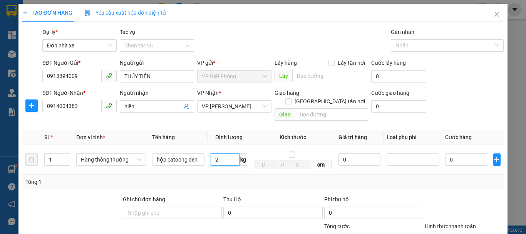
type input "2"
drag, startPoint x: 296, startPoint y: 170, endPoint x: 451, endPoint y: 173, distance: 155.7
click at [297, 178] on div "Tổng: 1" at bounding box center [262, 182] width 475 height 8
type input "30.000"
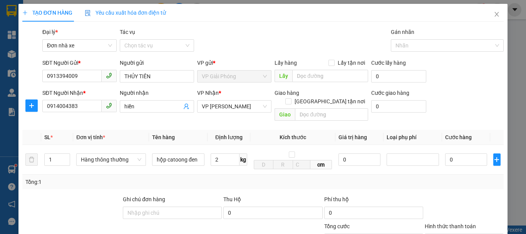
type input "30.000"
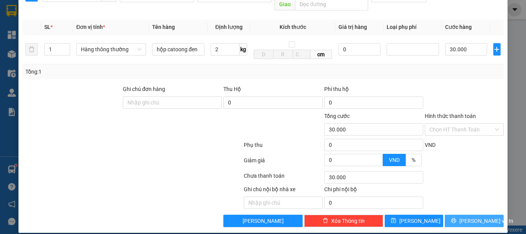
click at [461, 215] on button "[PERSON_NAME] và In" at bounding box center [474, 221] width 59 height 12
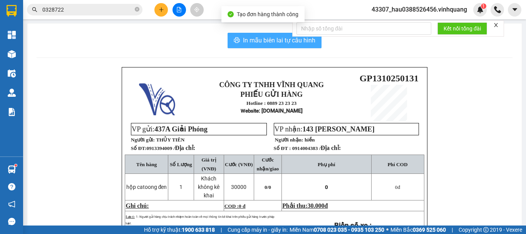
click at [264, 45] on span "In mẫu biên lai tự cấu hình" at bounding box center [279, 40] width 72 height 10
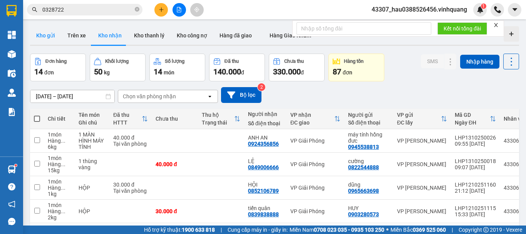
click at [47, 33] on button "Kho gửi" at bounding box center [45, 35] width 31 height 18
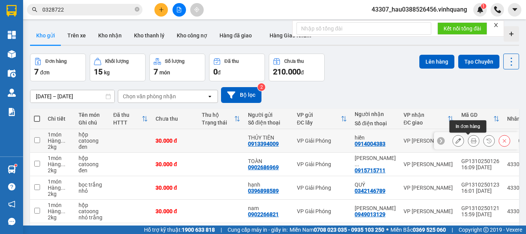
click at [471, 143] on icon at bounding box center [473, 140] width 5 height 5
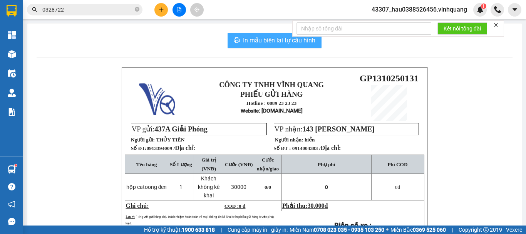
click at [263, 39] on span "In mẫu biên lai tự cấu hình" at bounding box center [279, 40] width 72 height 10
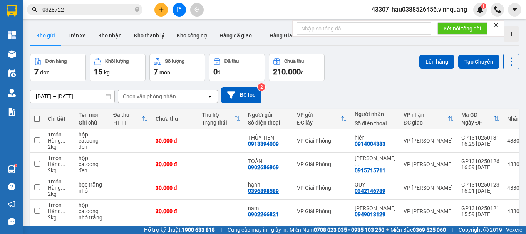
click at [37, 116] on span at bounding box center [37, 119] width 6 height 6
click at [37, 115] on input "checkbox" at bounding box center [37, 115] width 0 height 0
checkbox input "true"
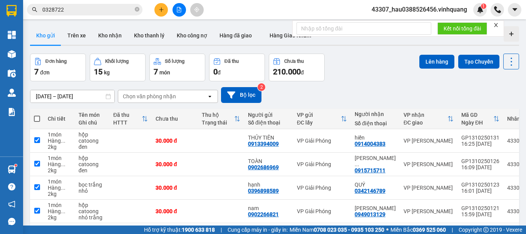
checkbox input "true"
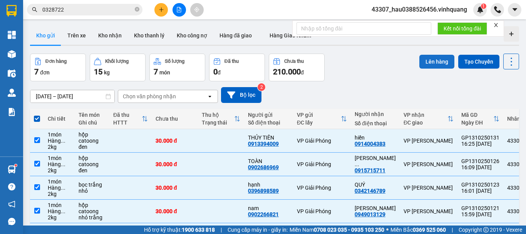
click at [428, 60] on button "Lên hàng" at bounding box center [437, 62] width 35 height 14
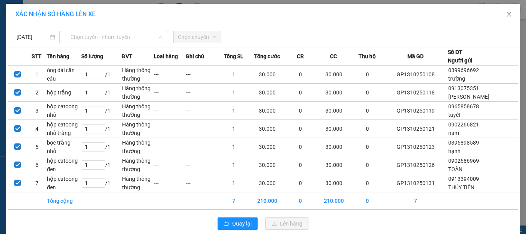
click at [141, 38] on span "Chọn tuyến - nhóm tuyến" at bounding box center [117, 37] width 92 height 12
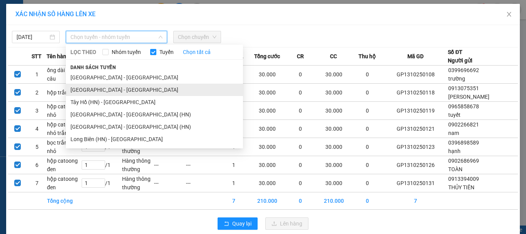
click at [90, 92] on li "[GEOGRAPHIC_DATA] - [GEOGRAPHIC_DATA]" at bounding box center [154, 90] width 177 height 12
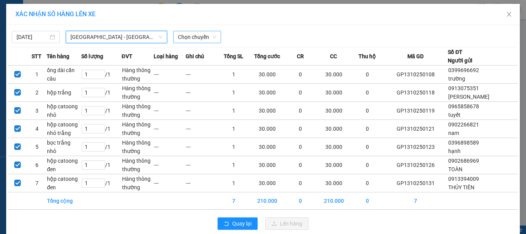
click at [198, 34] on span "Chọn chuyến" at bounding box center [197, 37] width 39 height 12
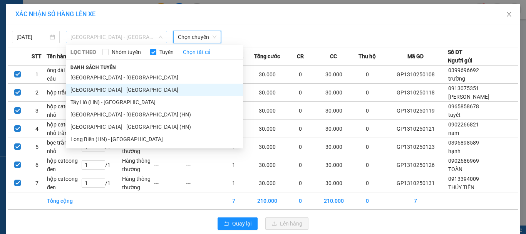
click at [113, 37] on span "[GEOGRAPHIC_DATA] - [GEOGRAPHIC_DATA]" at bounding box center [117, 37] width 92 height 12
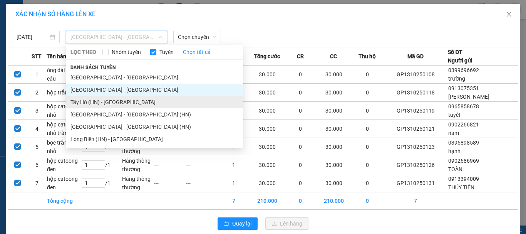
click at [111, 103] on li "Tây Hồ (HN) - [GEOGRAPHIC_DATA]" at bounding box center [154, 102] width 177 height 12
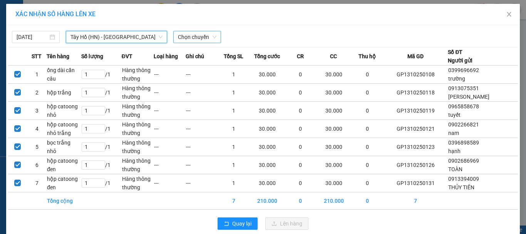
click at [189, 36] on span "Chọn chuyến" at bounding box center [197, 37] width 39 height 12
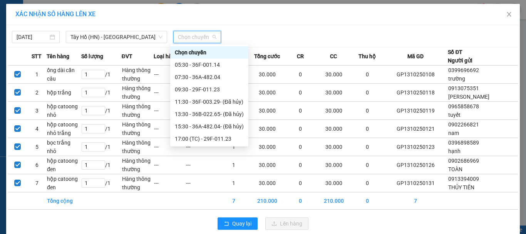
drag, startPoint x: 297, startPoint y: 30, endPoint x: 311, endPoint y: 30, distance: 14.3
click at [307, 30] on div "13/10/2025 Tây Hồ (HN) - Thanh Hóa LỌC THEO Nhóm tuyến Tuyến Chọn tất cả Danh s…" at bounding box center [263, 35] width 510 height 16
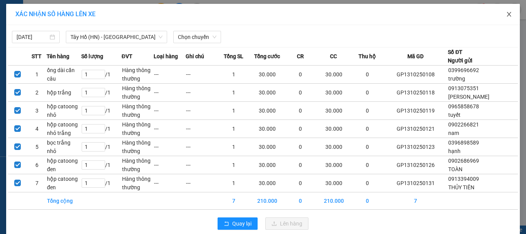
click at [501, 12] on span "Close" at bounding box center [510, 15] width 22 height 22
click at [505, 15] on div at bounding box center [506, 9] width 31 height 13
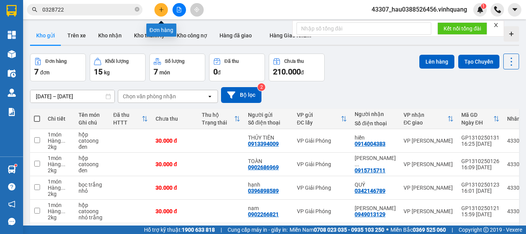
click at [162, 9] on icon "plus" at bounding box center [161, 9] width 5 height 5
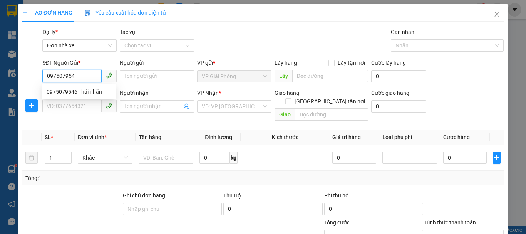
type input "0975079546"
click at [83, 92] on div "0975079546 - hải nhãn" at bounding box center [79, 91] width 64 height 8
type input "hải nhãn"
type input "0915164160"
type input "nhung"
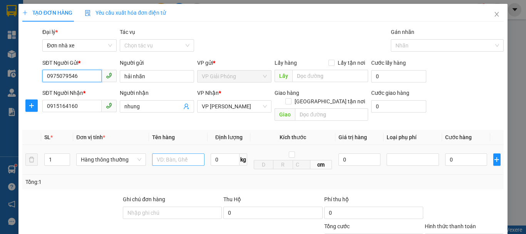
type input "0975079546"
click at [168, 153] on input "text" at bounding box center [178, 159] width 52 height 12
type input "hộp đen"
click at [222, 153] on input "0" at bounding box center [225, 159] width 29 height 12
type input "3"
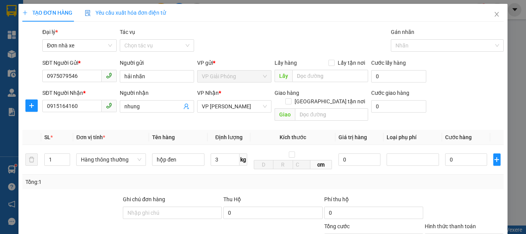
click at [243, 178] on div "Tổng: 1" at bounding box center [262, 182] width 475 height 8
type input "30.000"
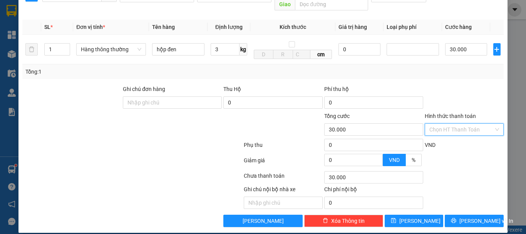
click at [453, 125] on input "Hình thức thanh toán" at bounding box center [462, 130] width 64 height 12
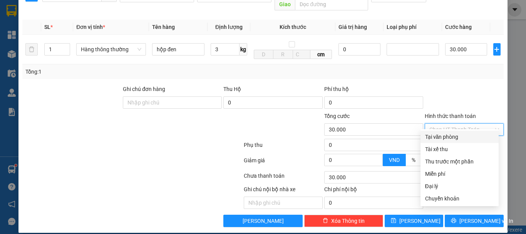
click at [455, 141] on div "Tại văn phòng" at bounding box center [459, 137] width 69 height 8
type input "0"
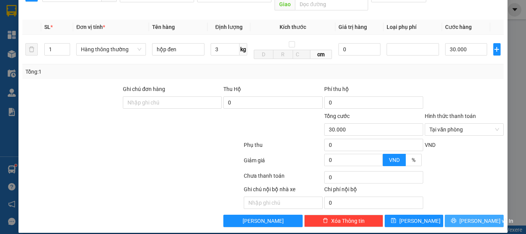
click at [472, 217] on span "[PERSON_NAME] và In" at bounding box center [487, 221] width 54 height 8
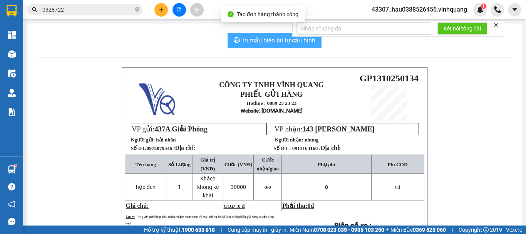
click at [246, 41] on span "In mẫu biên lai tự cấu hình" at bounding box center [279, 40] width 72 height 10
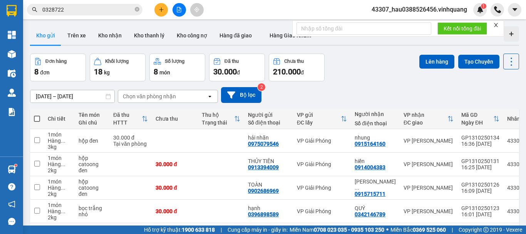
click at [37, 117] on span at bounding box center [37, 119] width 6 height 6
click at [37, 115] on input "checkbox" at bounding box center [37, 115] width 0 height 0
checkbox input "true"
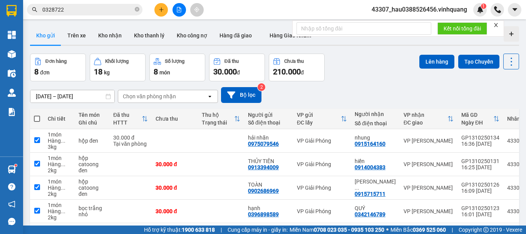
checkbox input "true"
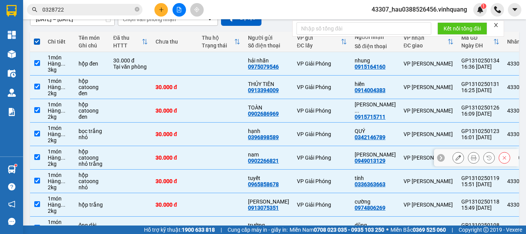
scroll to position [116, 0]
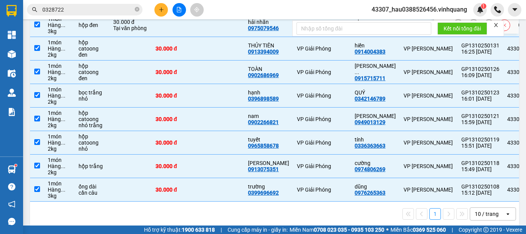
click at [35, 25] on input "checkbox" at bounding box center [37, 25] width 6 height 6
checkbox input "false"
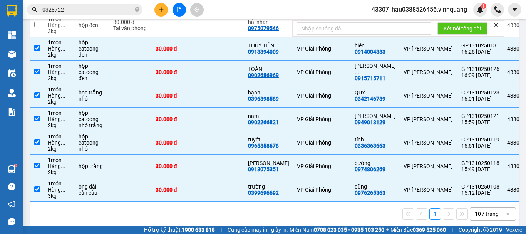
scroll to position [0, 0]
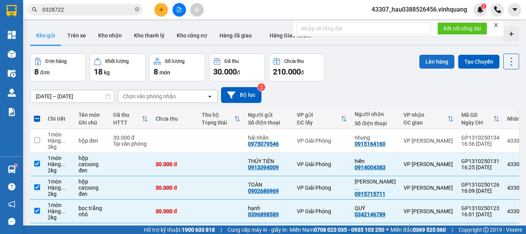
click at [437, 61] on button "Lên hàng" at bounding box center [437, 62] width 35 height 14
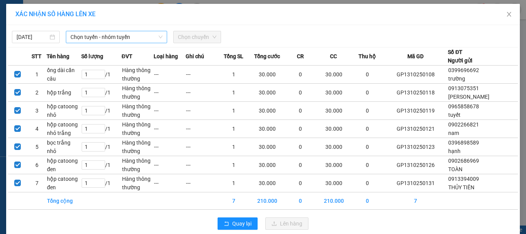
click at [125, 34] on span "Chọn tuyến - nhóm tuyến" at bounding box center [117, 37] width 92 height 12
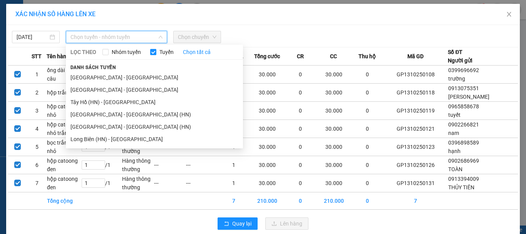
drag, startPoint x: 77, startPoint y: 91, endPoint x: 153, endPoint y: 59, distance: 82.6
click at [78, 91] on li "[GEOGRAPHIC_DATA] - [GEOGRAPHIC_DATA]" at bounding box center [154, 90] width 177 height 12
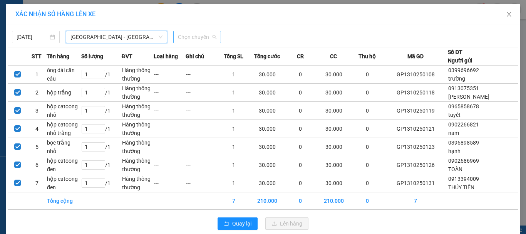
click at [191, 36] on span "Chọn chuyến" at bounding box center [197, 37] width 39 height 12
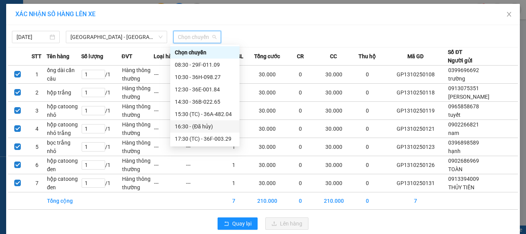
click at [203, 126] on div "16:30 - (Đã hủy)" at bounding box center [205, 126] width 60 height 8
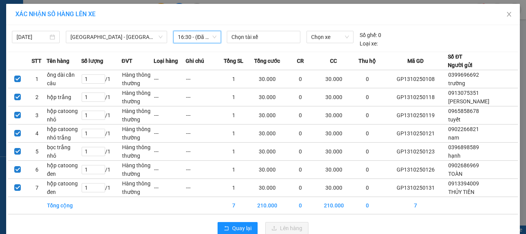
click at [203, 34] on span "16:30 - (Đã hủy)" at bounding box center [197, 37] width 39 height 12
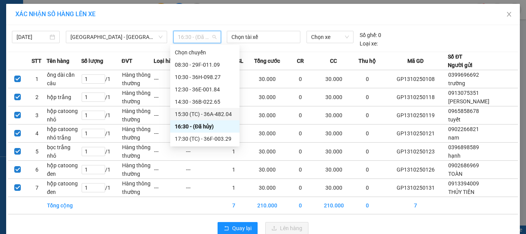
click at [223, 114] on div "15:30 (TC) - 36A-482.04" at bounding box center [205, 114] width 60 height 8
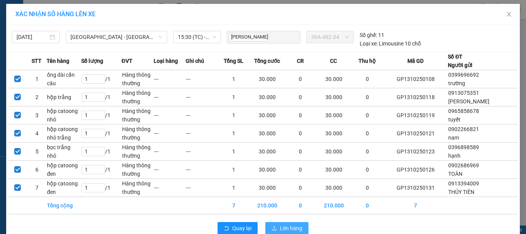
click at [296, 232] on span "Lên hàng" at bounding box center [291, 228] width 22 height 8
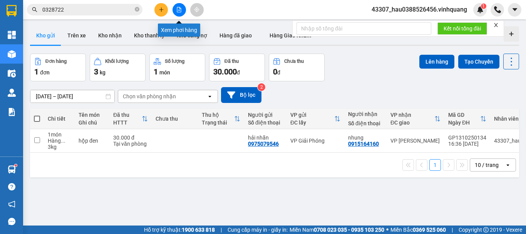
click at [180, 9] on icon "file-add" at bounding box center [179, 9] width 4 height 5
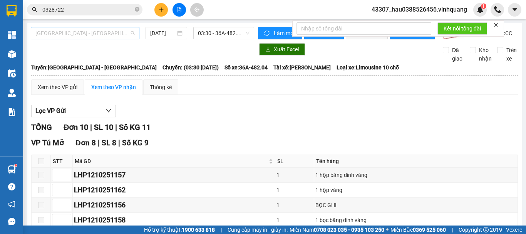
click at [110, 33] on span "[GEOGRAPHIC_DATA] - [GEOGRAPHIC_DATA]" at bounding box center [84, 33] width 99 height 12
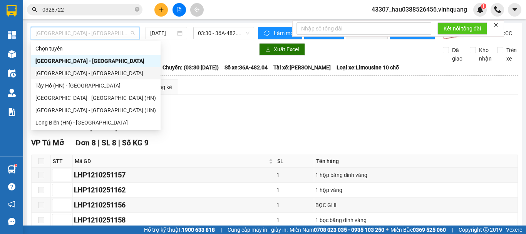
click at [71, 74] on div "[GEOGRAPHIC_DATA] - [GEOGRAPHIC_DATA]" at bounding box center [95, 73] width 121 height 8
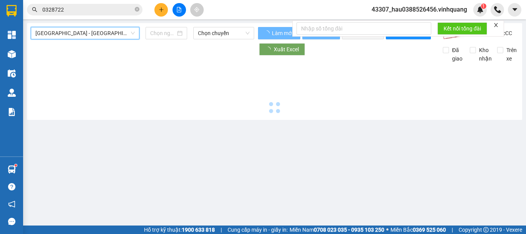
type input "[DATE]"
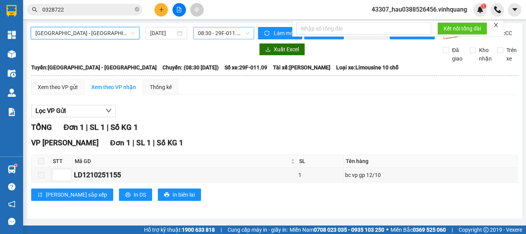
click at [208, 35] on span "08:30 - 29F-011.09" at bounding box center [224, 33] width 52 height 12
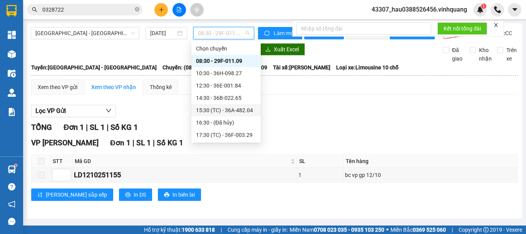
click at [223, 111] on div "15:30 (TC) - 36A-482.04" at bounding box center [226, 110] width 60 height 8
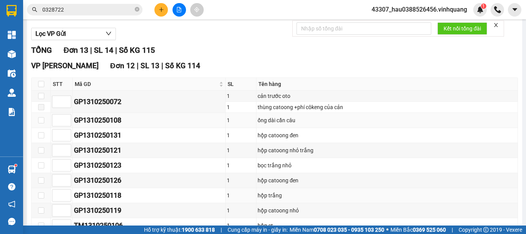
scroll to position [39, 0]
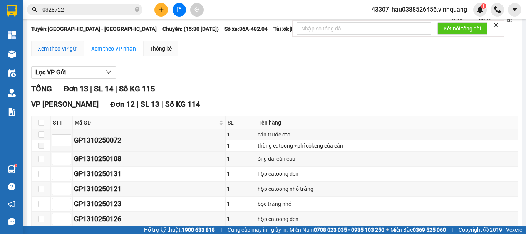
click at [54, 53] on div "Xem theo VP gửi" at bounding box center [58, 48] width 40 height 8
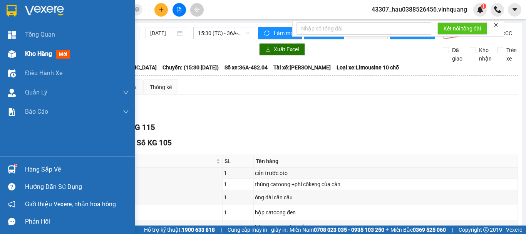
click at [35, 56] on span "Kho hàng" at bounding box center [38, 53] width 27 height 7
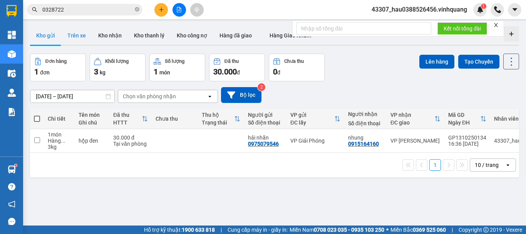
click at [76, 35] on button "Trên xe" at bounding box center [76, 35] width 31 height 18
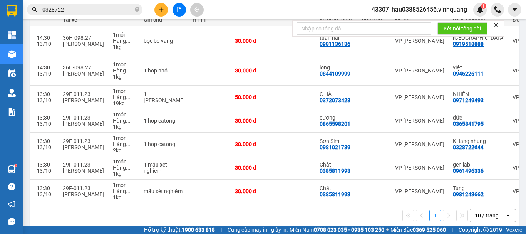
scroll to position [0, 191]
